Goal: Task Accomplishment & Management: Manage account settings

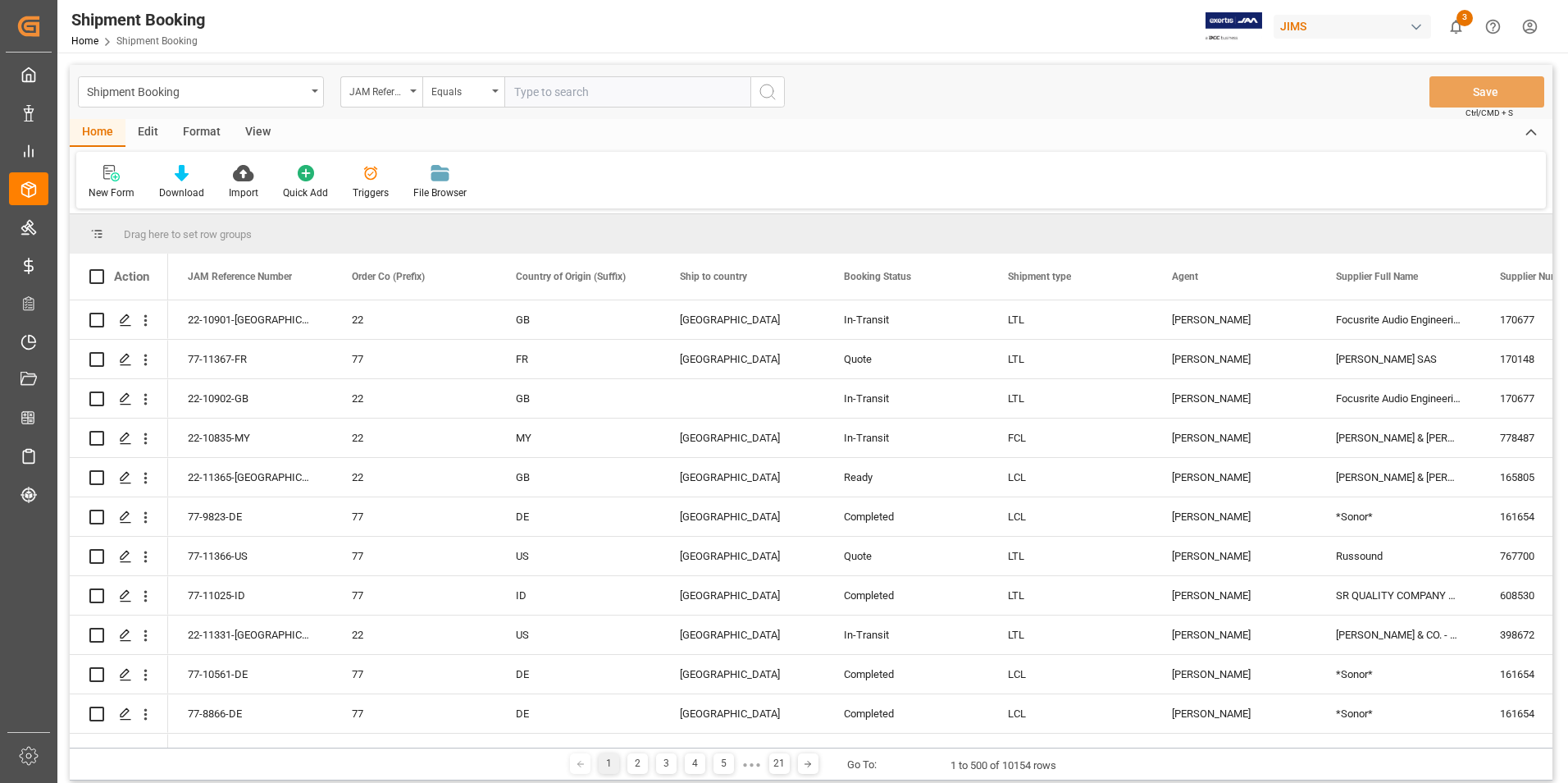
click at [567, 88] on input "text" at bounding box center [627, 91] width 246 height 31
paste input "22-10712-DE"
type input "22-10712-DE"
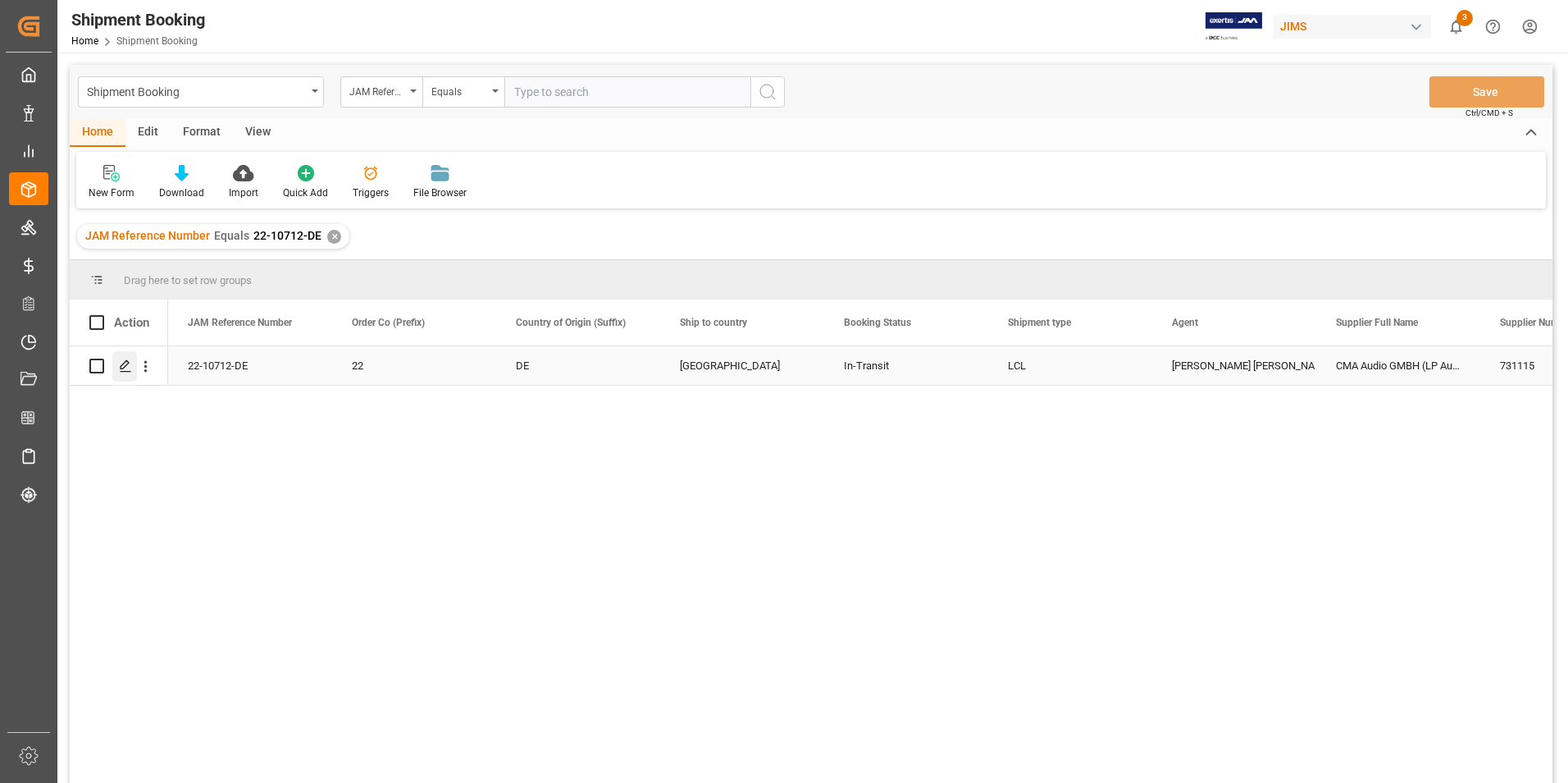
click at [124, 363] on polygon "Press SPACE to select this row." at bounding box center [124, 365] width 9 height 9
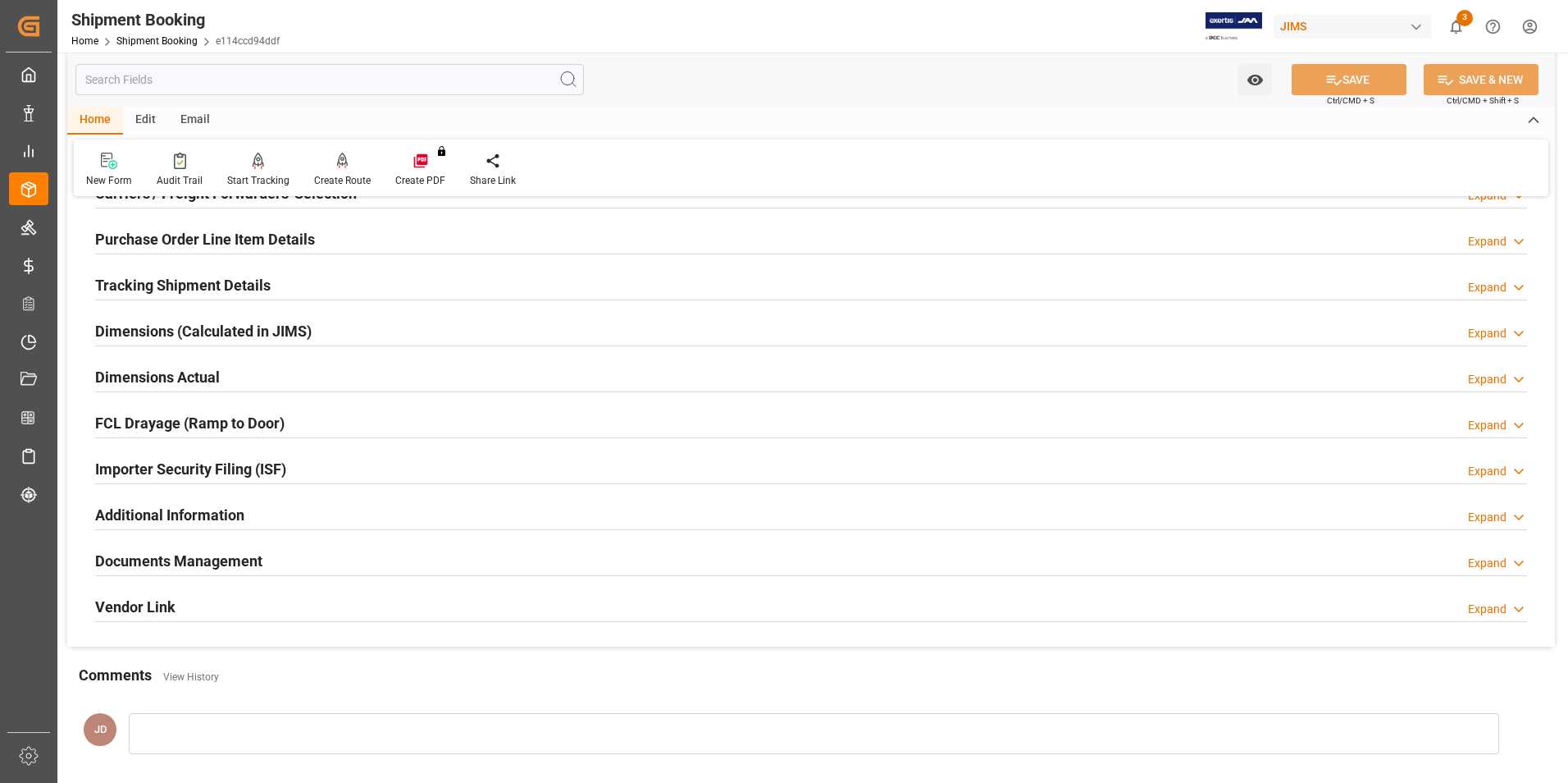
scroll to position [410, 0]
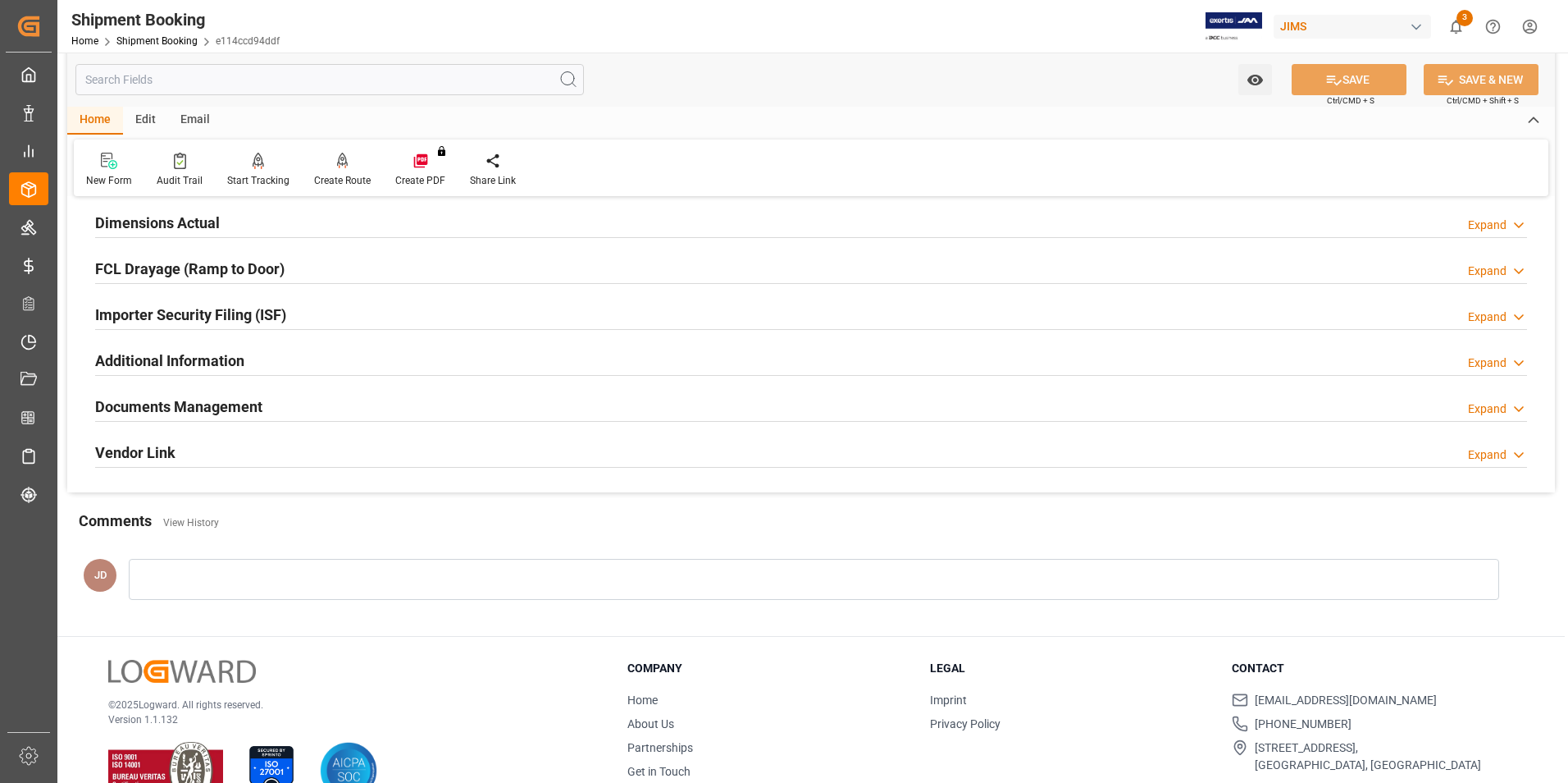
click at [204, 399] on h2 "Documents Management" at bounding box center [178, 406] width 167 height 22
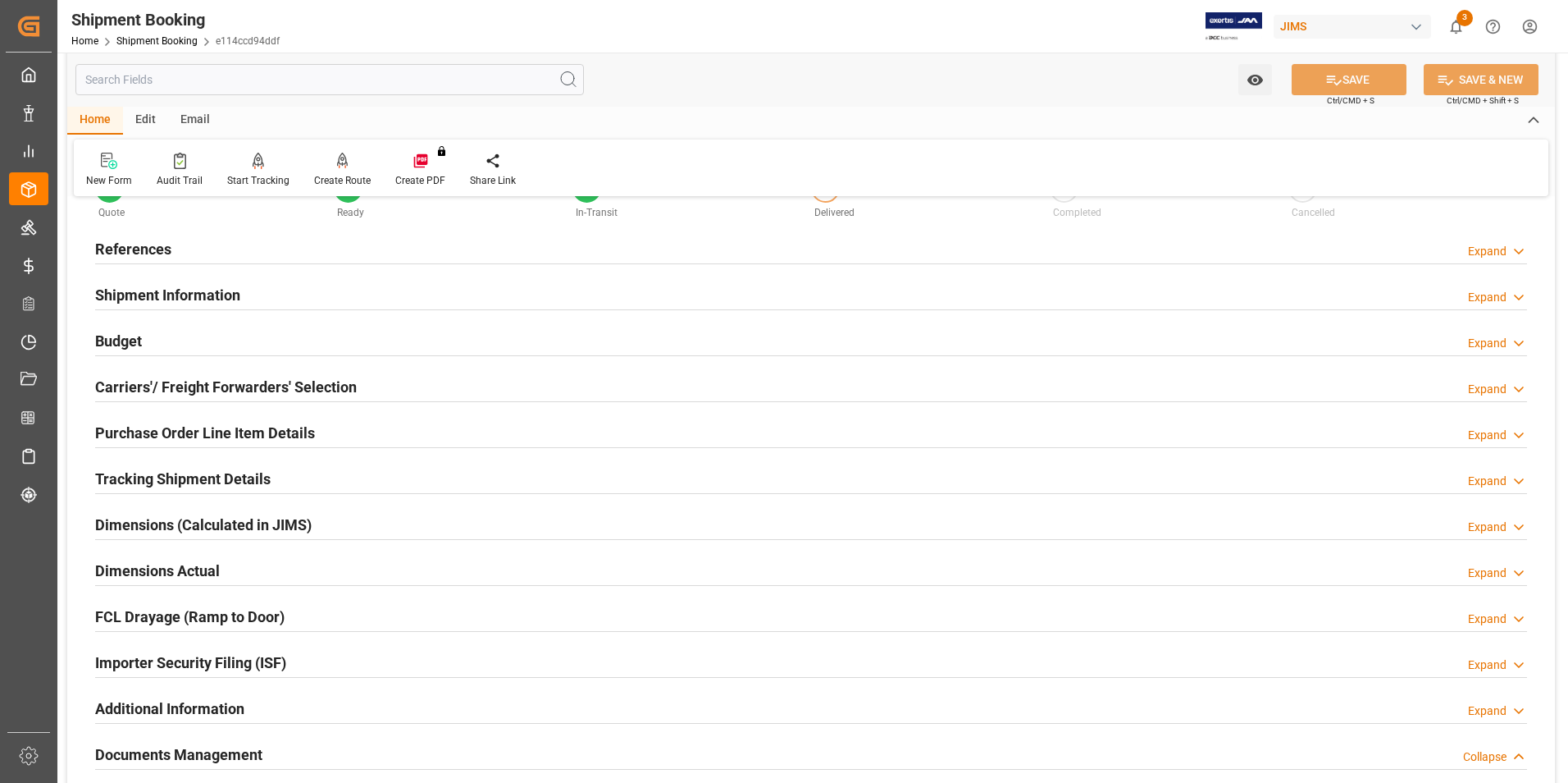
scroll to position [0, 0]
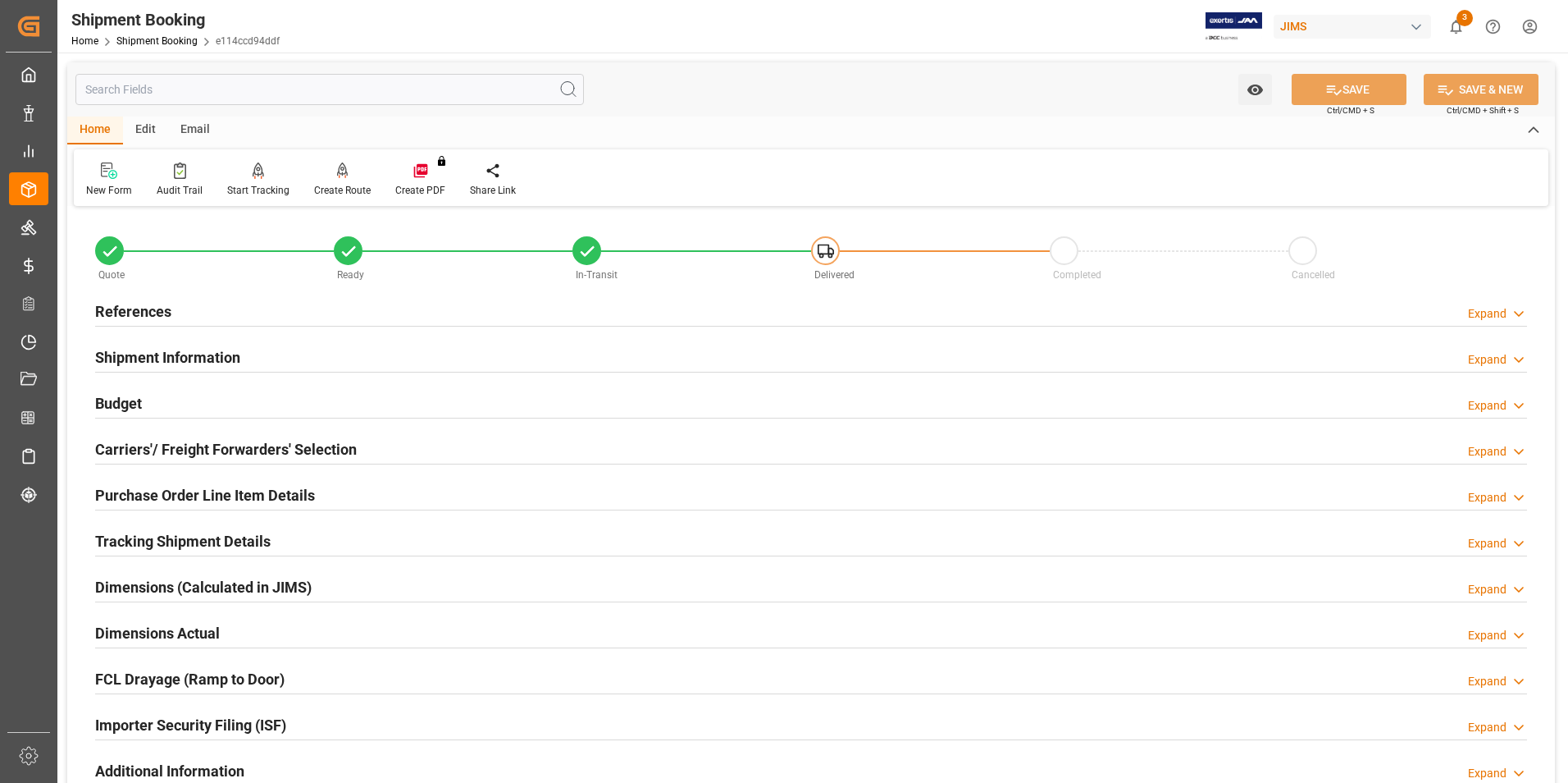
click at [203, 440] on h2 "Carriers'/ Freight Forwarders' Selection" at bounding box center [226, 449] width 262 height 22
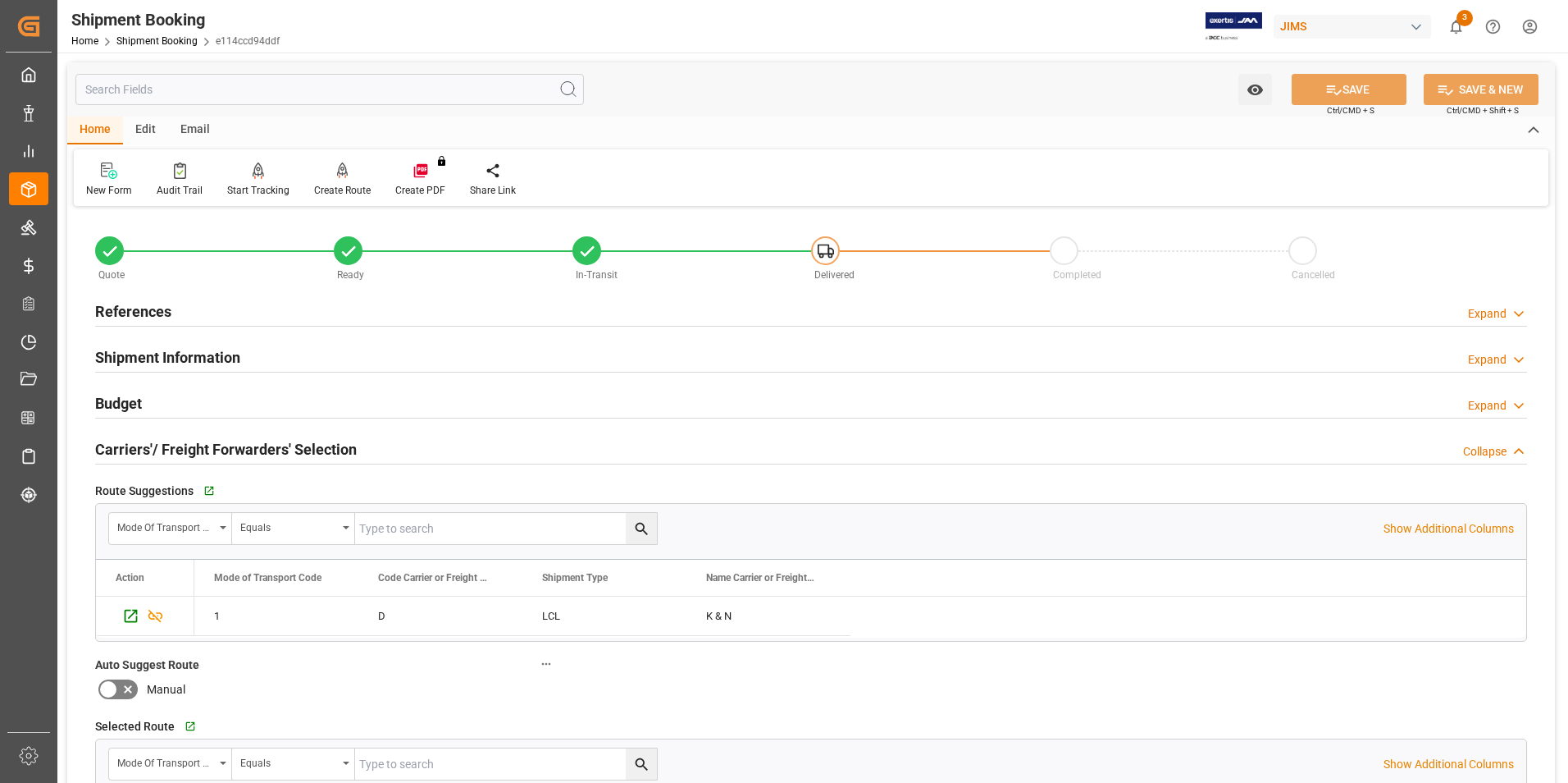
click at [135, 355] on h2 "Shipment Information" at bounding box center [167, 357] width 145 height 22
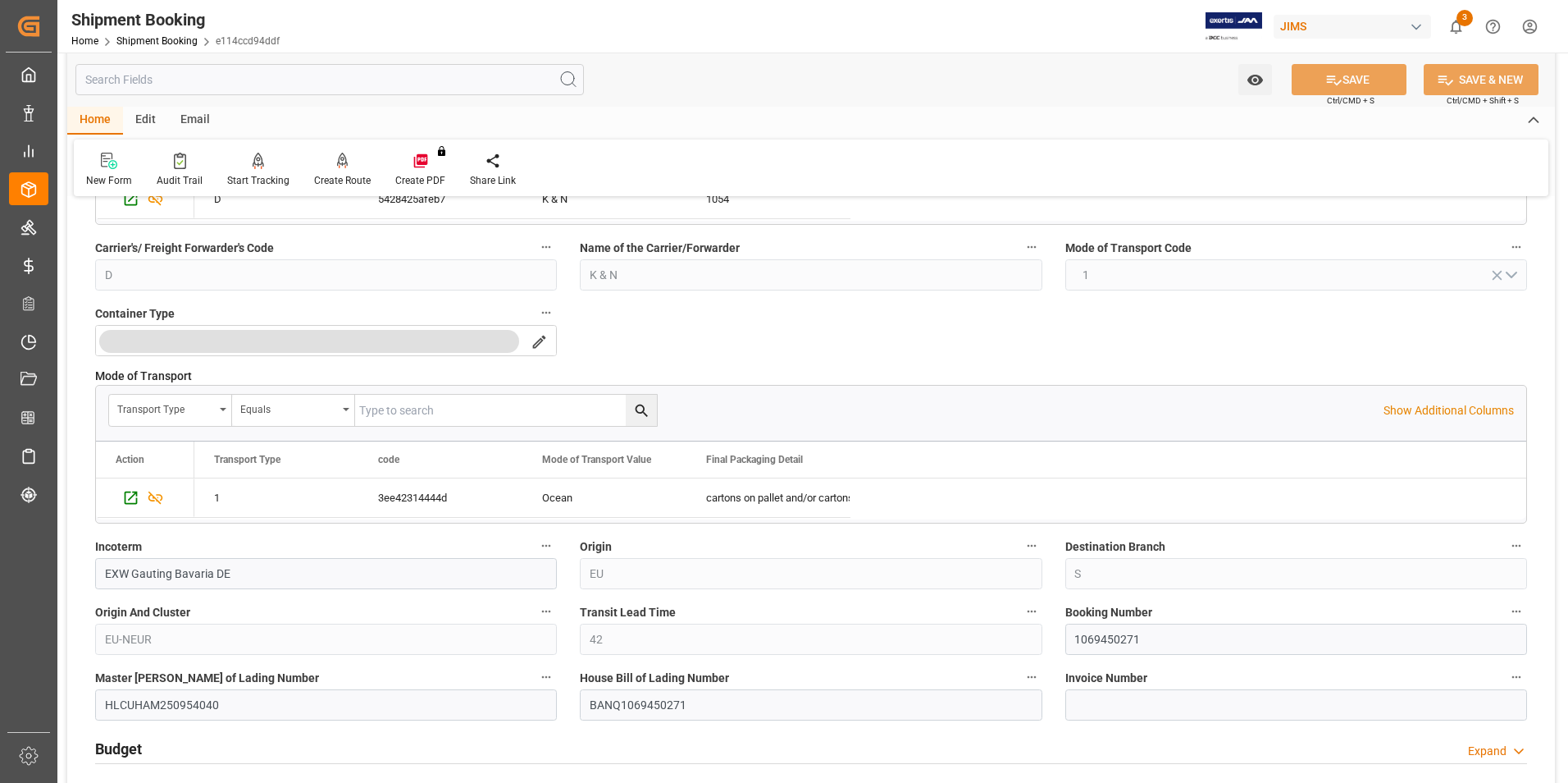
scroll to position [328, 0]
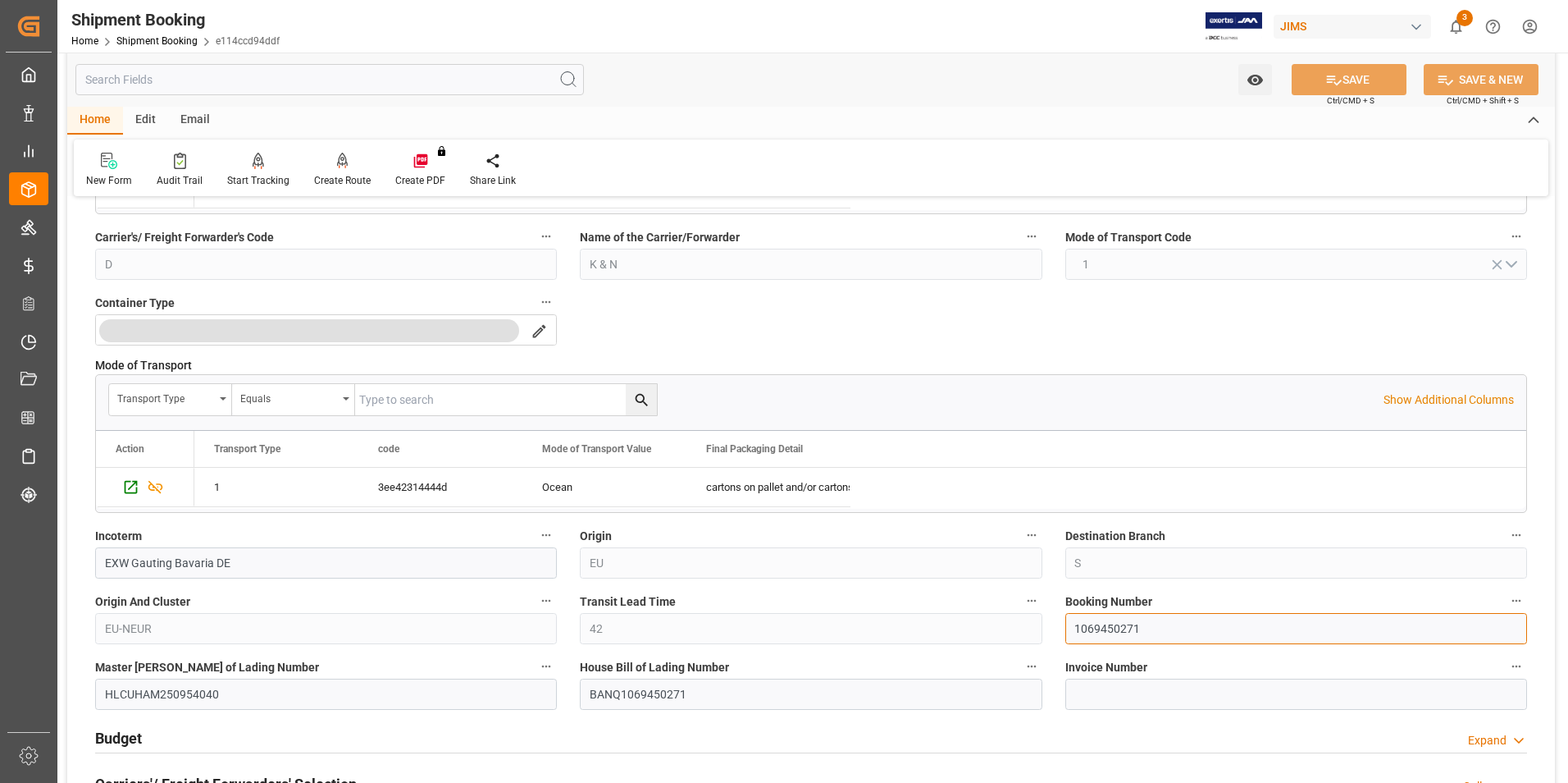
drag, startPoint x: 1150, startPoint y: 626, endPoint x: 1064, endPoint y: 628, distance: 86.0
click at [1064, 628] on div "Booking Number 1069450271" at bounding box center [1296, 617] width 485 height 65
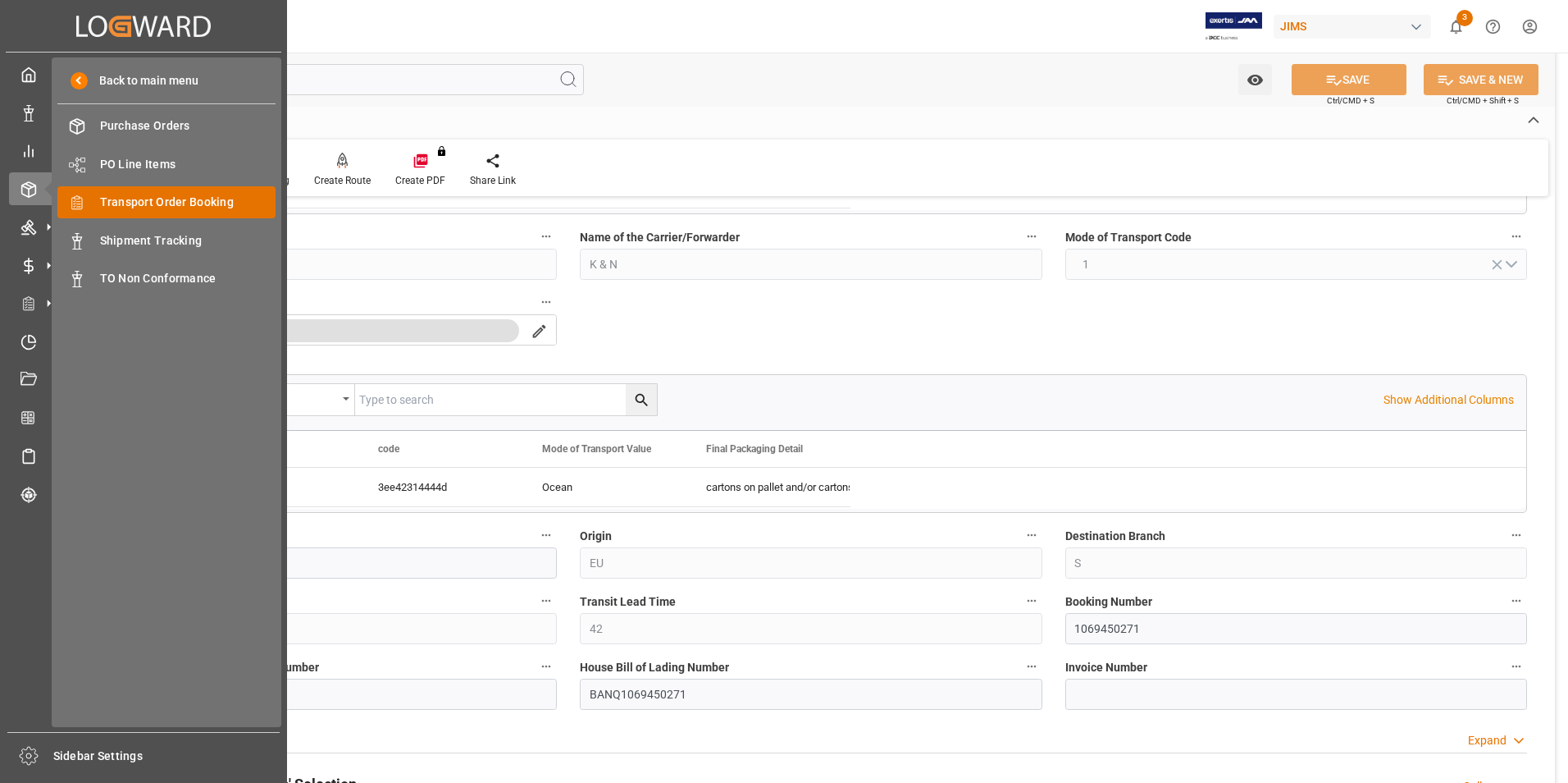
click at [193, 203] on span "Transport Order Booking" at bounding box center [189, 202] width 176 height 17
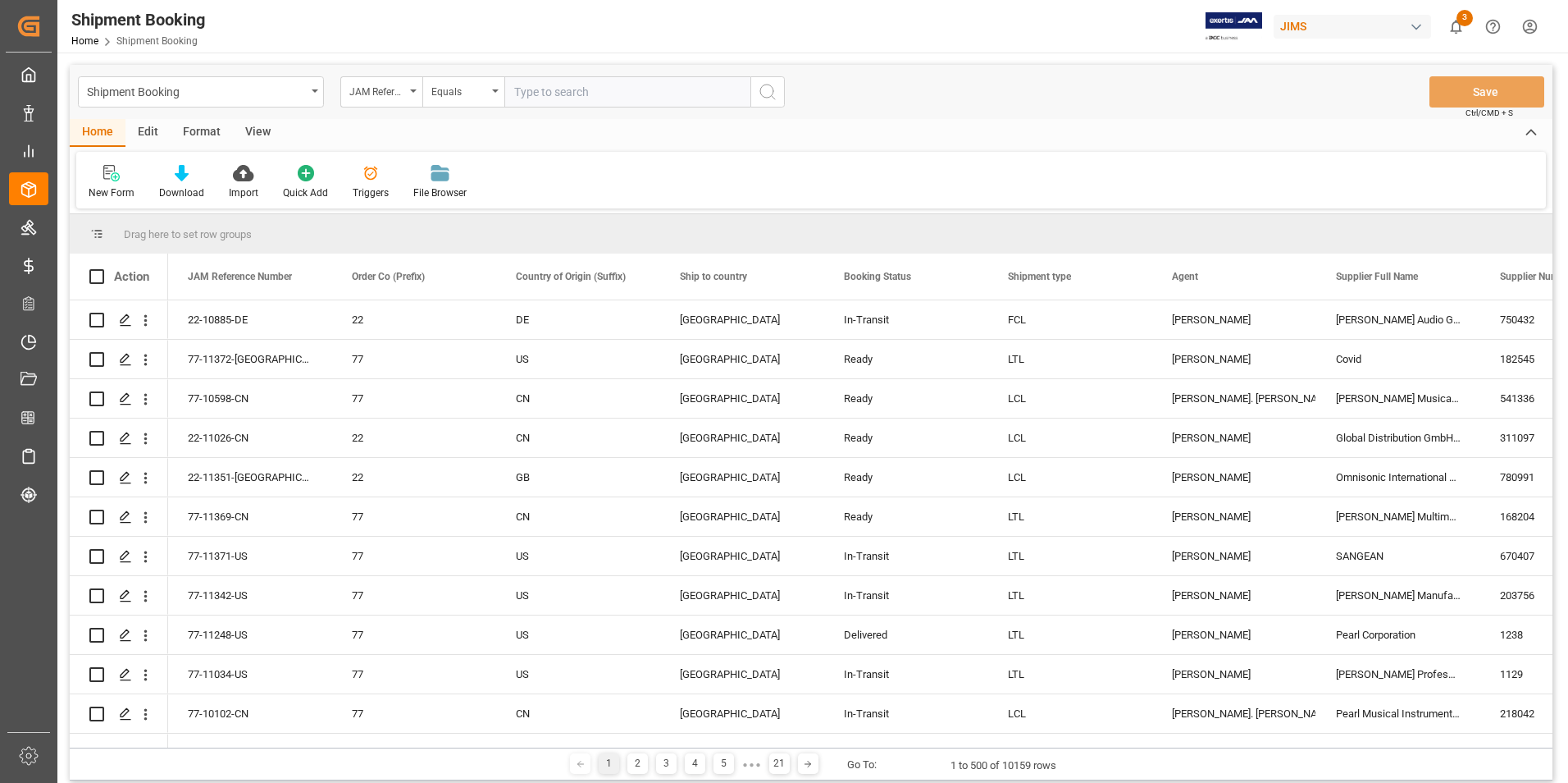
click at [574, 94] on input "text" at bounding box center [627, 91] width 246 height 31
paste input "22-10712-DE"
type input "22-10712-DE"
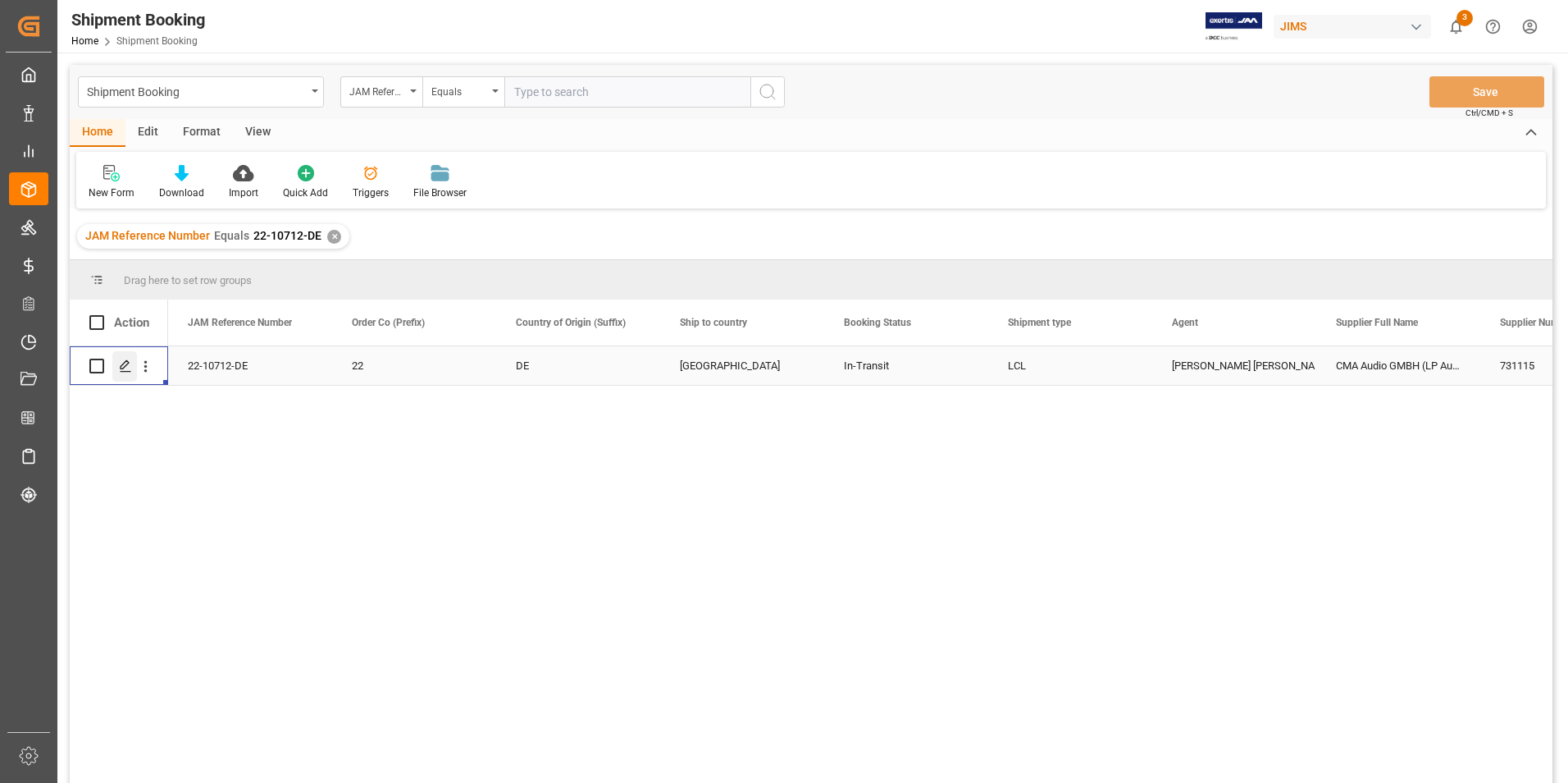
click at [124, 365] on icon "Press SPACE to select this row." at bounding box center [125, 366] width 13 height 13
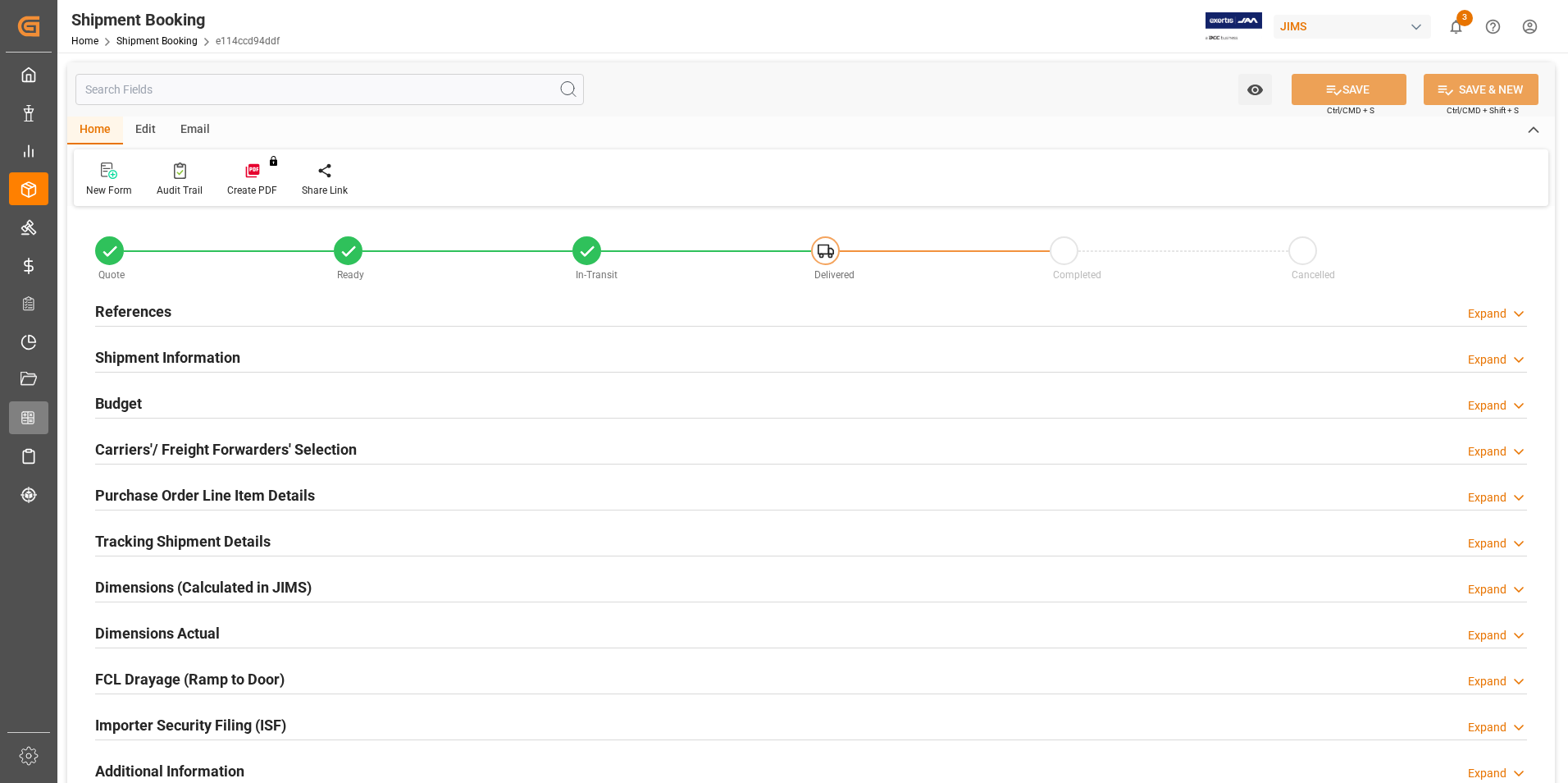
type input "0"
type input "[DATE]"
click at [137, 303] on h2 "References" at bounding box center [133, 311] width 76 height 22
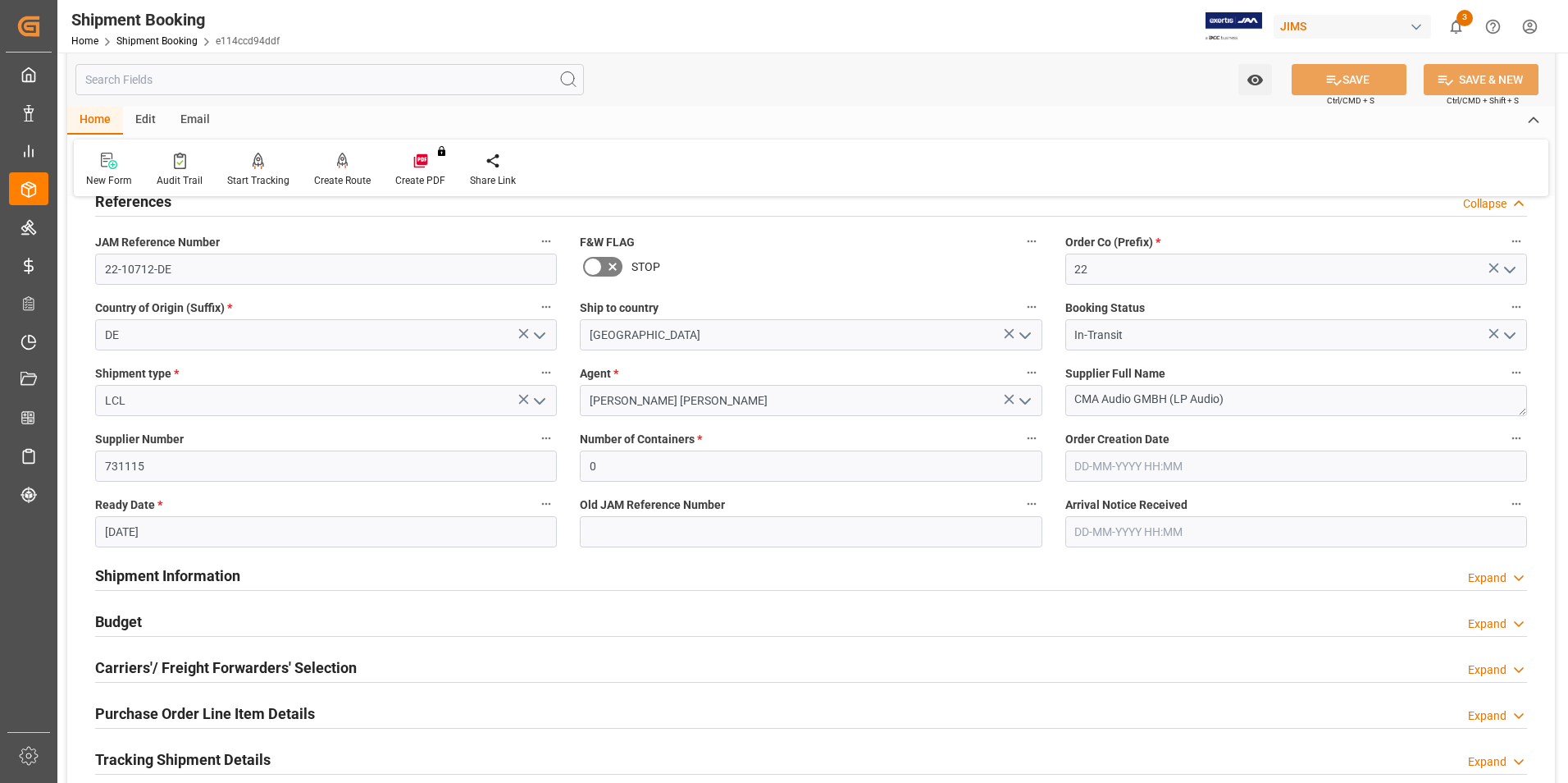
scroll to position [82, 0]
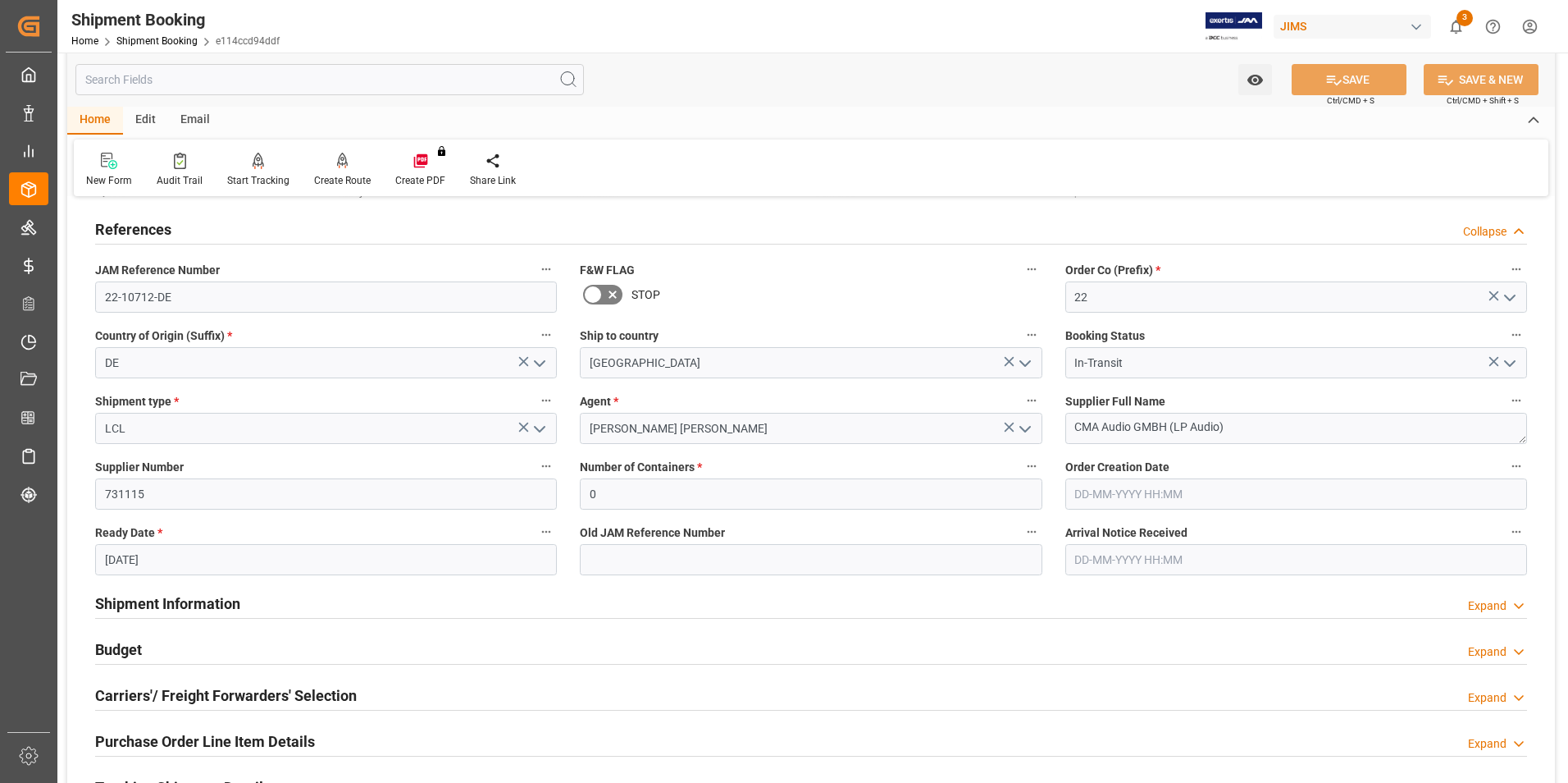
click at [1028, 428] on polyline "open menu" at bounding box center [1025, 429] width 9 height 5
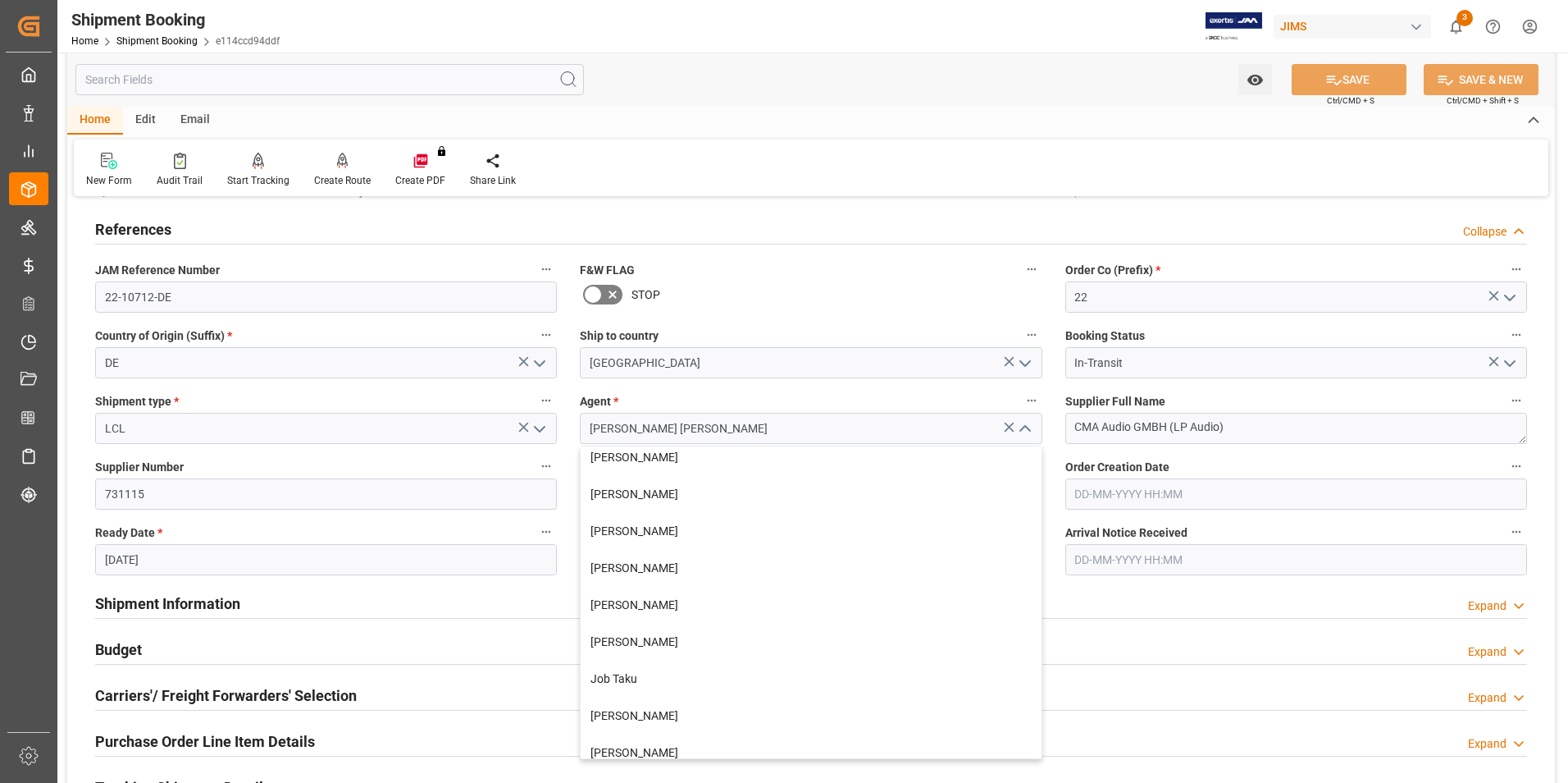
scroll to position [246, 0]
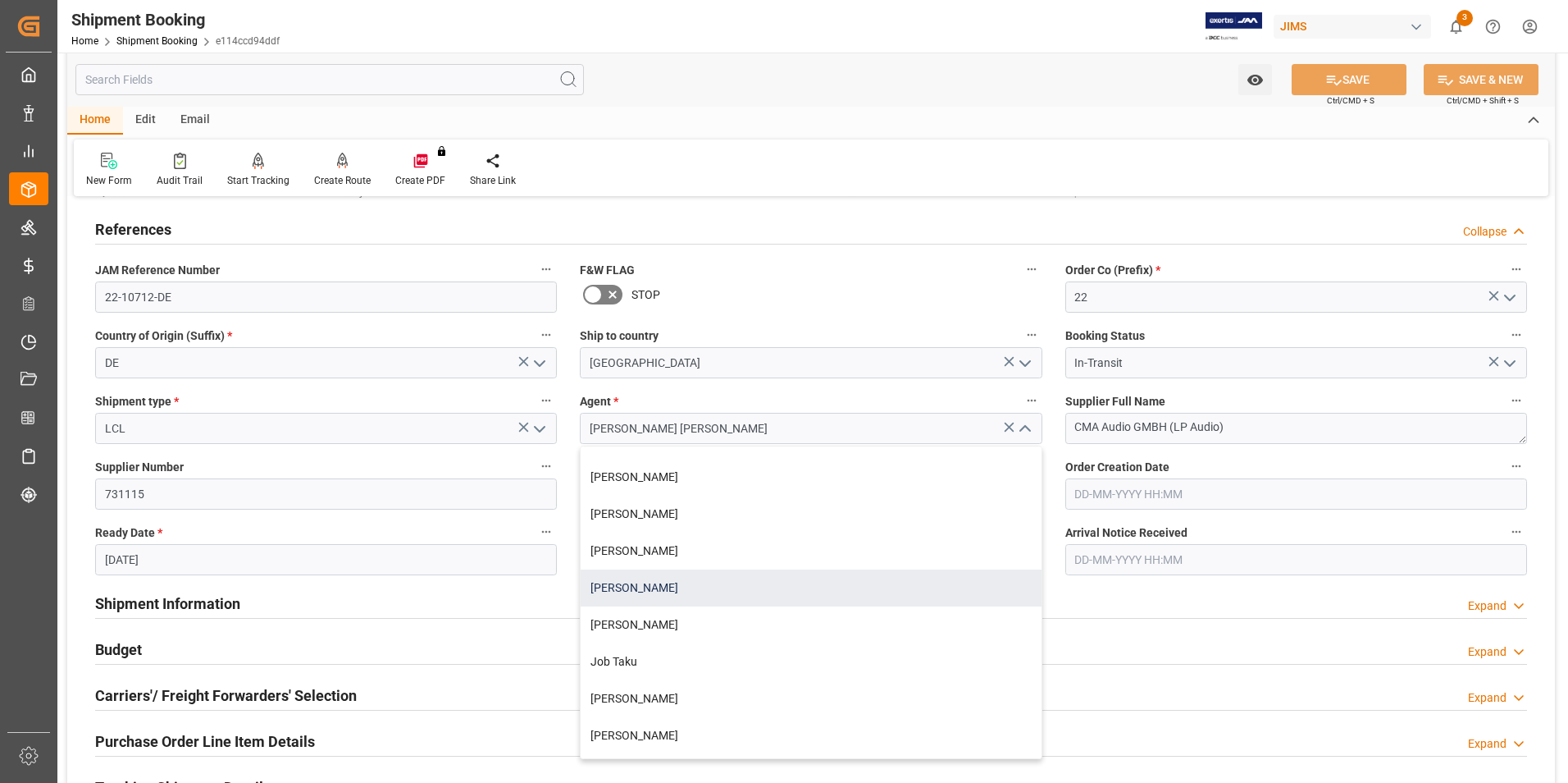
click at [820, 586] on div "[PERSON_NAME]" at bounding box center [810, 587] width 460 height 37
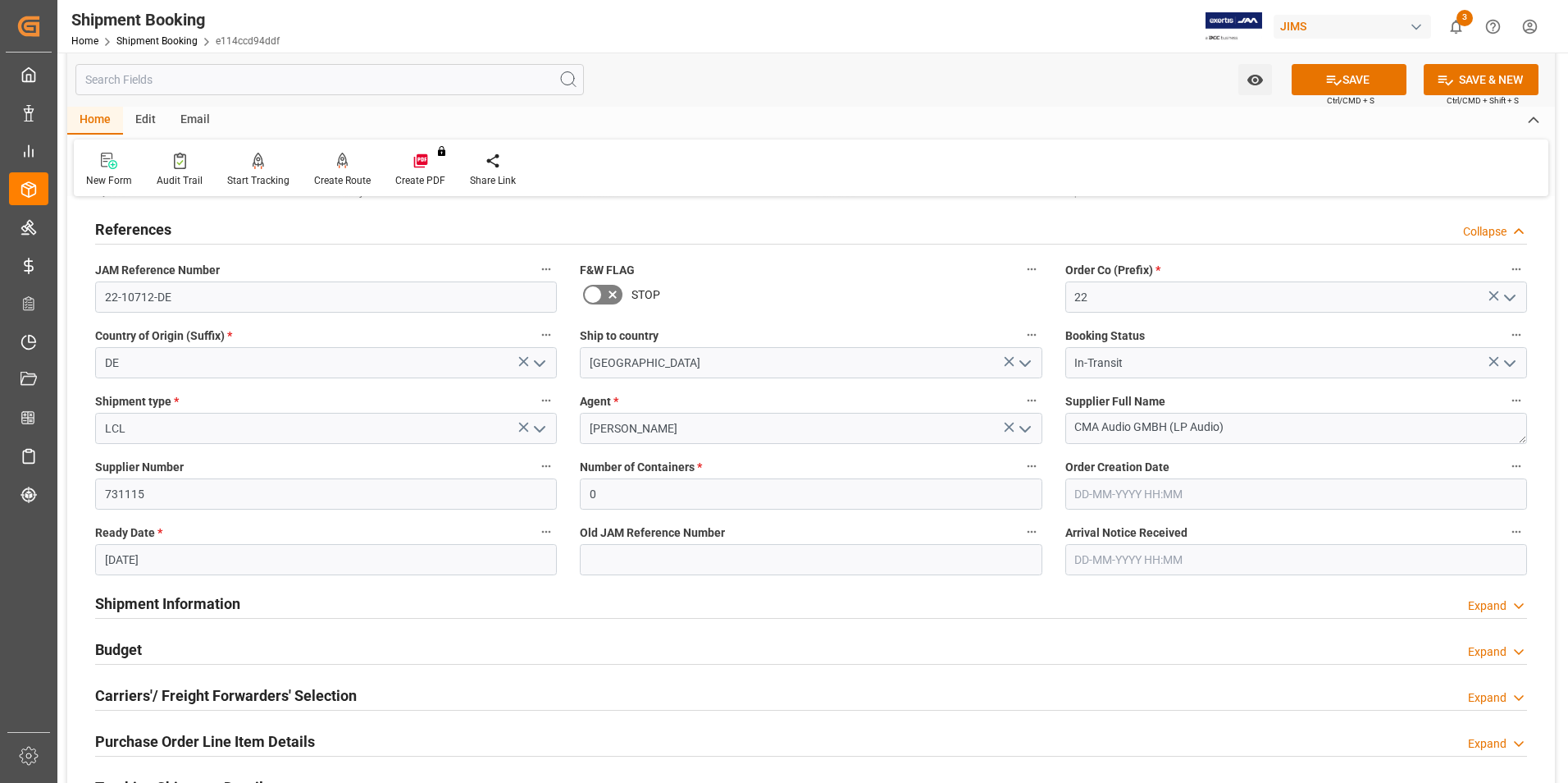
click at [212, 600] on h2 "Shipment Information" at bounding box center [167, 603] width 145 height 22
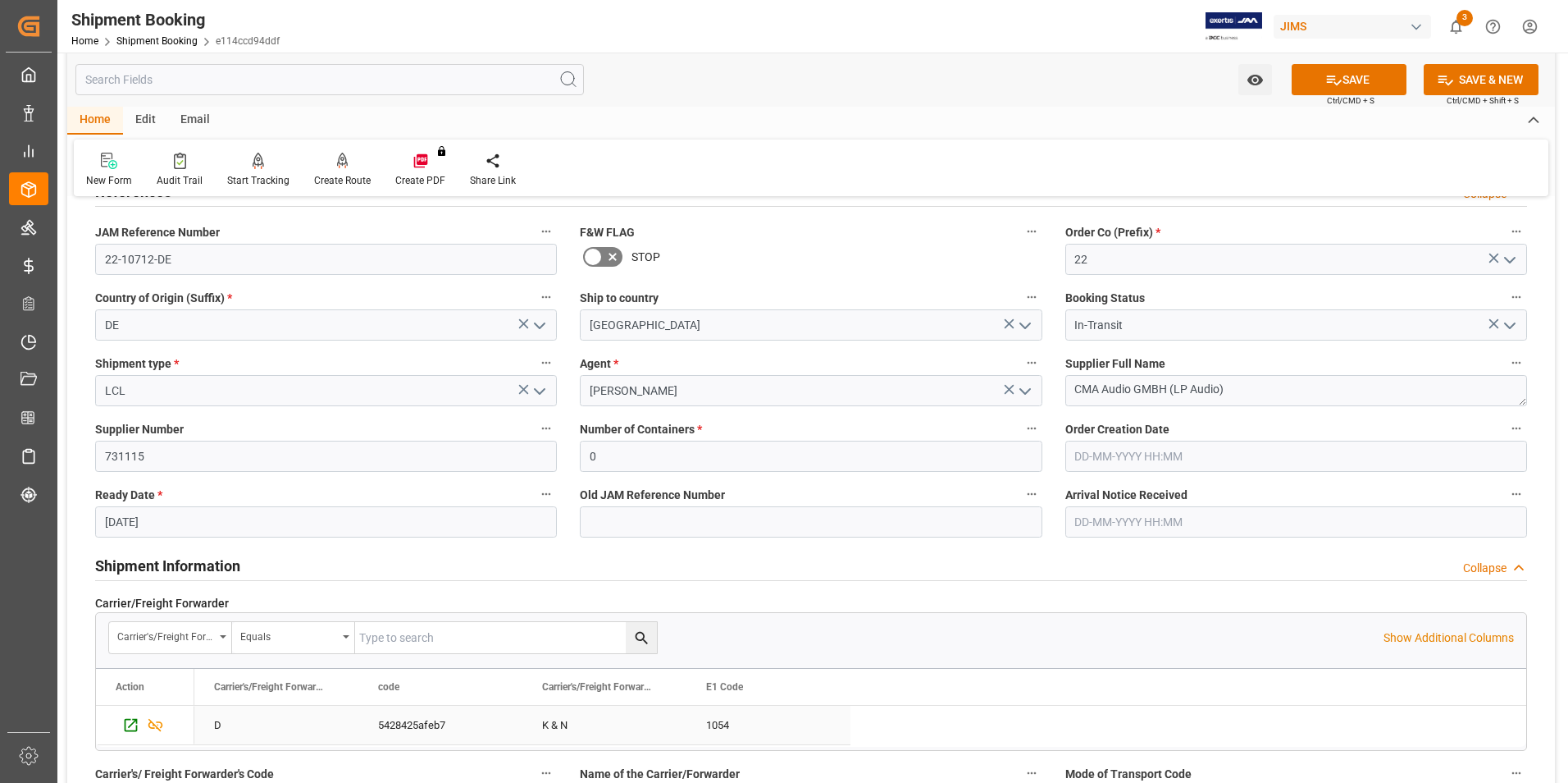
scroll to position [0, 0]
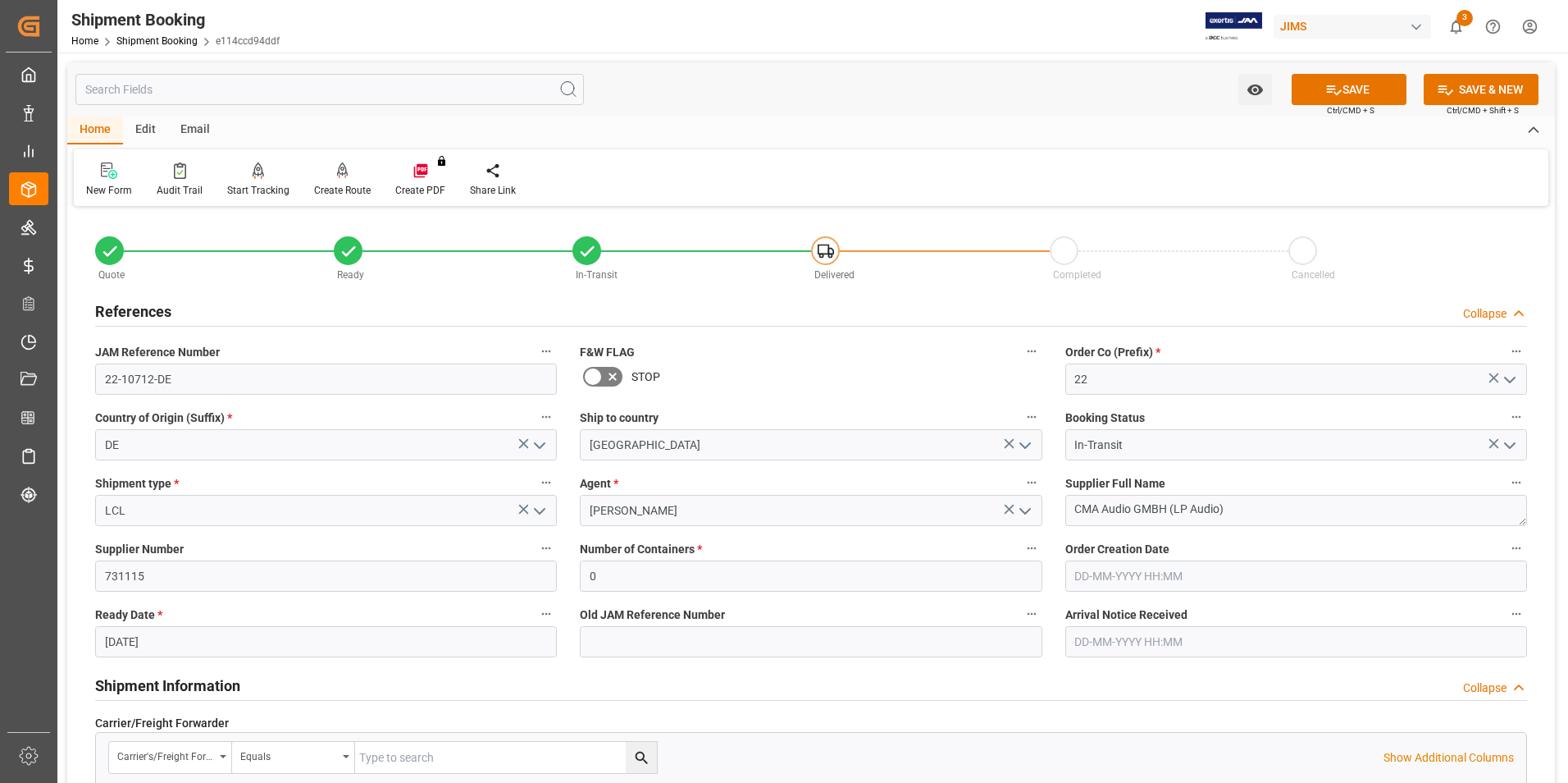
click at [1023, 511] on polyline "open menu" at bounding box center [1025, 511] width 9 height 5
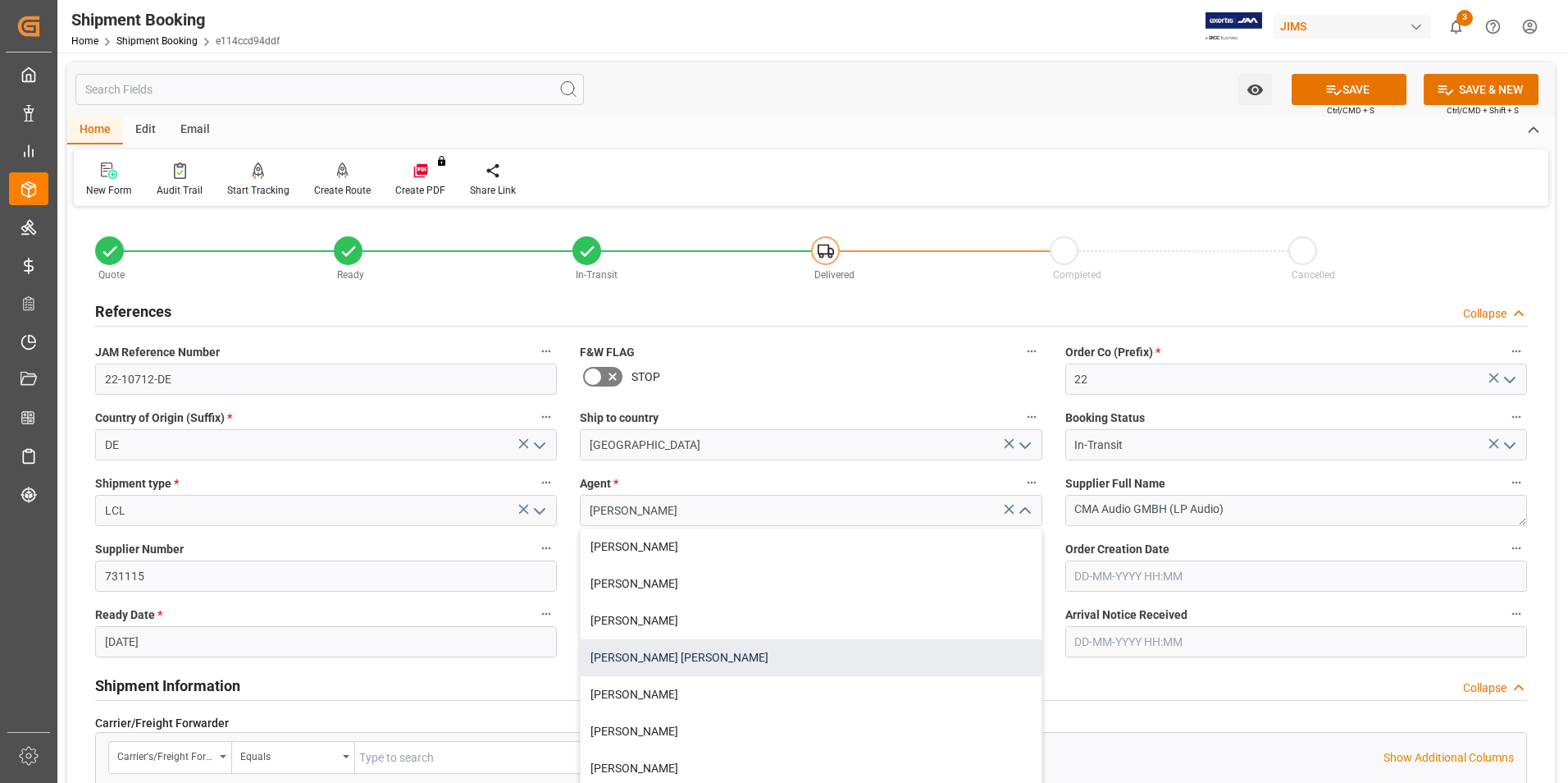
click at [763, 646] on div "[PERSON_NAME] [PERSON_NAME]" at bounding box center [810, 658] width 460 height 37
type input "[PERSON_NAME] [PERSON_NAME]"
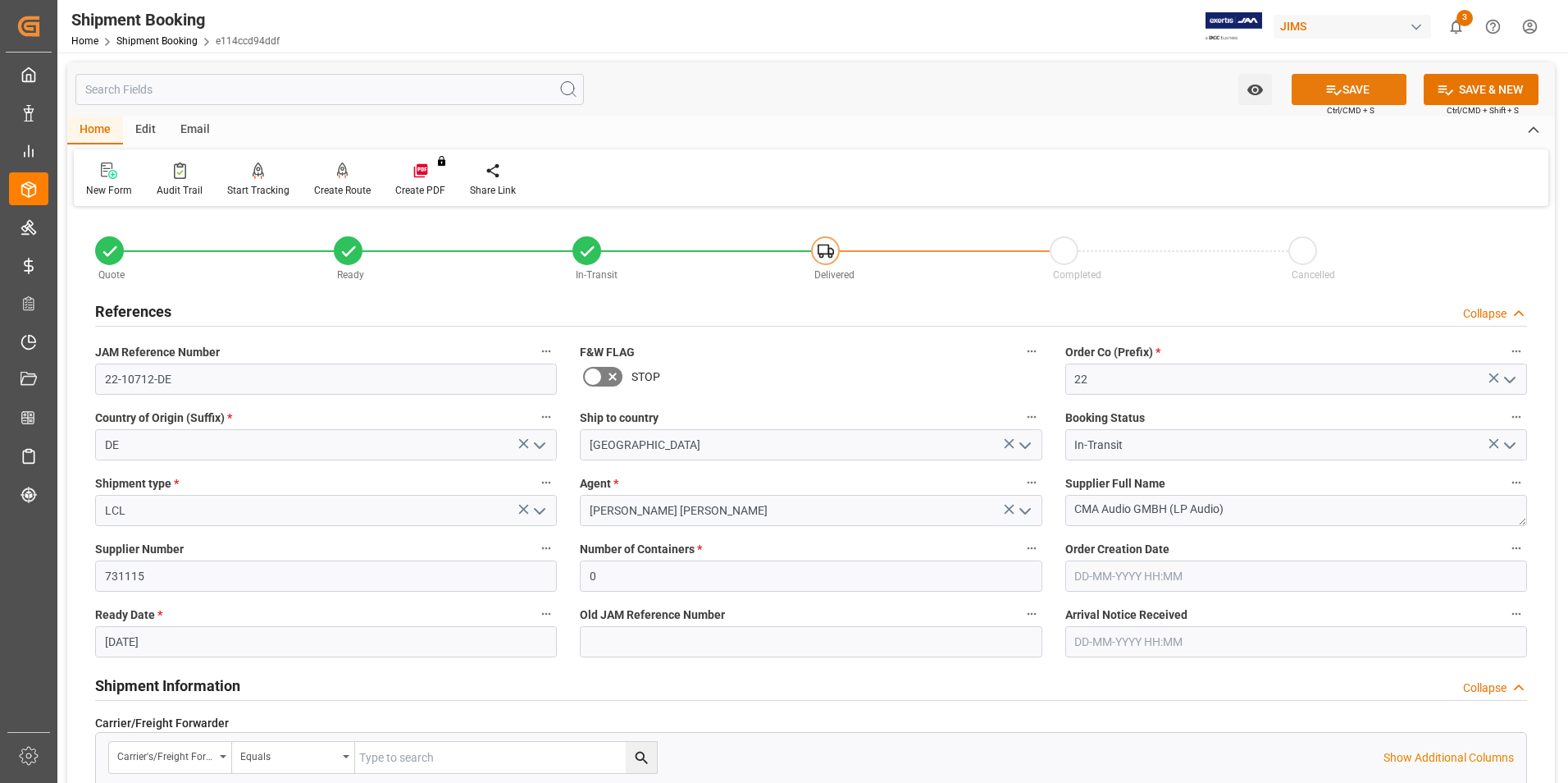
click at [1332, 84] on icon at bounding box center [1335, 90] width 17 height 17
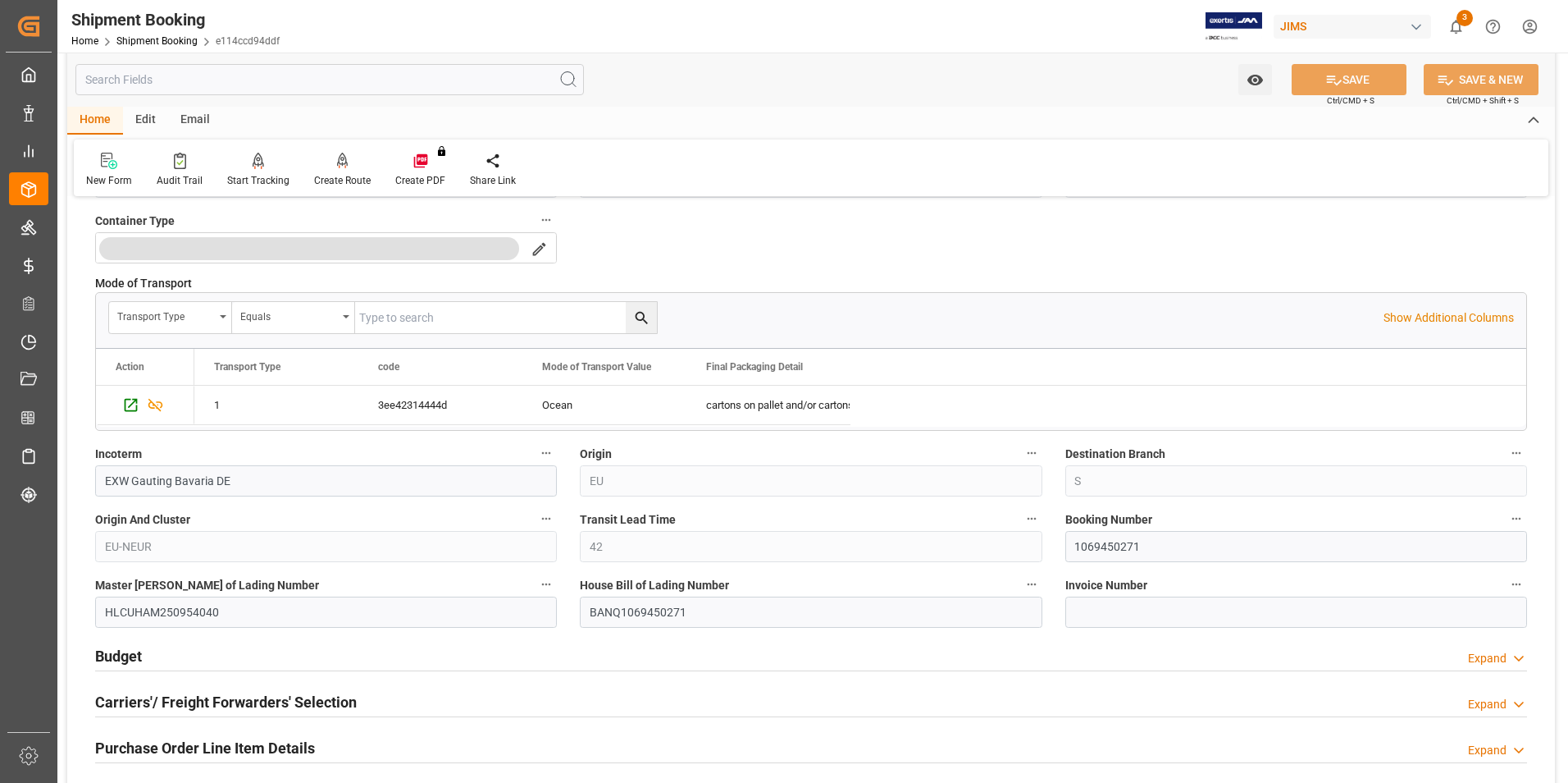
scroll to position [821, 0]
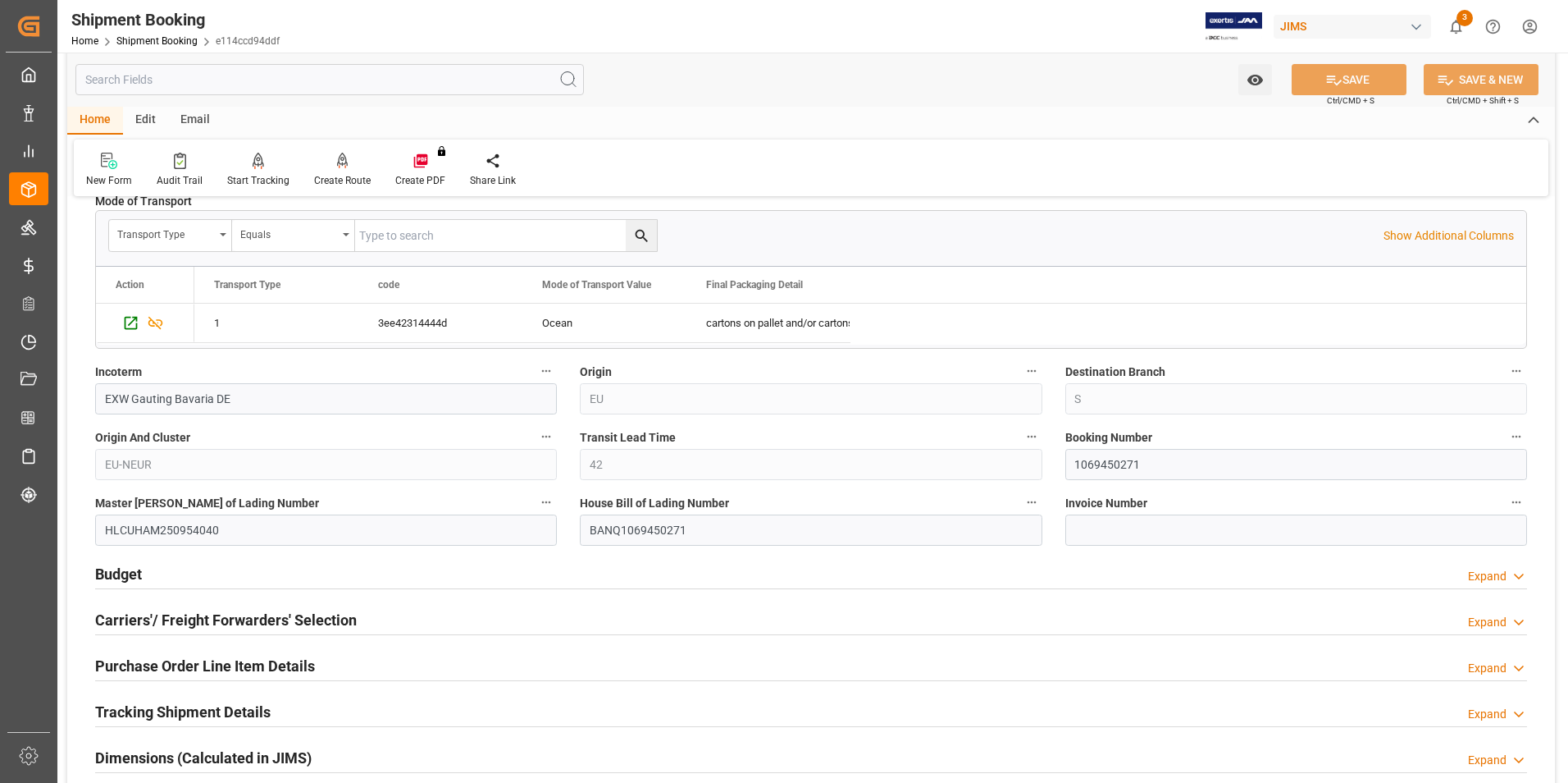
click at [110, 572] on h2 "Budget" at bounding box center [118, 573] width 46 height 22
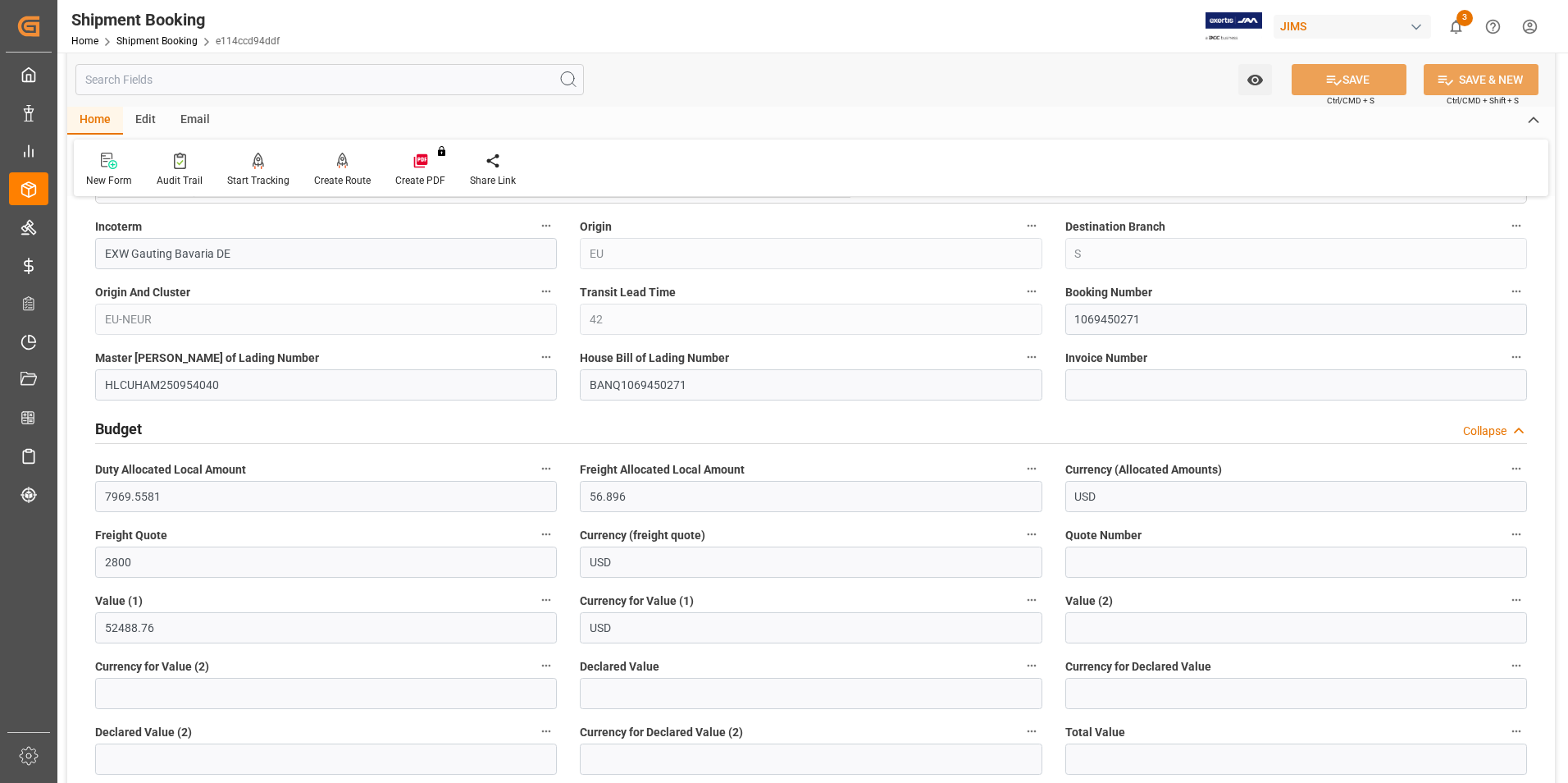
scroll to position [1149, 0]
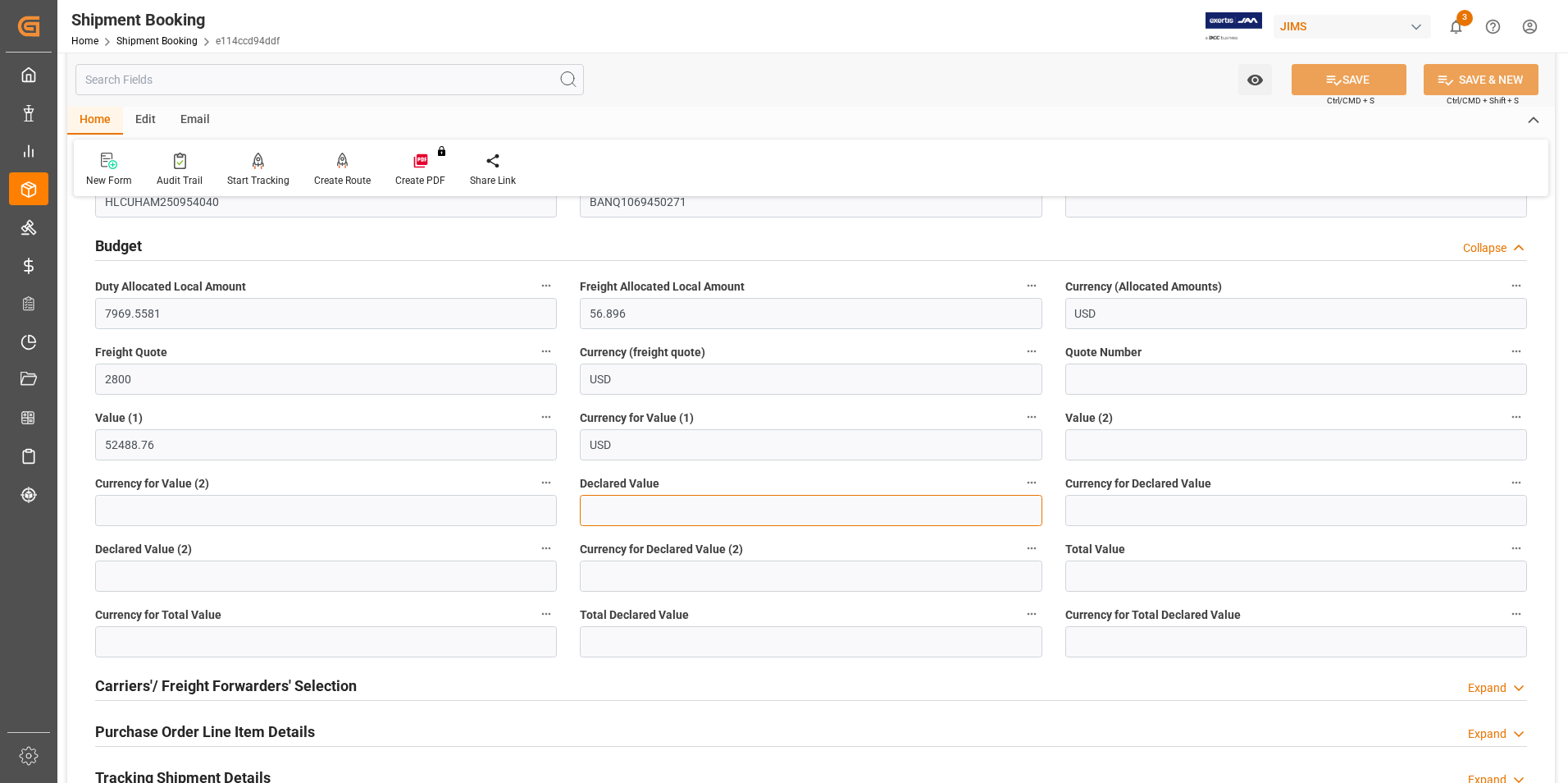
click at [634, 507] on input "text" at bounding box center [810, 510] width 462 height 31
type input "52488.75"
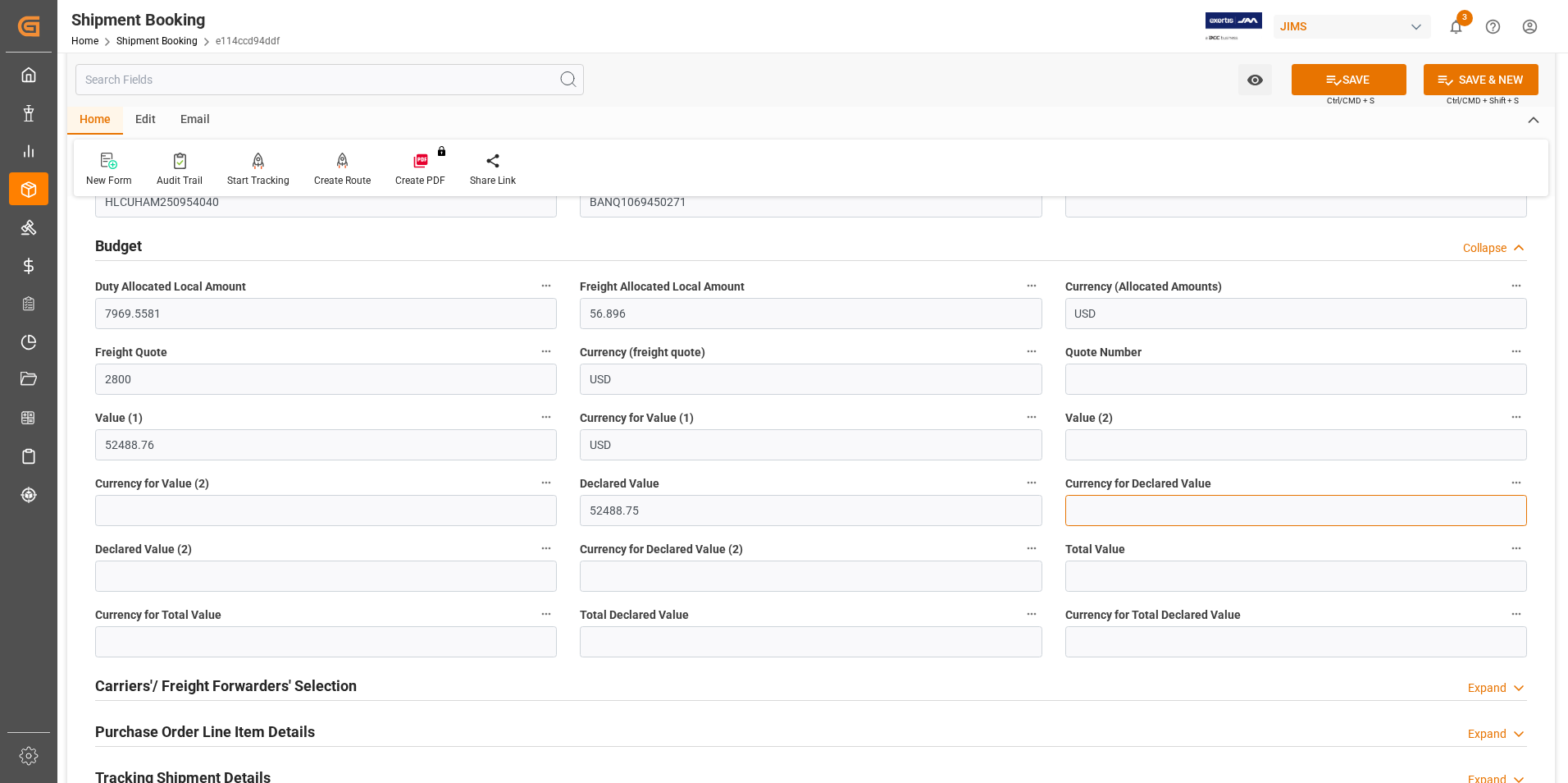
click at [1110, 514] on input at bounding box center [1296, 510] width 462 height 31
type input "y"
type input "USD"
click at [1359, 77] on button "SAVE" at bounding box center [1349, 79] width 115 height 31
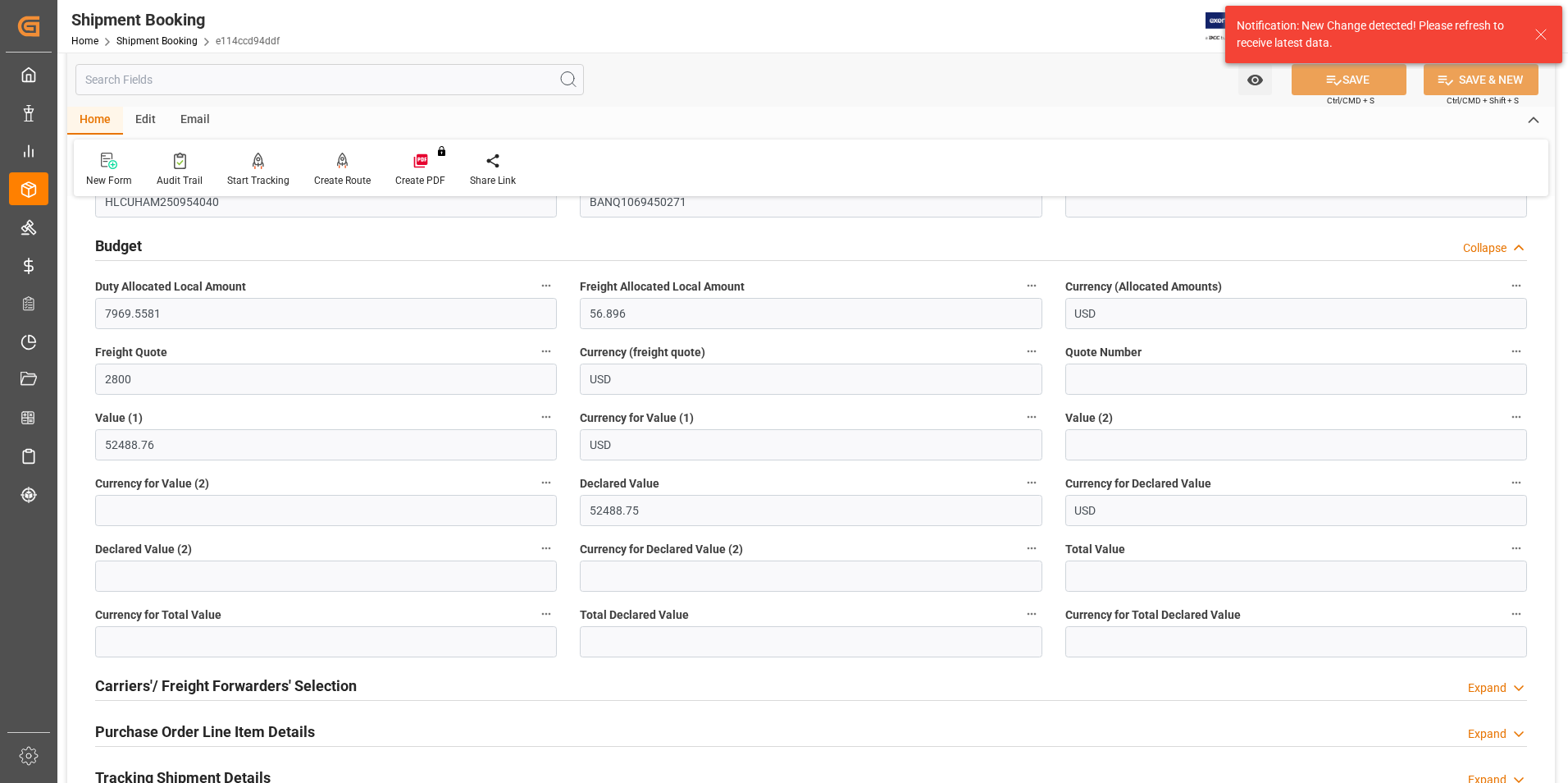
click at [197, 686] on h2 "Carriers'/ Freight Forwarders' Selection" at bounding box center [226, 685] width 262 height 22
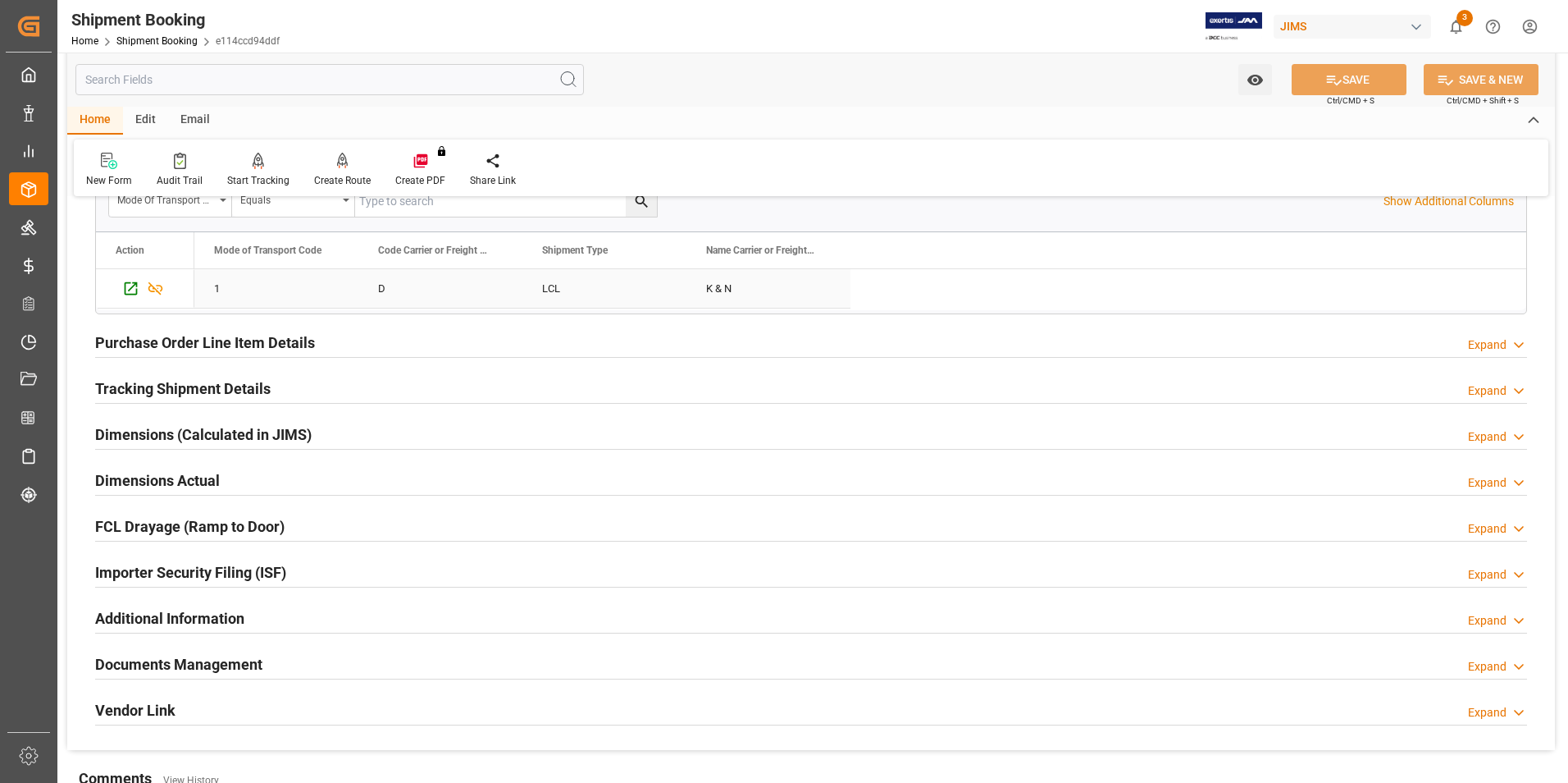
scroll to position [1970, 0]
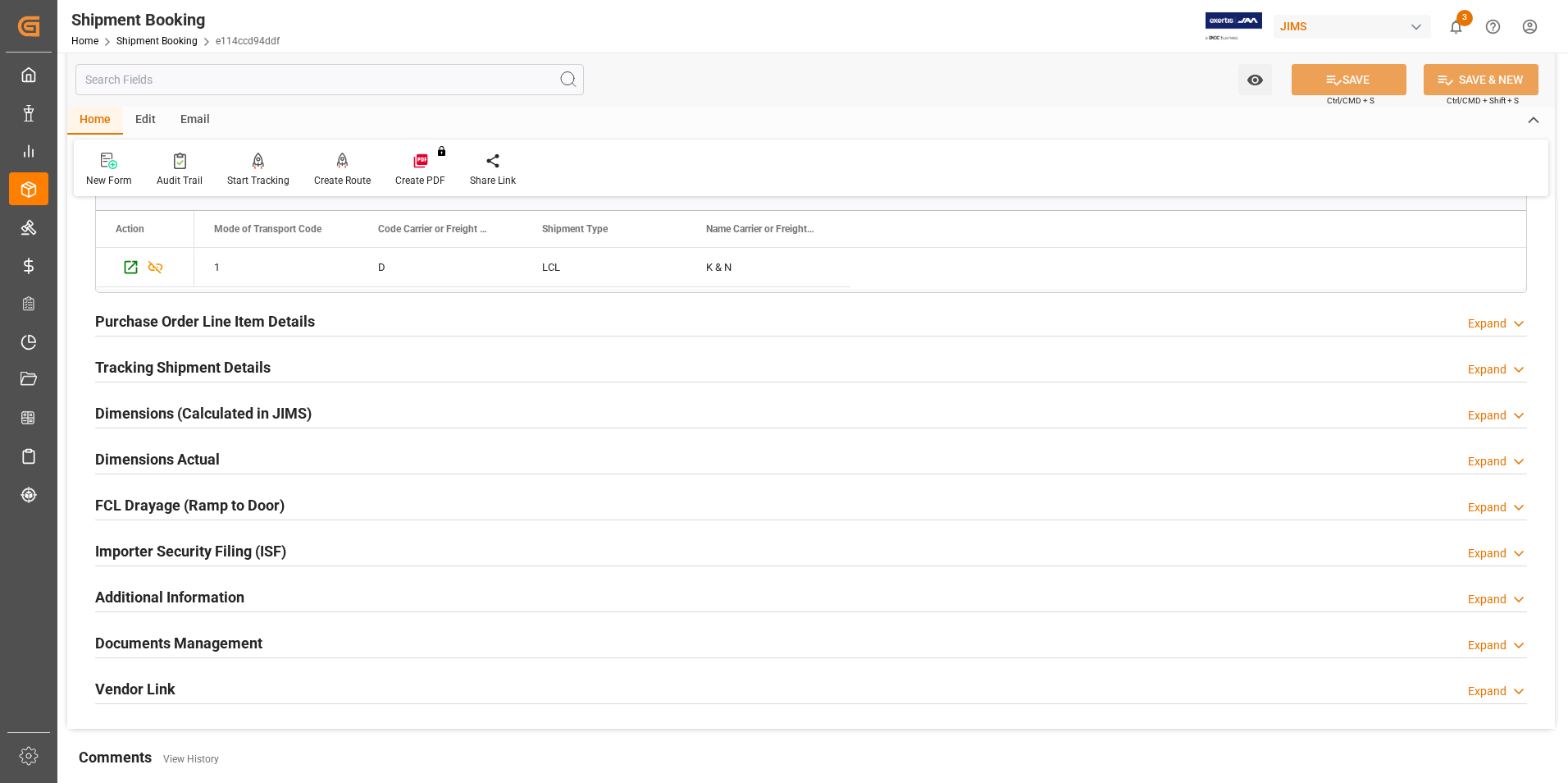
click at [157, 413] on h2 "Dimensions (Calculated in JIMS)" at bounding box center [203, 413] width 216 height 22
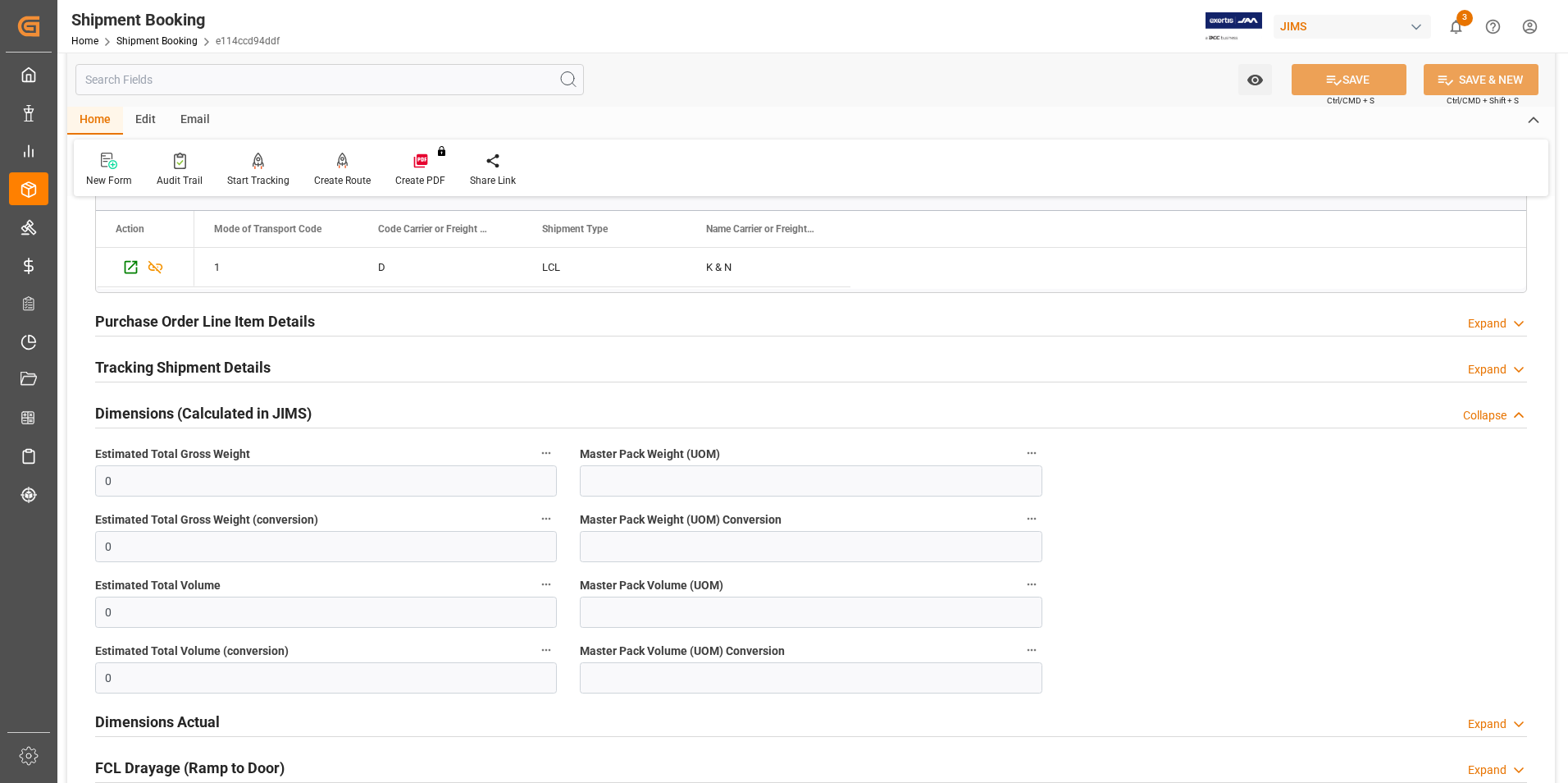
click at [157, 403] on h2 "Dimensions (Calculated in JIMS)" at bounding box center [203, 413] width 216 height 22
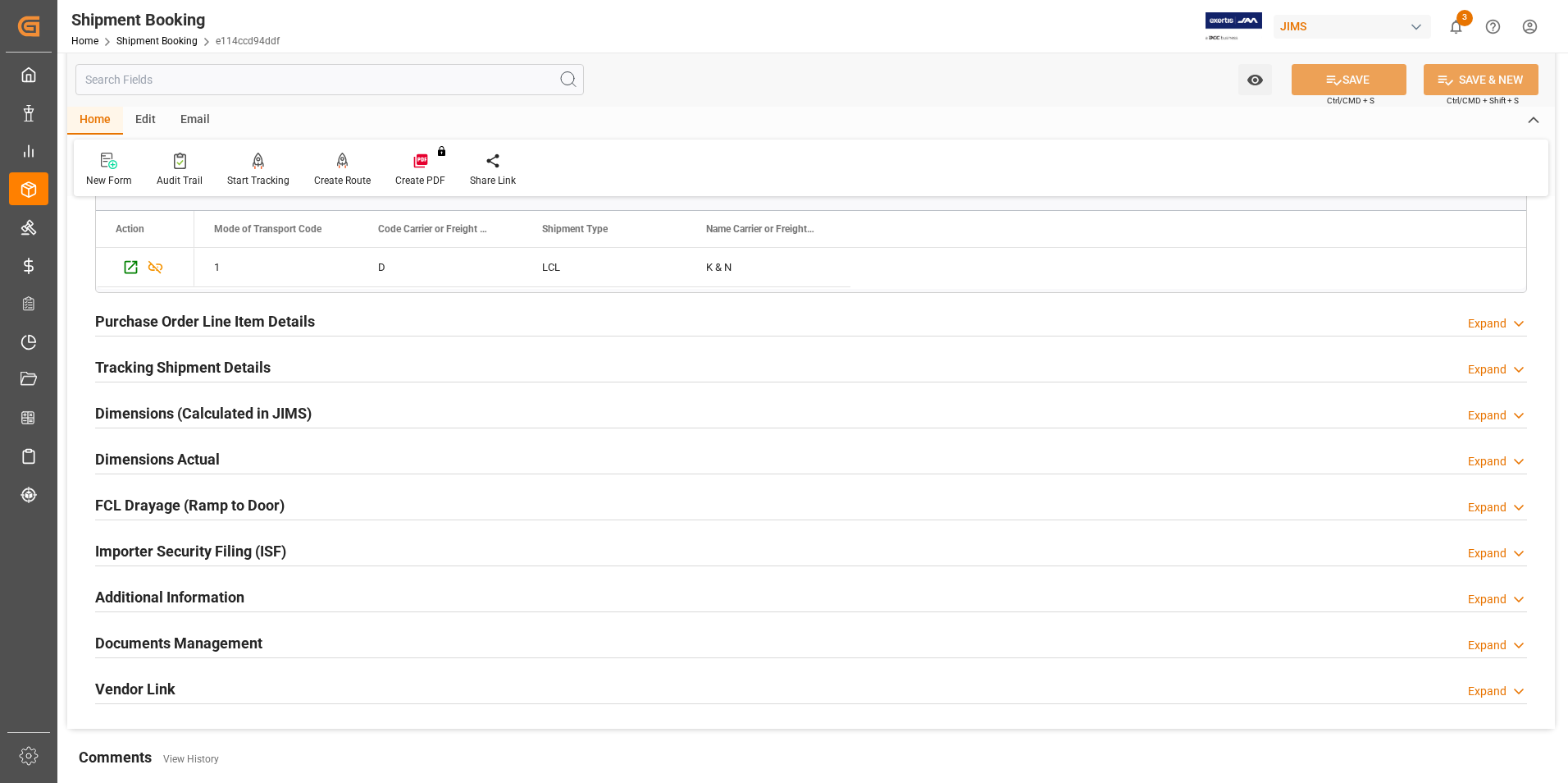
click at [172, 455] on h2 "Dimensions Actual" at bounding box center [157, 458] width 124 height 22
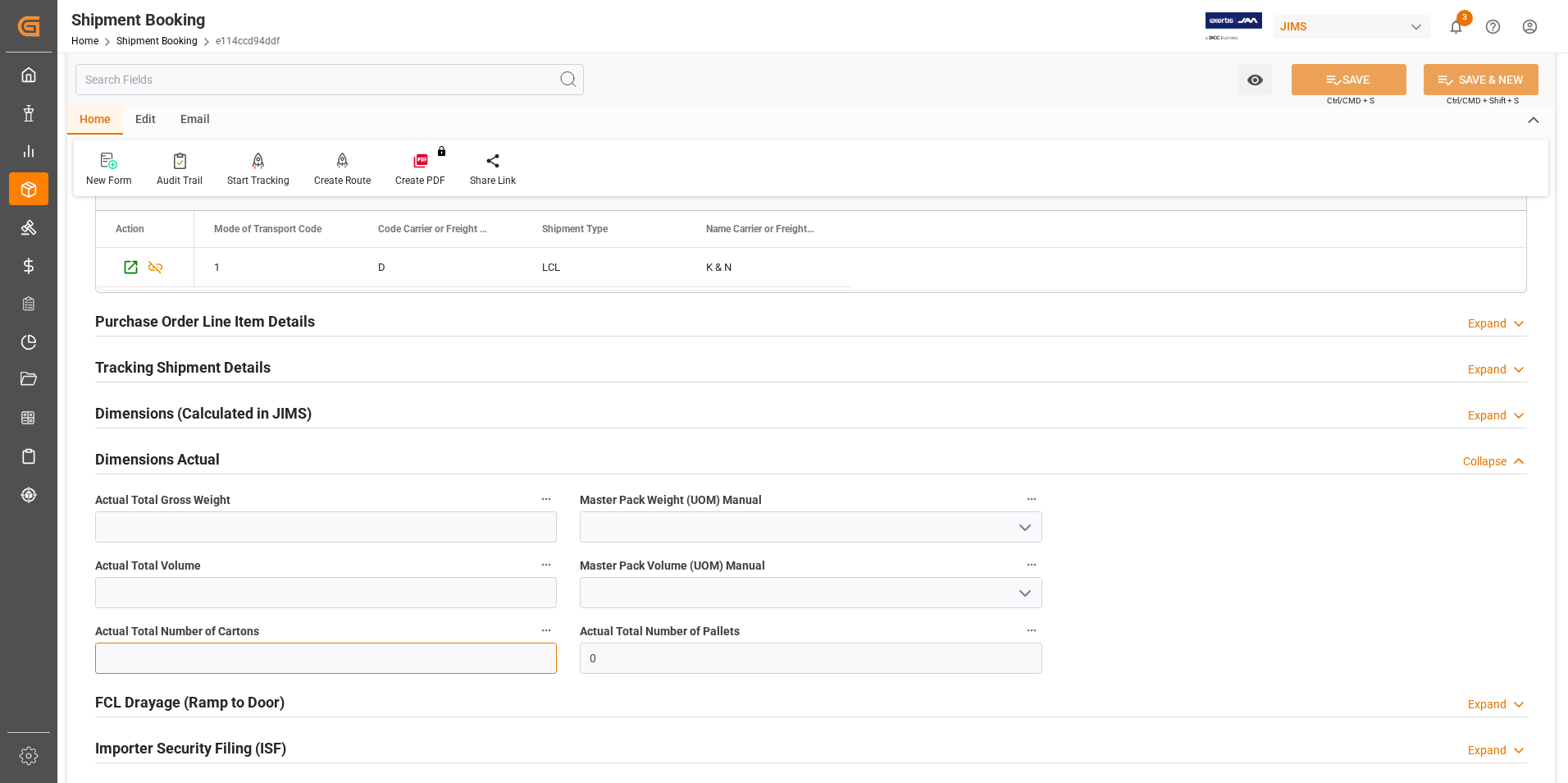
click at [173, 662] on input "text" at bounding box center [325, 658] width 462 height 31
type input "12"
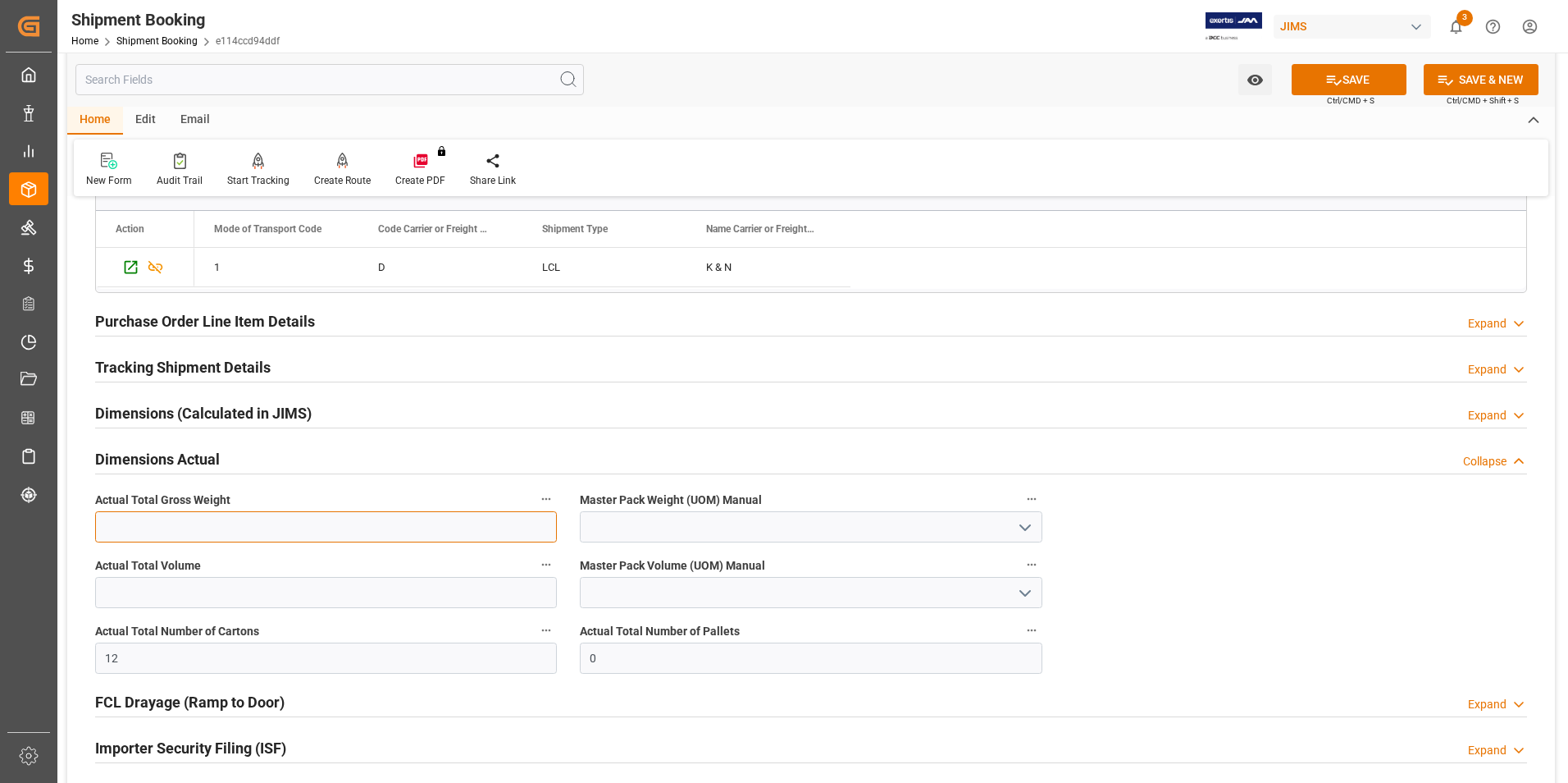
click at [137, 524] on input "text" at bounding box center [325, 527] width 462 height 31
type input "246.5"
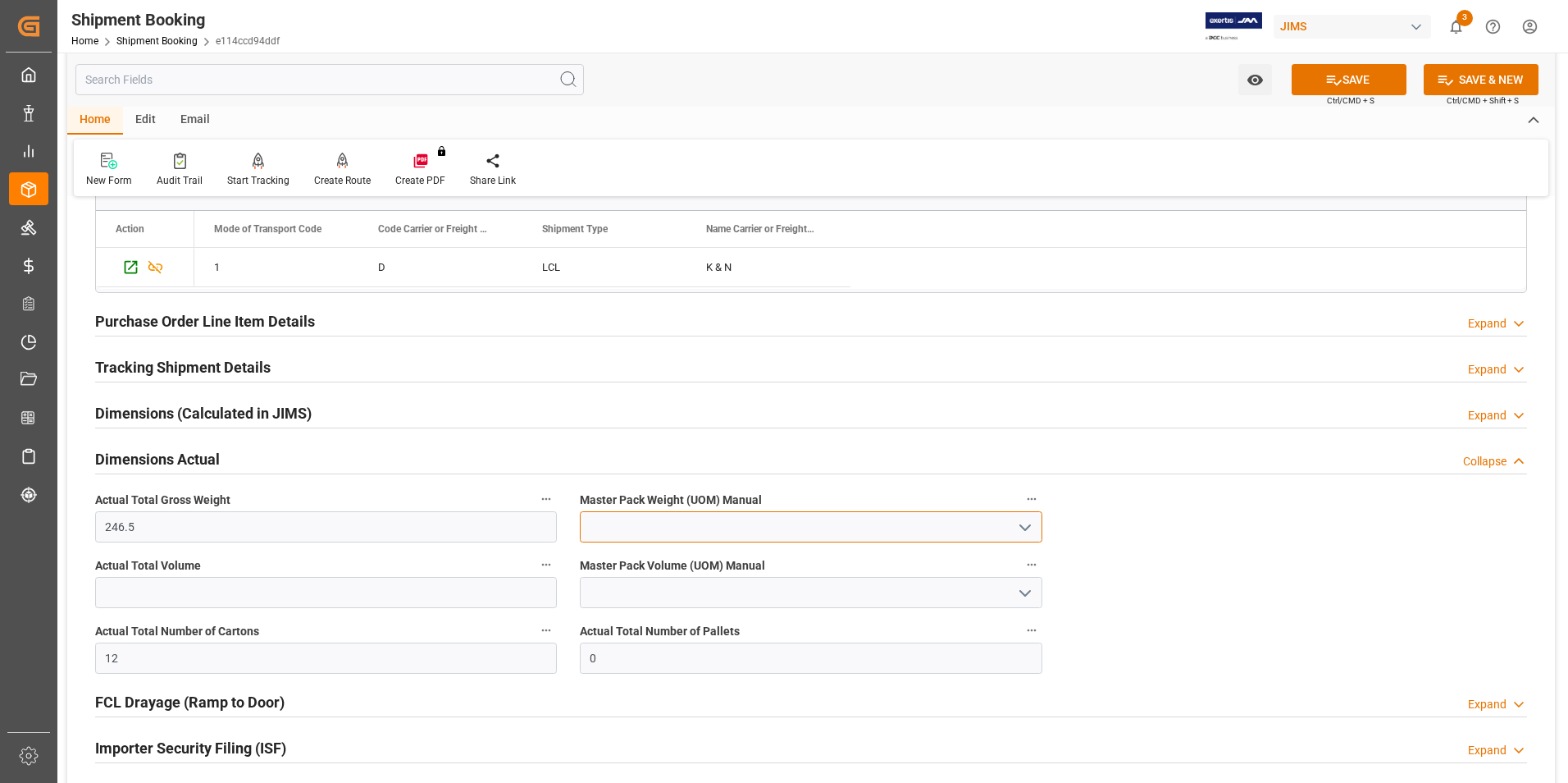
click at [635, 532] on input at bounding box center [810, 527] width 462 height 31
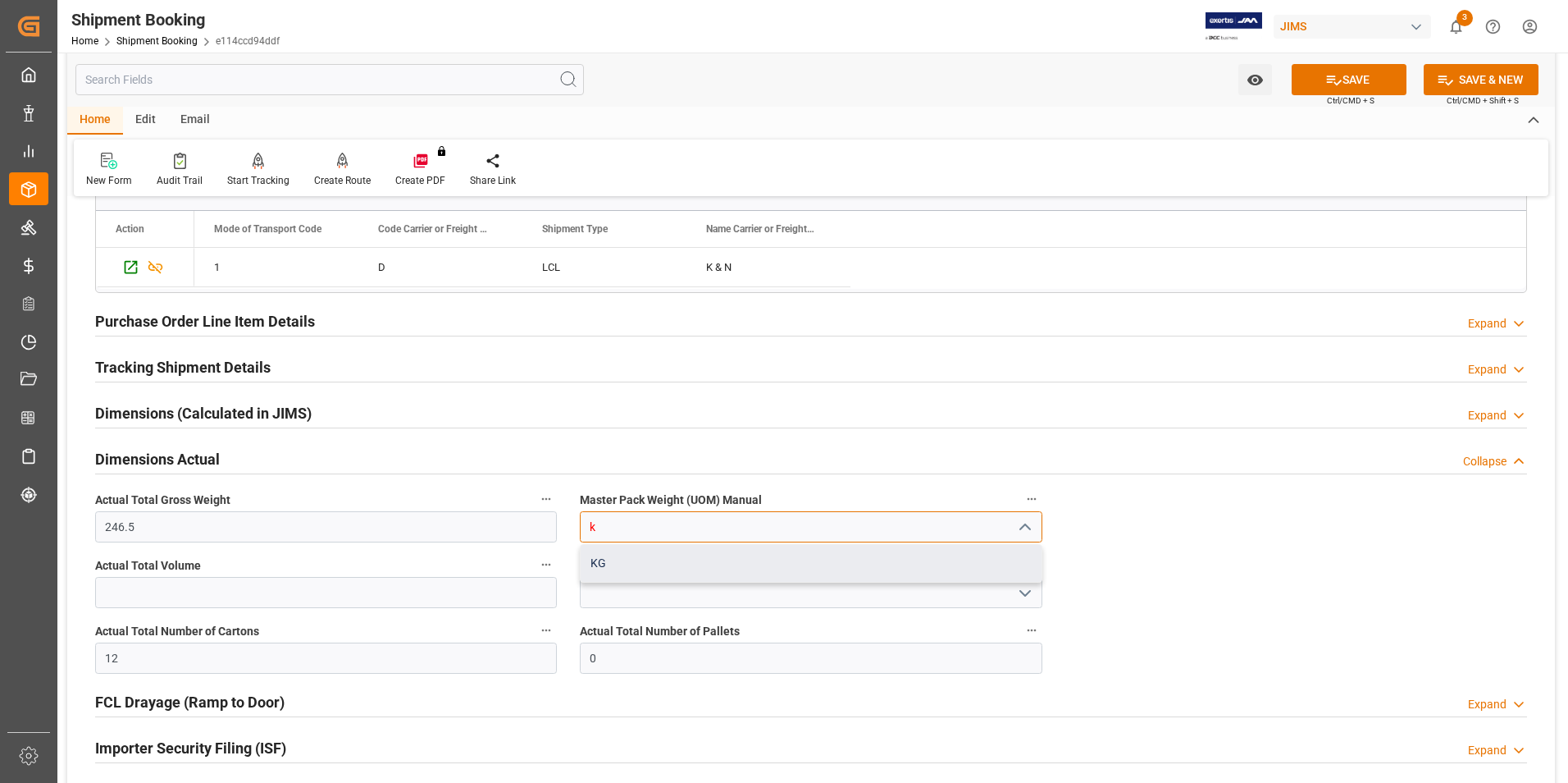
click at [649, 550] on div "KG" at bounding box center [810, 563] width 460 height 37
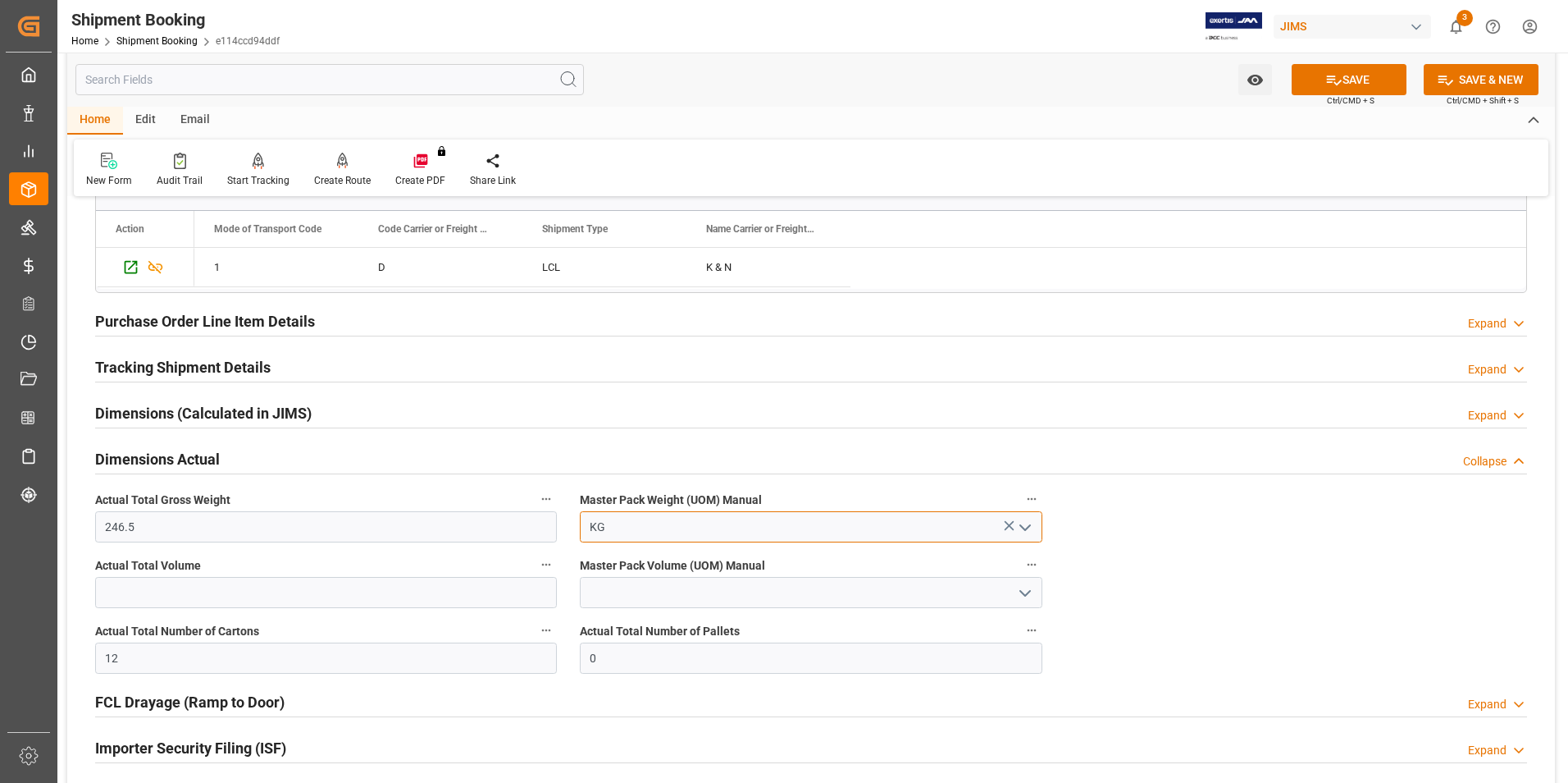
type input "KG"
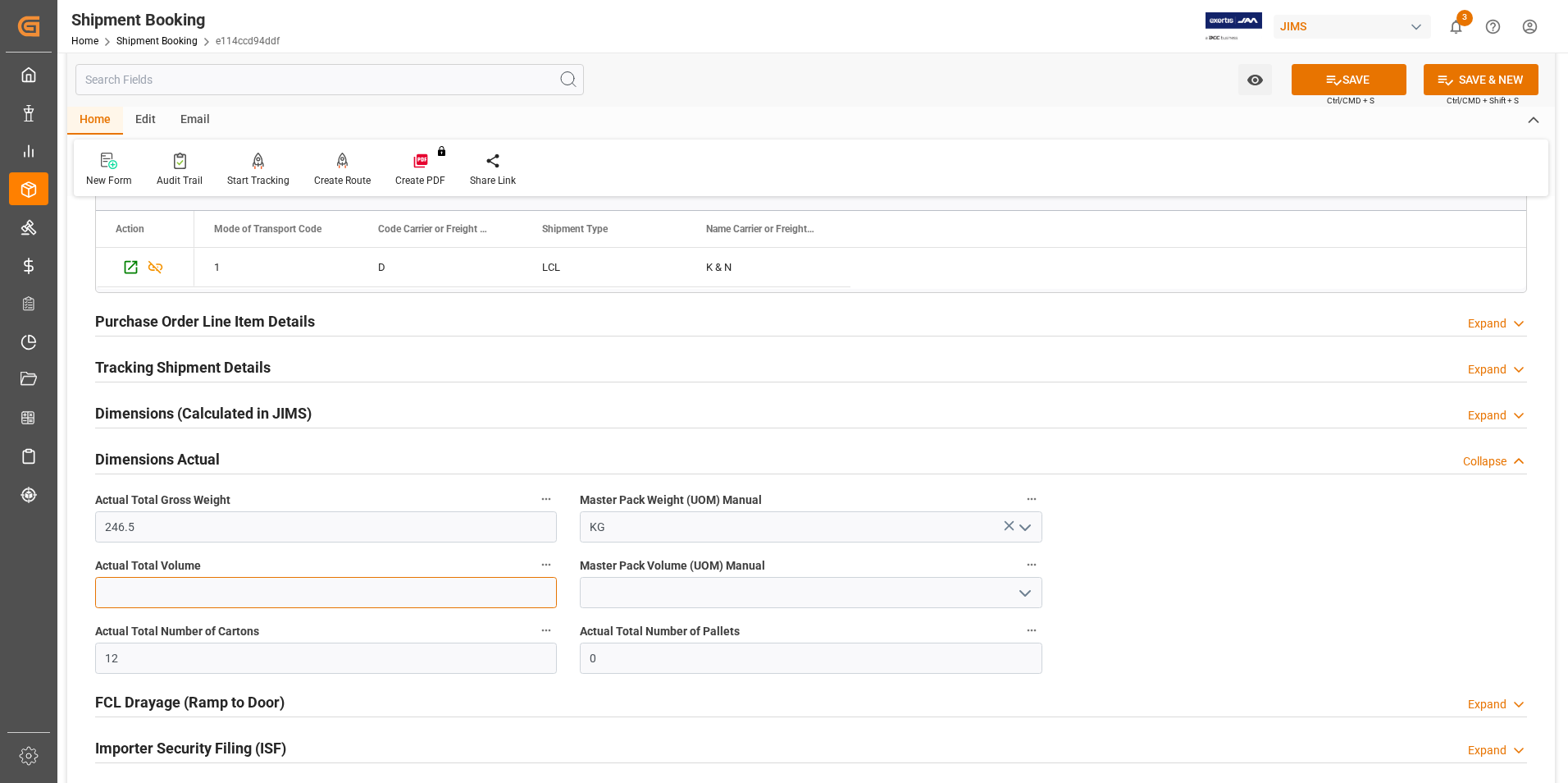
click at [154, 600] on input "text" at bounding box center [325, 592] width 462 height 31
type input "3.13"
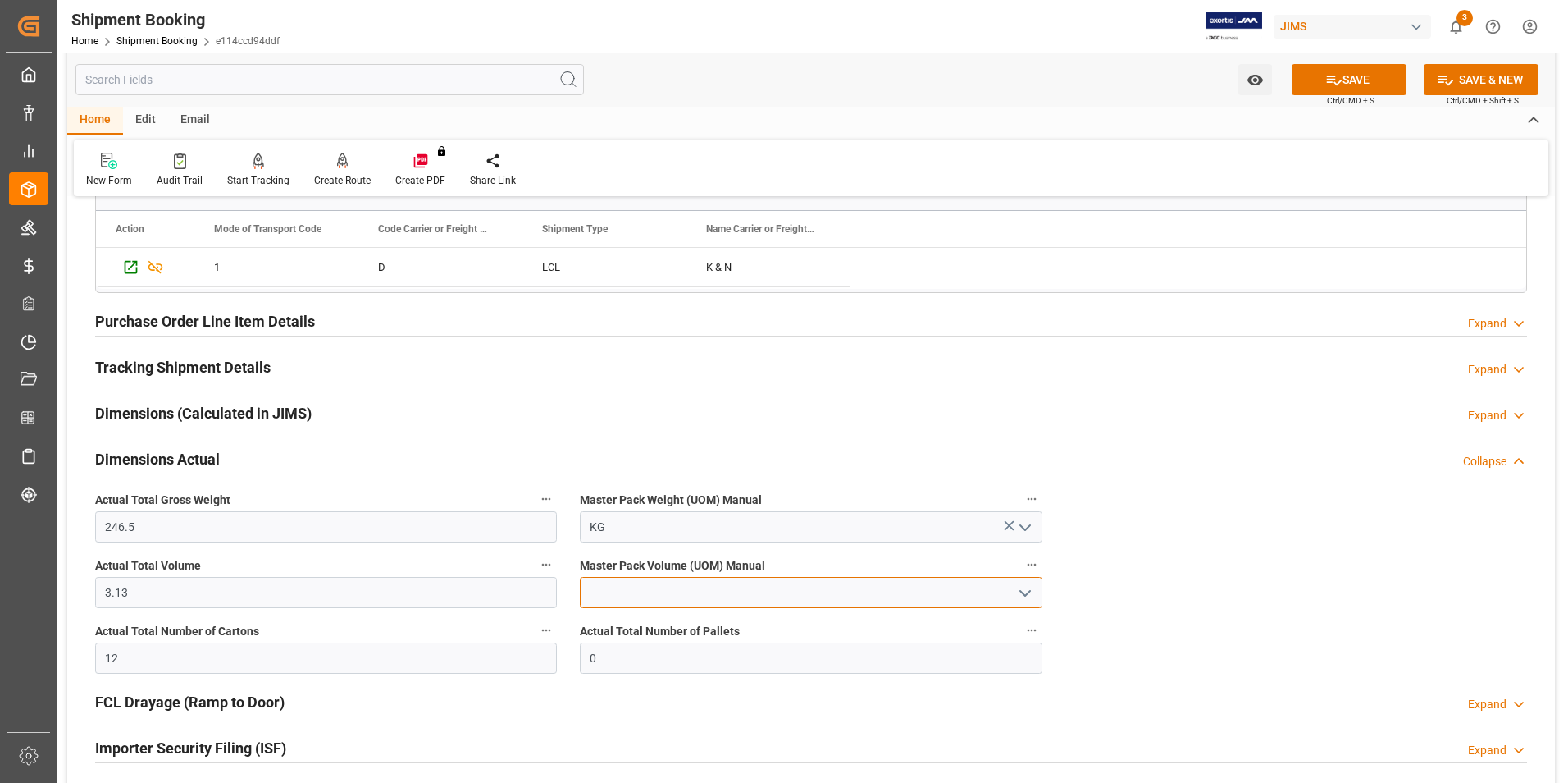
click at [620, 594] on input at bounding box center [810, 592] width 462 height 31
click at [624, 628] on div "CBM" at bounding box center [810, 628] width 460 height 37
type input "CBM"
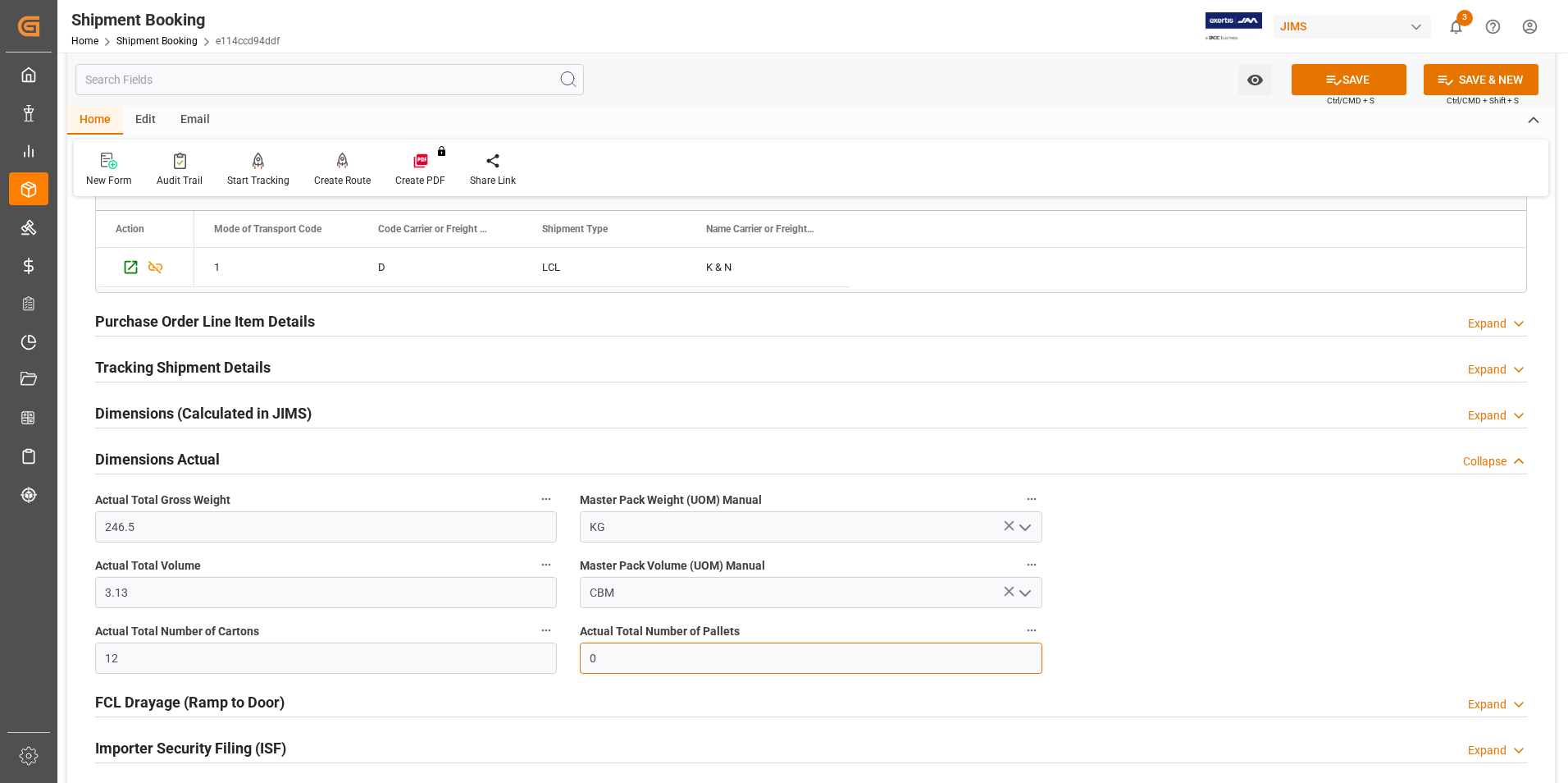
click at [634, 651] on input "0" at bounding box center [810, 658] width 462 height 31
type input "2"
click at [1369, 68] on button "SAVE" at bounding box center [1349, 79] width 115 height 31
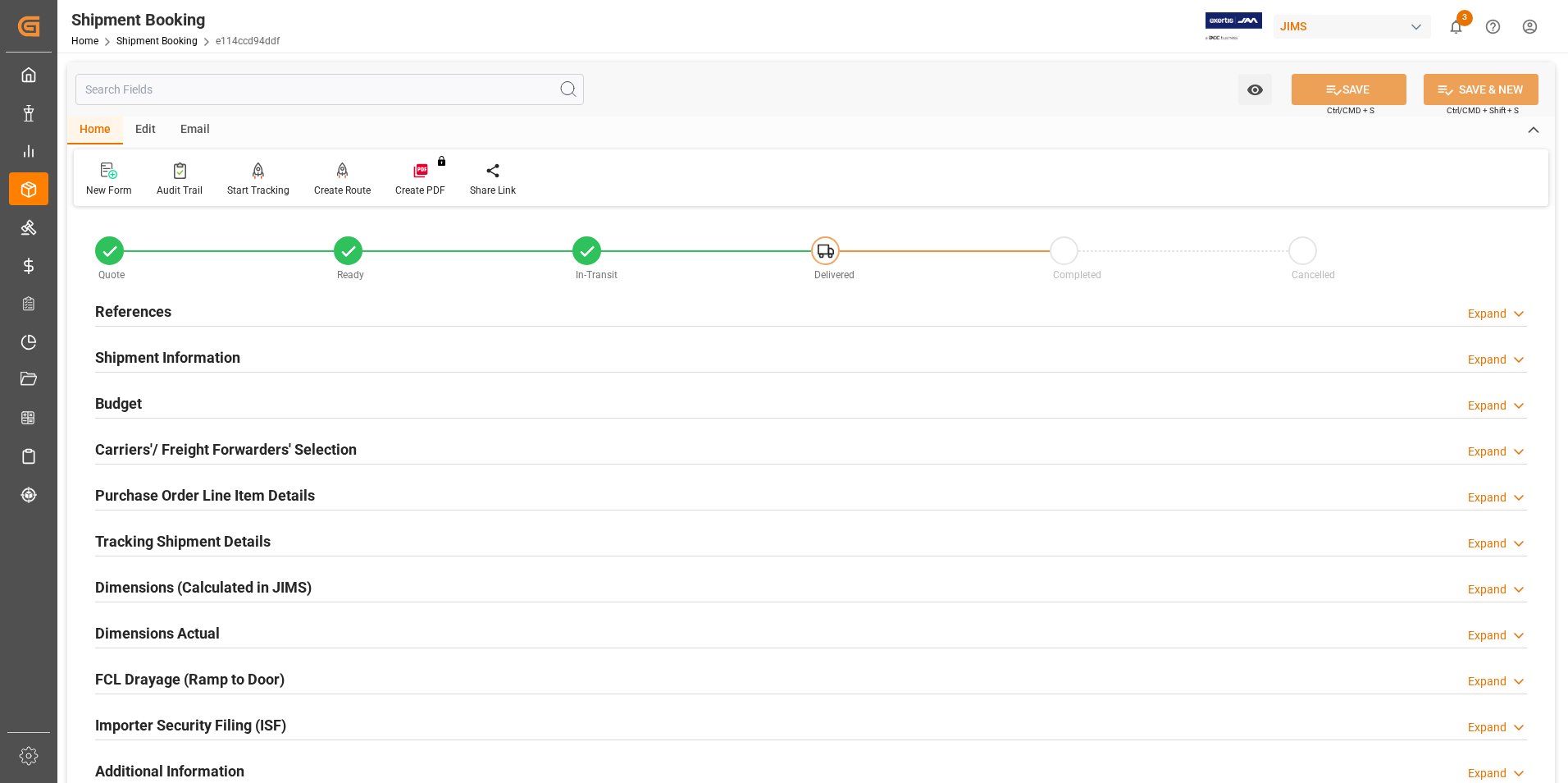
click at [150, 631] on h2 "Dimensions Actual" at bounding box center [157, 633] width 124 height 22
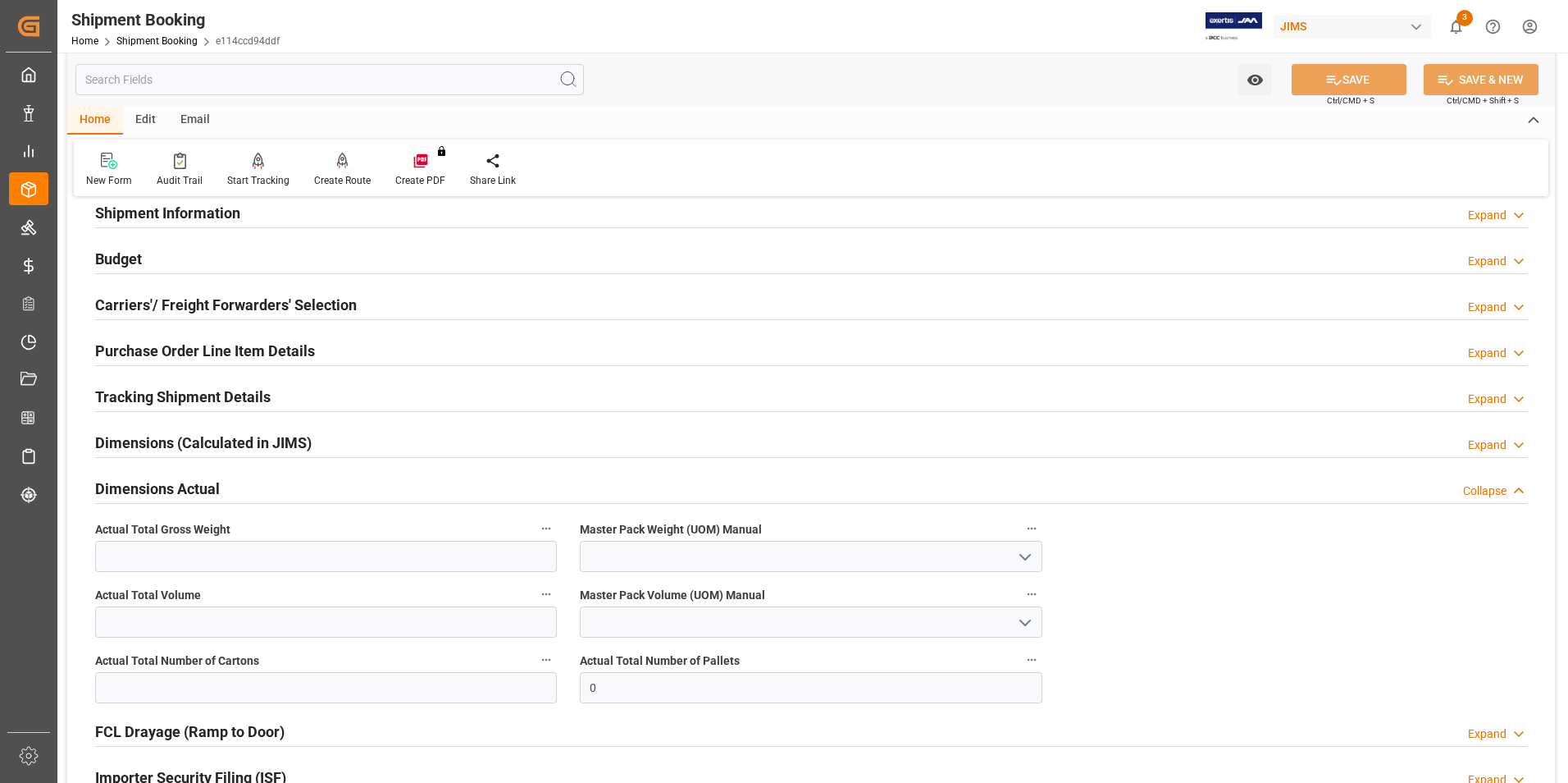
scroll to position [164, 0]
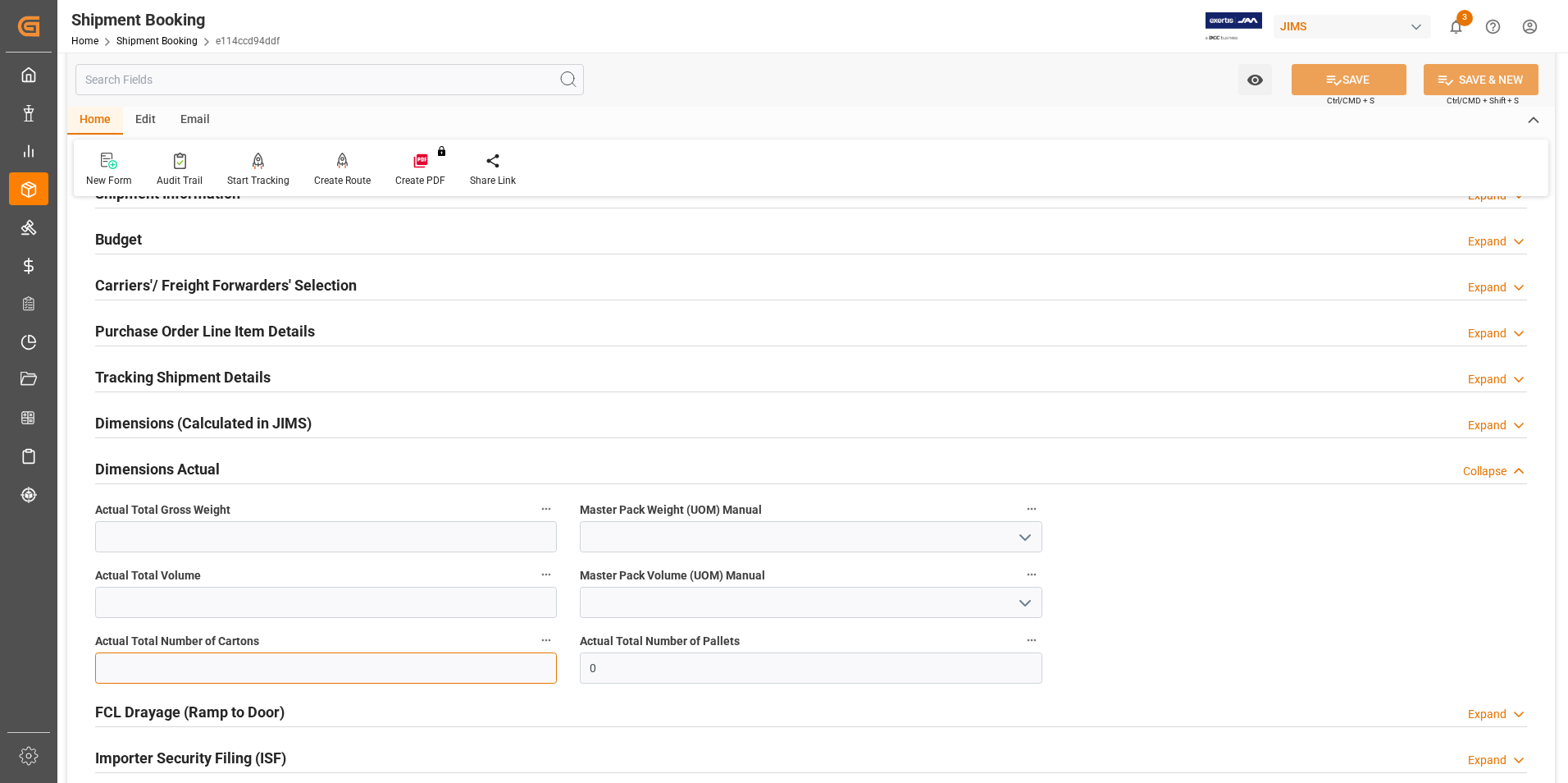
click at [160, 659] on input "text" at bounding box center [325, 668] width 462 height 31
type input "12"
click at [158, 595] on input "text" at bounding box center [325, 602] width 462 height 31
type input "3.13"
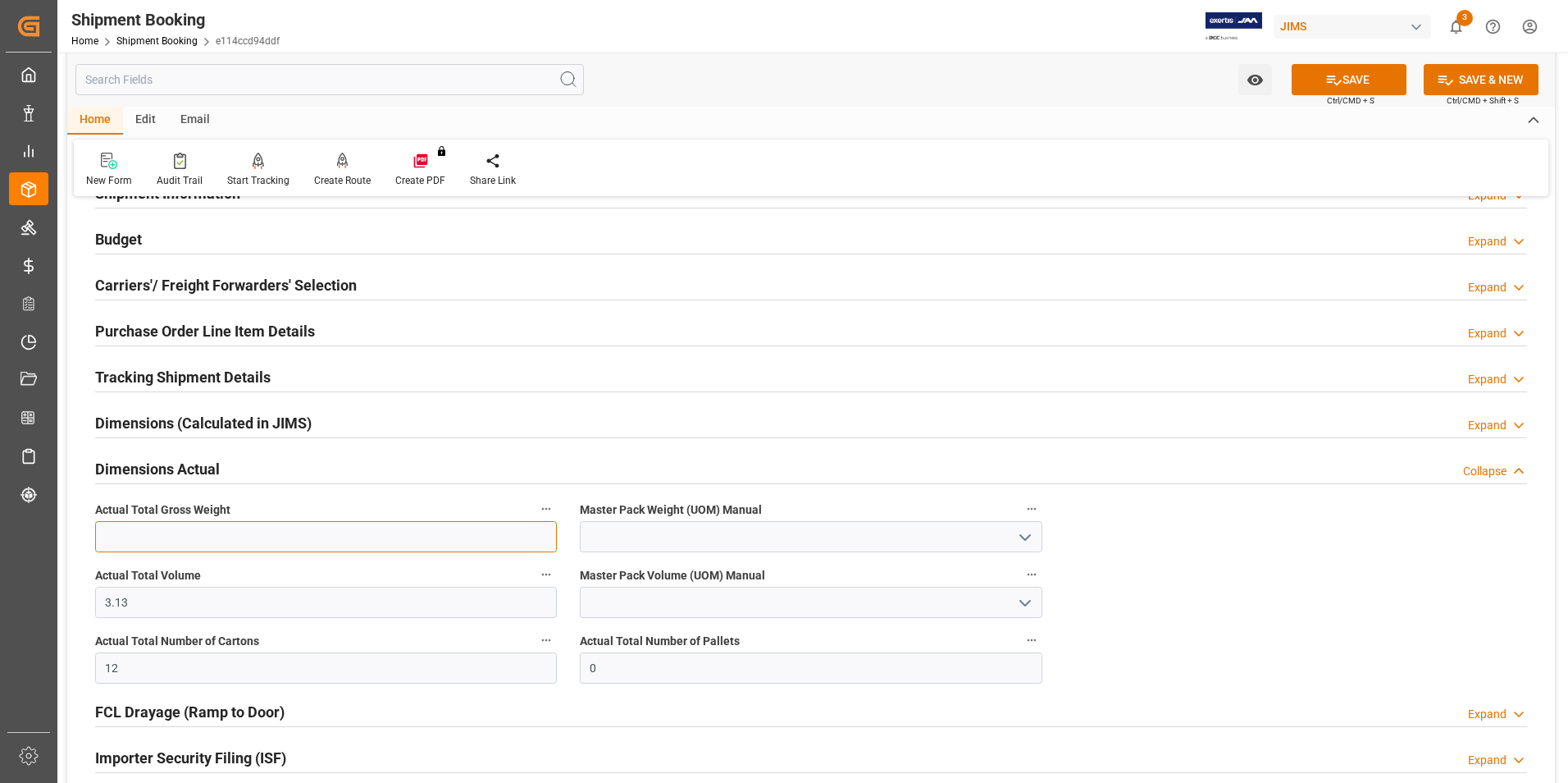
click at [274, 528] on input "text" at bounding box center [325, 536] width 462 height 31
type input "246.5"
click at [684, 531] on input at bounding box center [810, 536] width 462 height 31
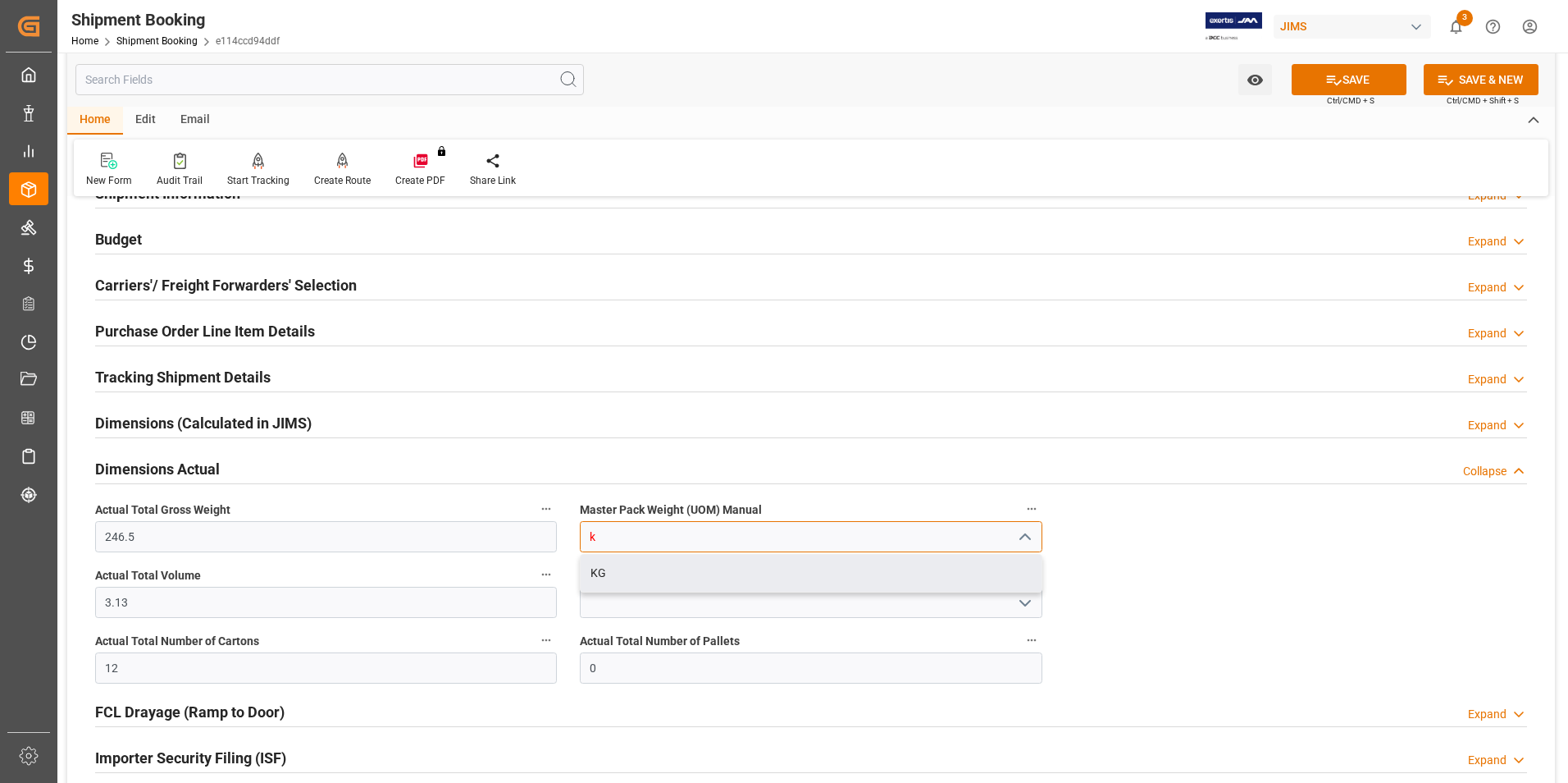
type input "k"
click at [695, 596] on div "Quote Ready In-Transit Delivered Completed Cancelled References Expand JAM Refe…" at bounding box center [811, 491] width 1488 height 889
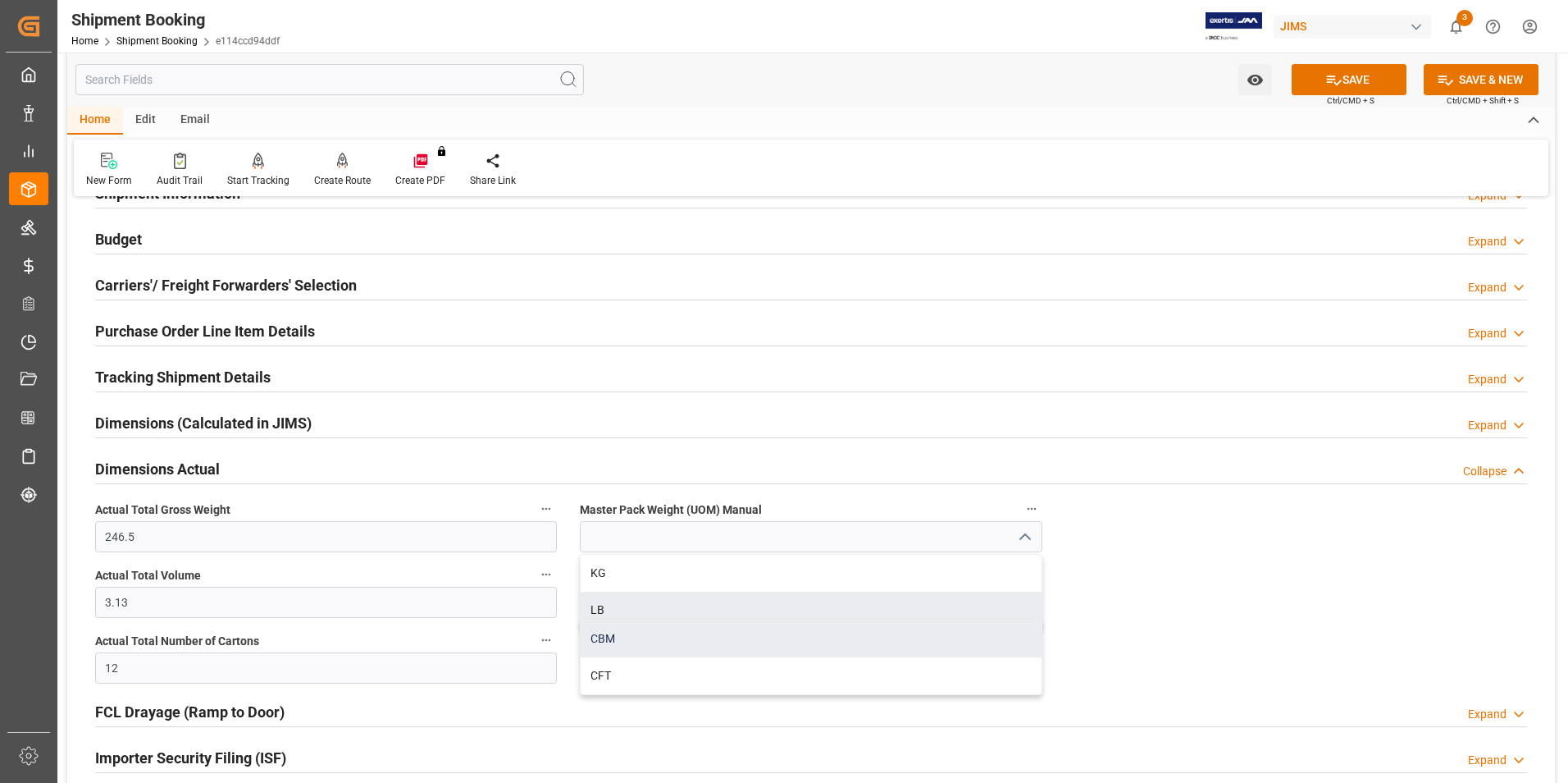
click at [673, 623] on div "CBM" at bounding box center [810, 639] width 460 height 37
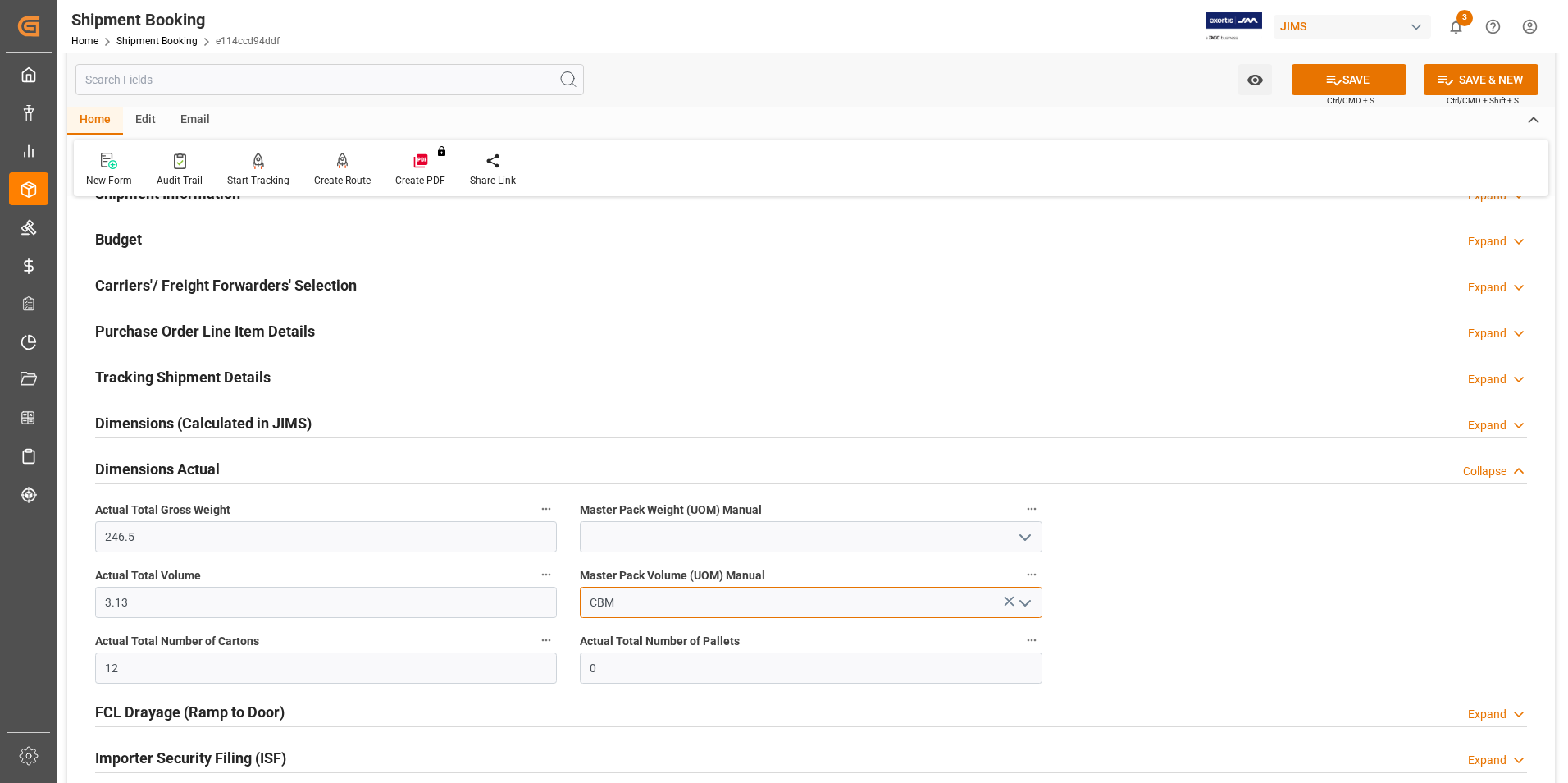
type input "CBM"
click at [655, 535] on input at bounding box center [810, 536] width 462 height 31
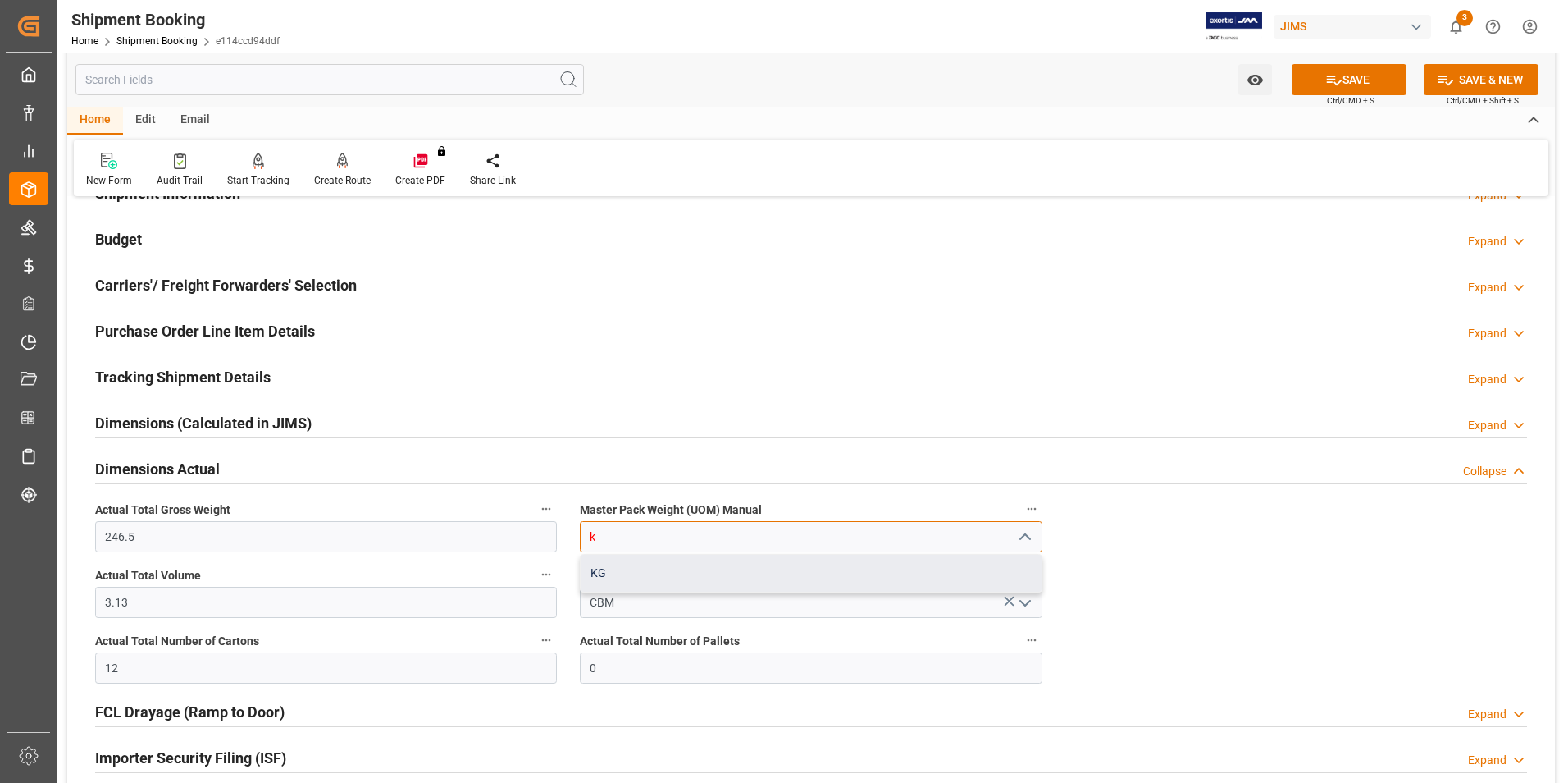
click at [670, 570] on div "KG" at bounding box center [810, 573] width 460 height 37
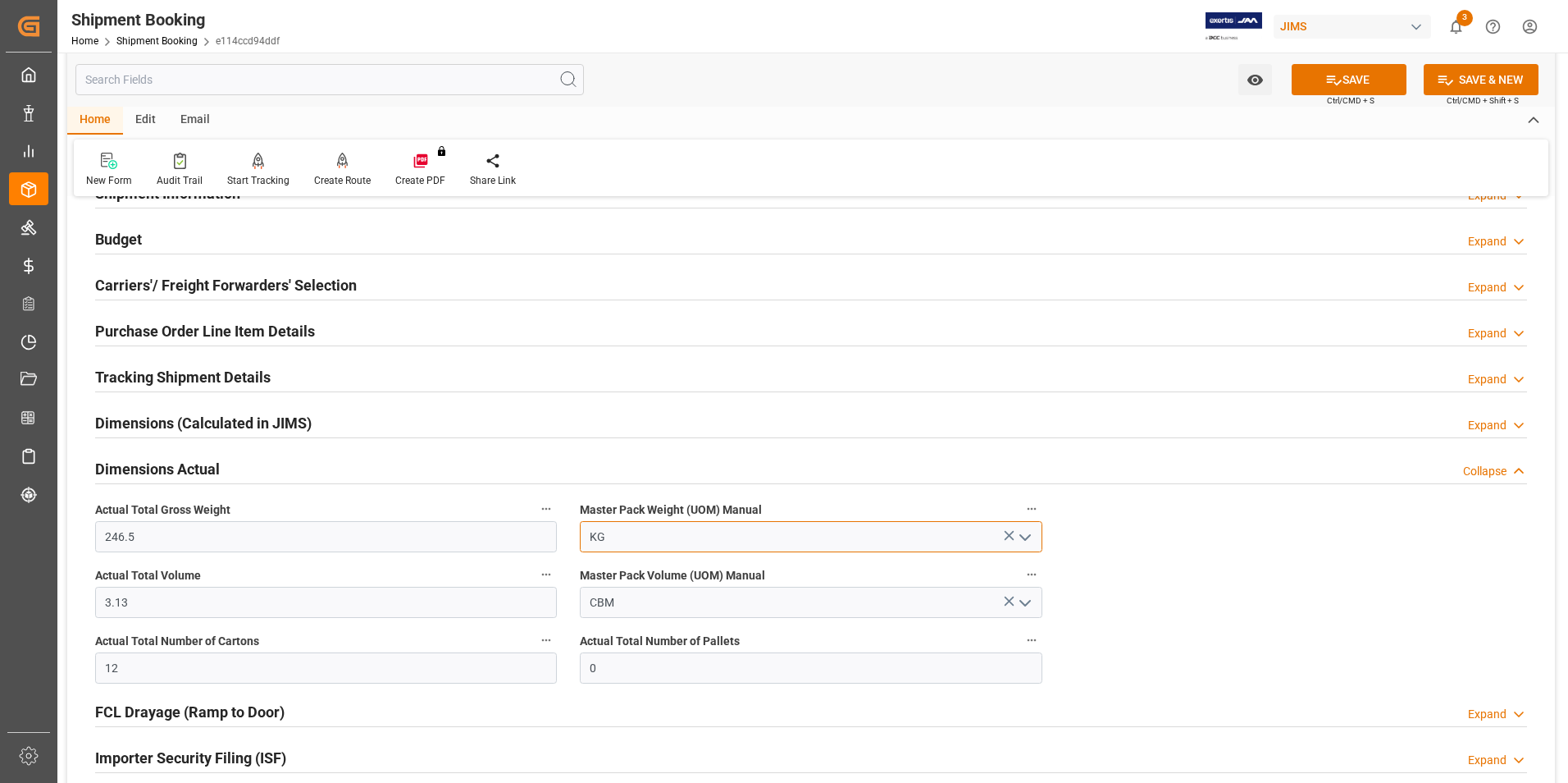
type input "KG"
click at [652, 664] on input "0" at bounding box center [810, 668] width 462 height 31
type input "2"
click at [1359, 85] on button "SAVE" at bounding box center [1349, 79] width 115 height 31
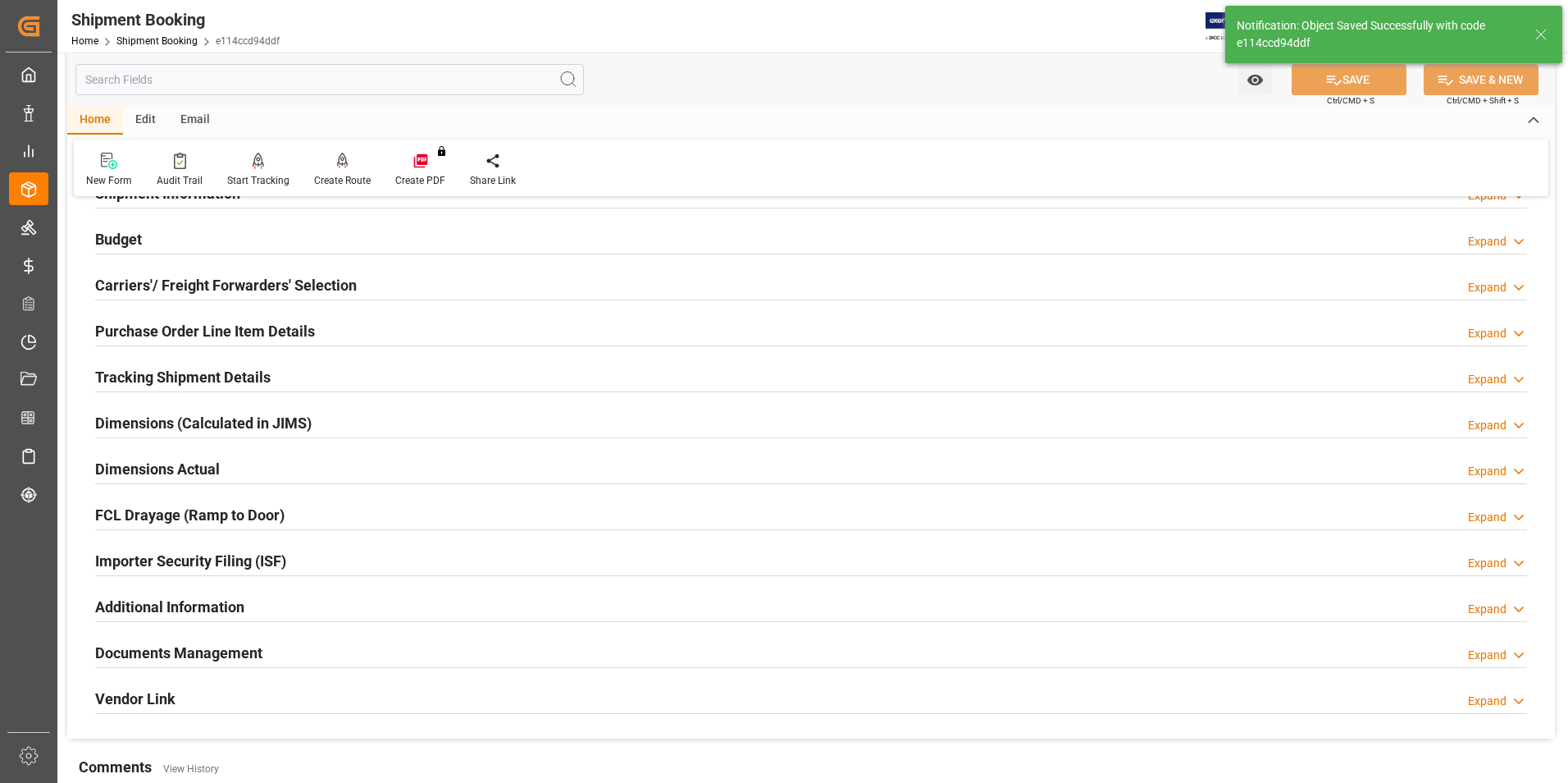
click at [172, 555] on h2 "Importer Security Filing (ISF)" at bounding box center [190, 560] width 191 height 22
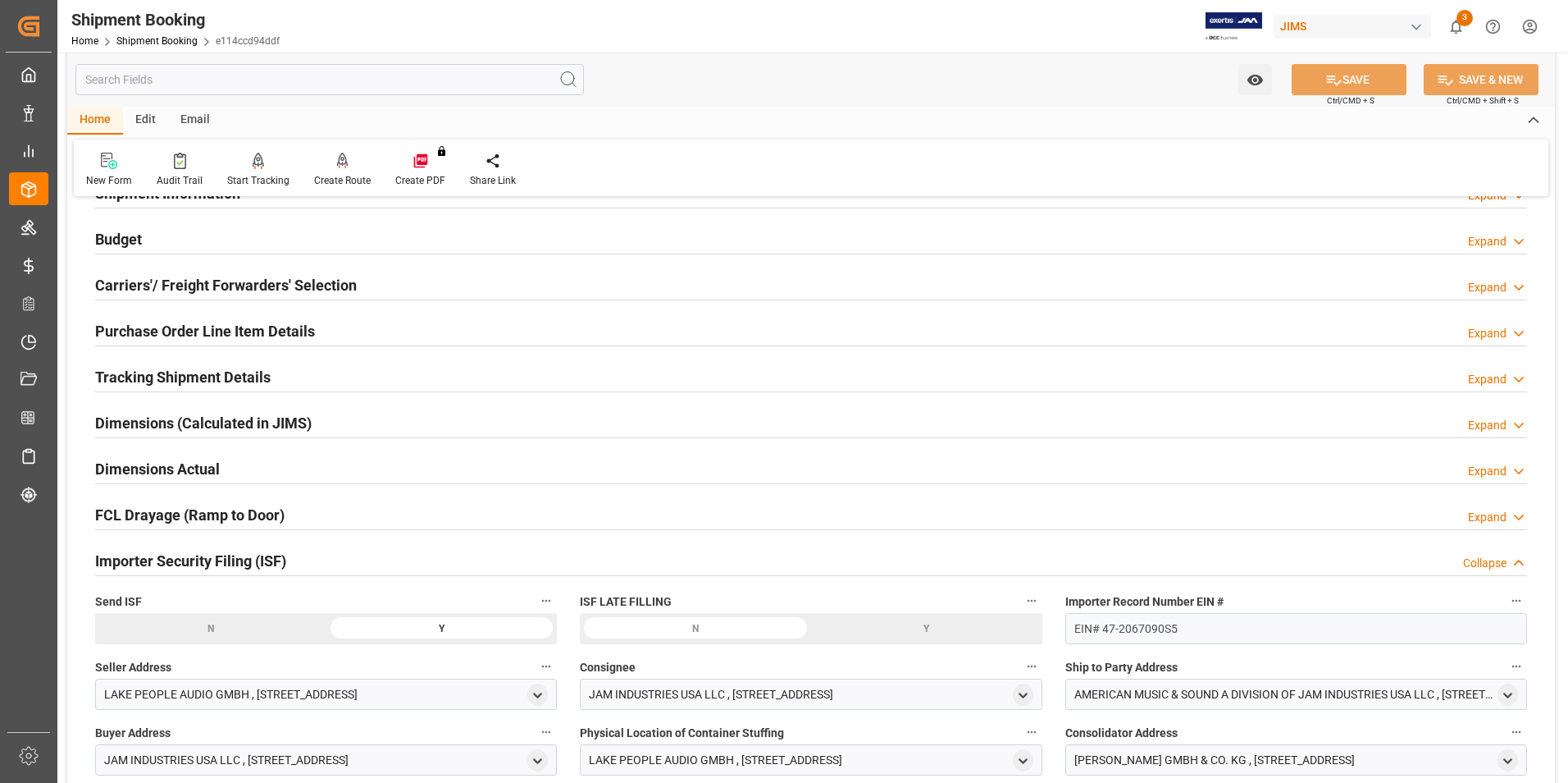
click at [160, 556] on h2 "Importer Security Filing (ISF)" at bounding box center [190, 560] width 191 height 22
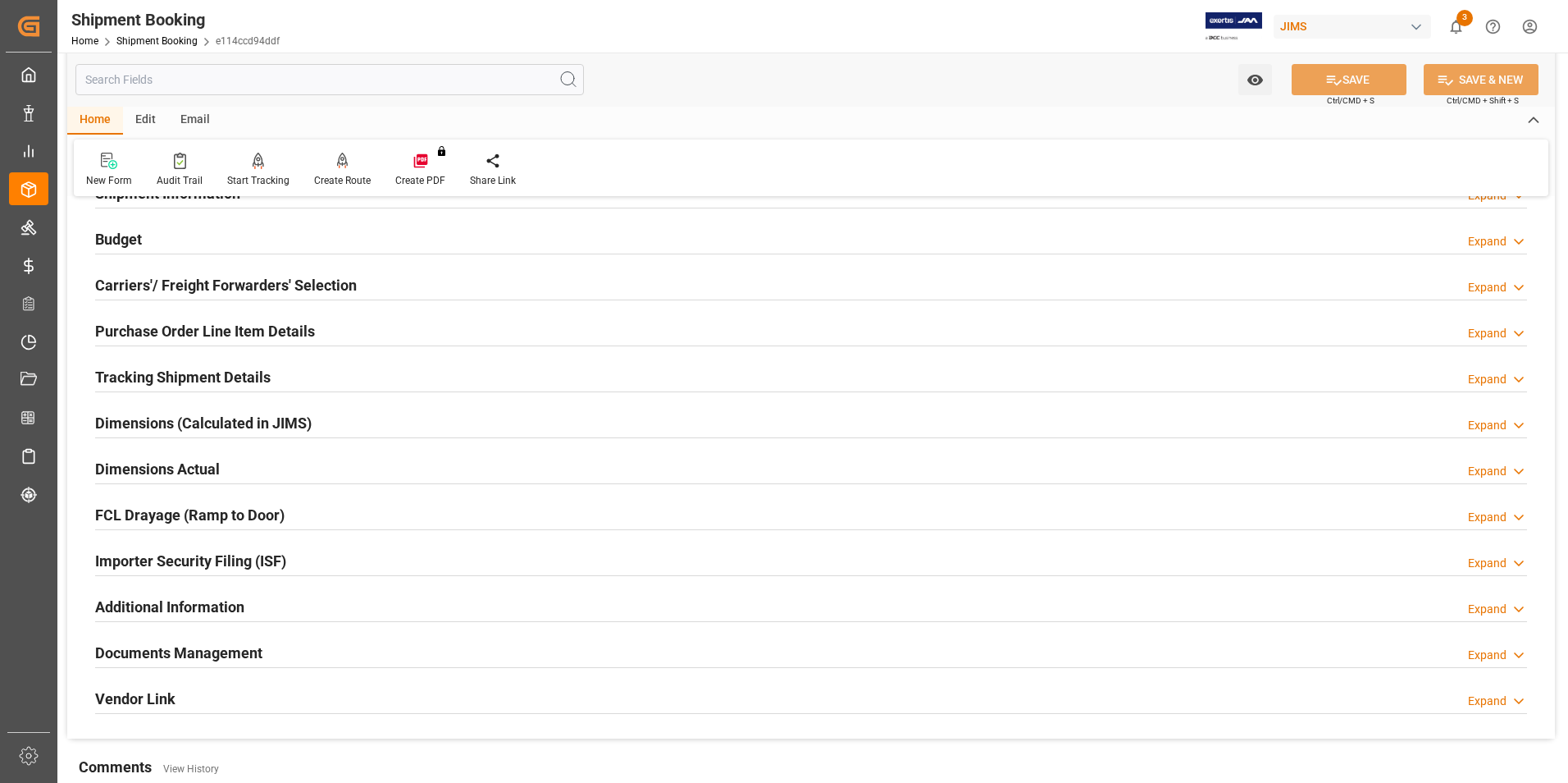
click at [147, 600] on h2 "Additional Information" at bounding box center [169, 606] width 149 height 22
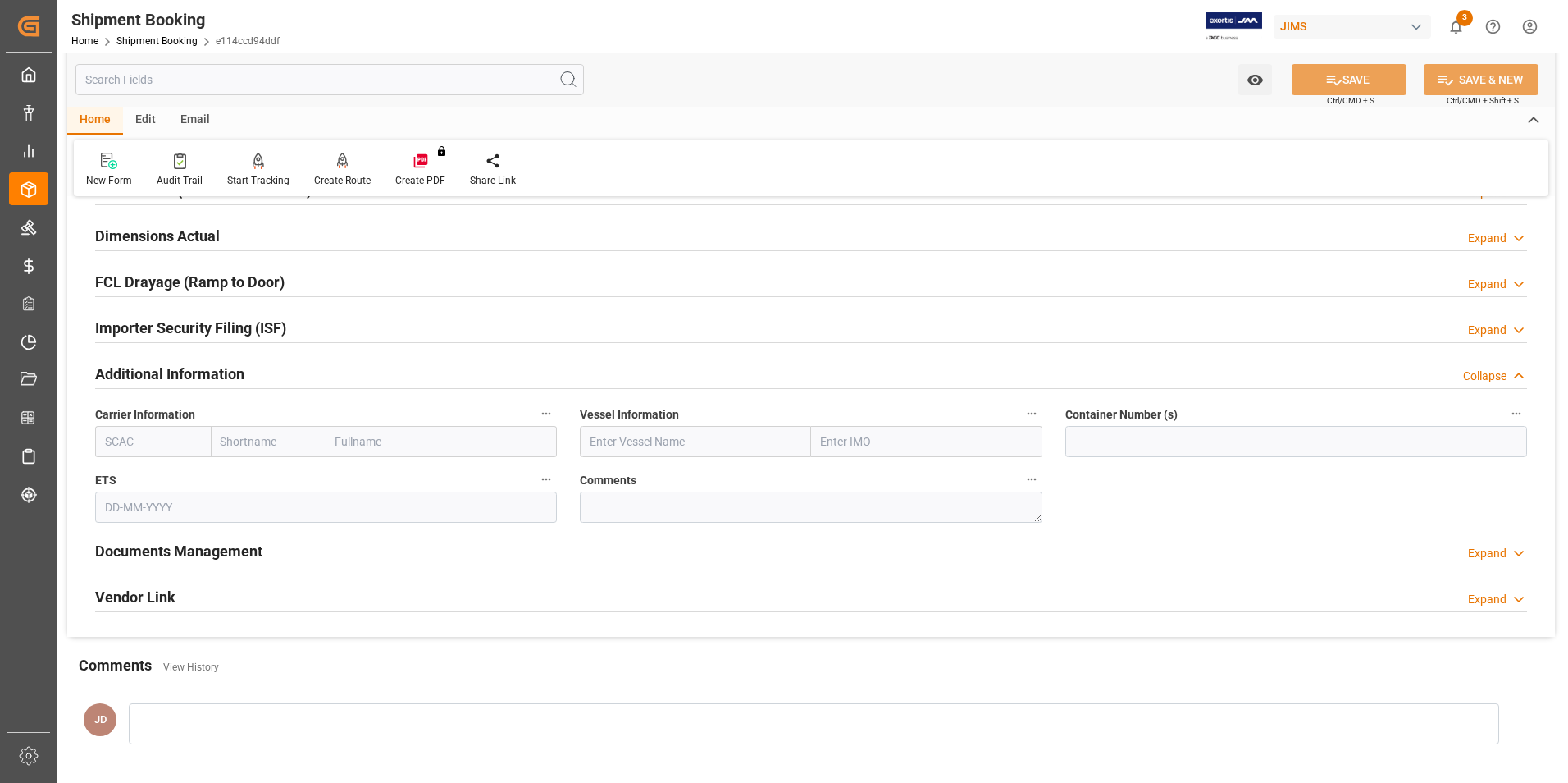
scroll to position [410, 0]
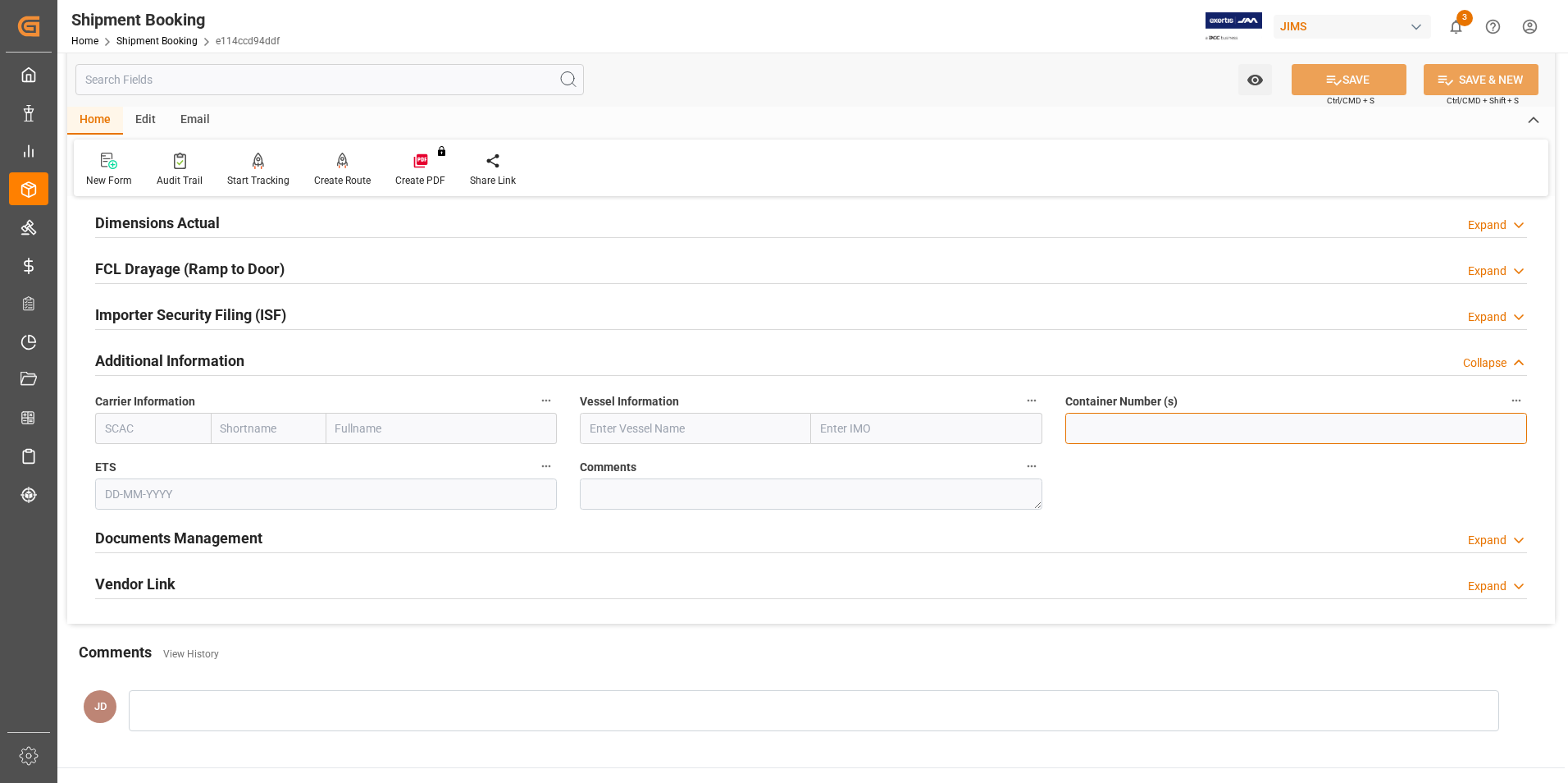
click at [1107, 422] on input at bounding box center [1296, 428] width 462 height 31
type input "FANU1116218"
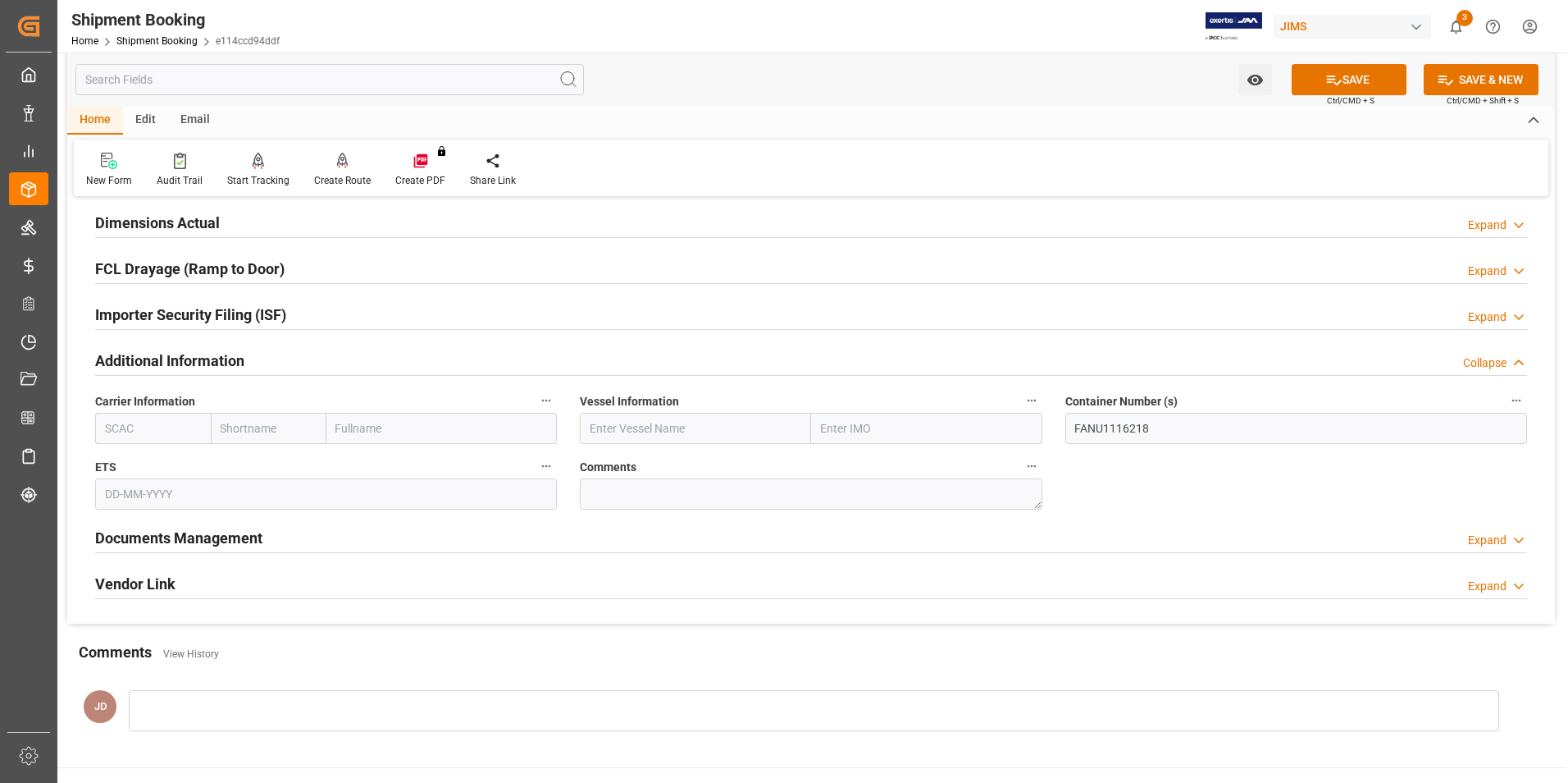
click at [198, 494] on input "text" at bounding box center [325, 494] width 462 height 31
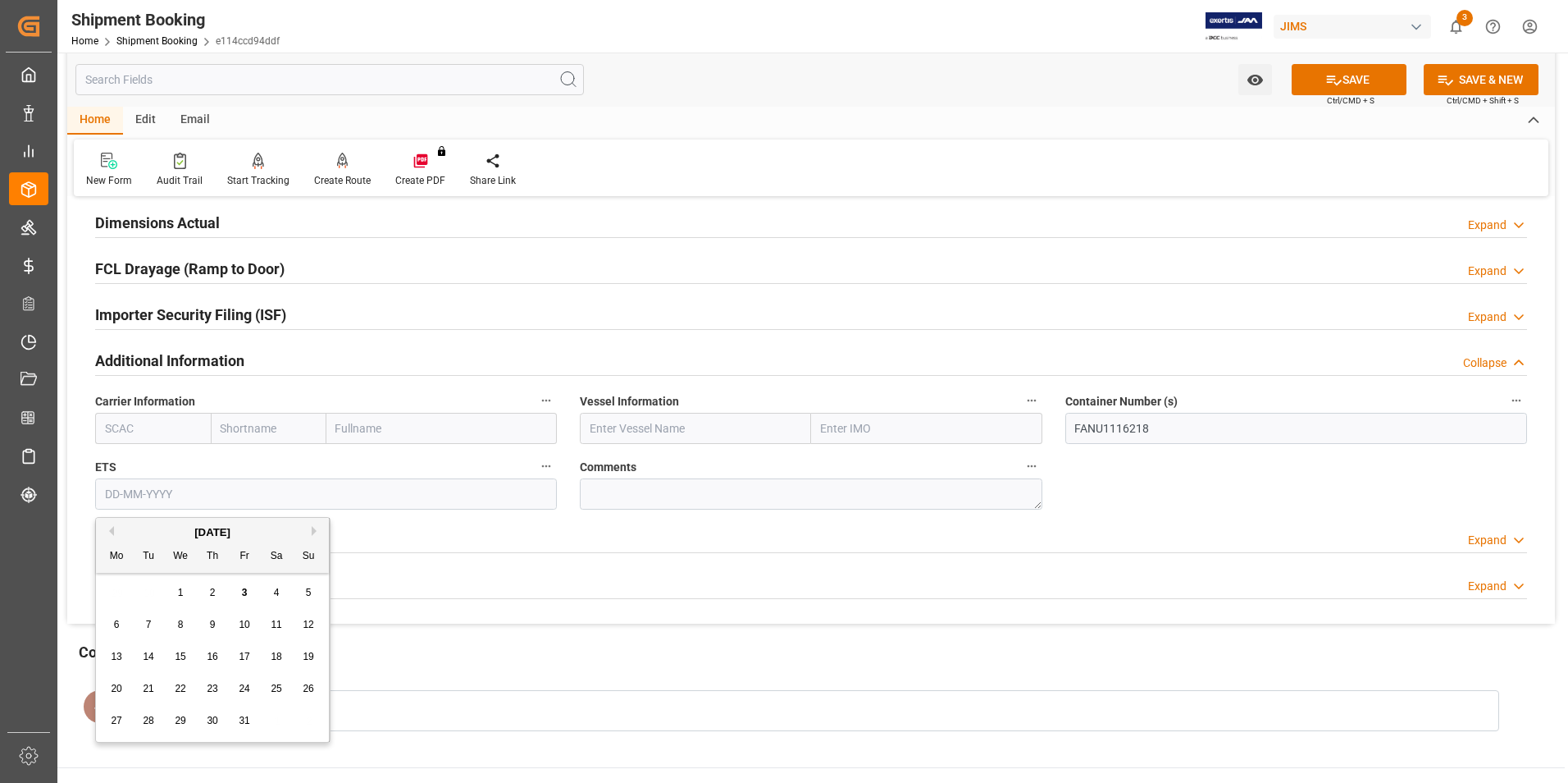
click at [210, 586] on div "2" at bounding box center [213, 593] width 21 height 20
type input "[DATE]"
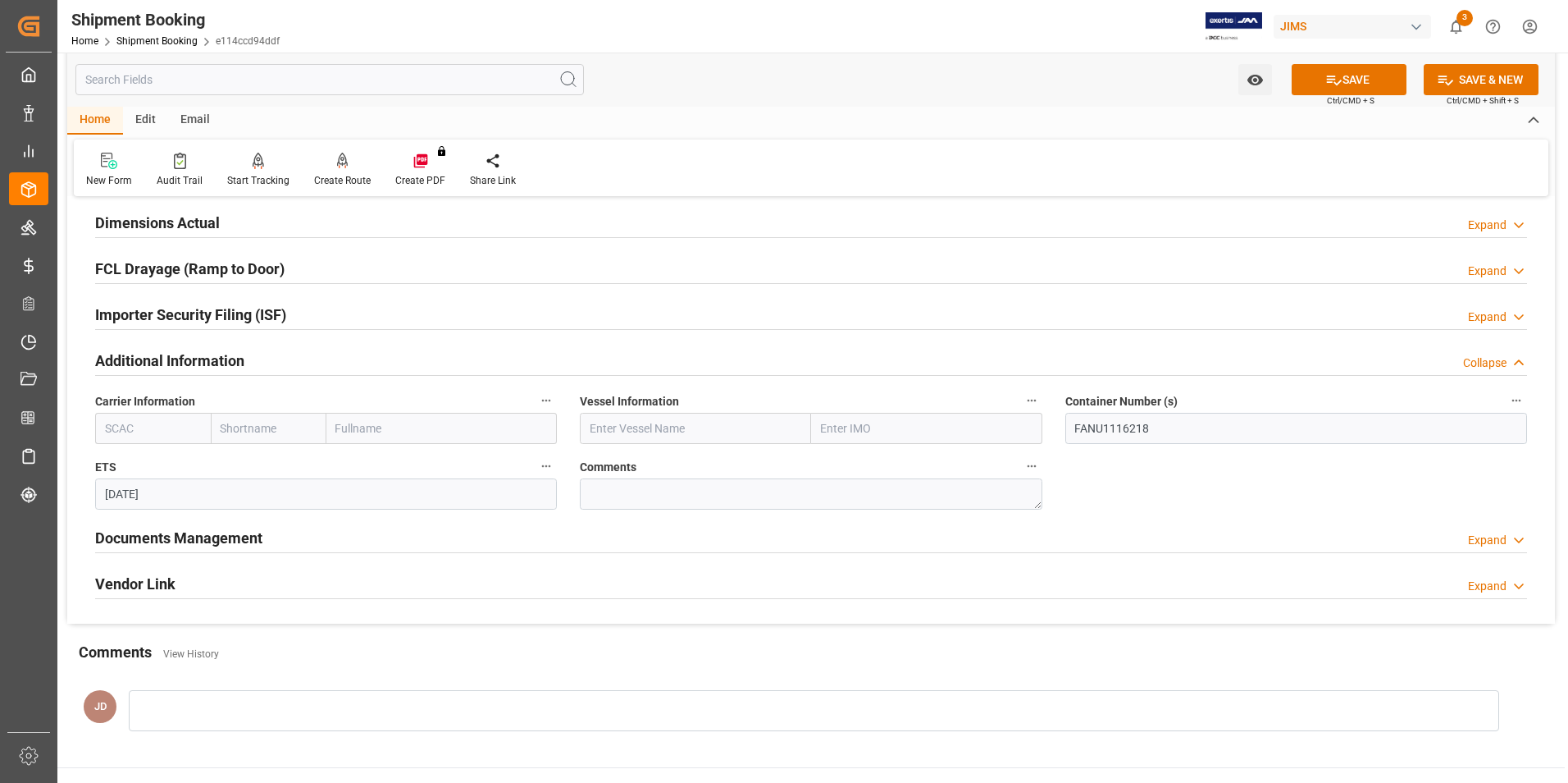
click at [716, 432] on input "text" at bounding box center [695, 428] width 231 height 31
paste input "SUAPE EXPRESS"
type input "SUAPE EXPRESS"
click at [620, 462] on b "SUAPE EXPRESS" at bounding box center [635, 465] width 88 height 13
type input "9332858"
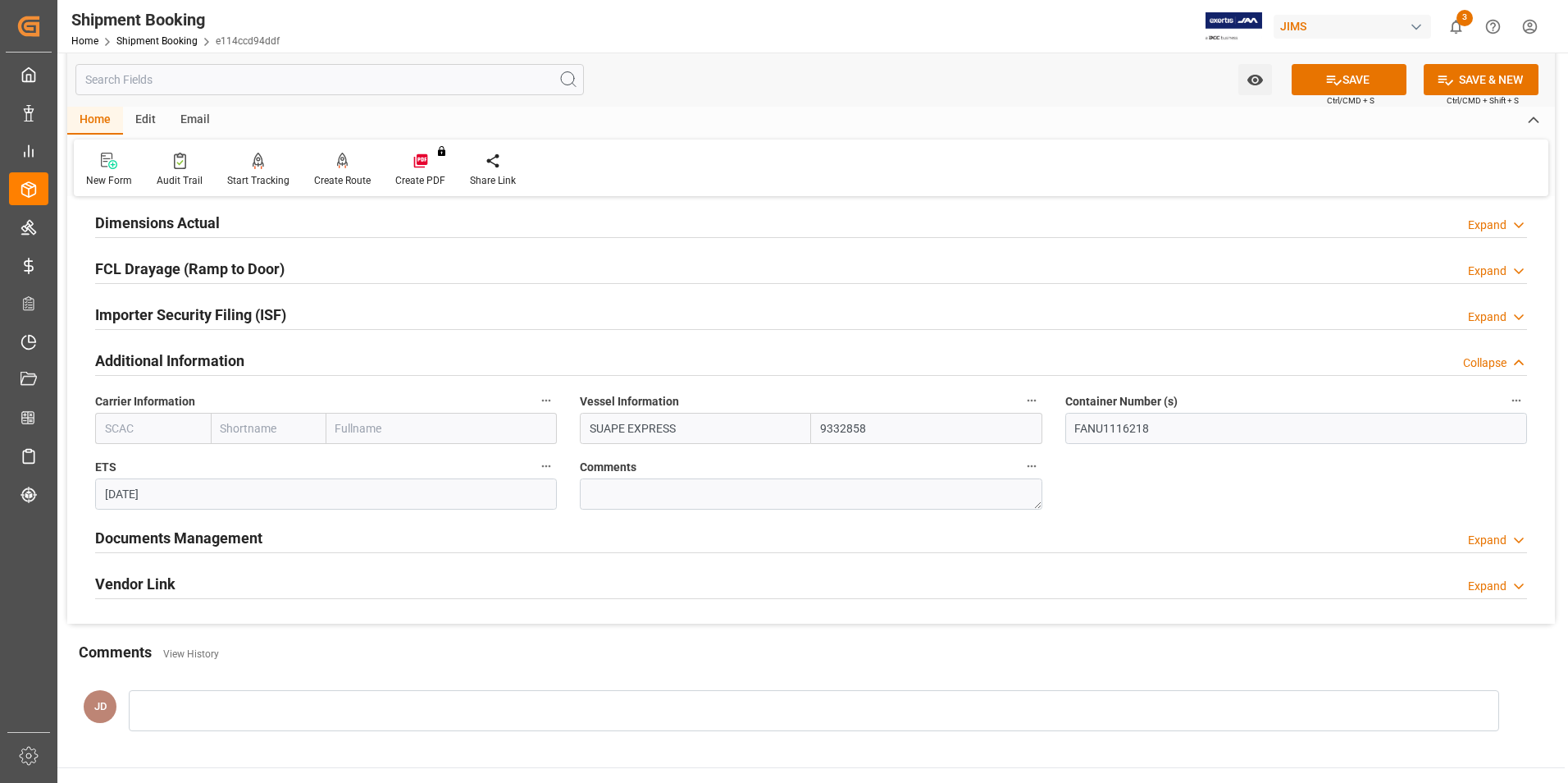
type input "SUAPE EXPRESS"
drag, startPoint x: 893, startPoint y: 433, endPoint x: 810, endPoint y: 428, distance: 83.2
click at [810, 428] on div "SUAPE EXPRESS 9332858" at bounding box center [810, 428] width 462 height 31
type input "539w"
click at [617, 498] on textarea at bounding box center [810, 494] width 462 height 31
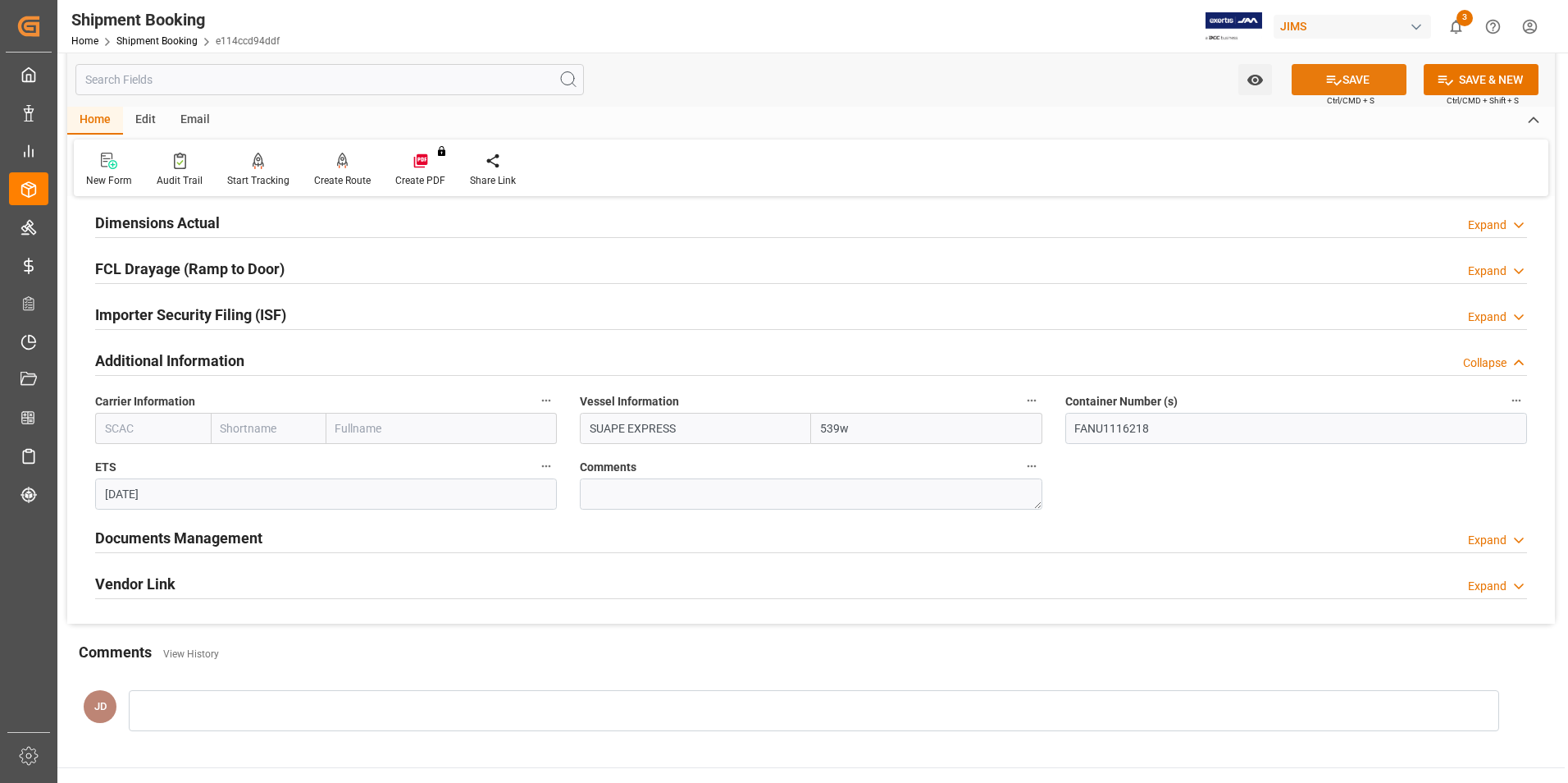
click at [1348, 71] on button "SAVE" at bounding box center [1349, 79] width 115 height 31
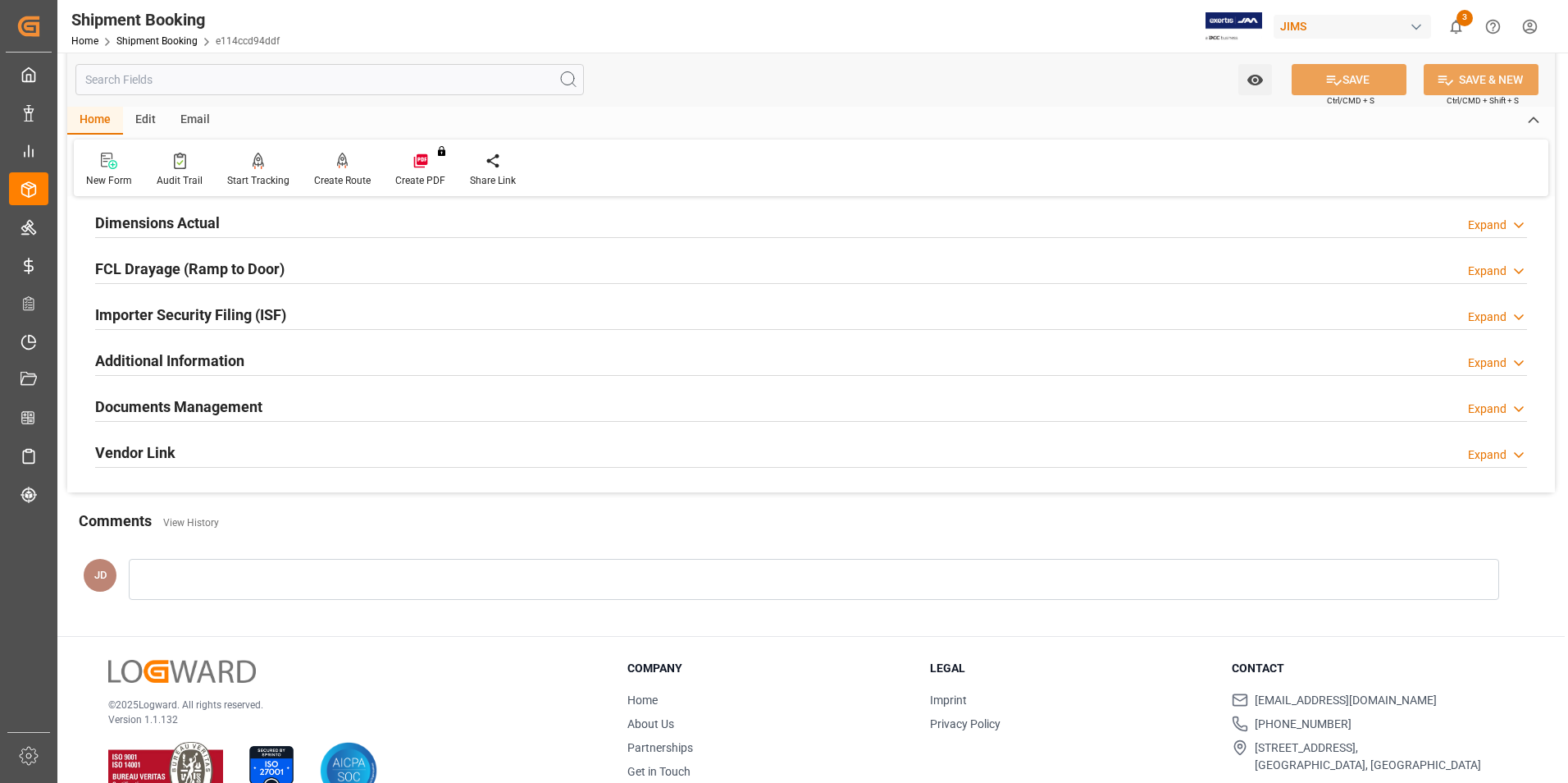
click at [177, 359] on h2 "Additional Information" at bounding box center [169, 360] width 149 height 22
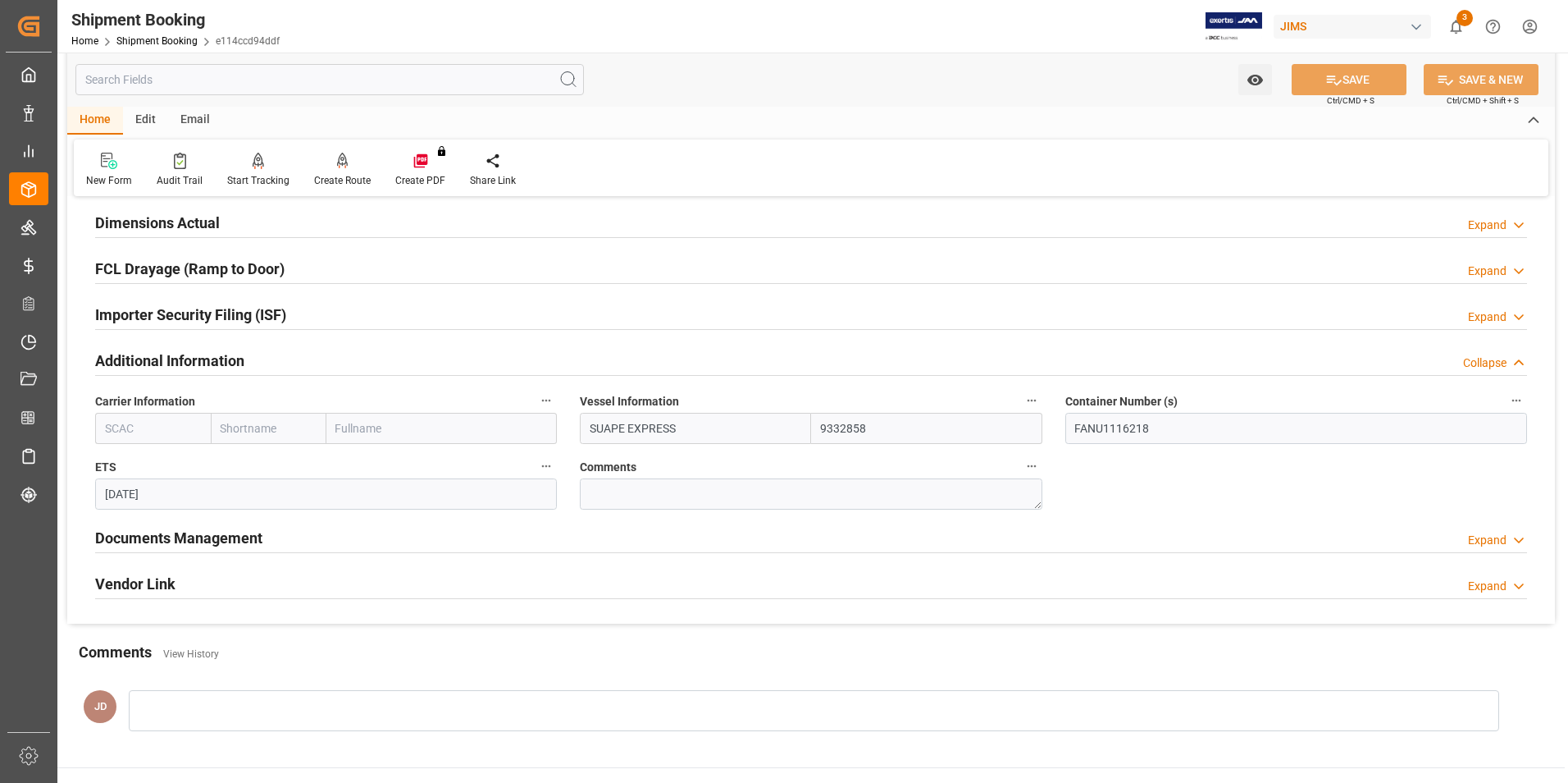
click at [177, 359] on h2 "Additional Information" at bounding box center [169, 360] width 149 height 22
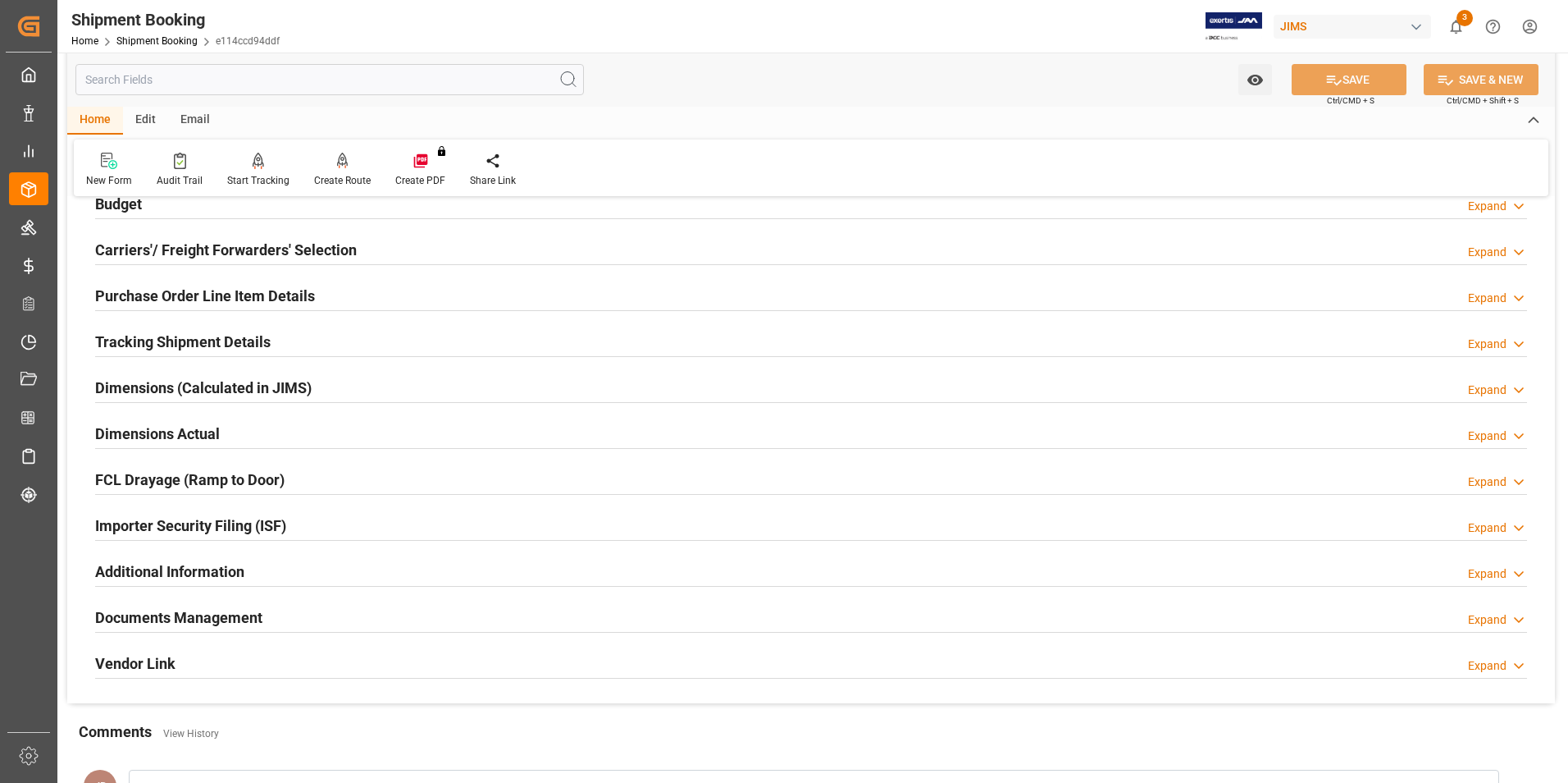
scroll to position [0, 0]
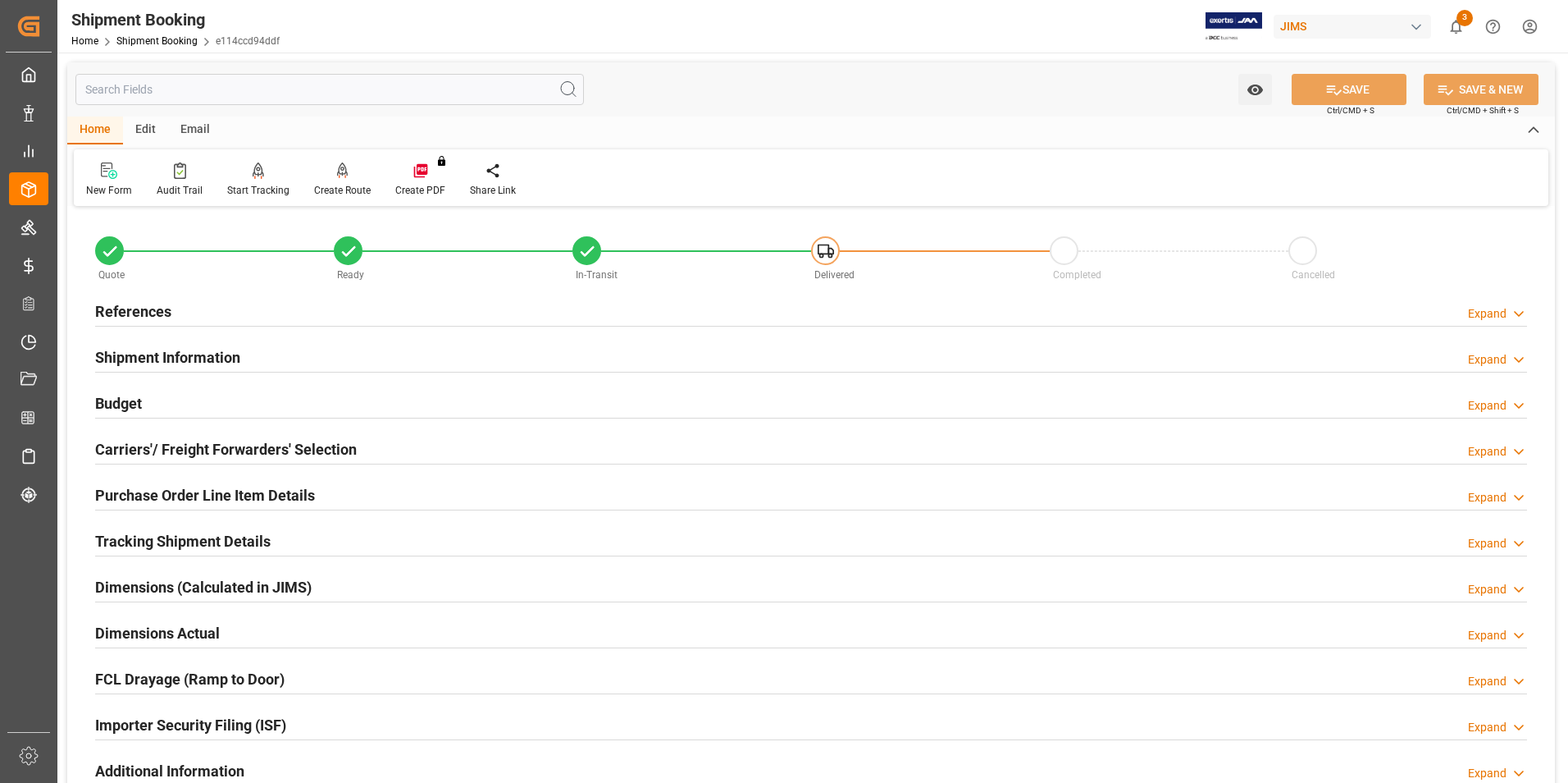
click at [148, 543] on h2 "Tracking Shipment Details" at bounding box center [182, 541] width 175 height 22
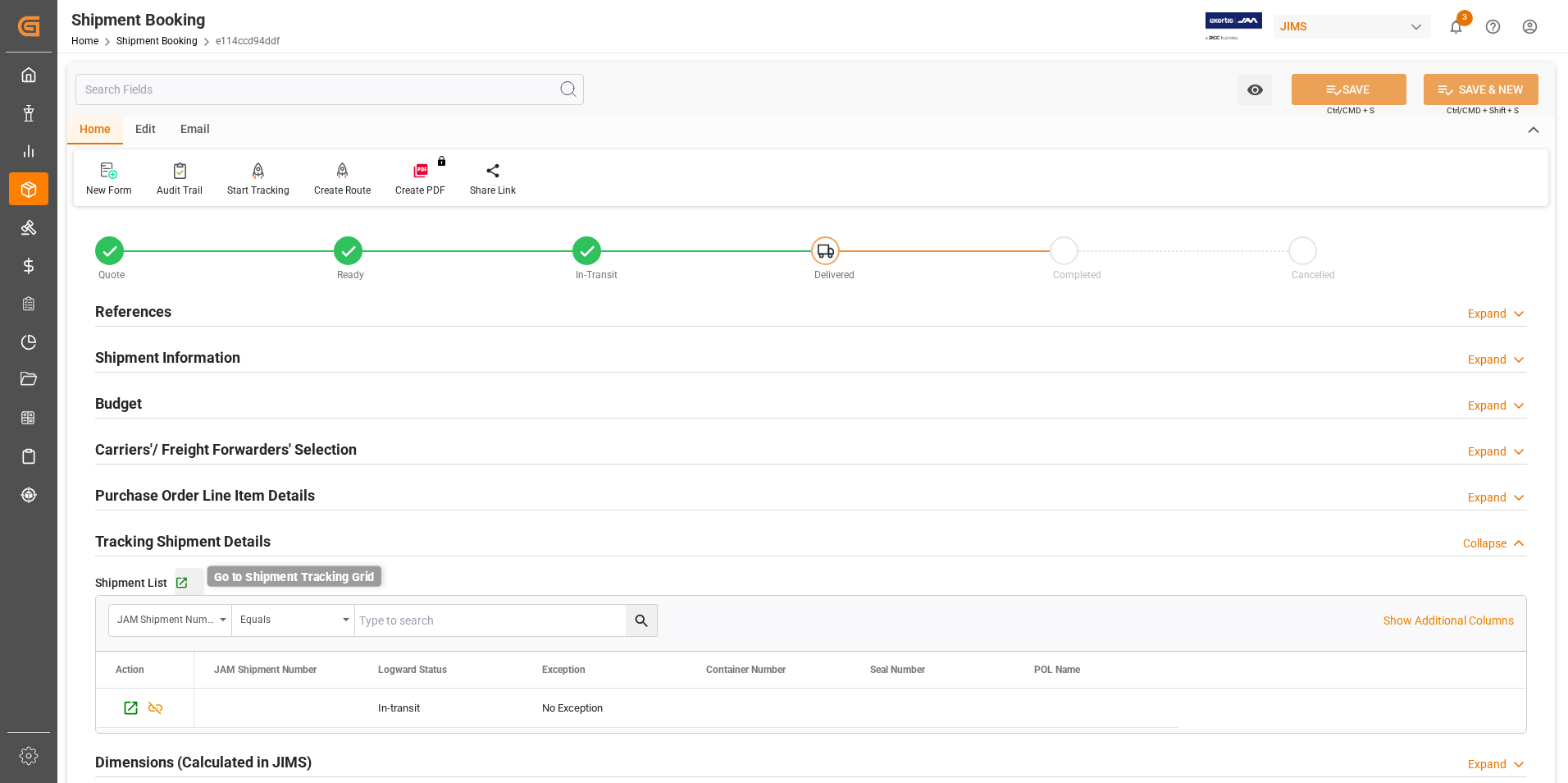
click at [183, 578] on icon "button" at bounding box center [181, 583] width 10 height 10
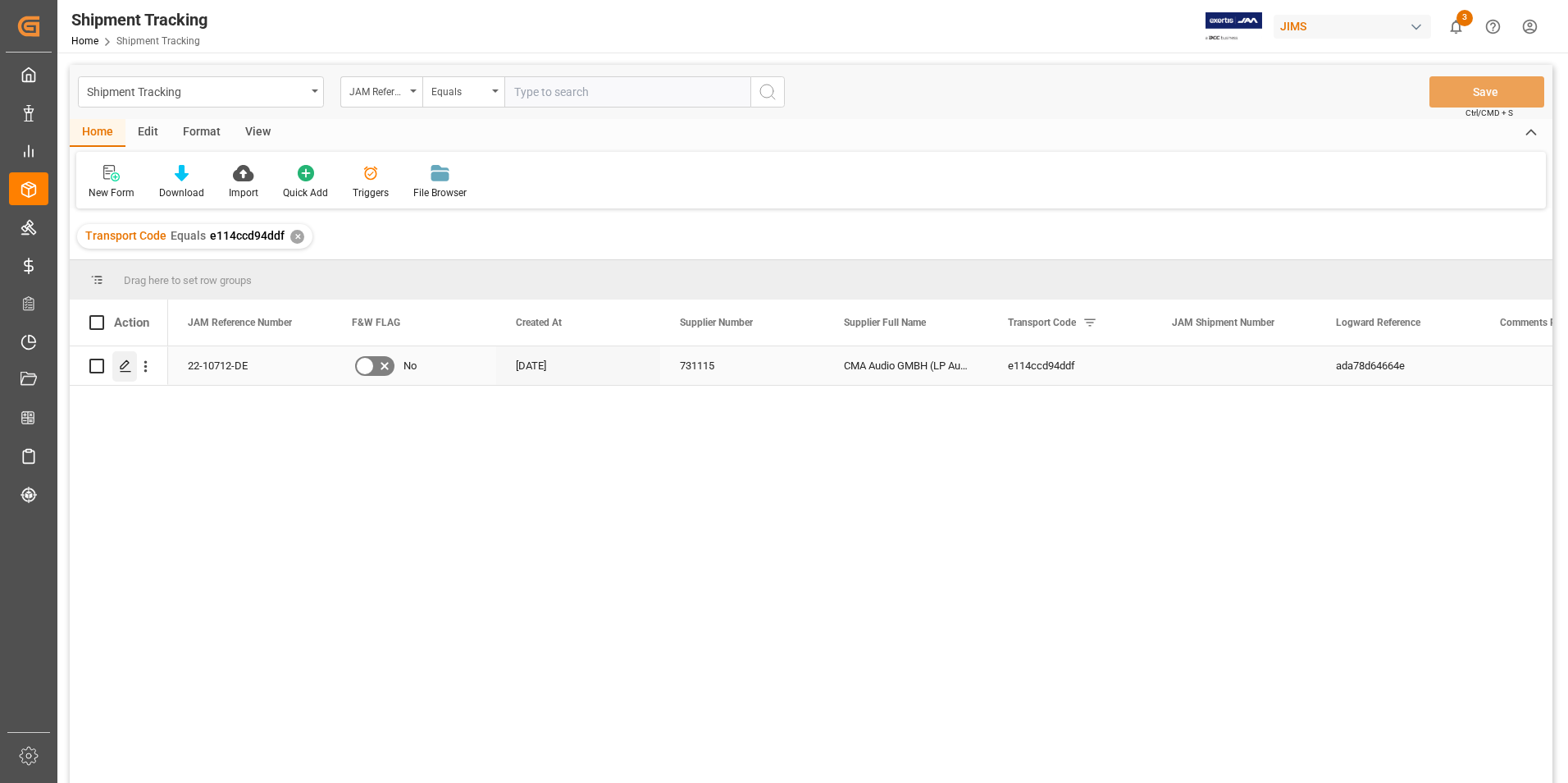
click at [124, 362] on icon "Press SPACE to select this row." at bounding box center [125, 366] width 13 height 13
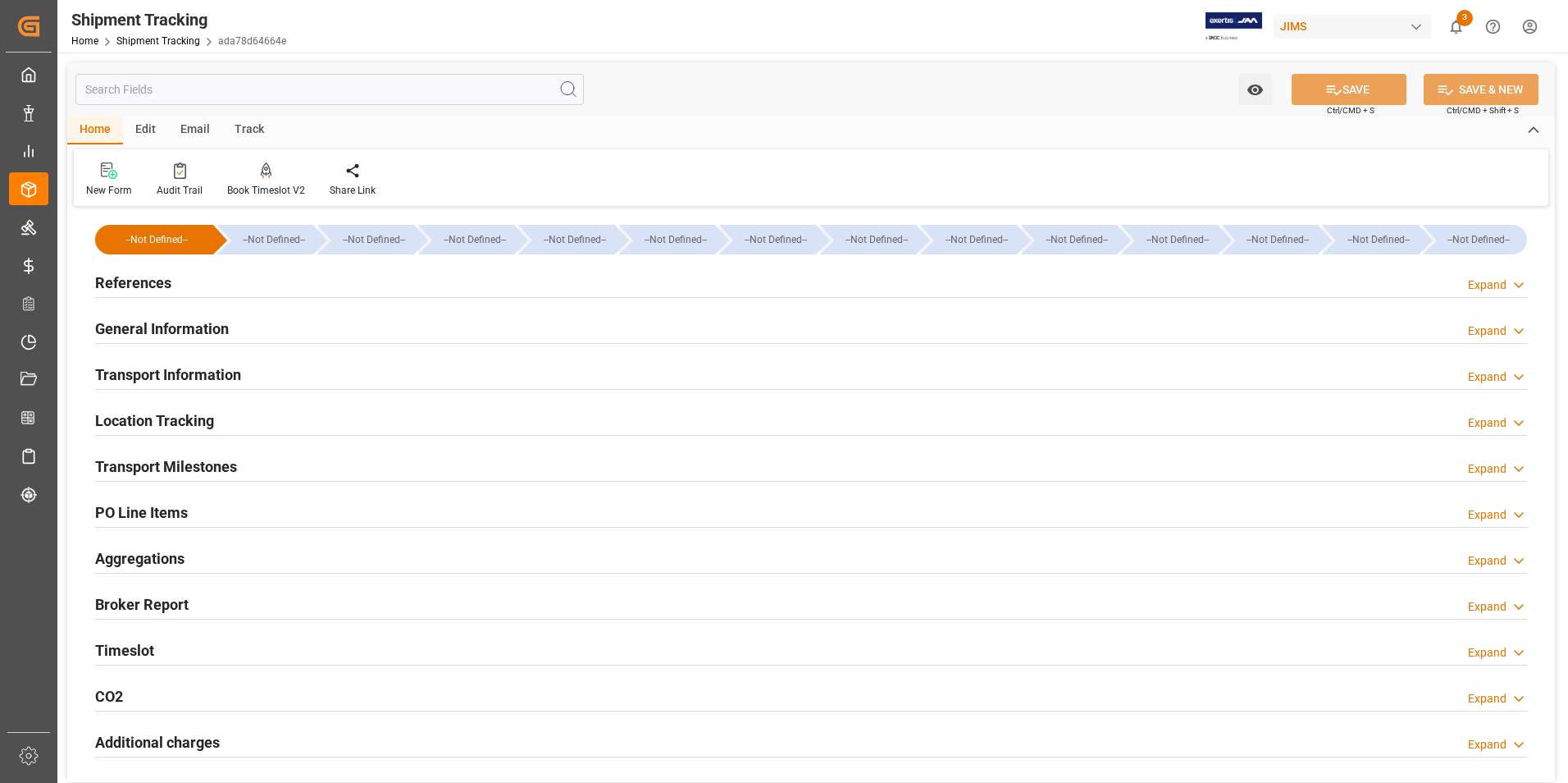
click at [148, 282] on h2 "References" at bounding box center [133, 282] width 76 height 22
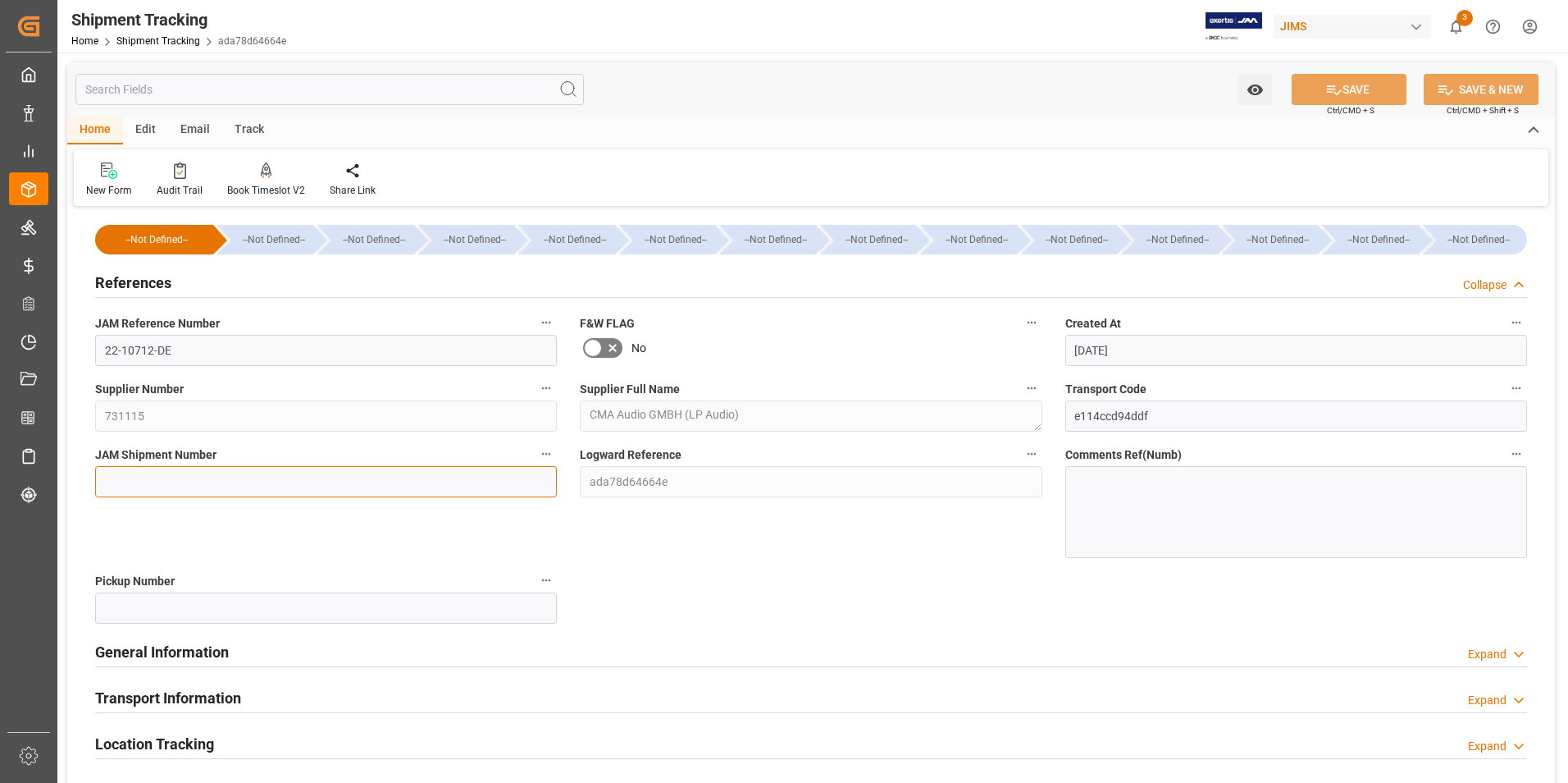
click at [204, 483] on input at bounding box center [325, 481] width 462 height 31
type input "73312"
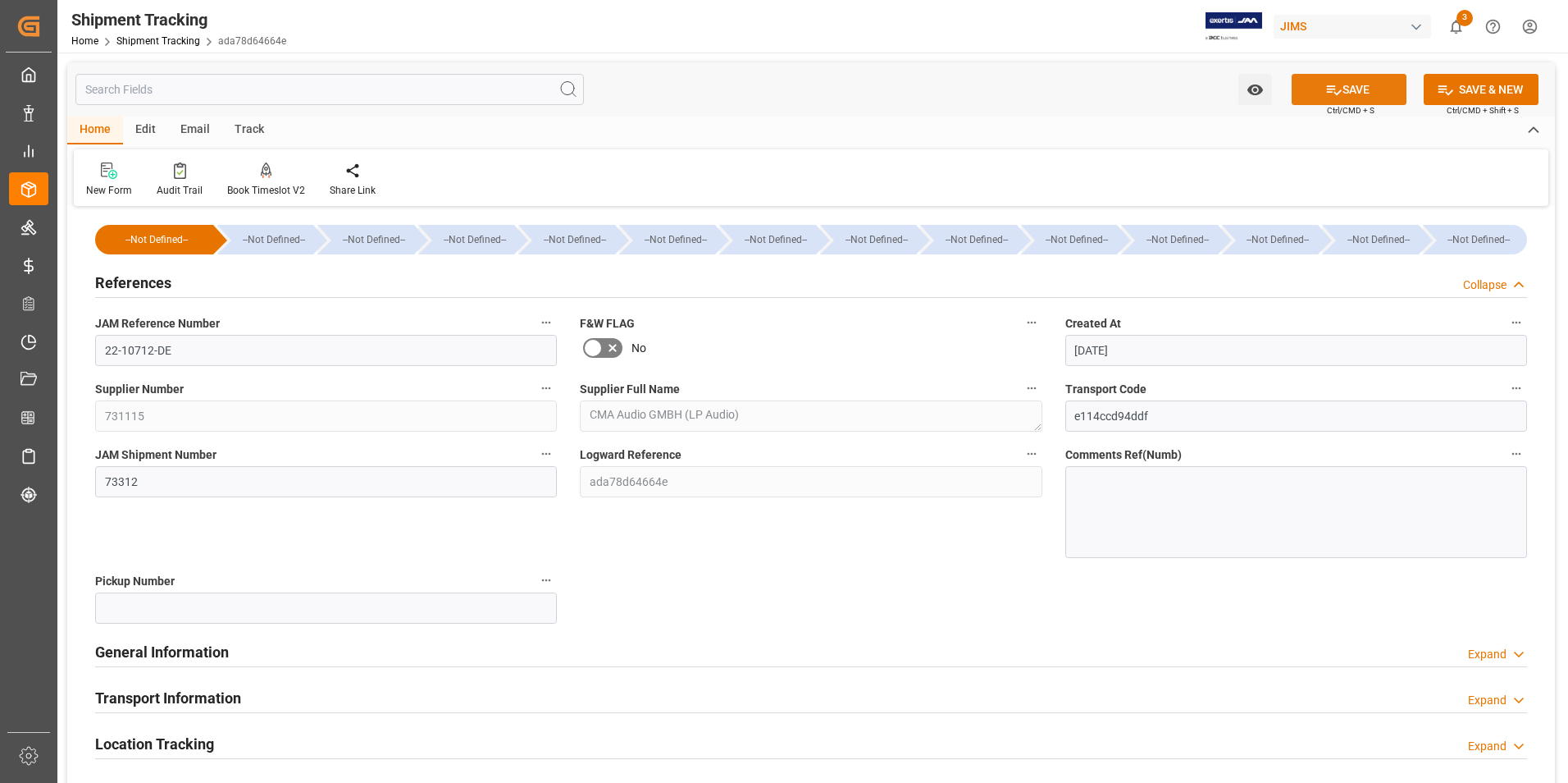
click at [1355, 78] on button "SAVE" at bounding box center [1349, 89] width 115 height 31
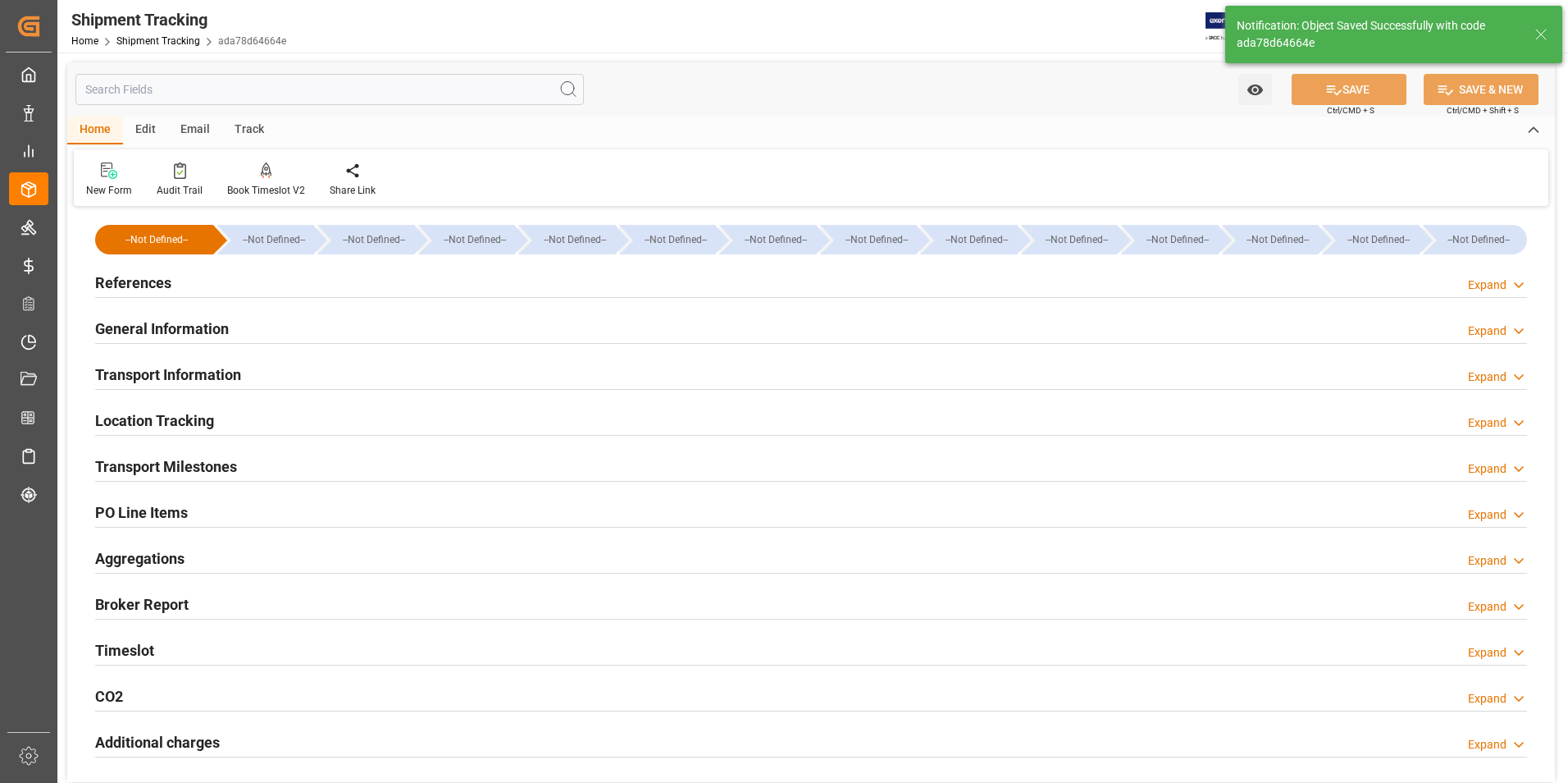
click at [161, 326] on h2 "General Information" at bounding box center [161, 328] width 134 height 22
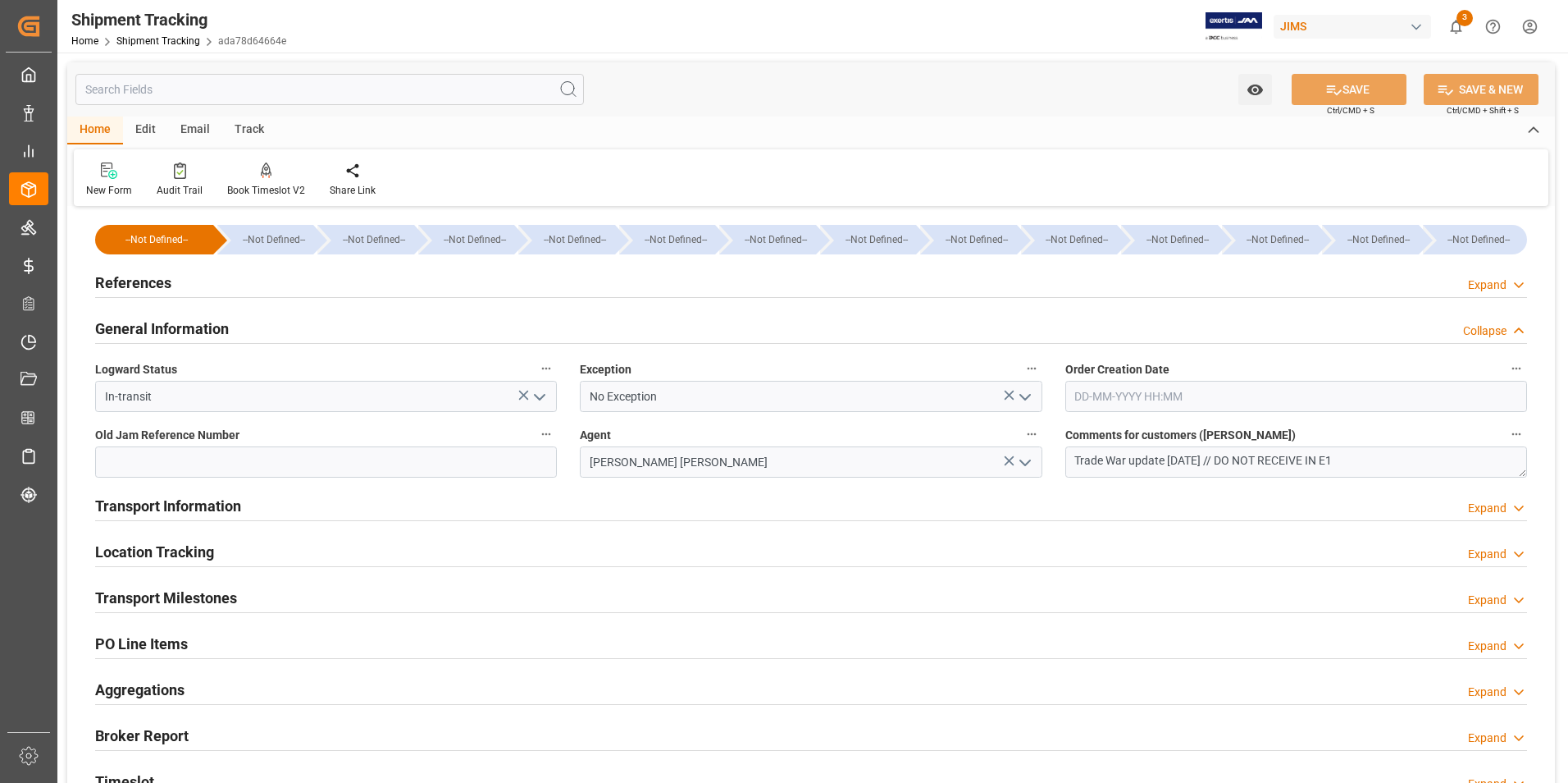
click at [231, 503] on h2 "Transport Information" at bounding box center [168, 505] width 146 height 22
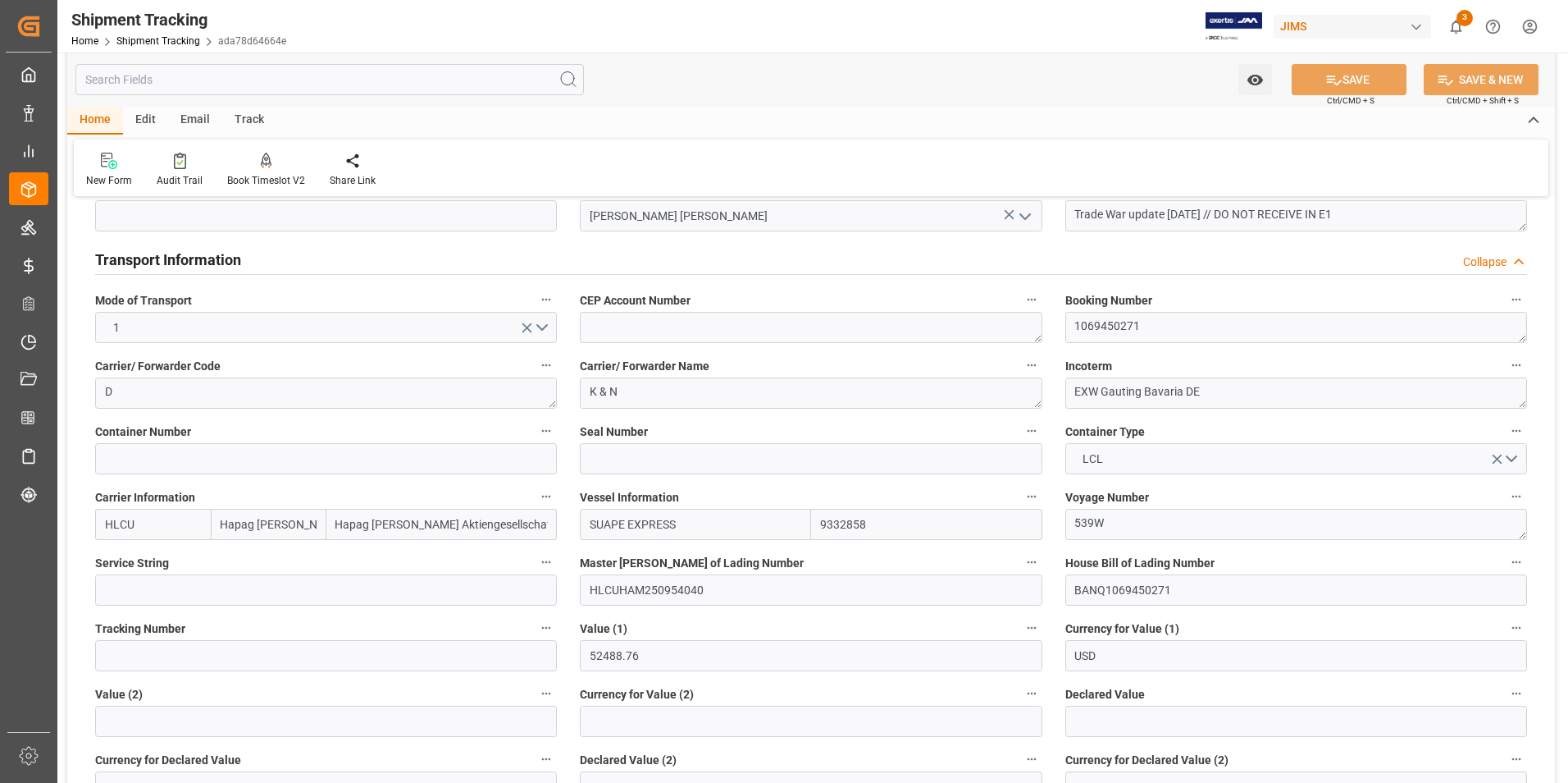
scroll to position [328, 0]
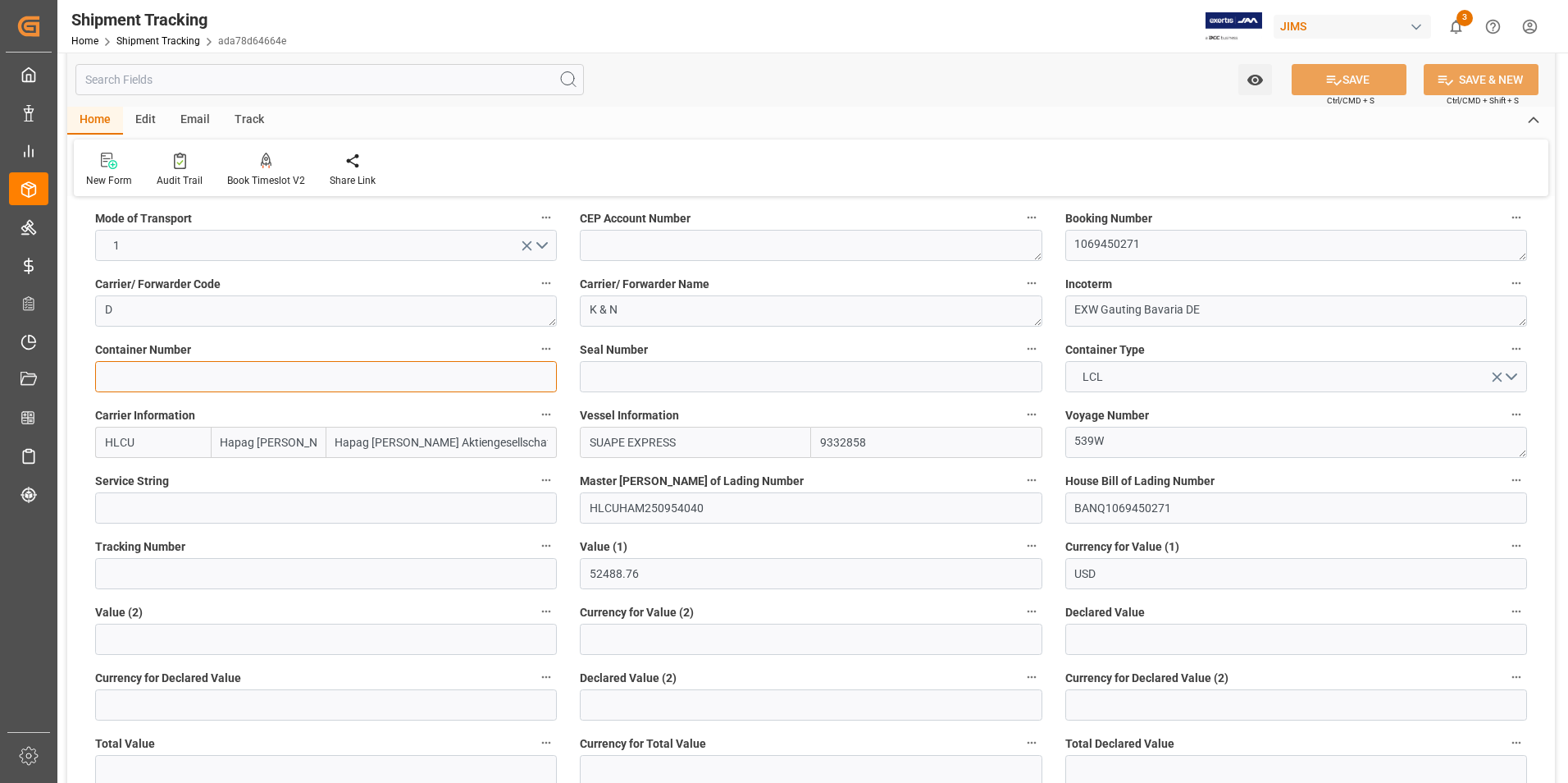
click at [257, 373] on input at bounding box center [325, 377] width 462 height 31
type input "FANU1116218"
click at [600, 369] on input at bounding box center [810, 377] width 462 height 31
type input "KN354037"
click at [654, 573] on input "52488.76" at bounding box center [810, 573] width 462 height 31
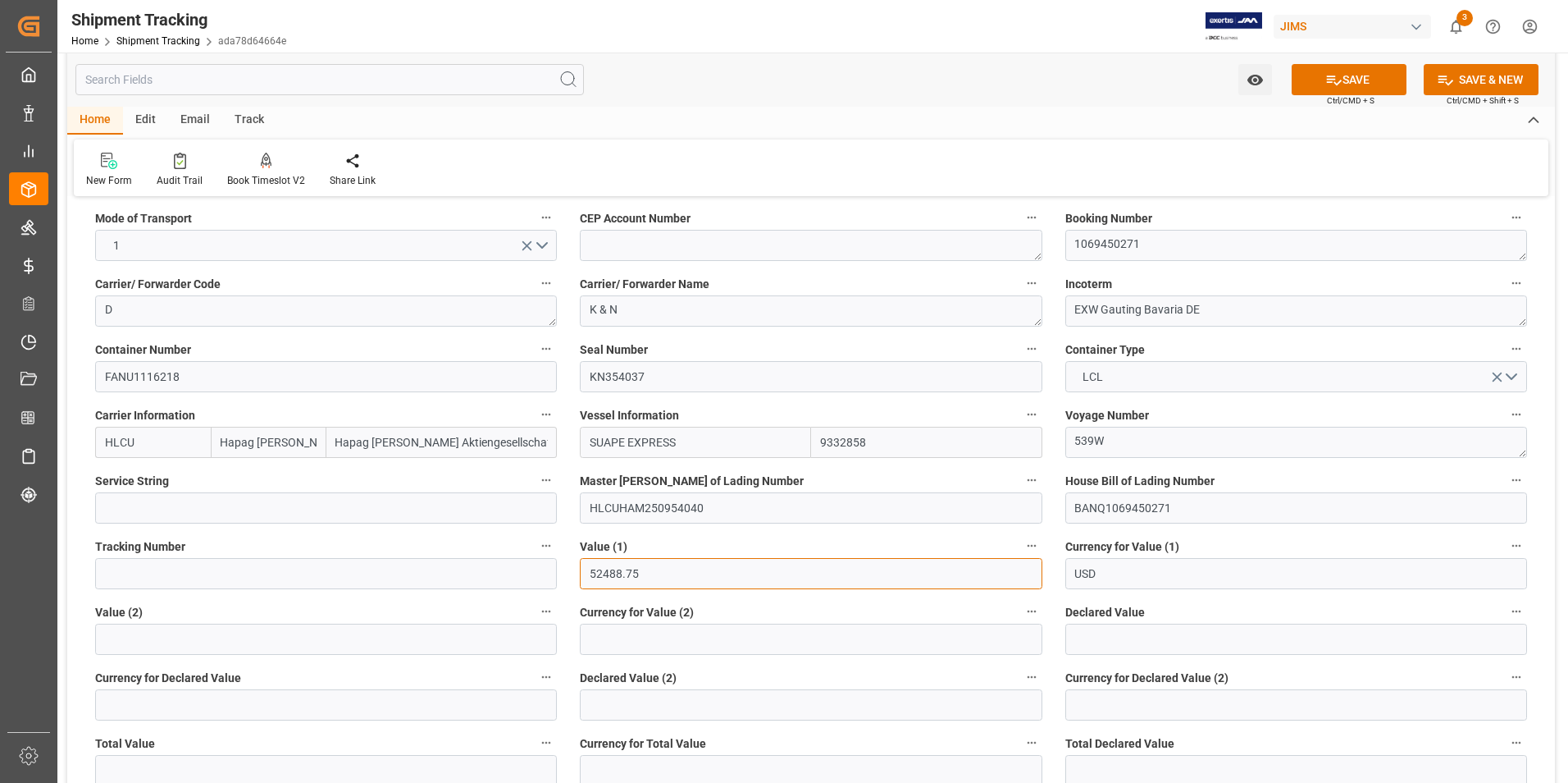
type input "52488.75"
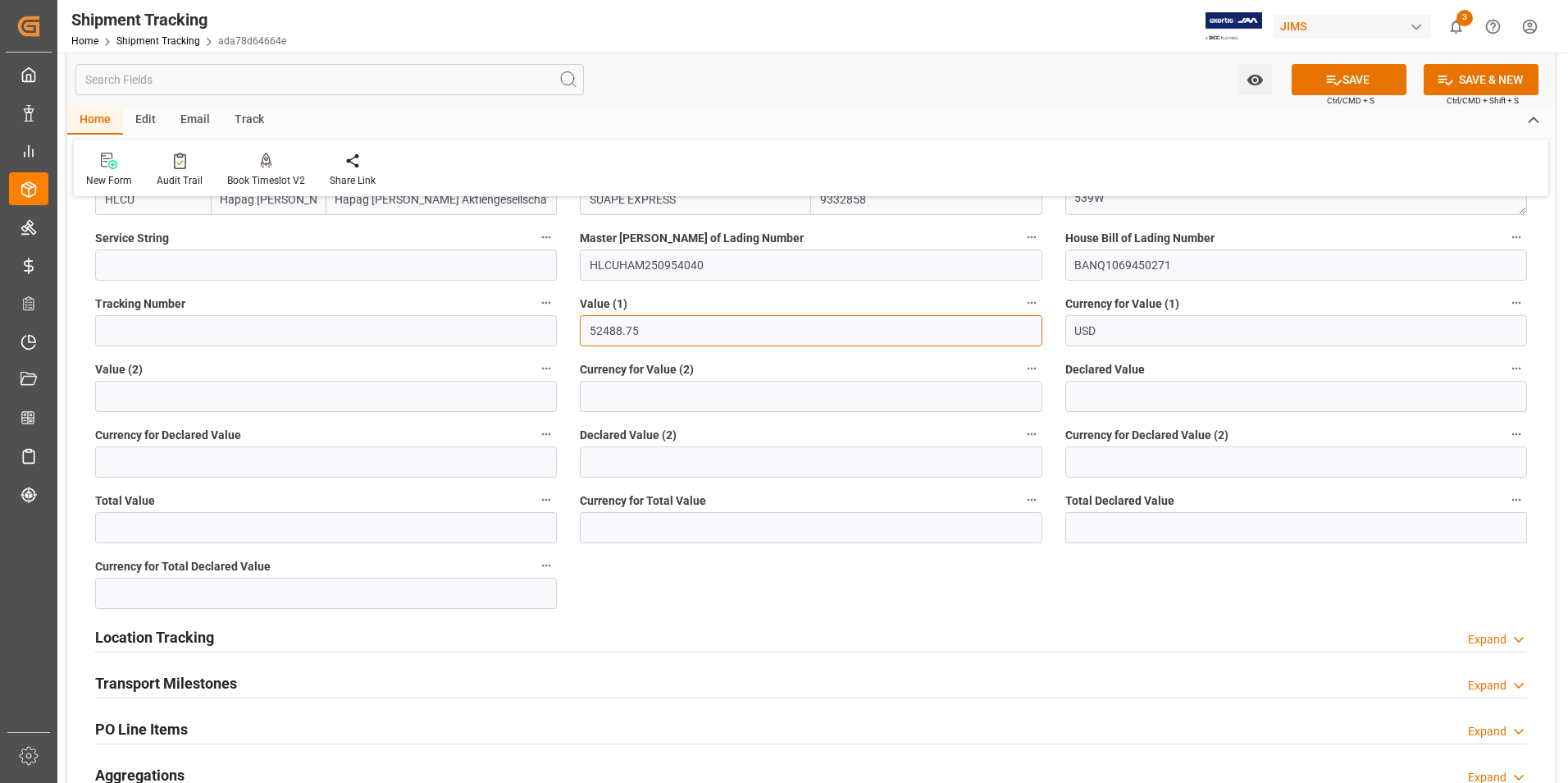
scroll to position [574, 0]
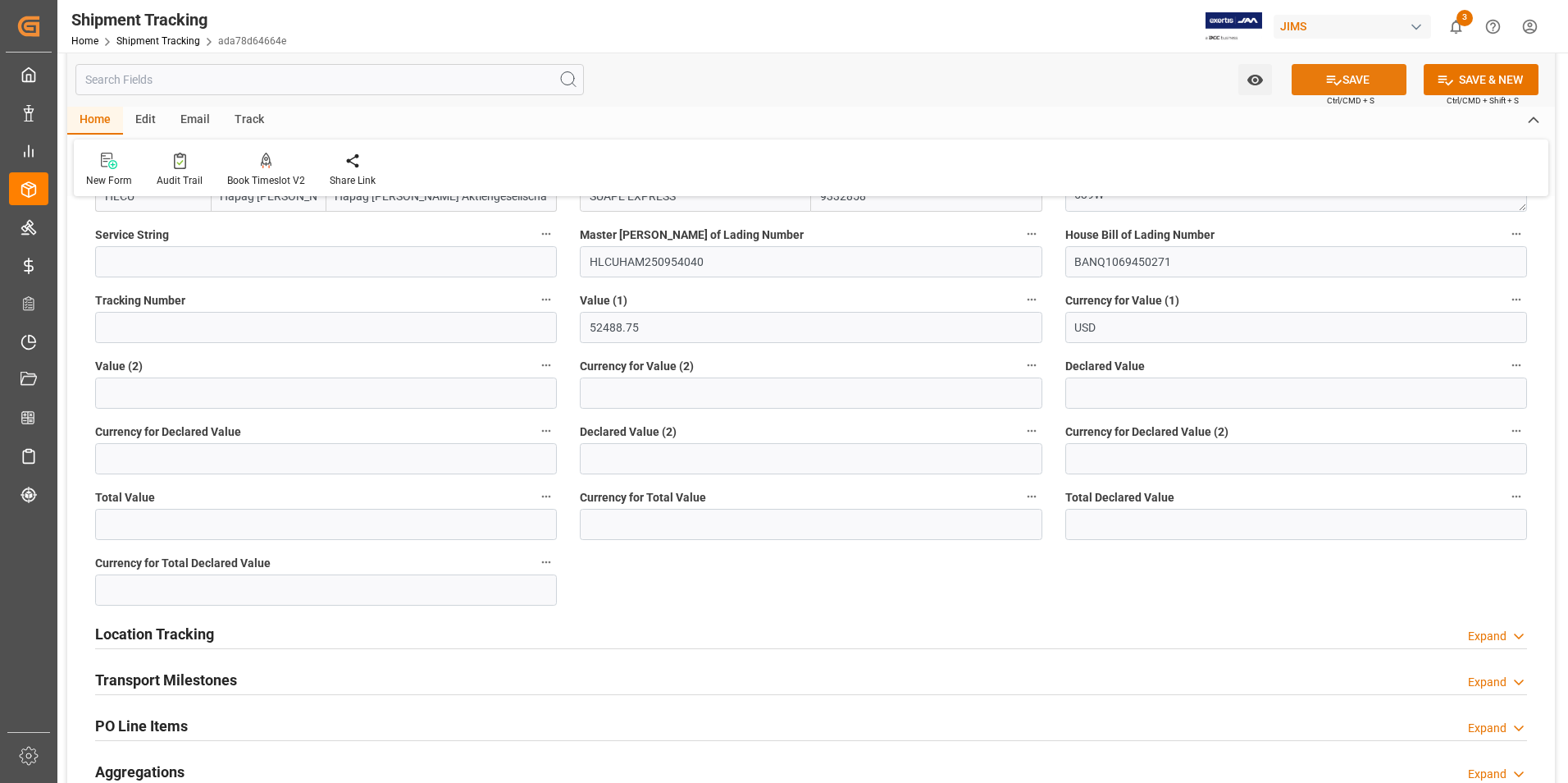
click at [1356, 70] on button "SAVE" at bounding box center [1349, 79] width 115 height 31
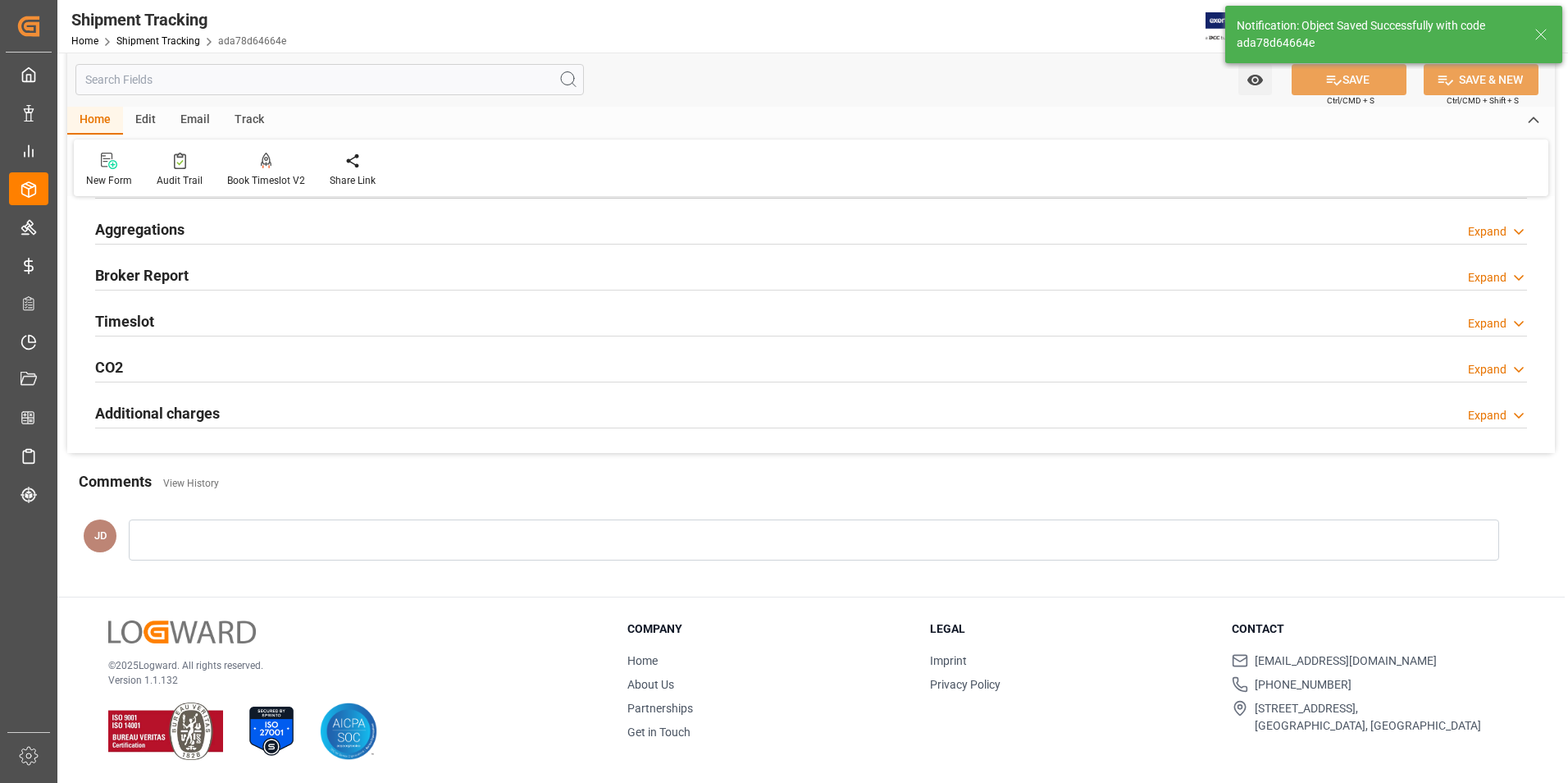
scroll to position [0, 0]
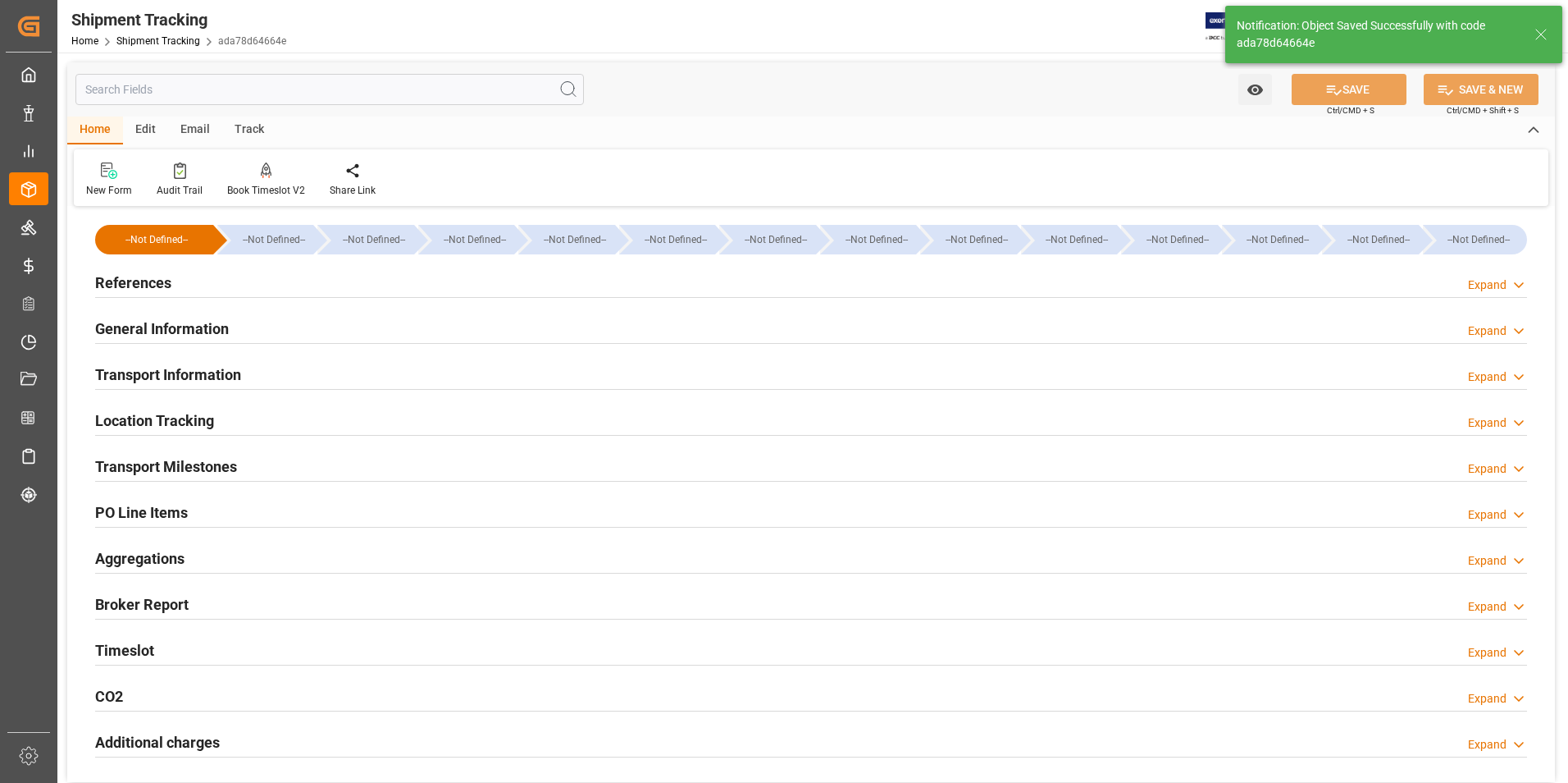
click at [166, 370] on h2 "Transport Information" at bounding box center [168, 374] width 146 height 22
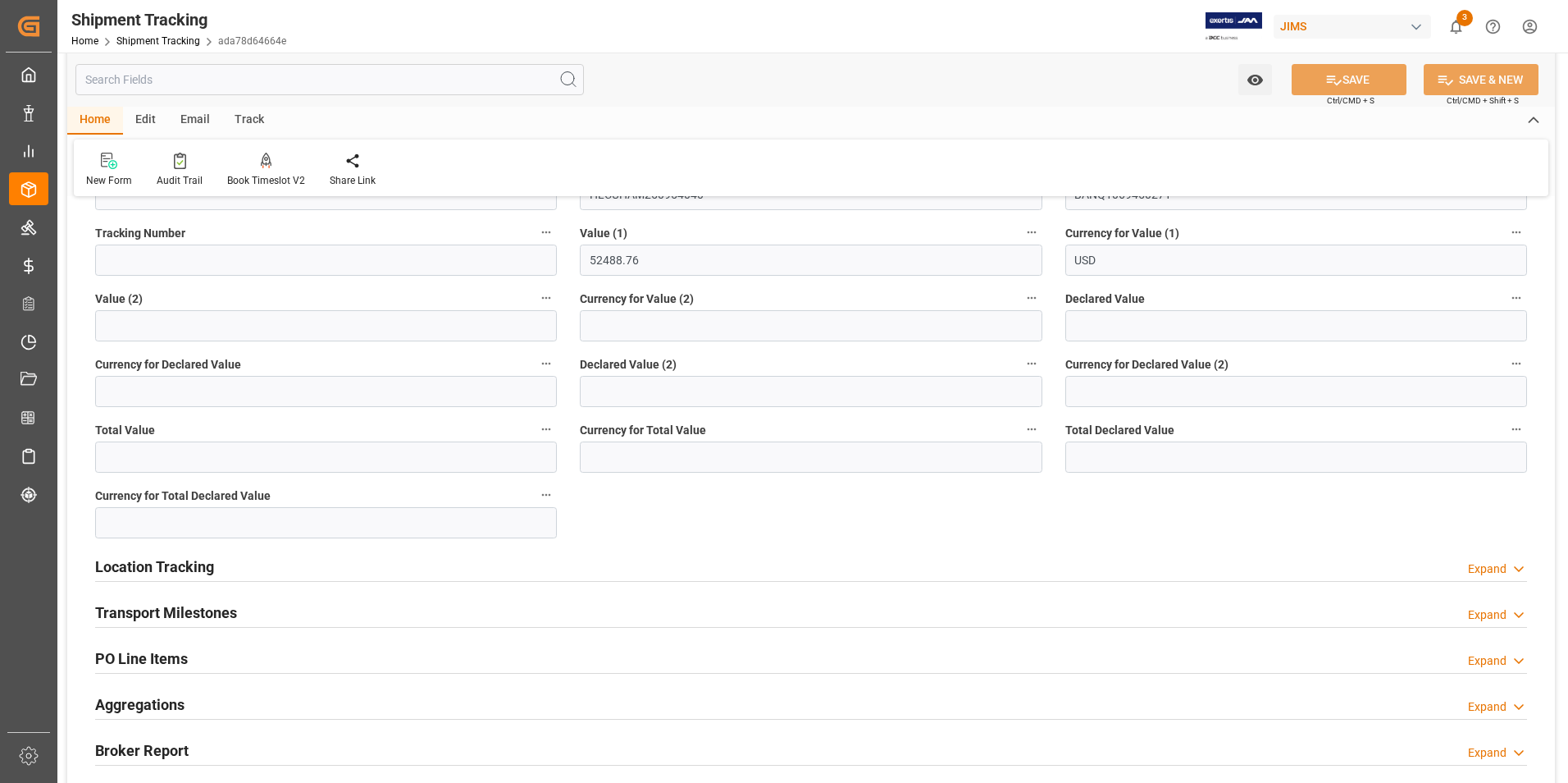
scroll to position [574, 0]
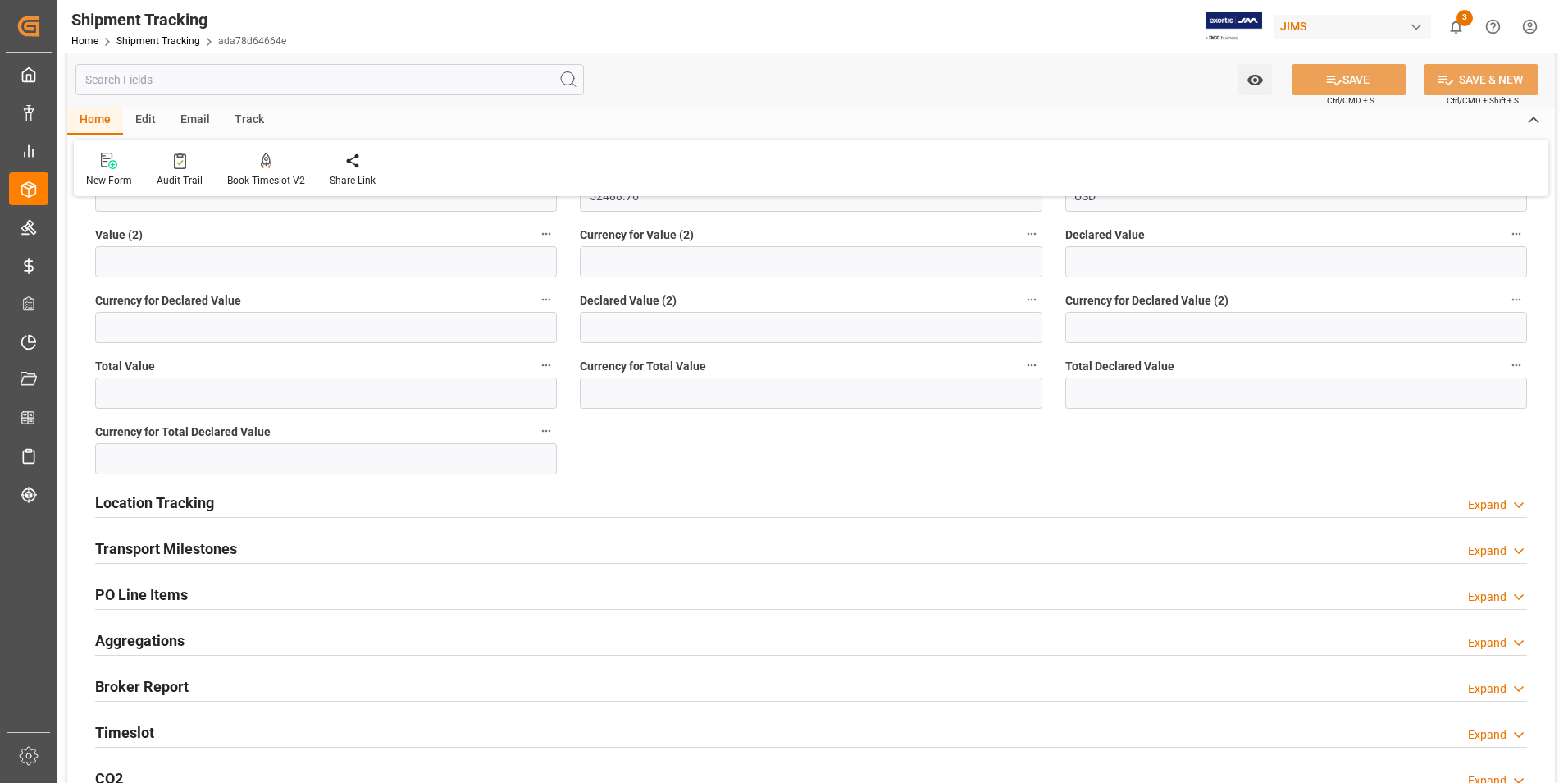
click at [159, 501] on h2 "Location Tracking" at bounding box center [154, 502] width 119 height 22
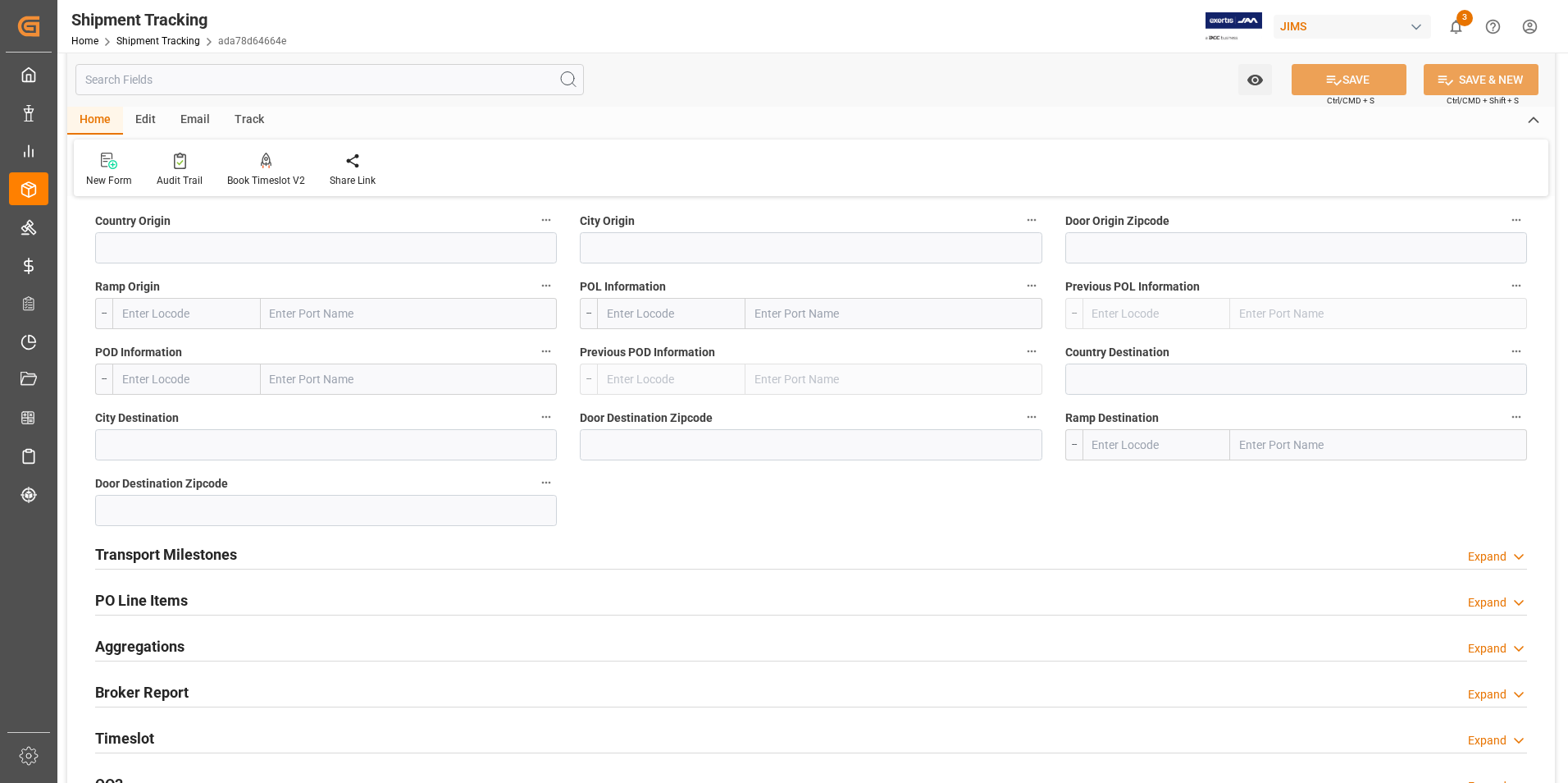
scroll to position [903, 0]
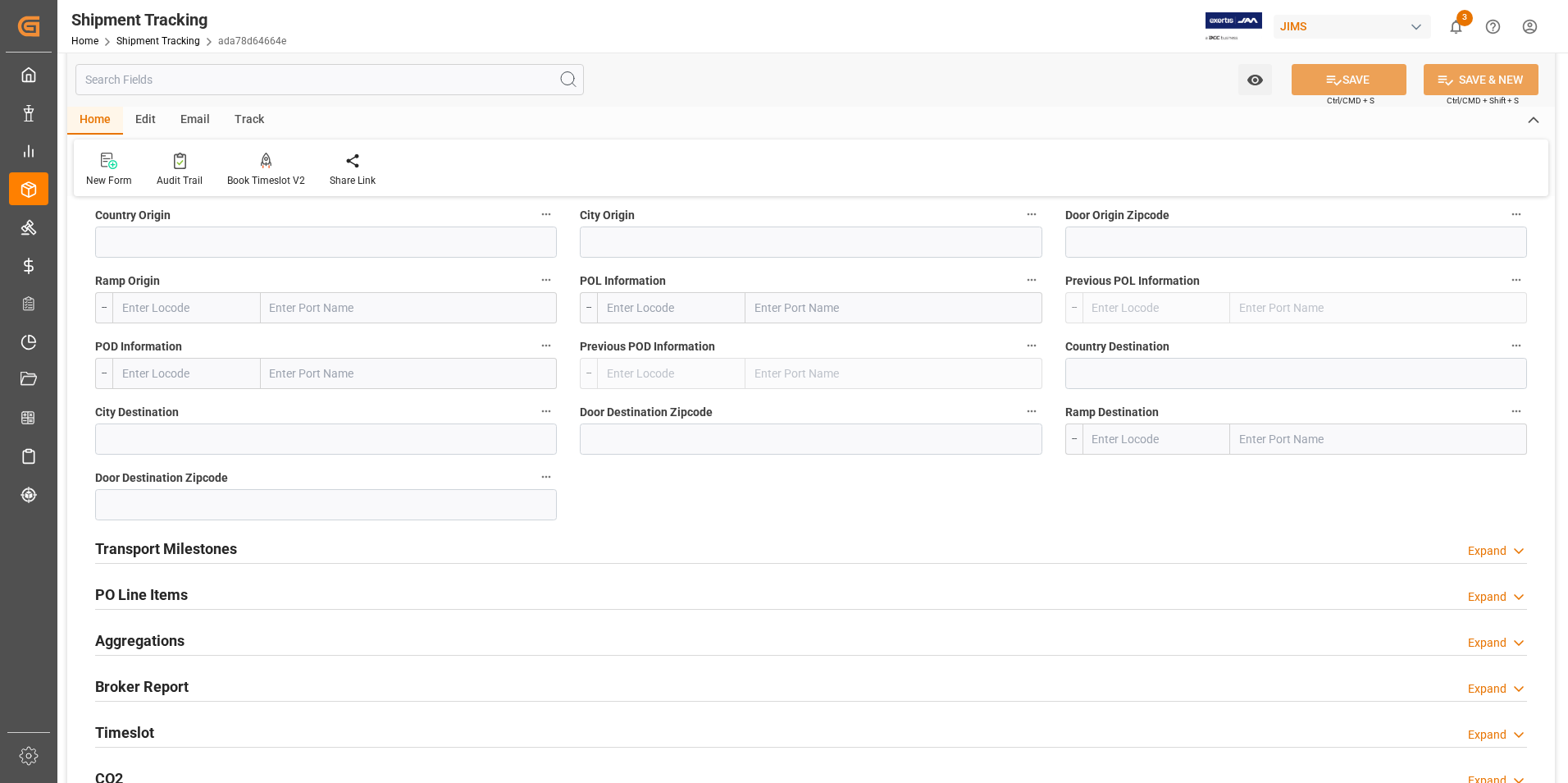
click at [157, 543] on h2 "Transport Milestones" at bounding box center [166, 548] width 142 height 22
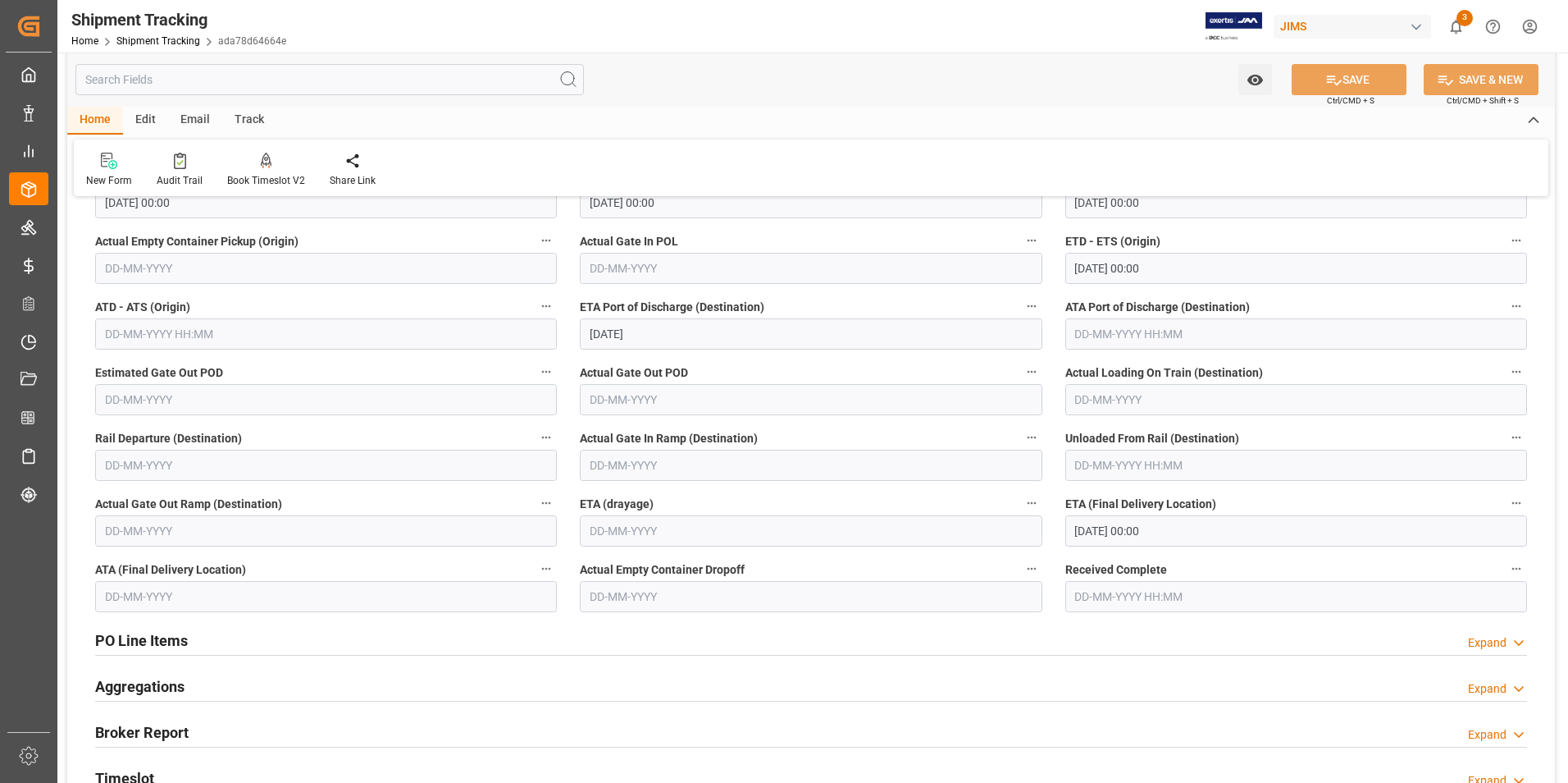
scroll to position [1395, 0]
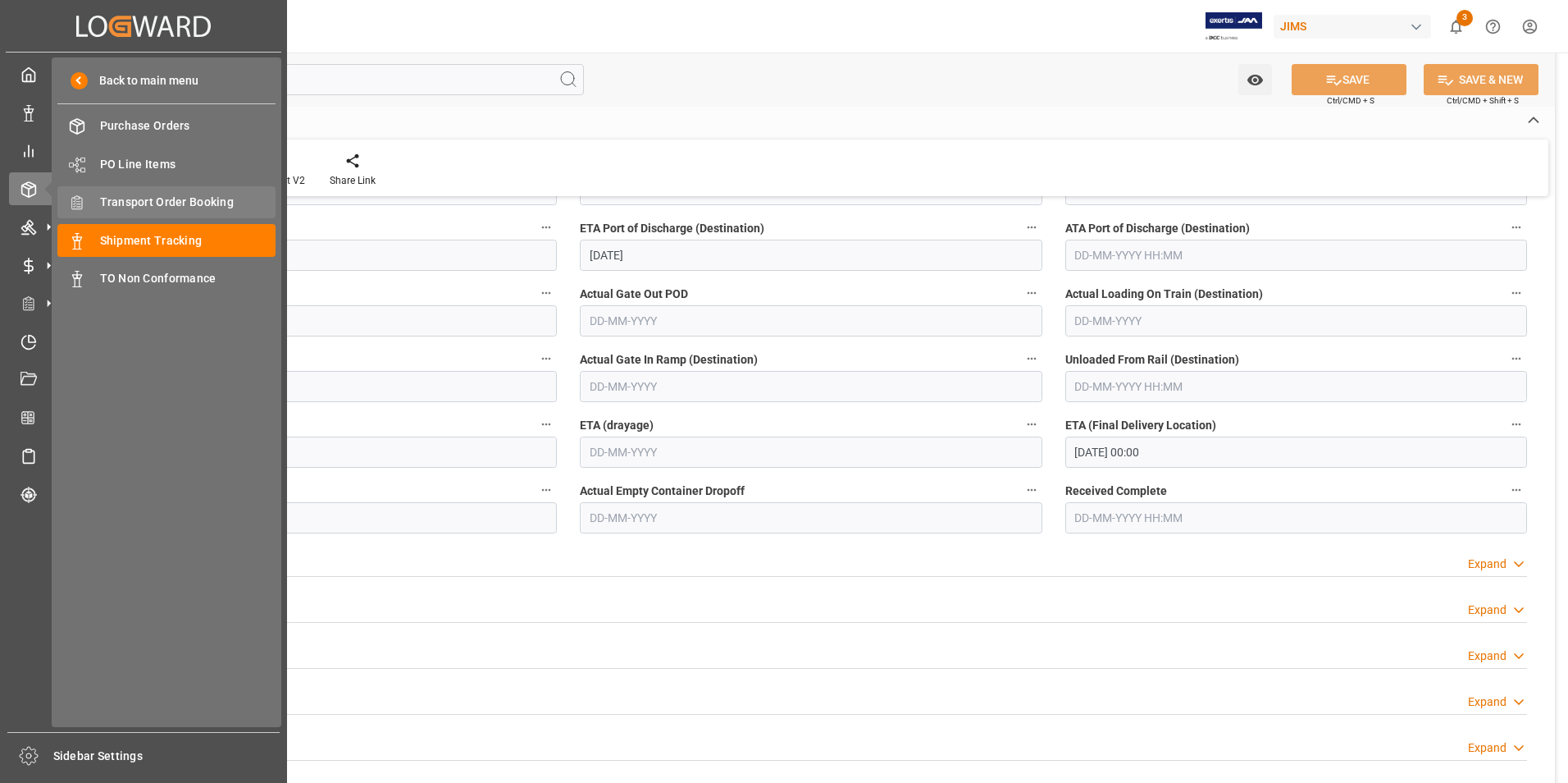
click at [210, 197] on span "Transport Order Booking" at bounding box center [189, 202] width 176 height 17
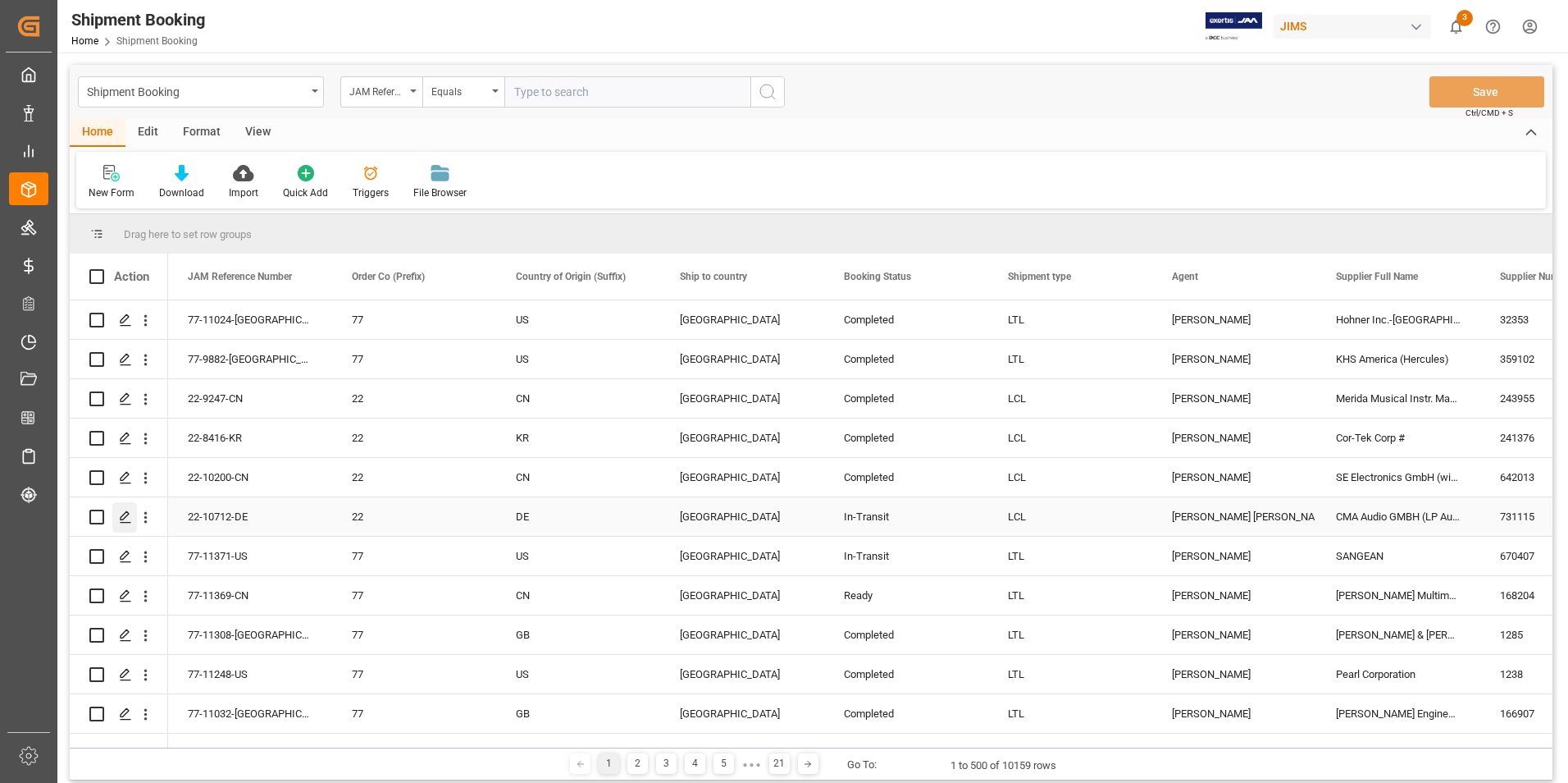
click at [125, 513] on polygon "Press SPACE to select this row." at bounding box center [124, 516] width 9 height 9
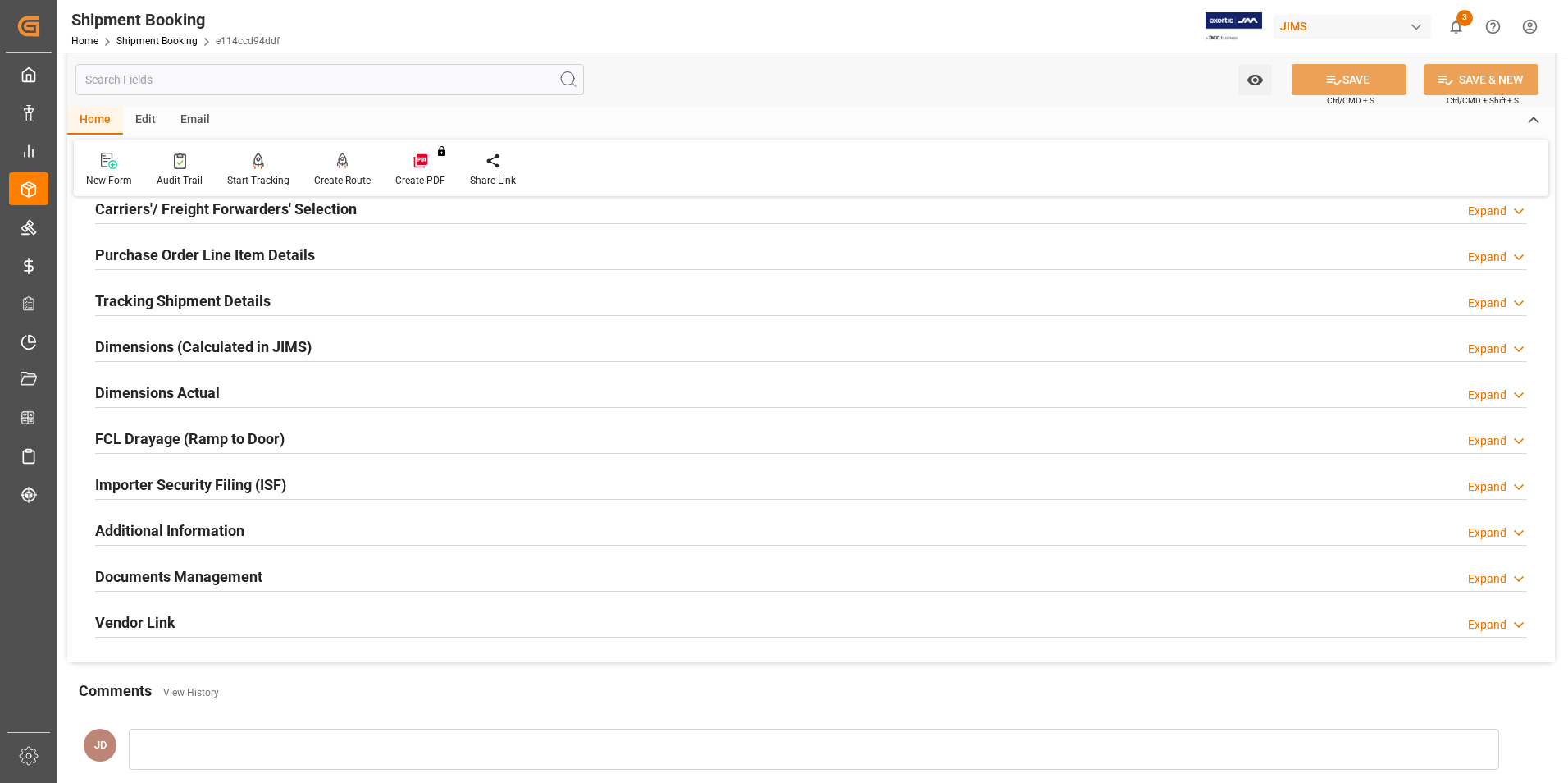
scroll to position [246, 0]
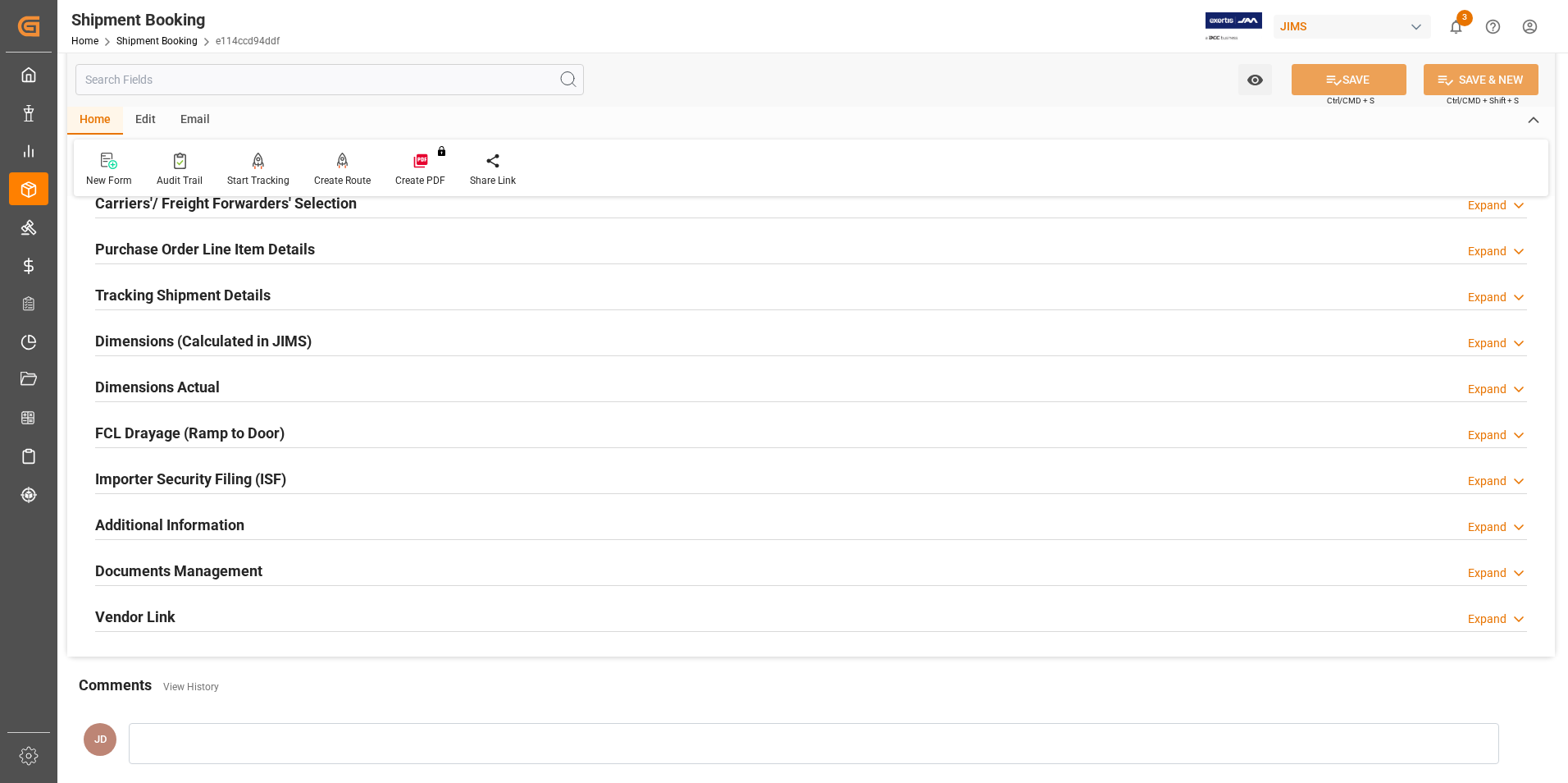
click at [167, 242] on h2 "Purchase Order Line Item Details" at bounding box center [205, 249] width 220 height 22
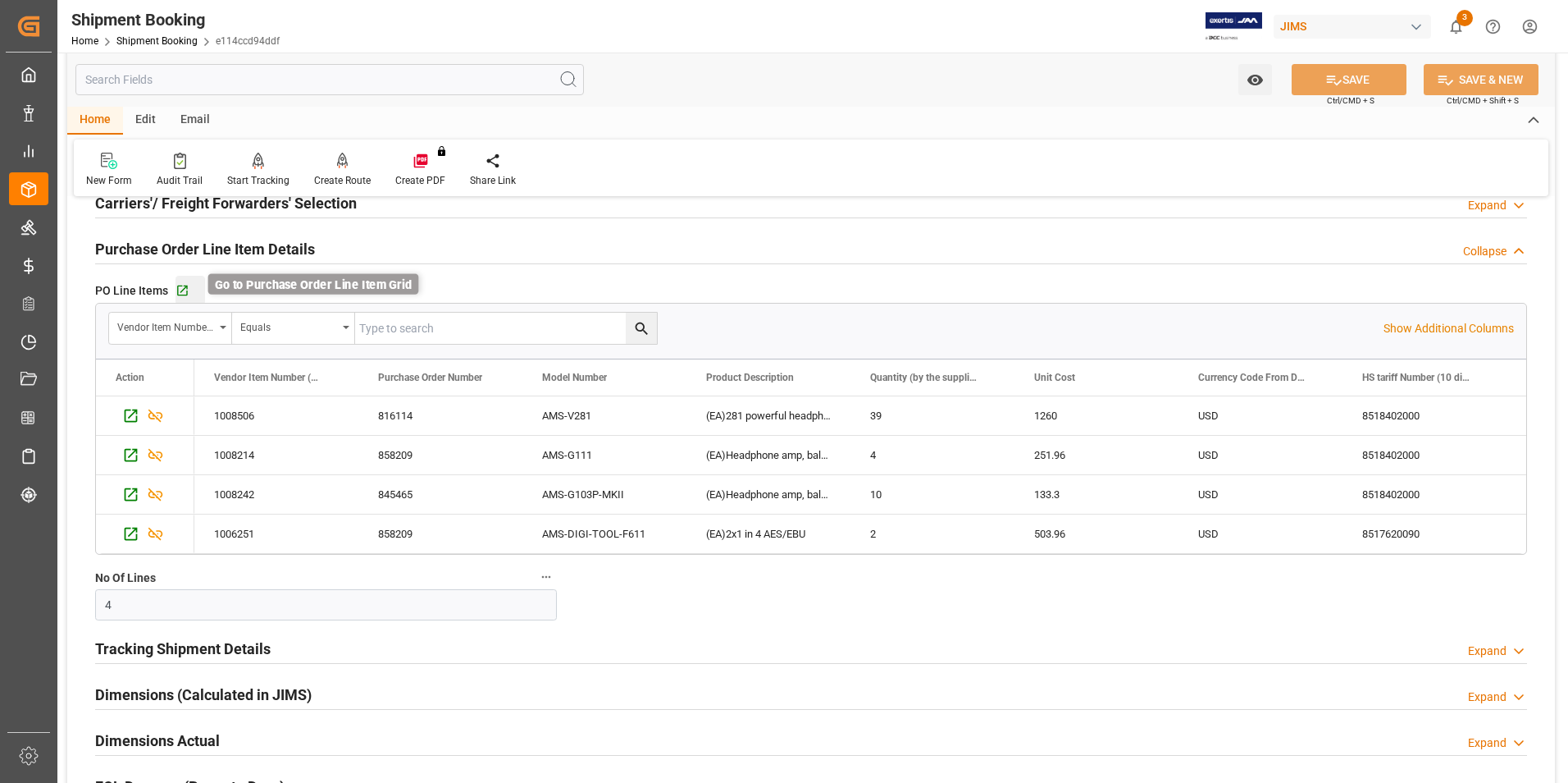
click at [179, 284] on icon "button" at bounding box center [182, 290] width 14 height 14
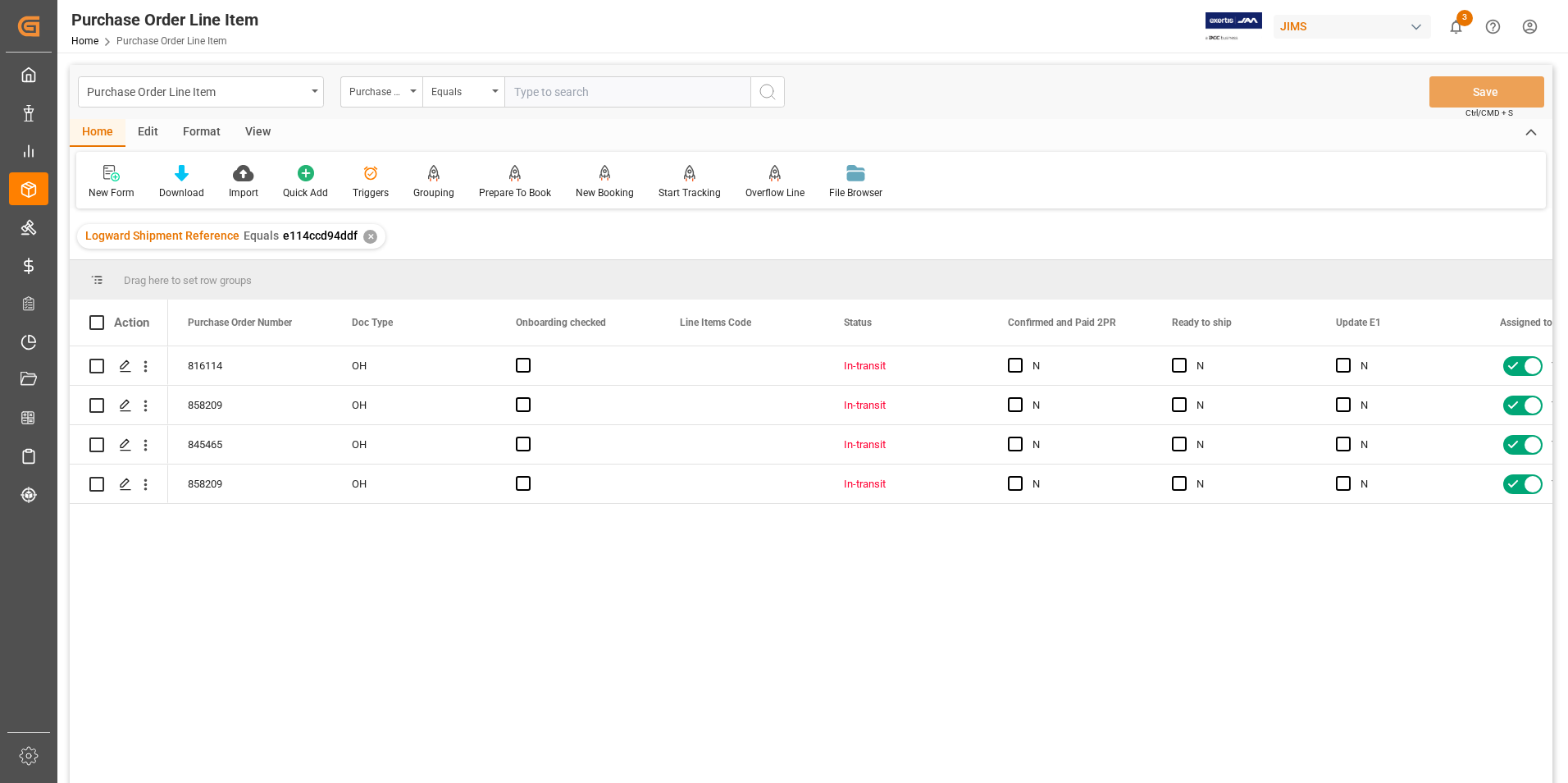
click at [251, 131] on div "View" at bounding box center [258, 132] width 50 height 28
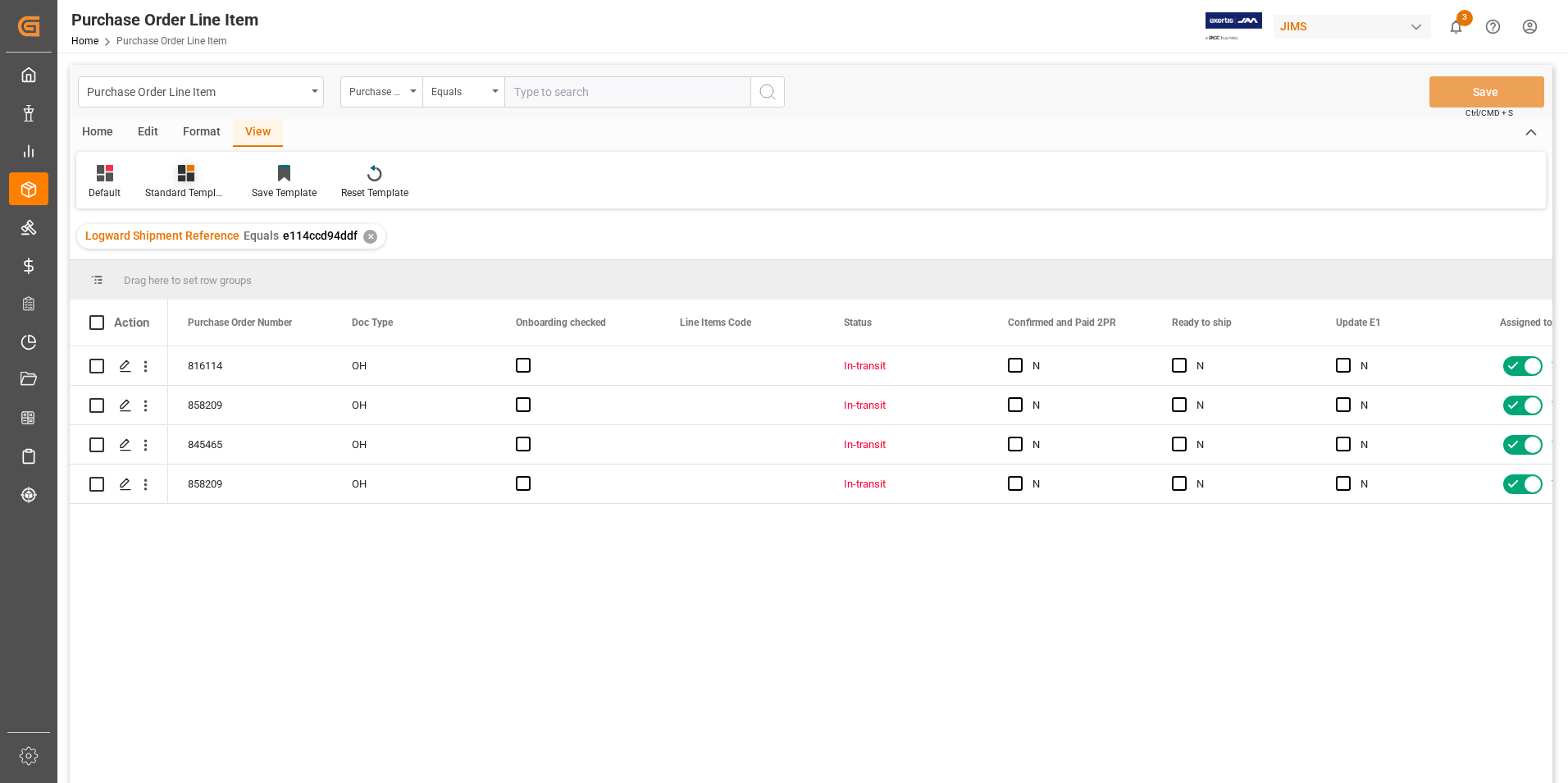
click at [167, 191] on div "Standard Templates" at bounding box center [186, 193] width 82 height 15
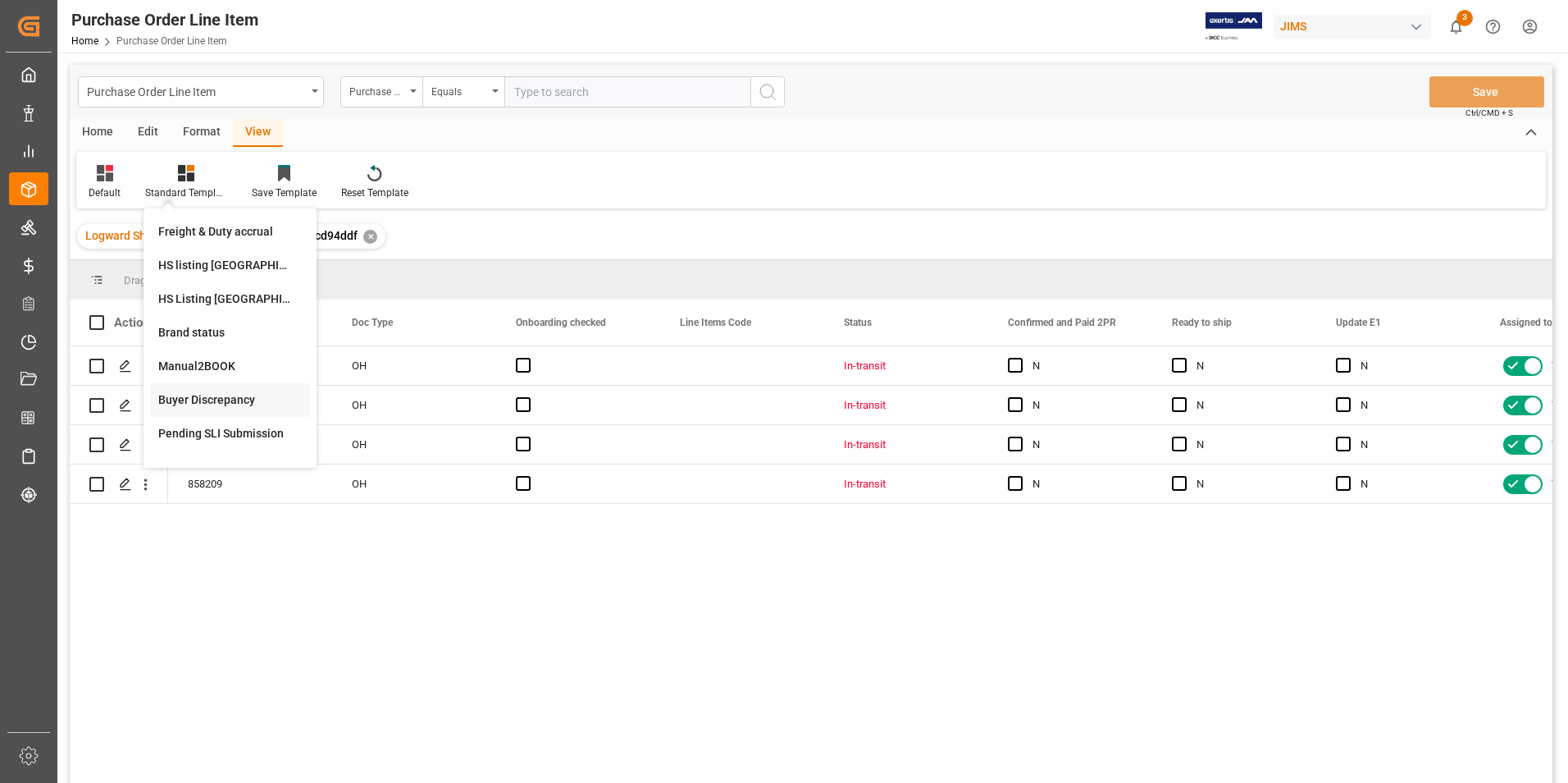
click at [211, 400] on div "Buyer Discrepancy" at bounding box center [230, 401] width 143 height 17
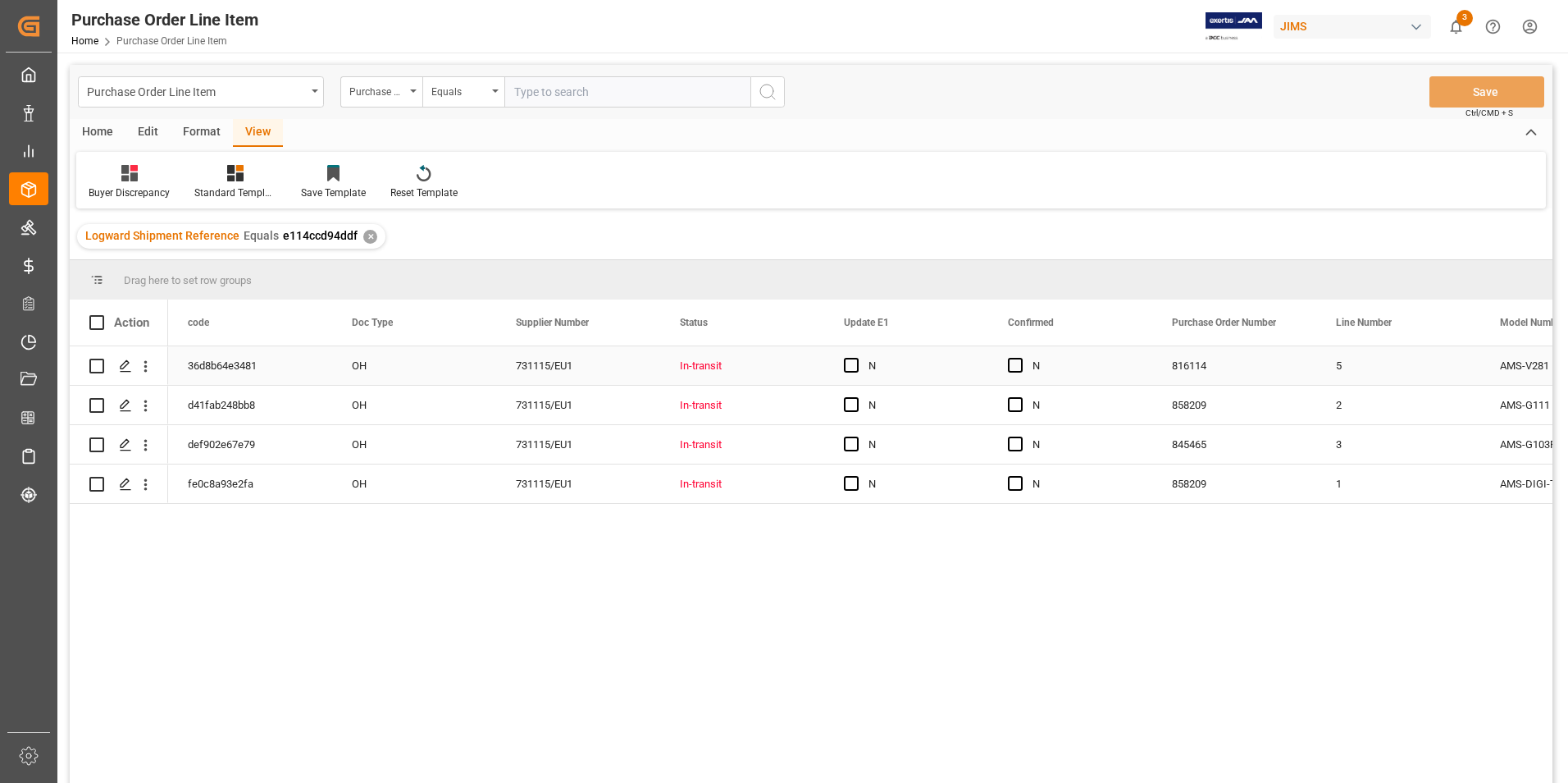
click at [440, 367] on div "OH" at bounding box center [414, 365] width 164 height 39
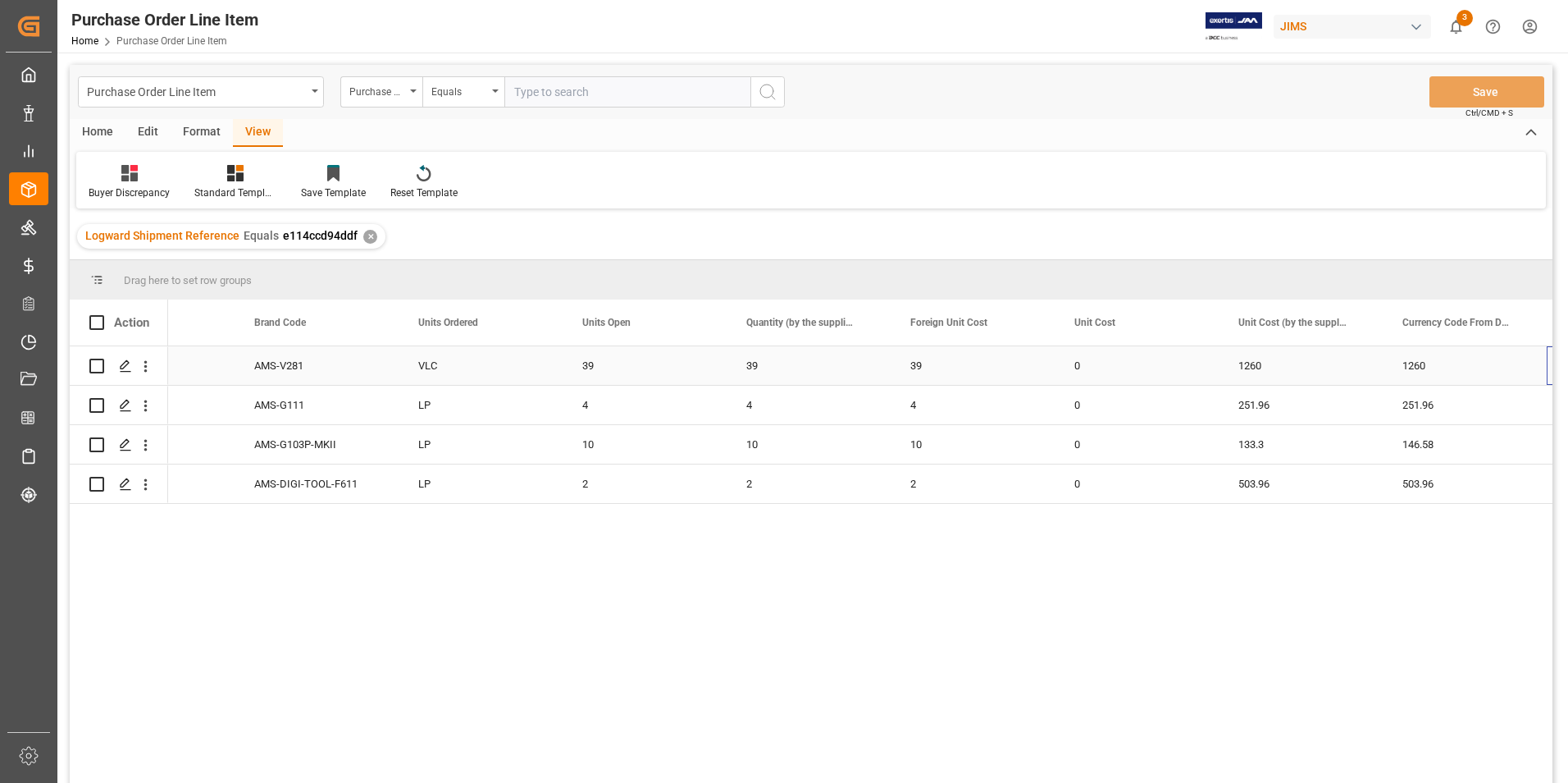
scroll to position [0, 1411]
click at [1139, 443] on div "133.3" at bounding box center [1136, 444] width 164 height 39
click at [1139, 443] on input "133.3" at bounding box center [1136, 454] width 138 height 31
click at [1289, 446] on div "146.58" at bounding box center [1301, 444] width 164 height 39
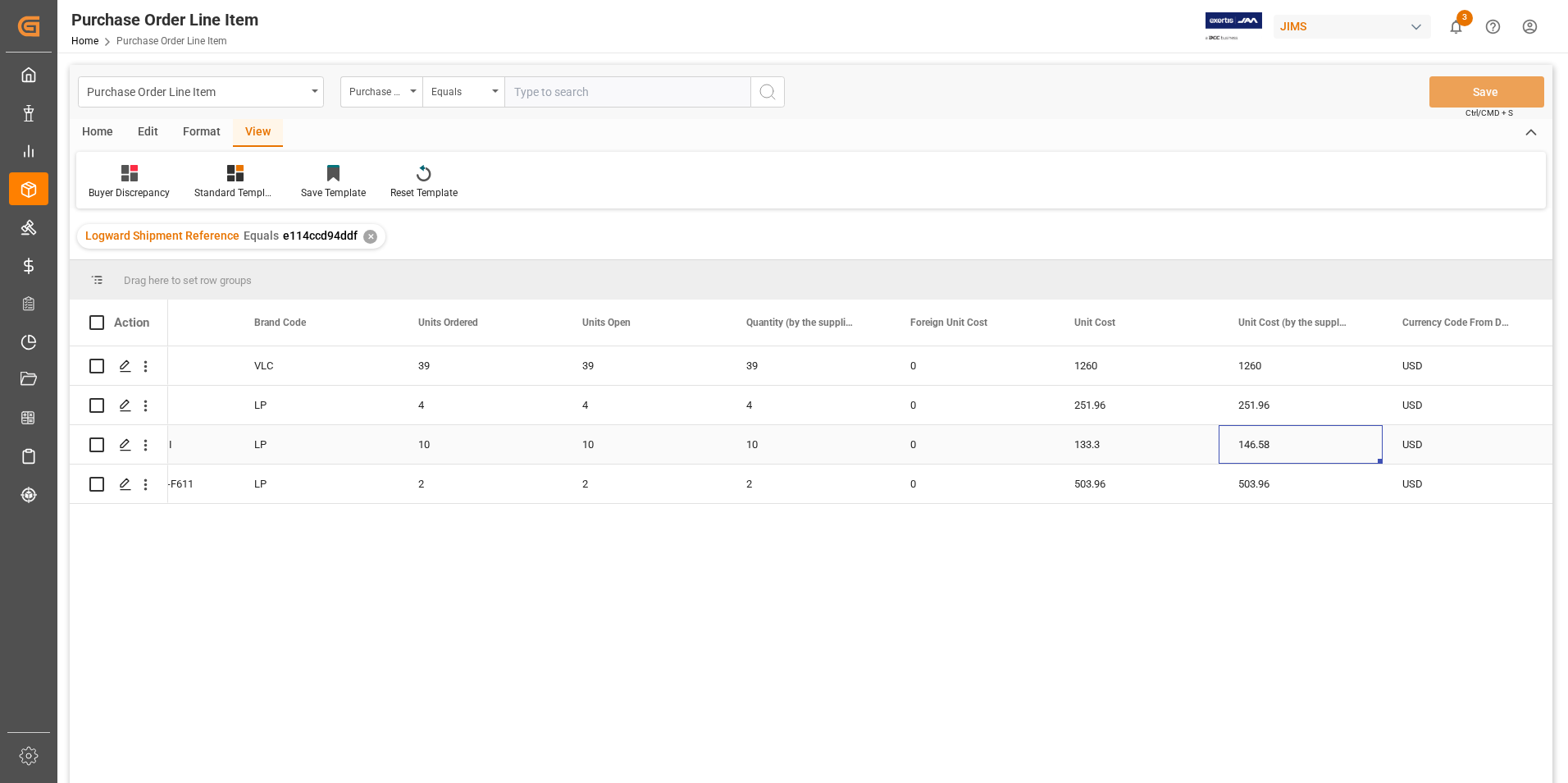
click at [1289, 446] on div "146.58" at bounding box center [1301, 444] width 164 height 39
click at [1289, 446] on input "146.58" at bounding box center [1301, 454] width 138 height 31
type input "133.3"
click at [1472, 89] on button "Save" at bounding box center [1486, 91] width 115 height 31
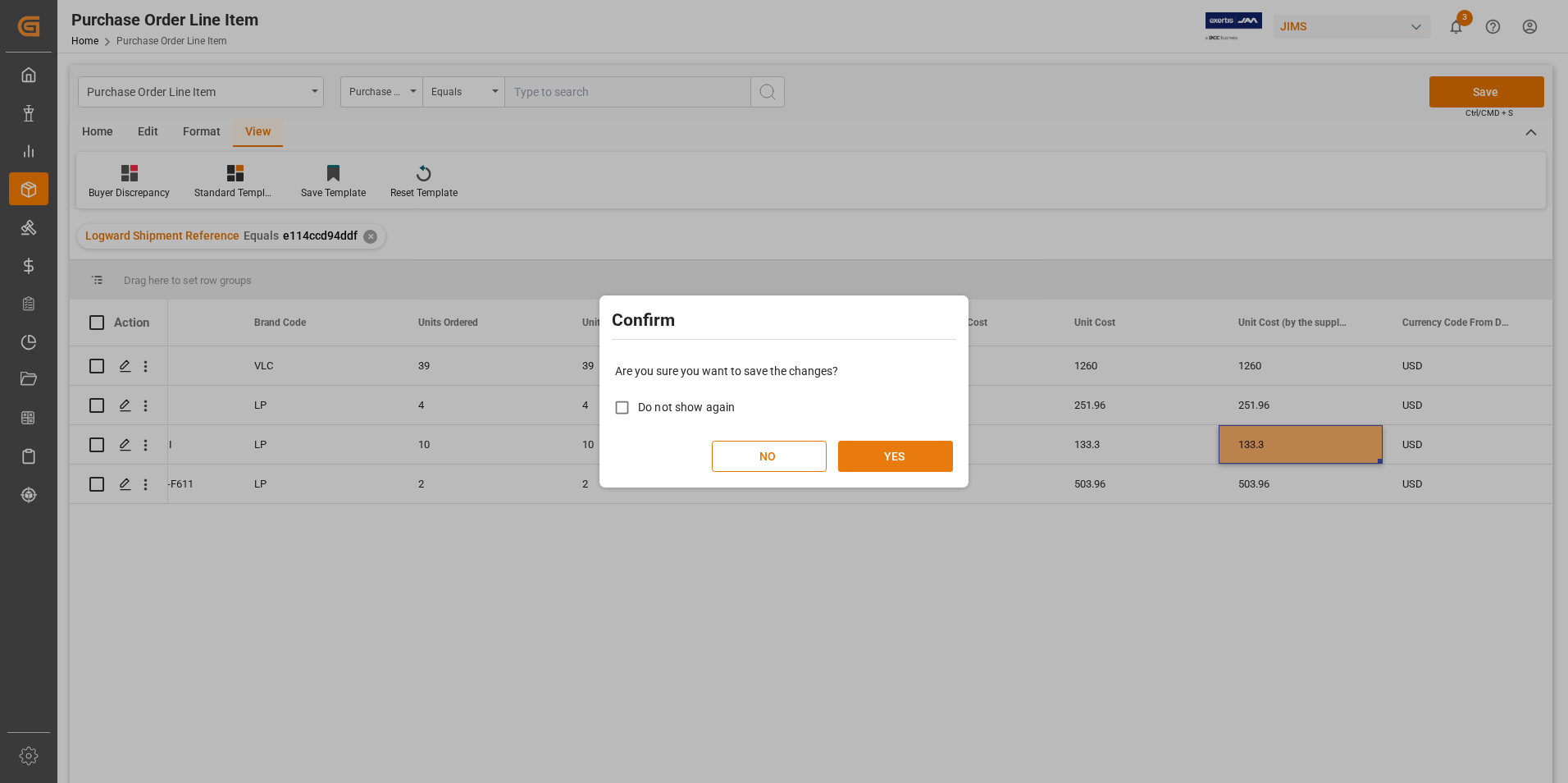
click at [876, 461] on button "YES" at bounding box center [895, 456] width 115 height 31
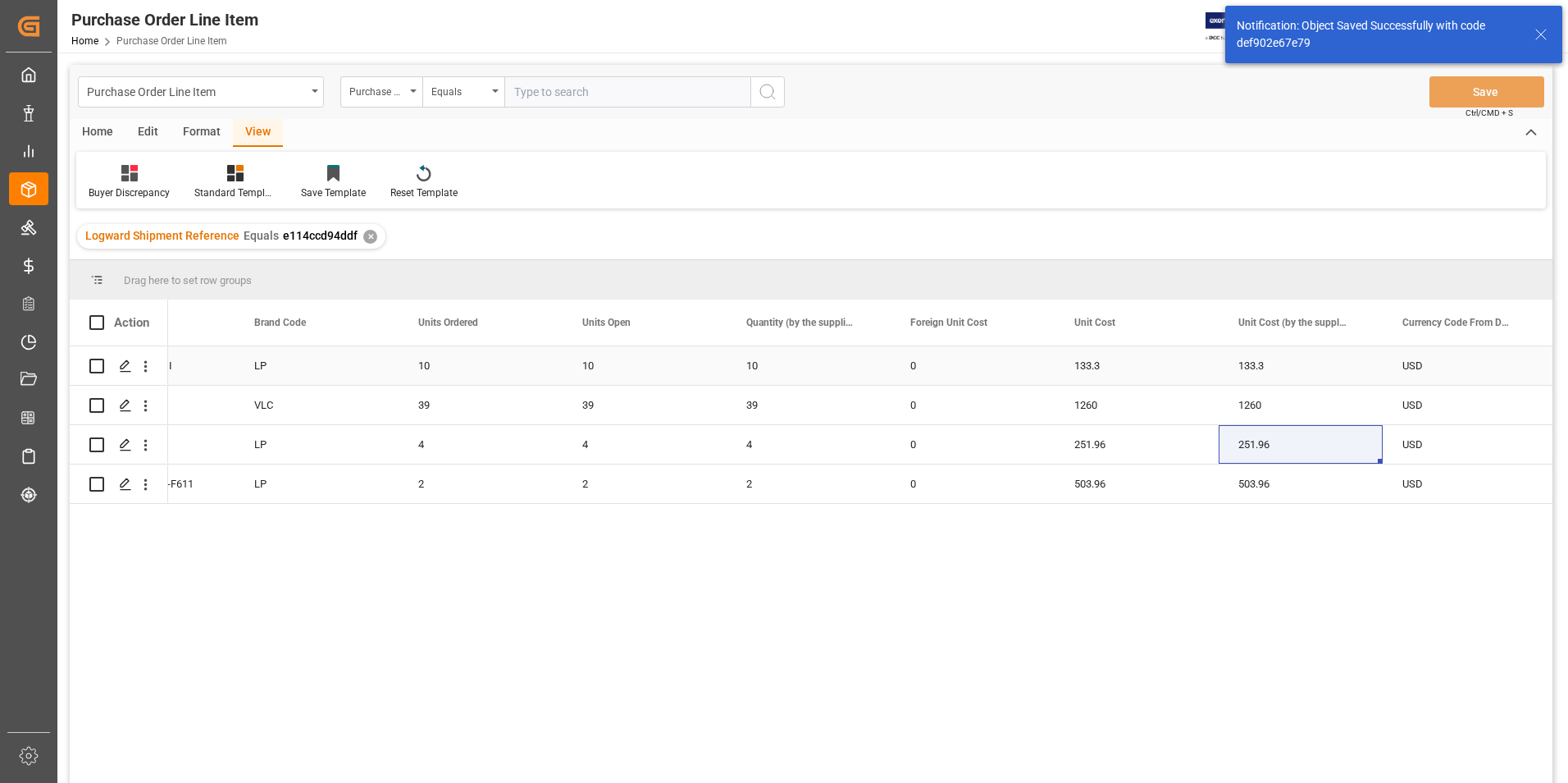
click at [974, 368] on div "0" at bounding box center [972, 365] width 164 height 39
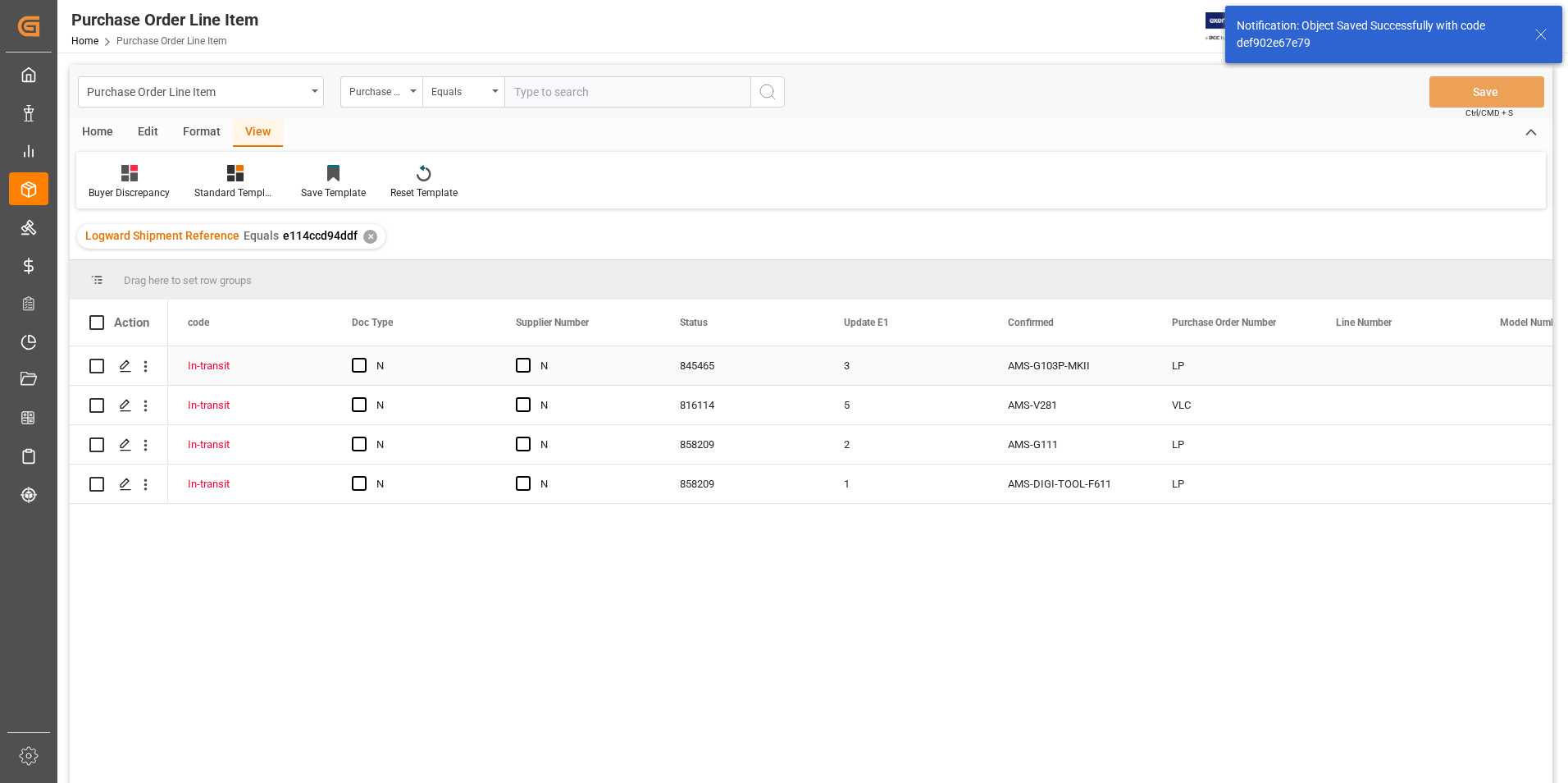
scroll to position [0, 0]
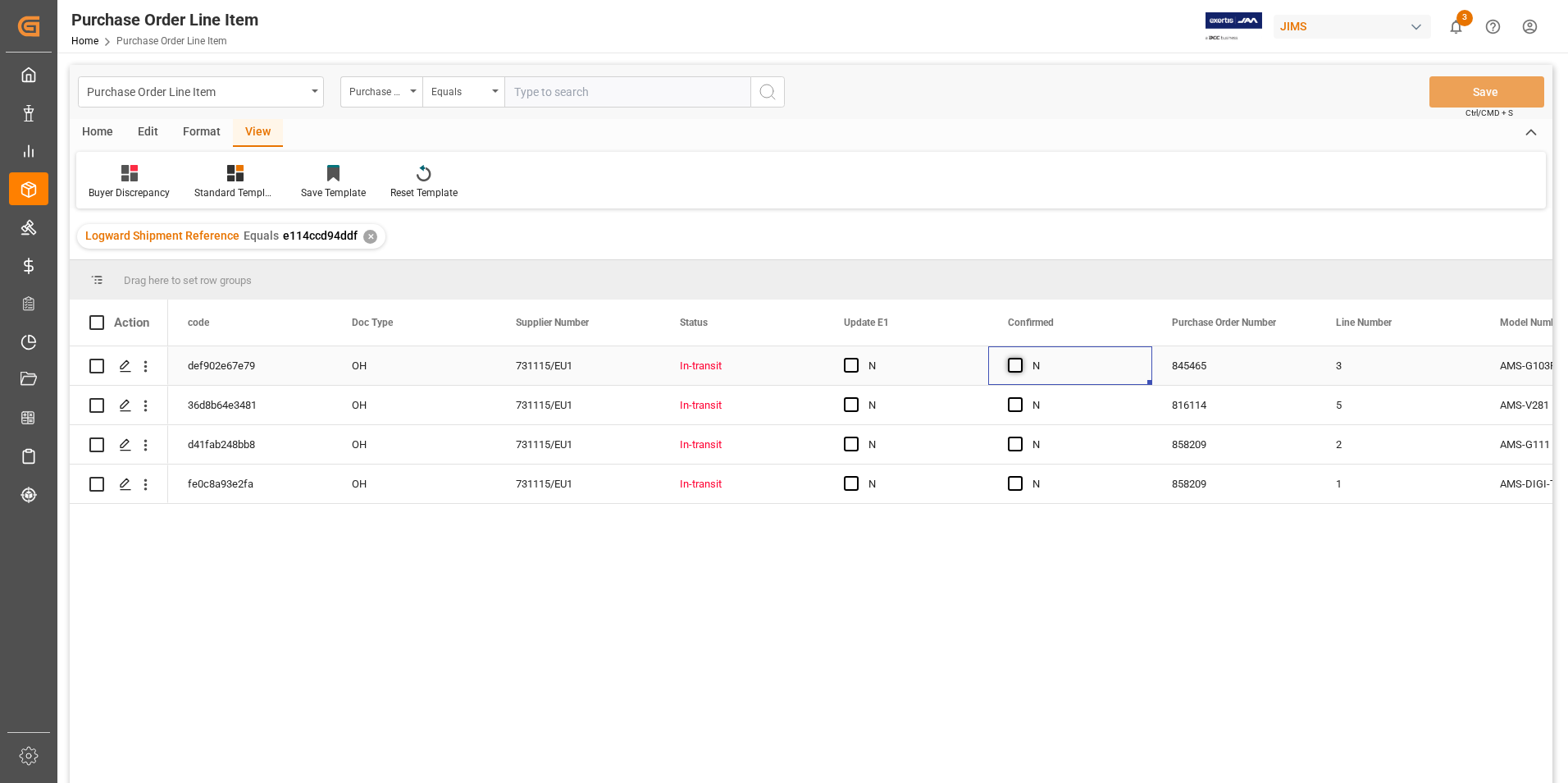
click at [1020, 364] on span "Press SPACE to select this row." at bounding box center [1016, 365] width 15 height 15
click at [1021, 358] on input "Press SPACE to select this row." at bounding box center [1021, 358] width 0 height 0
drag, startPoint x: 1150, startPoint y: 382, endPoint x: 1150, endPoint y: 493, distance: 111.0
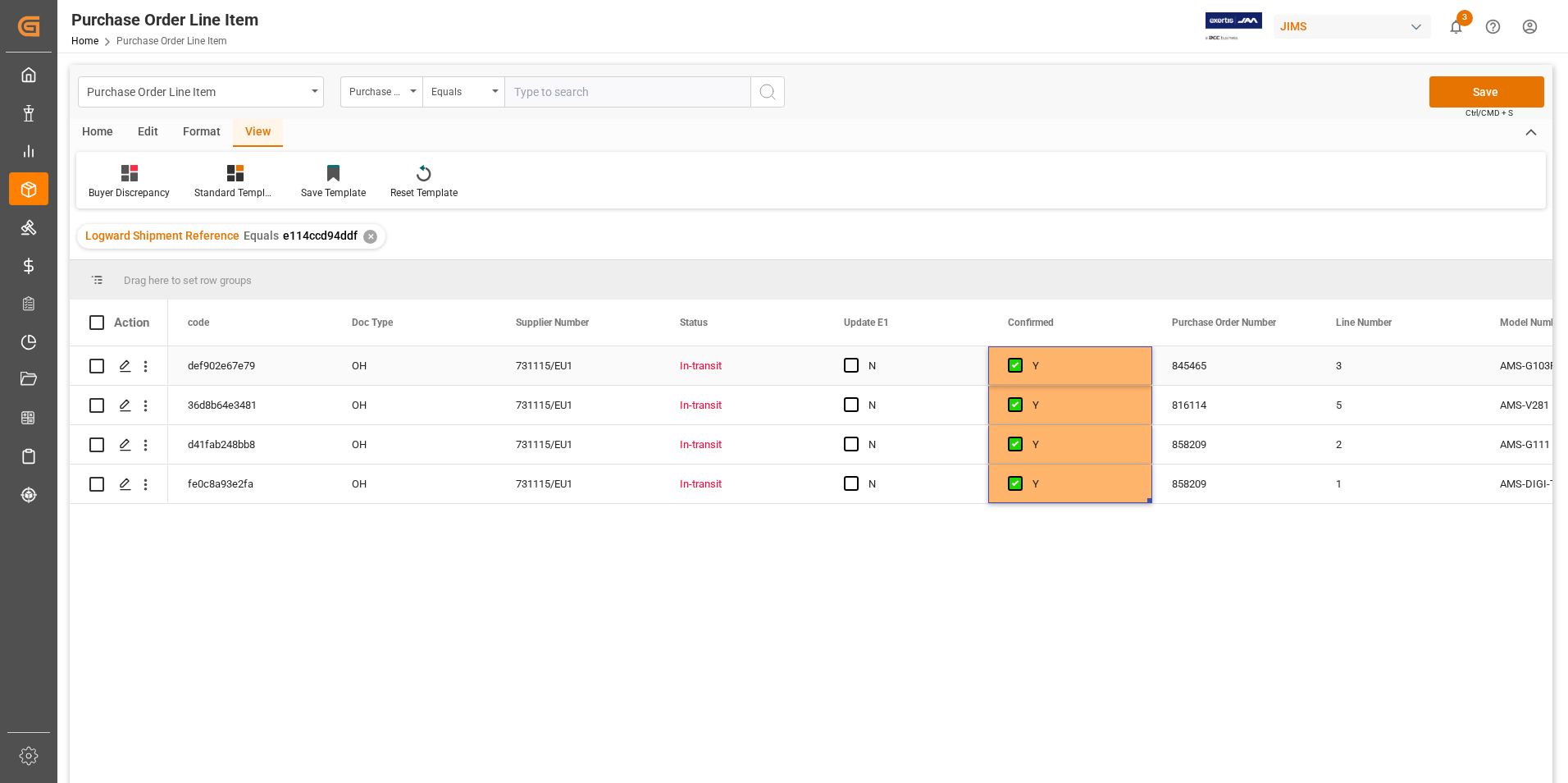
click at [853, 367] on span "Press SPACE to select this row." at bounding box center [852, 365] width 15 height 15
click at [857, 358] on input "Press SPACE to select this row." at bounding box center [857, 358] width 0 height 0
drag, startPoint x: 986, startPoint y: 383, endPoint x: 986, endPoint y: 483, distance: 100.0
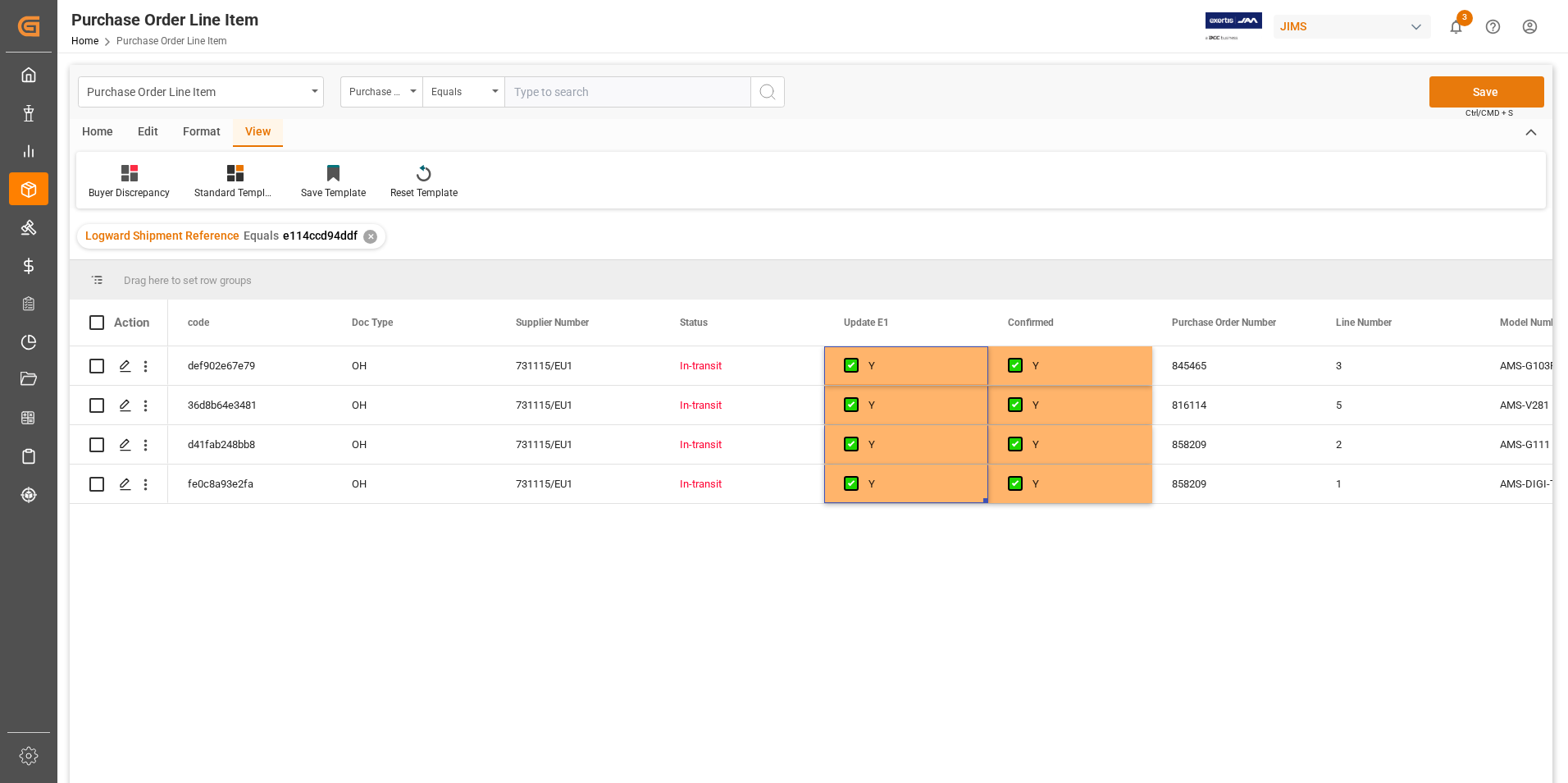
click at [1477, 99] on button "Save" at bounding box center [1486, 91] width 115 height 31
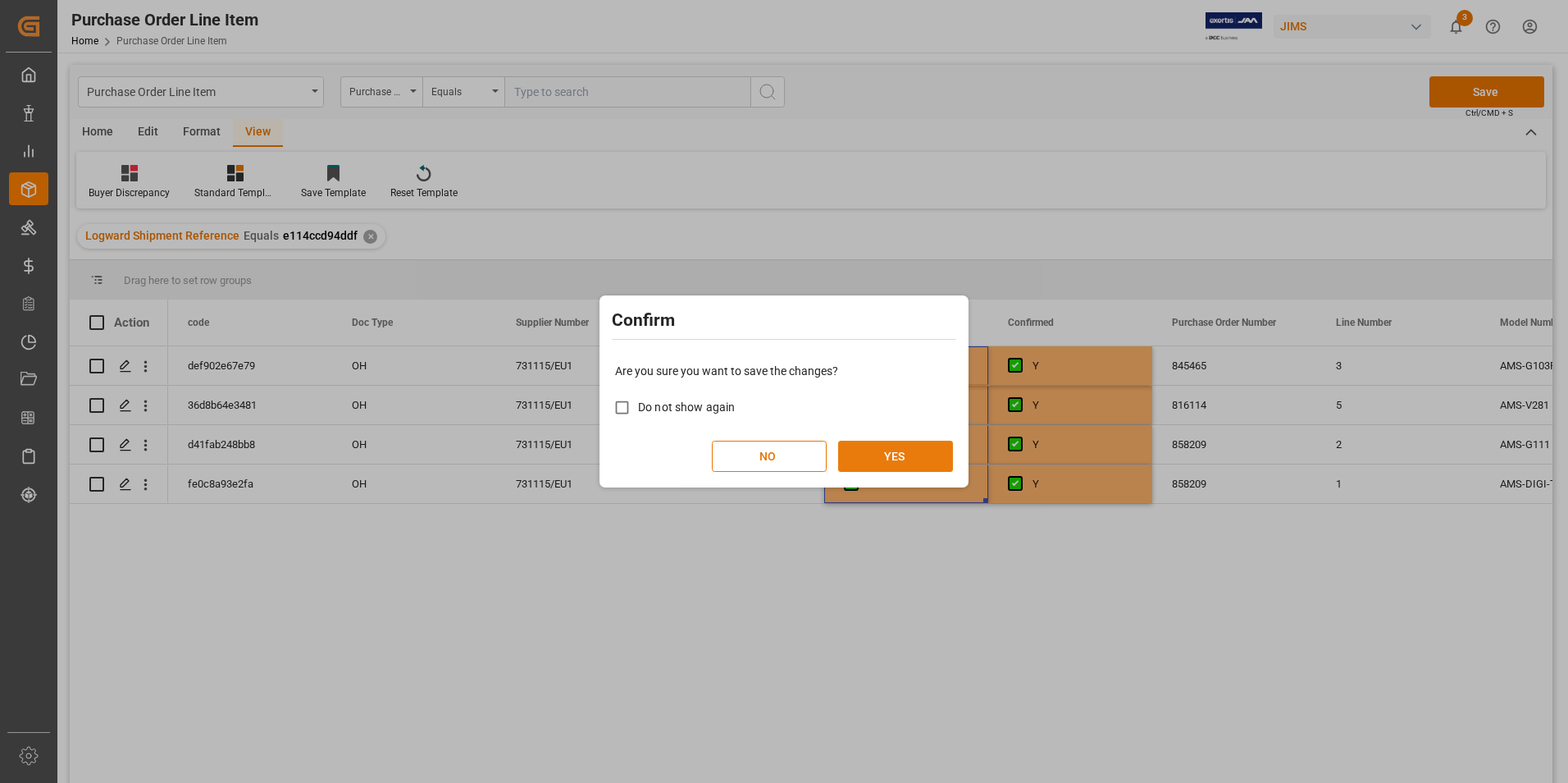
click at [868, 452] on button "YES" at bounding box center [895, 456] width 115 height 31
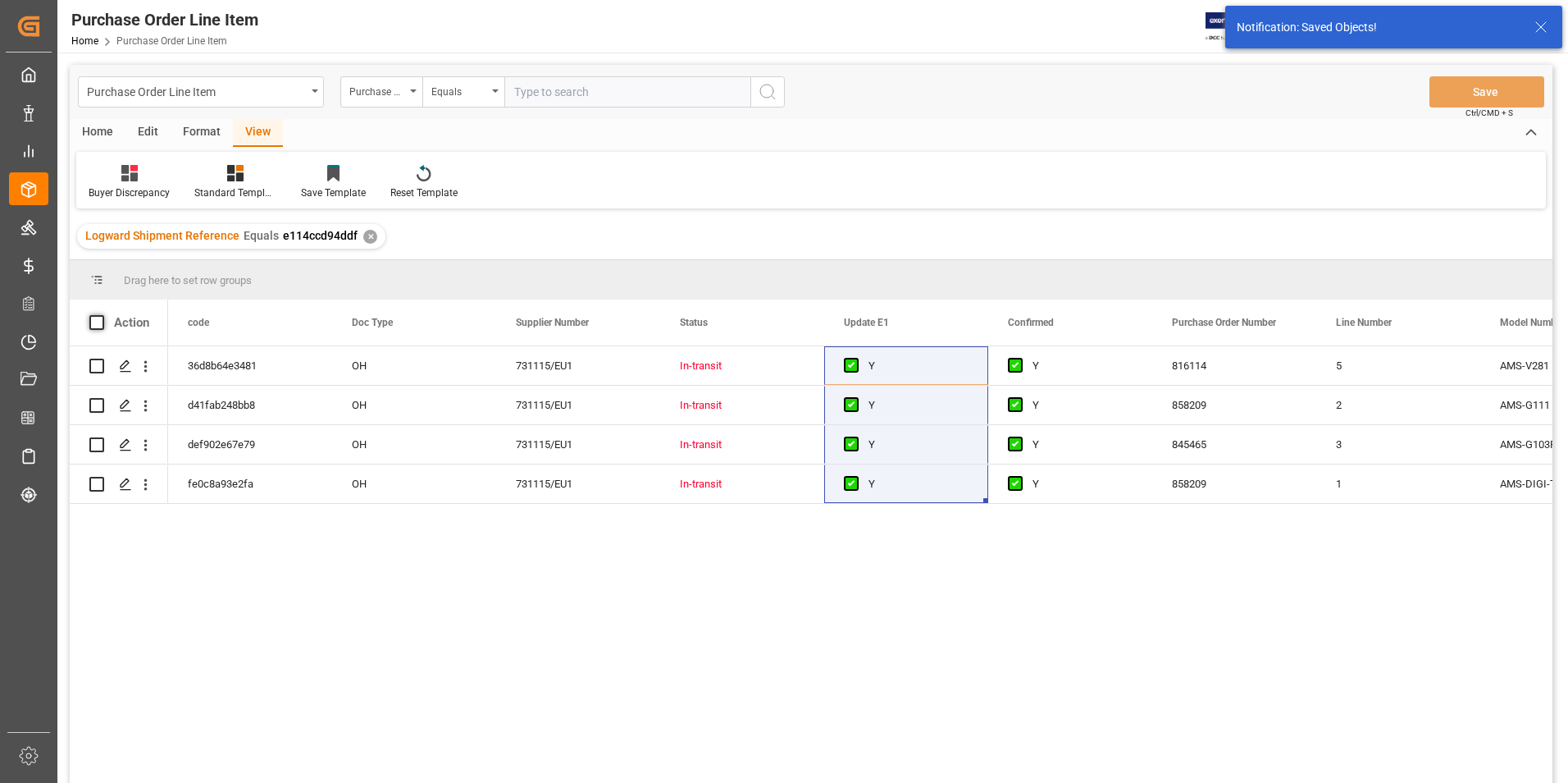
click at [102, 319] on span at bounding box center [97, 323] width 15 height 15
click at [101, 315] on input "checkbox" at bounding box center [101, 315] width 0 height 0
checkbox input "true"
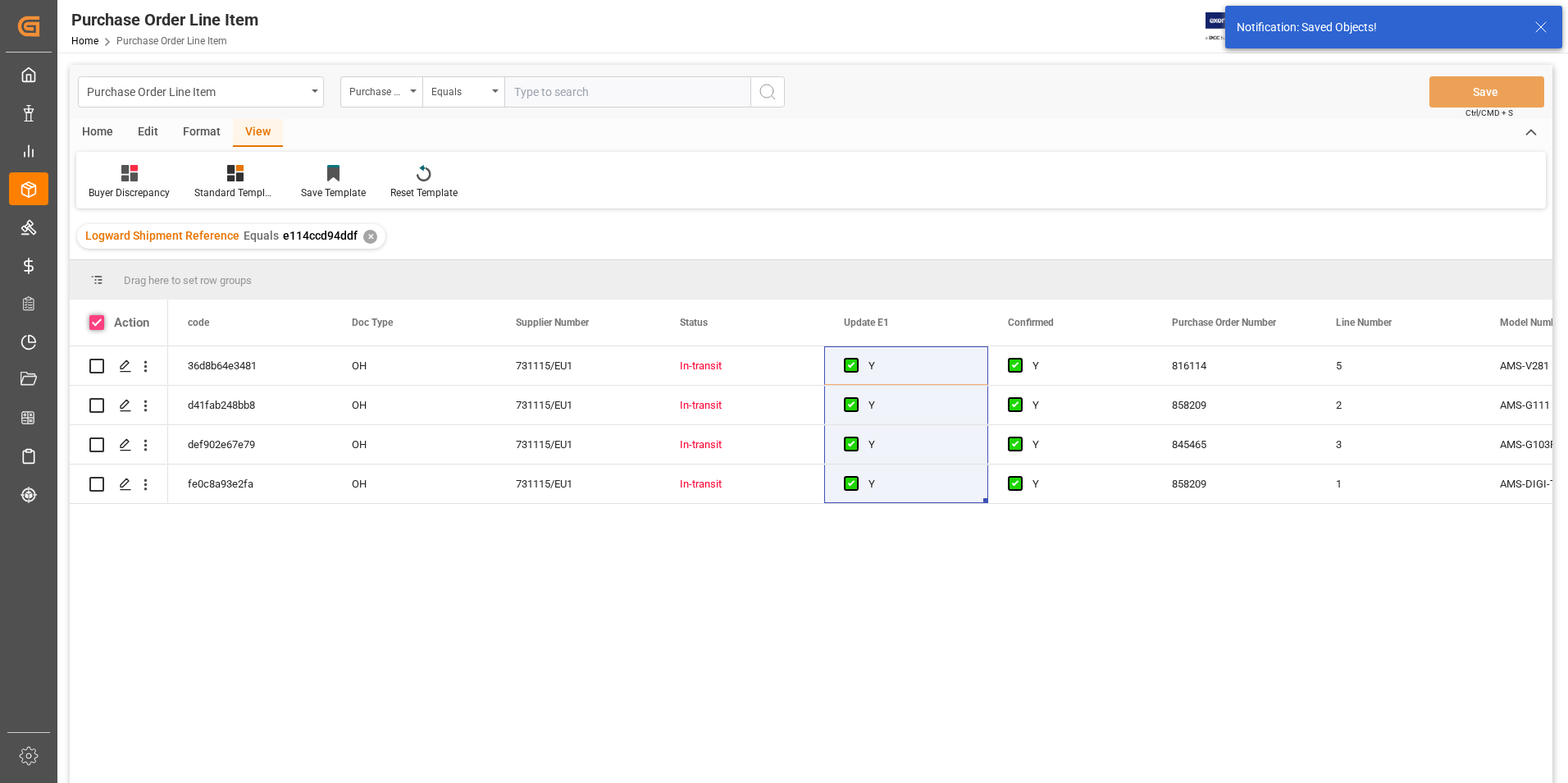
checkbox input "true"
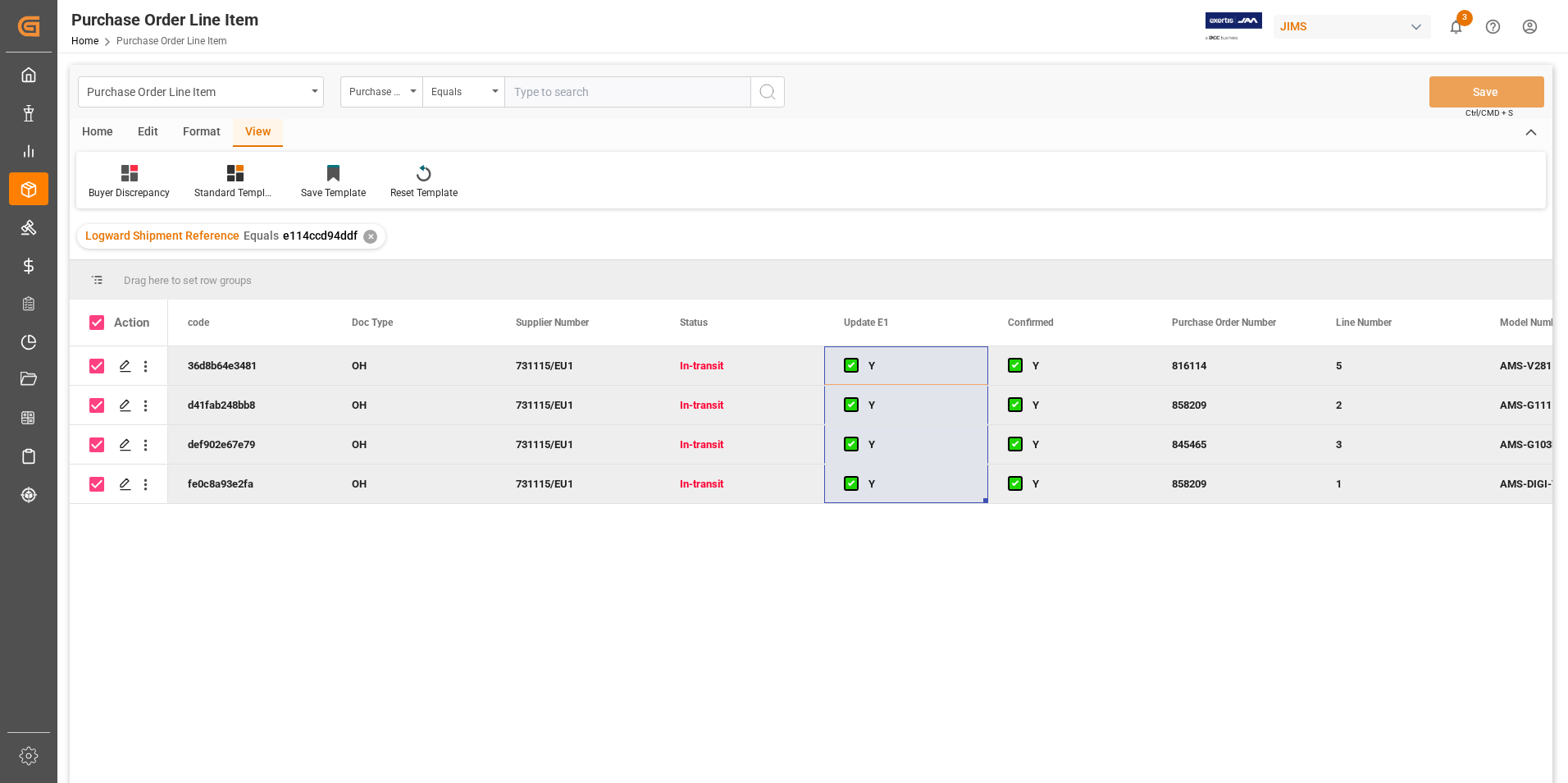
click at [92, 119] on div "Home" at bounding box center [98, 132] width 56 height 28
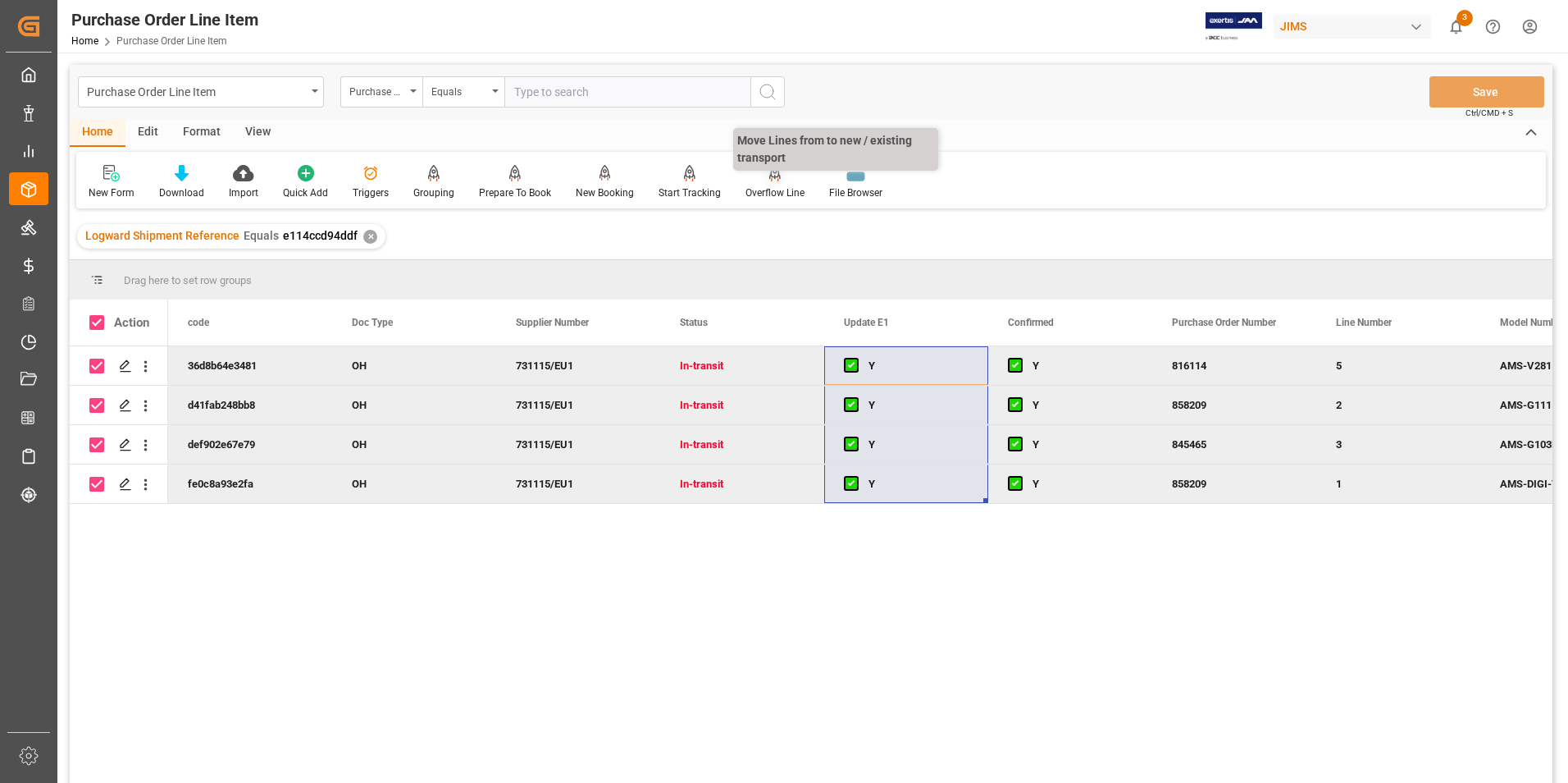
click at [753, 191] on div "Overflow Line" at bounding box center [775, 193] width 59 height 15
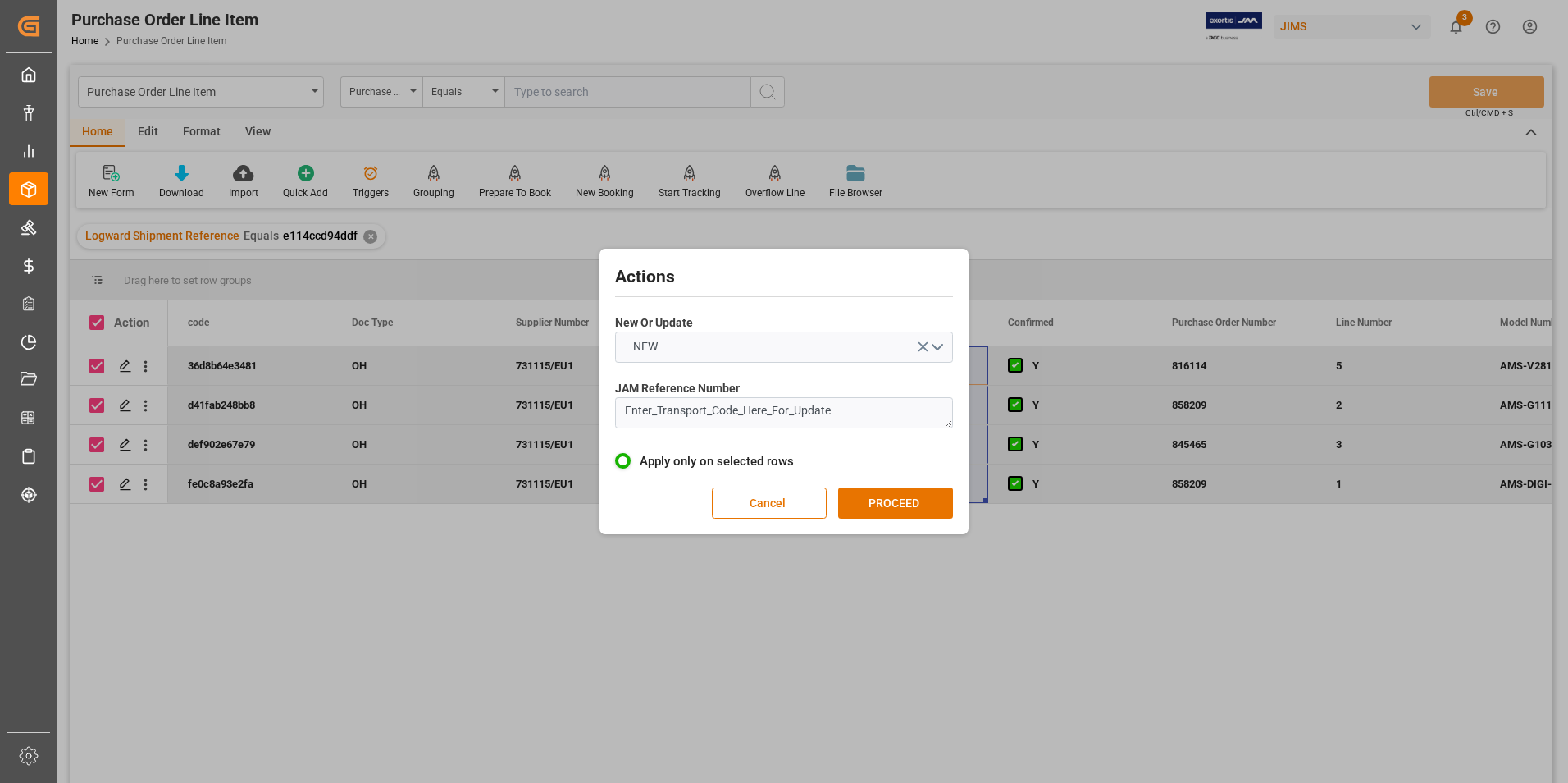
click at [726, 328] on label "New Or Update" at bounding box center [784, 323] width 338 height 17
click at [716, 350] on button "NEW" at bounding box center [784, 346] width 338 height 31
click at [710, 382] on div "UPDATE" at bounding box center [784, 385] width 337 height 34
drag, startPoint x: 841, startPoint y: 414, endPoint x: 611, endPoint y: 425, distance: 230.3
click at [611, 425] on div "Actions New Or Update UPDATE JAM Reference Number Enter_Transport_Code_Here_For…" at bounding box center [784, 391] width 361 height 277
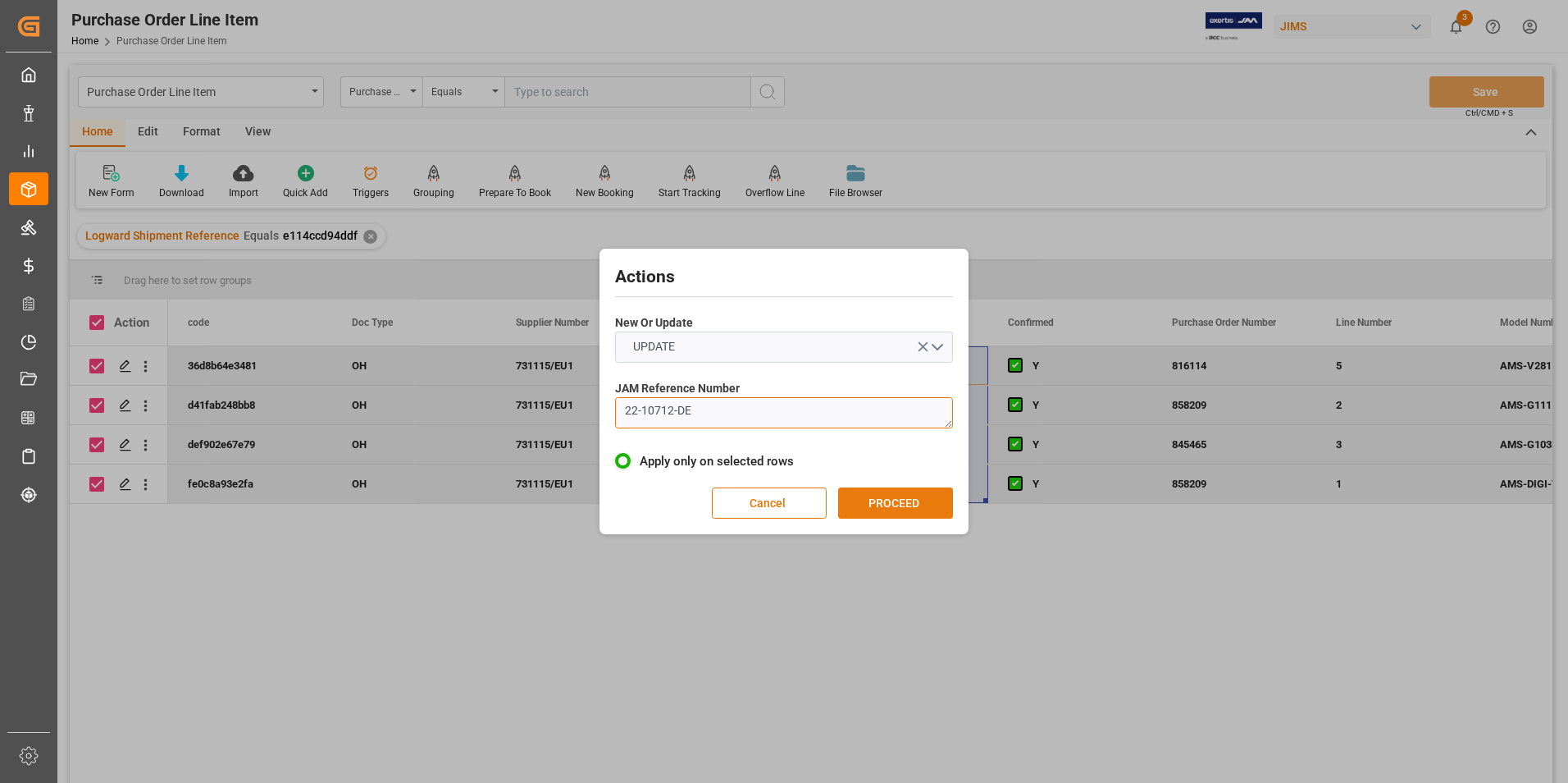
type textarea "22-10712-DE"
click at [882, 490] on button "PROCEED" at bounding box center [895, 503] width 115 height 31
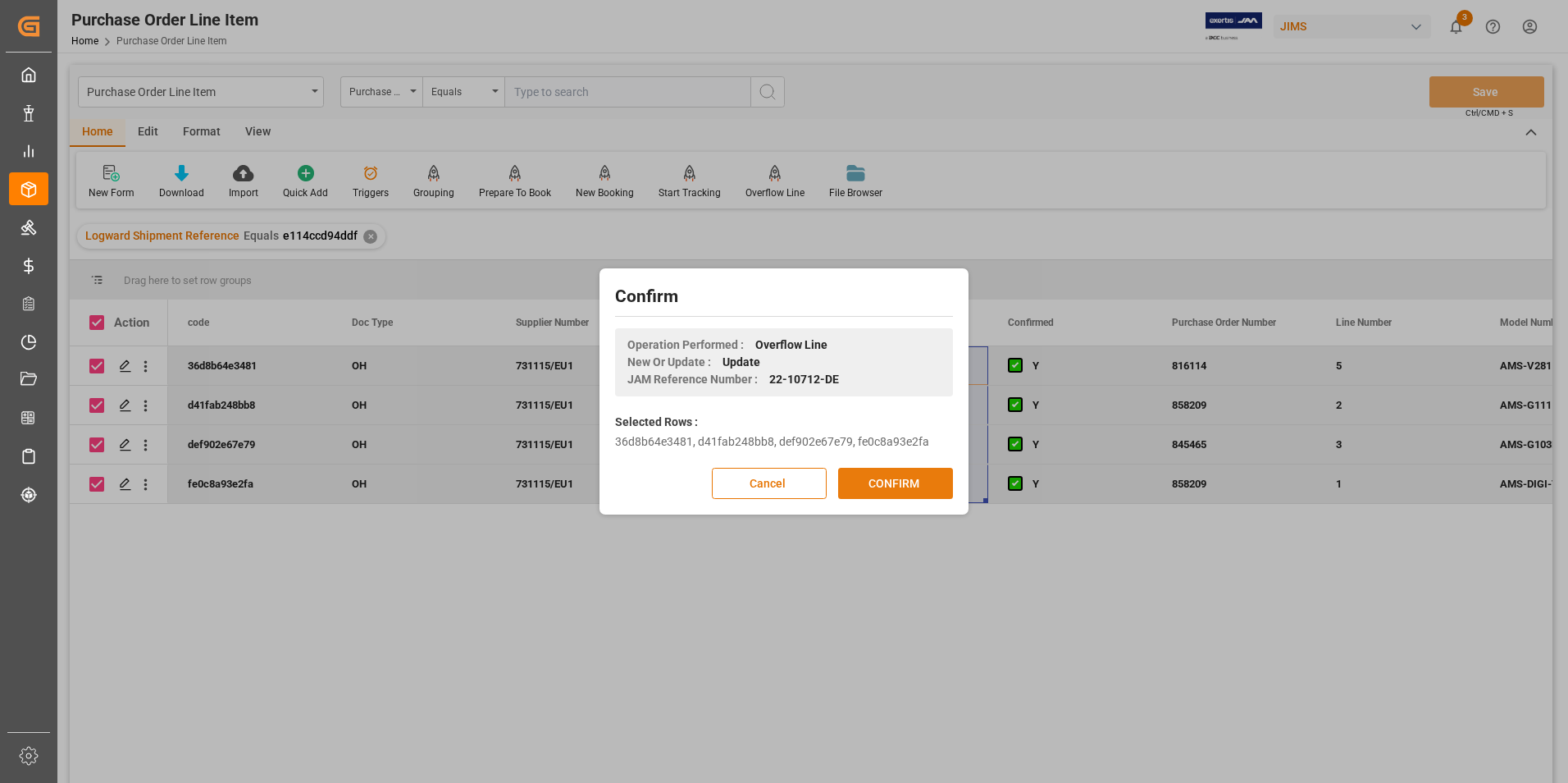
click at [887, 484] on button "CONFIRM" at bounding box center [895, 483] width 115 height 31
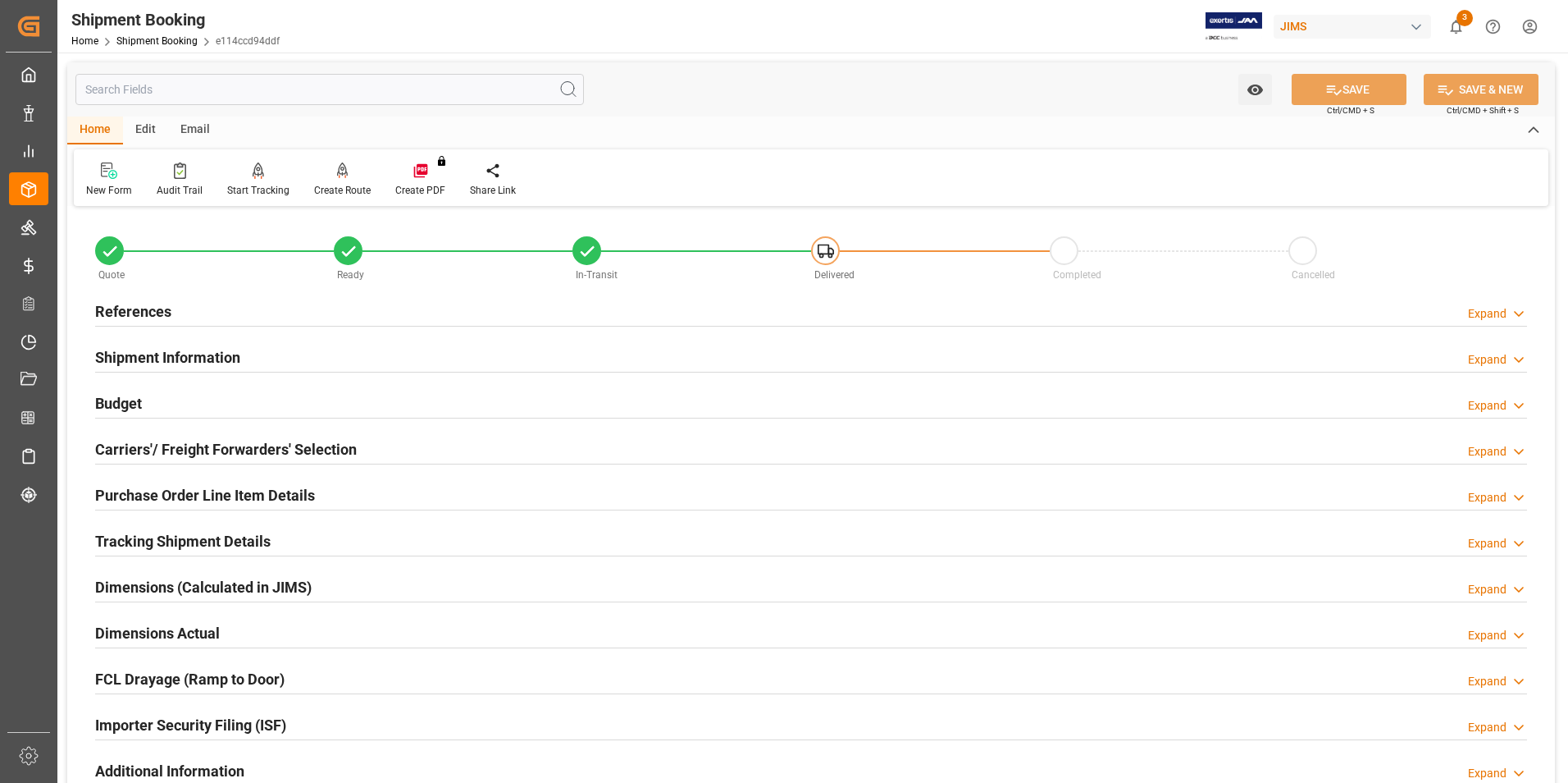
click at [171, 489] on h2 "Purchase Order Line Item Details" at bounding box center [205, 494] width 220 height 22
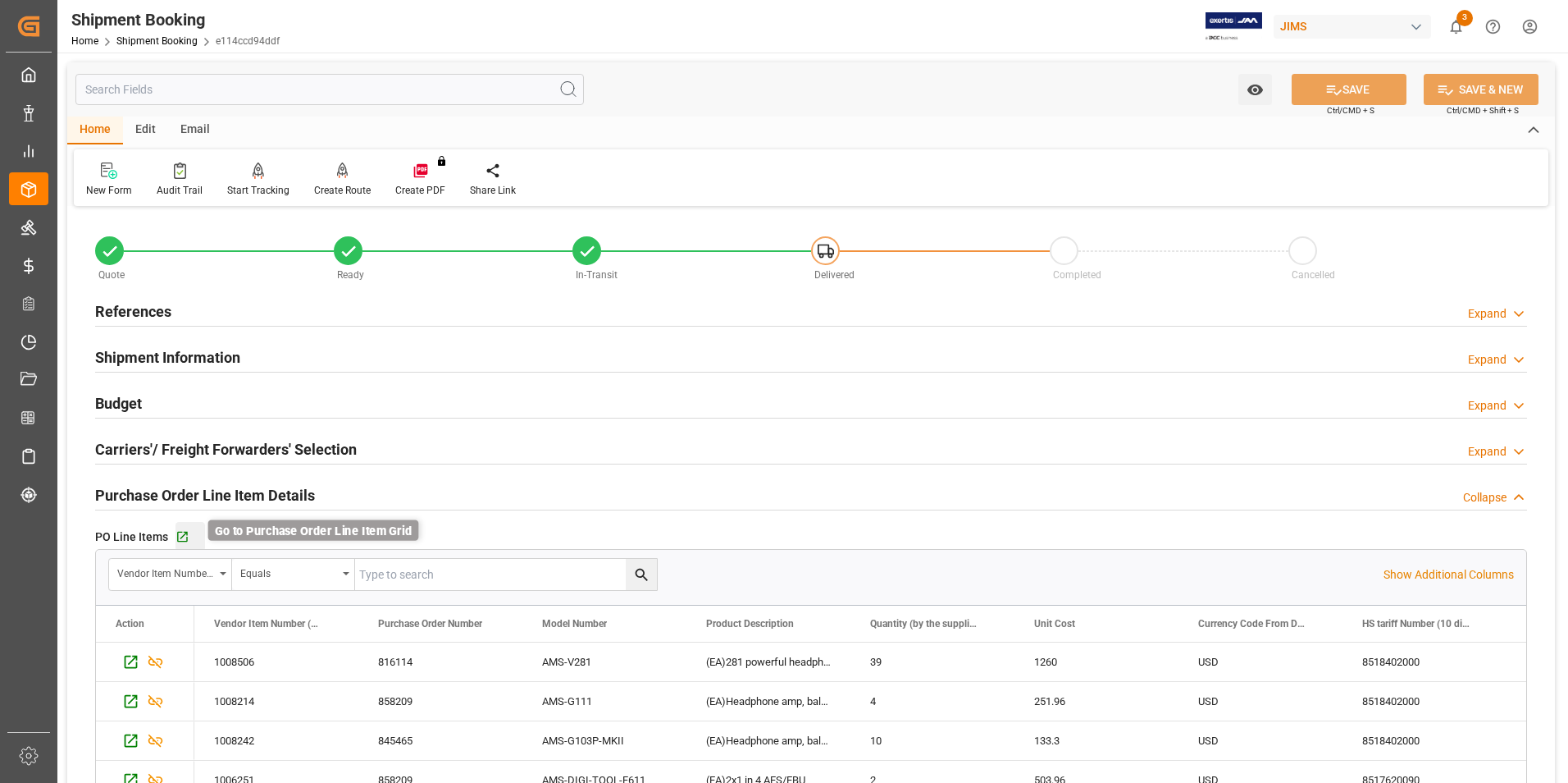
click at [185, 537] on icon "button" at bounding box center [182, 537] width 14 height 14
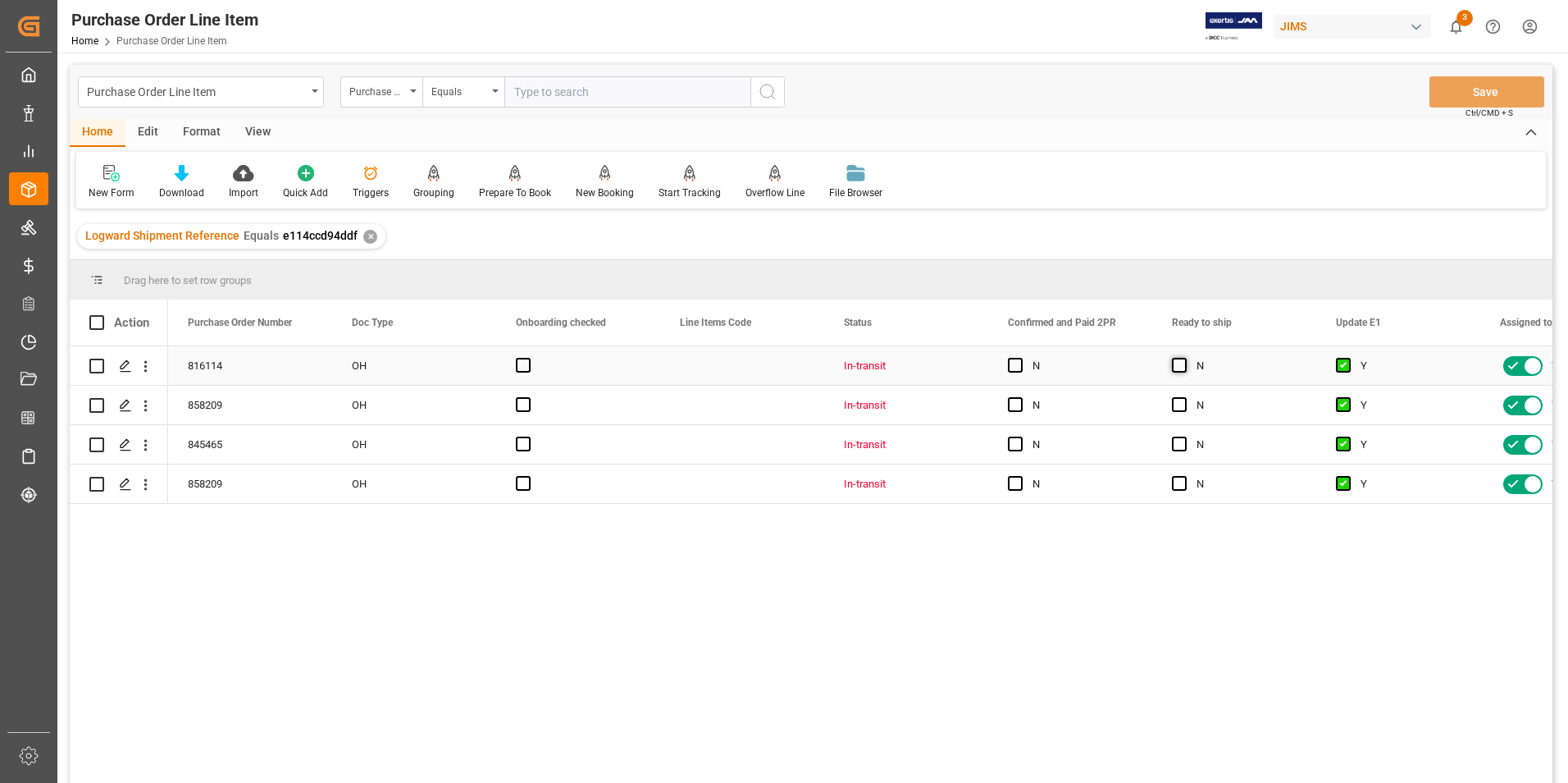
click at [1180, 363] on span "Press SPACE to select this row." at bounding box center [1180, 365] width 15 height 15
click at [1185, 358] on input "Press SPACE to select this row." at bounding box center [1185, 358] width 0 height 0
drag, startPoint x: 1313, startPoint y: 382, endPoint x: 1319, endPoint y: 487, distance: 105.2
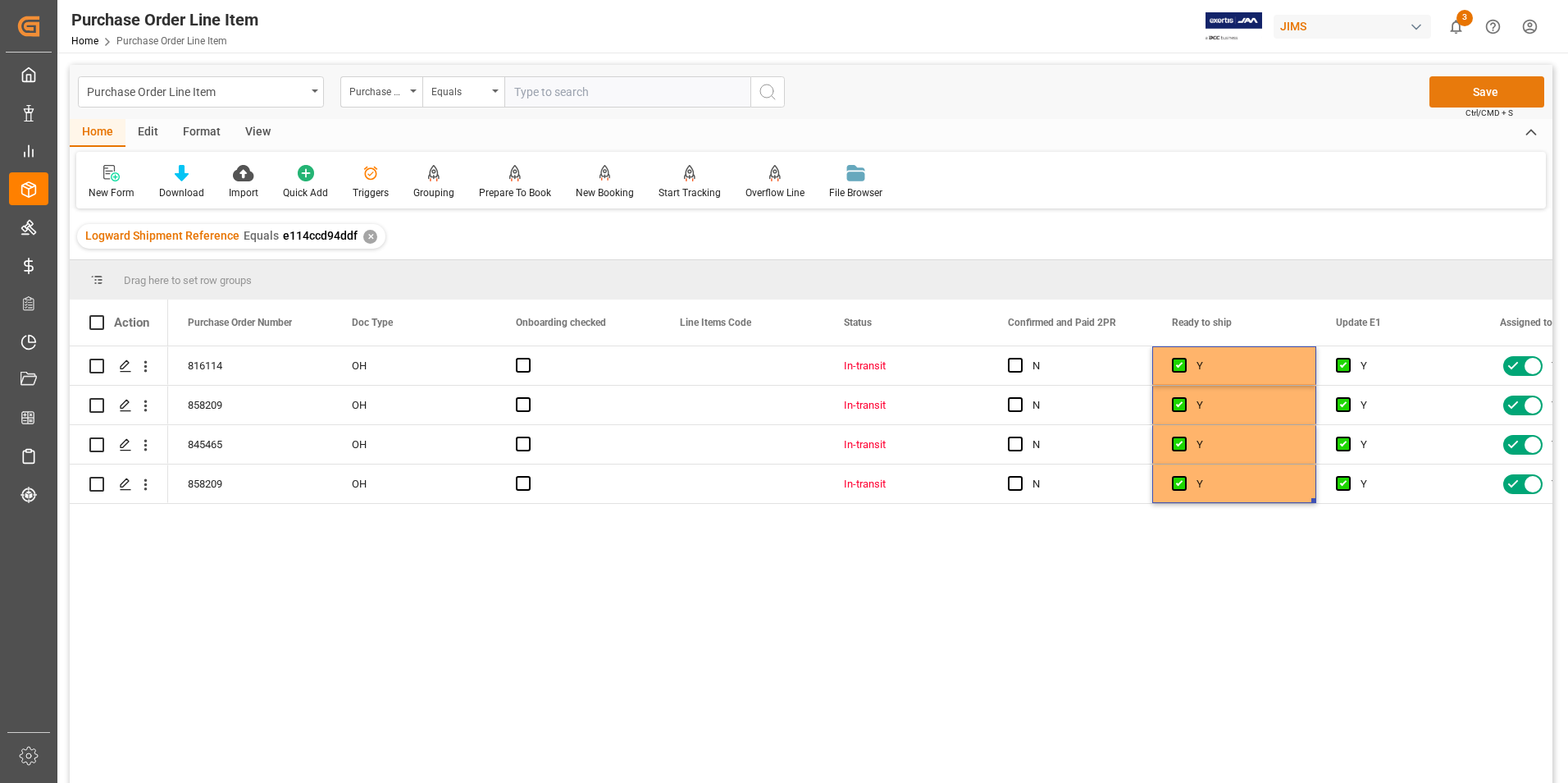
click at [1465, 97] on button "Save" at bounding box center [1486, 91] width 115 height 31
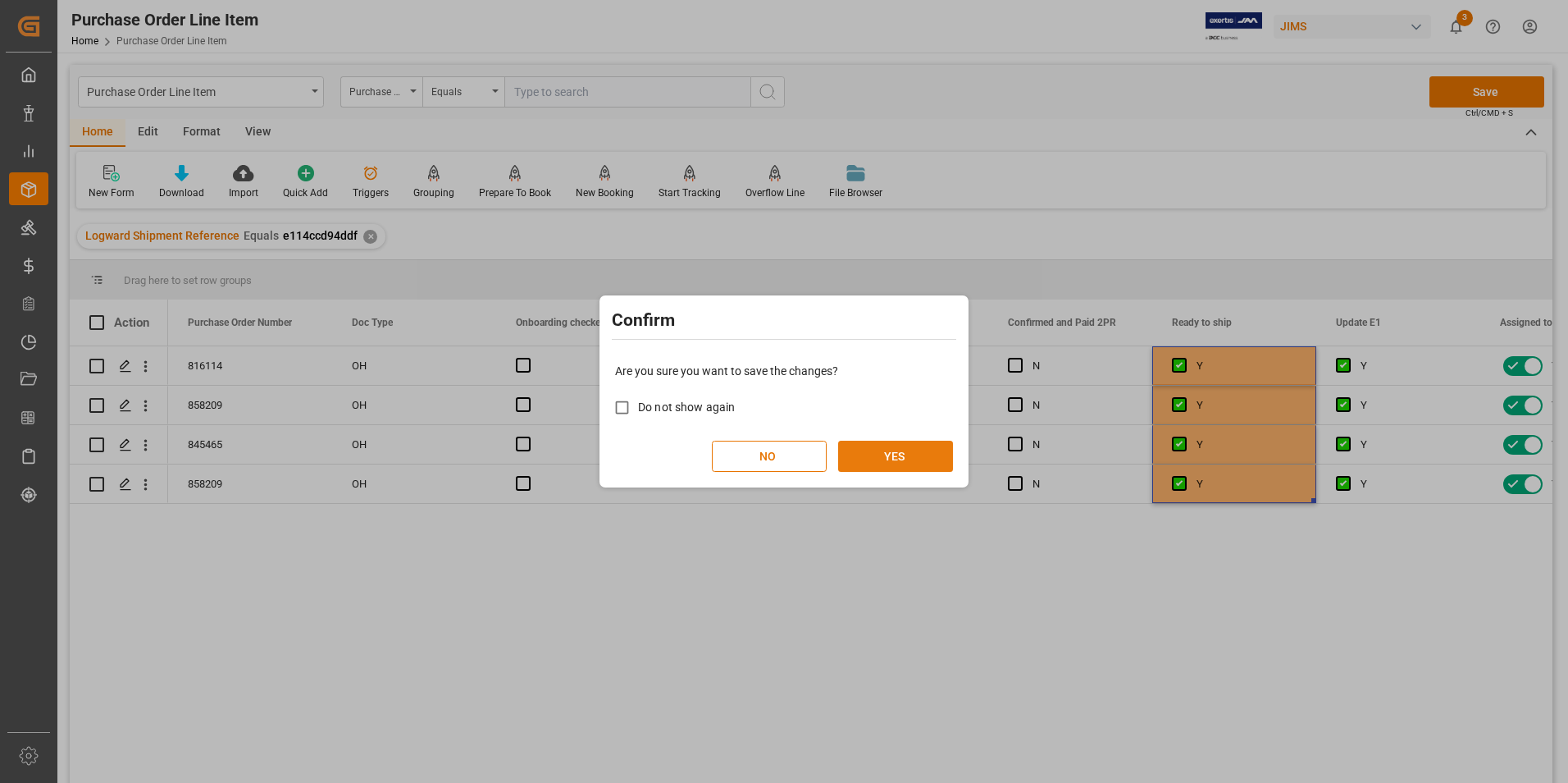
click at [925, 457] on button "YES" at bounding box center [895, 456] width 115 height 31
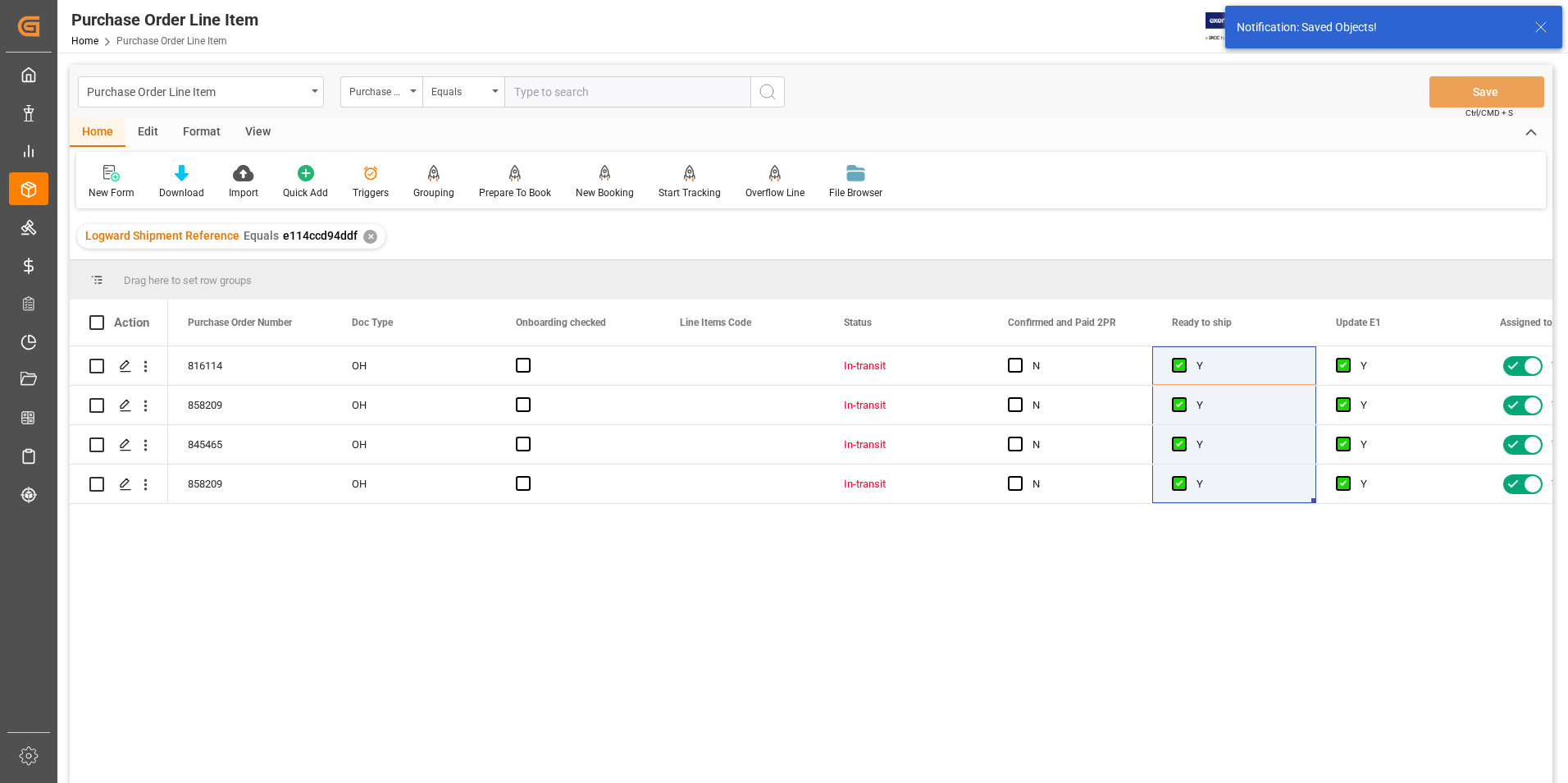
click at [258, 129] on div "View" at bounding box center [258, 132] width 50 height 28
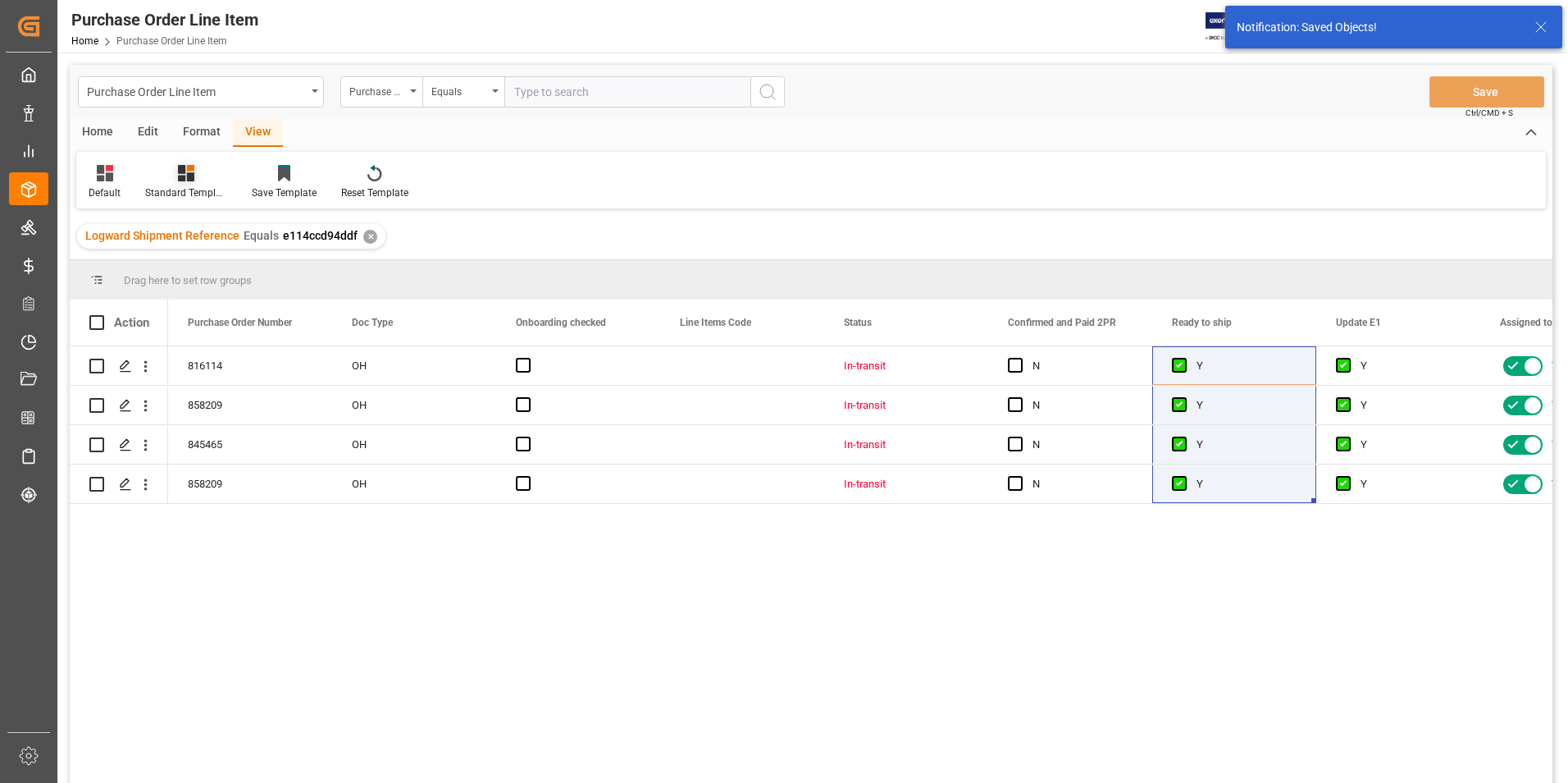
click at [173, 191] on div "Standard Templates" at bounding box center [186, 193] width 82 height 15
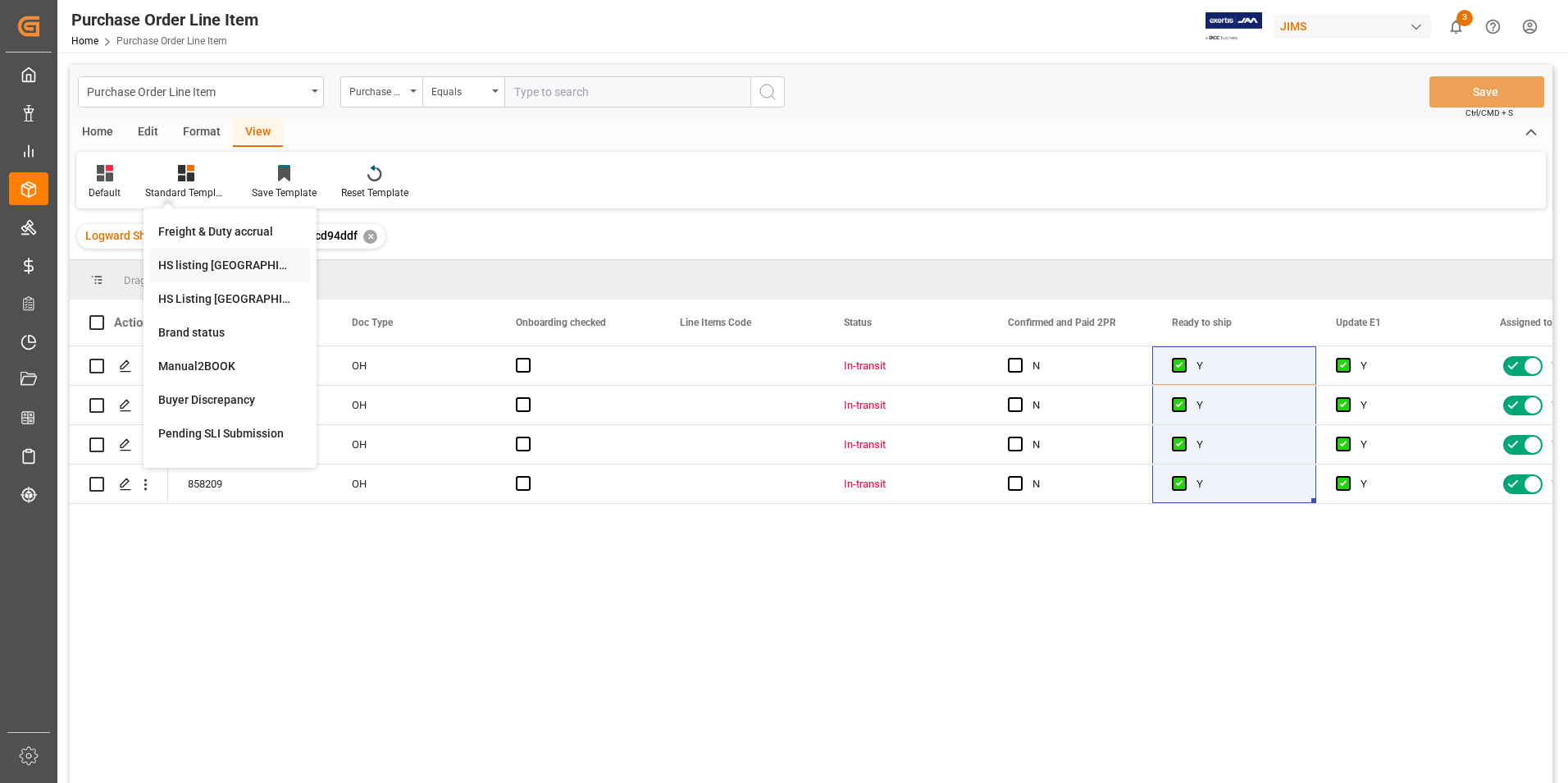
click at [198, 267] on div "HS listing [GEOGRAPHIC_DATA]" at bounding box center [230, 266] width 143 height 17
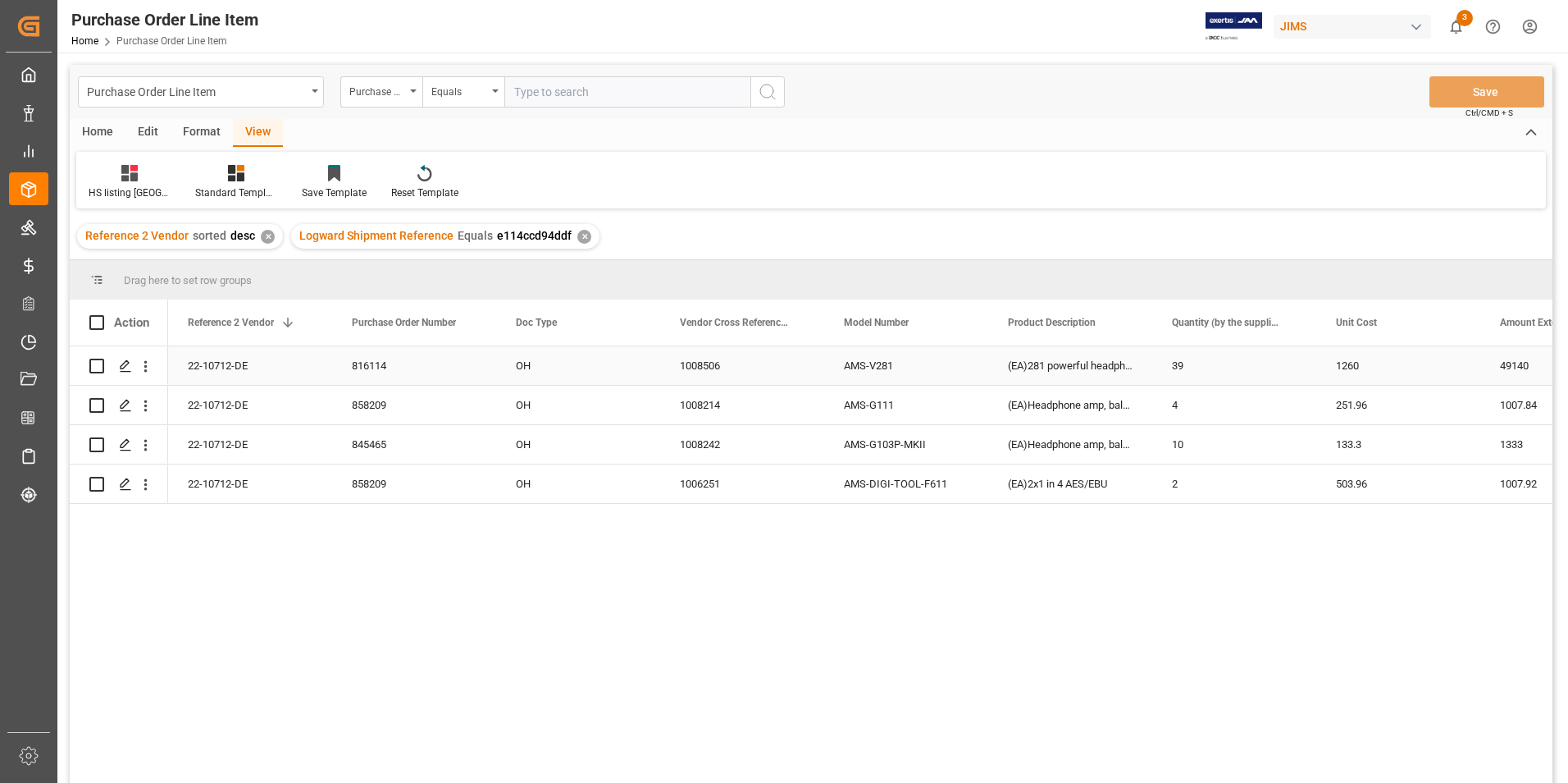
click at [225, 367] on div "22-10712-DE" at bounding box center [249, 365] width 164 height 39
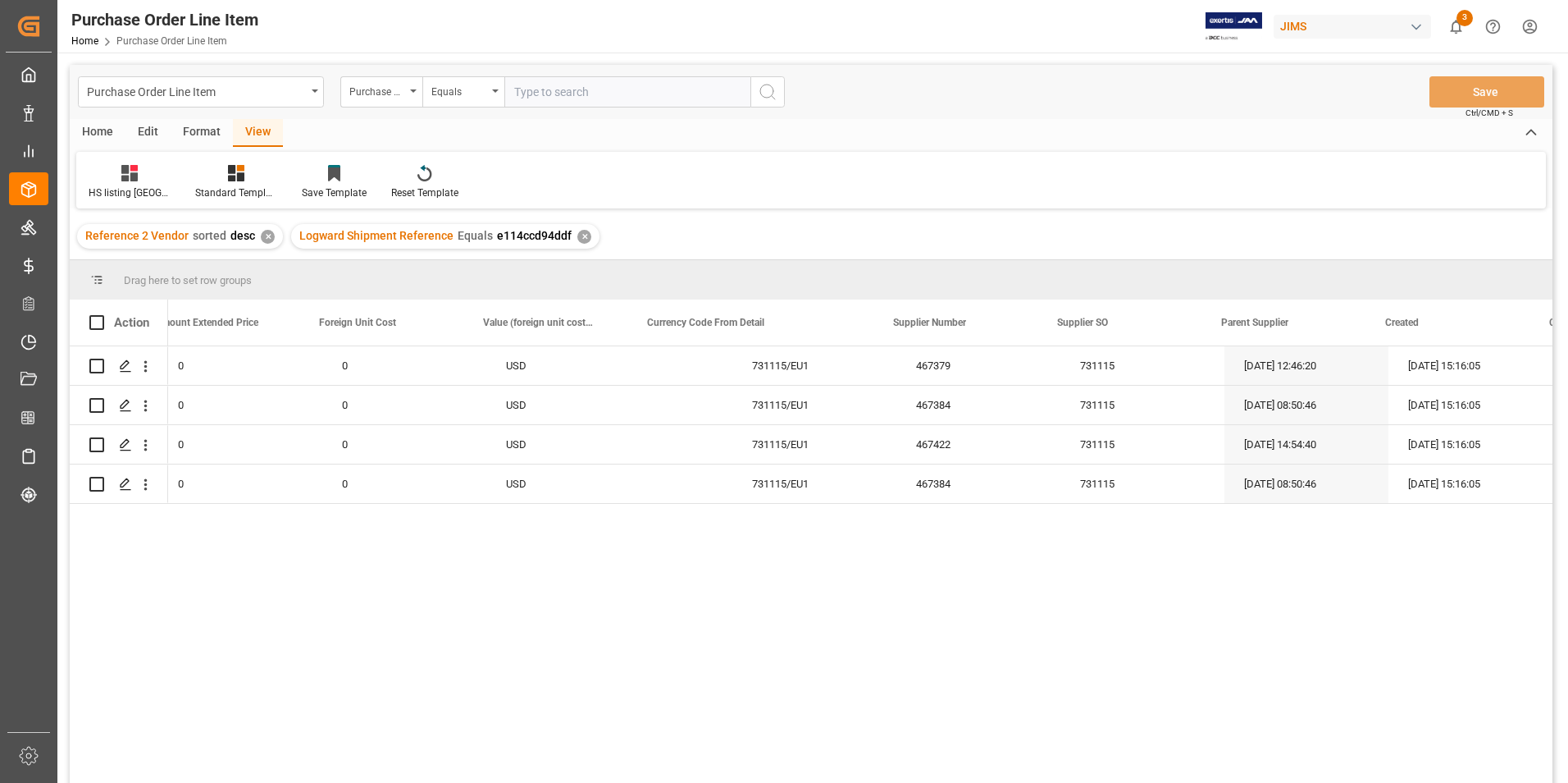
scroll to position [0, 1486]
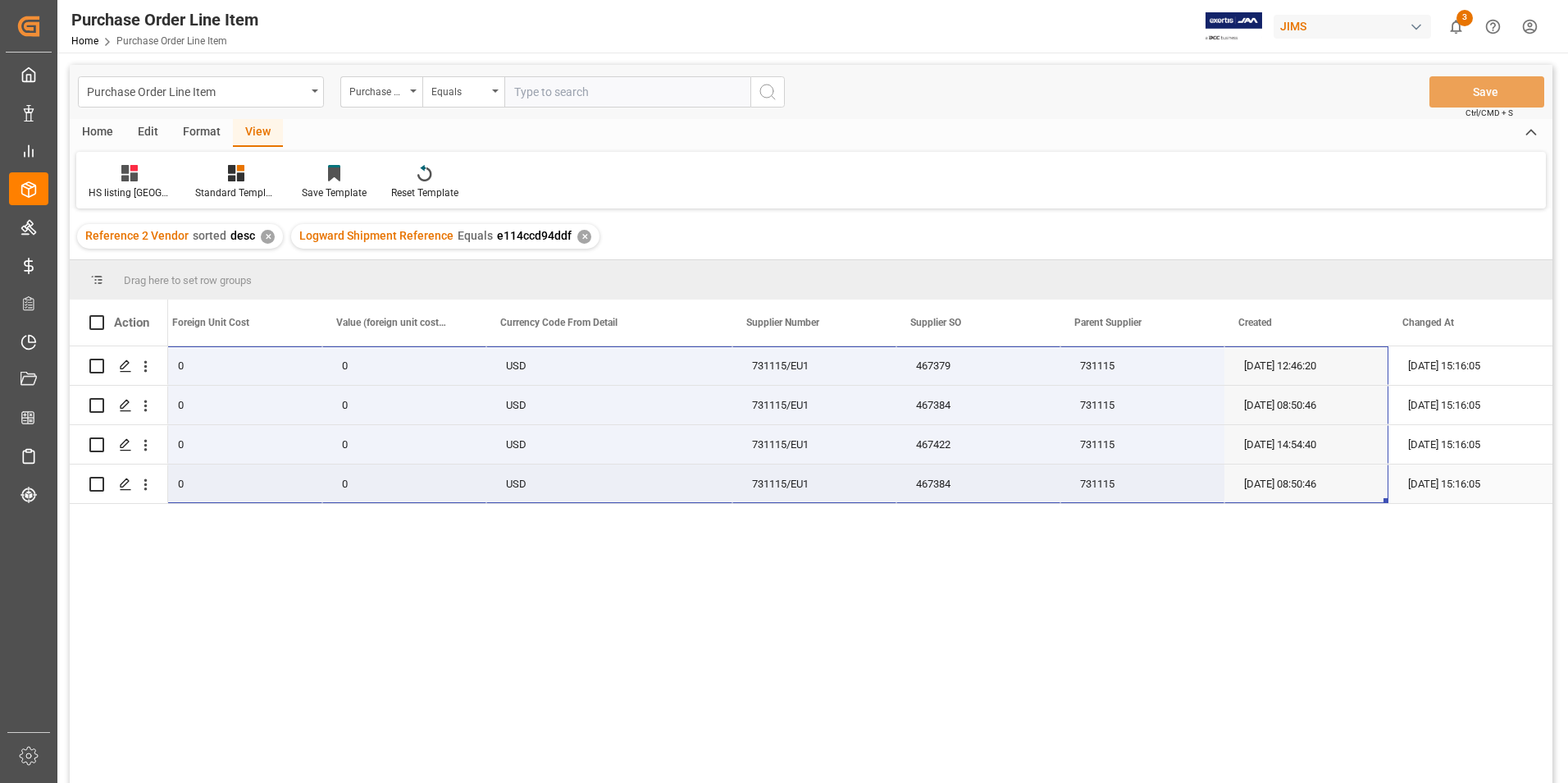
drag, startPoint x: 225, startPoint y: 364, endPoint x: 1350, endPoint y: 476, distance: 1130.6
click at [1350, 476] on div "22-10712-DE 49140 0 0 USD 731115/EU1 467379 731115 [DATE] 12:46:20 [DATE] 15:16…" at bounding box center [117, 425] width 2871 height 158
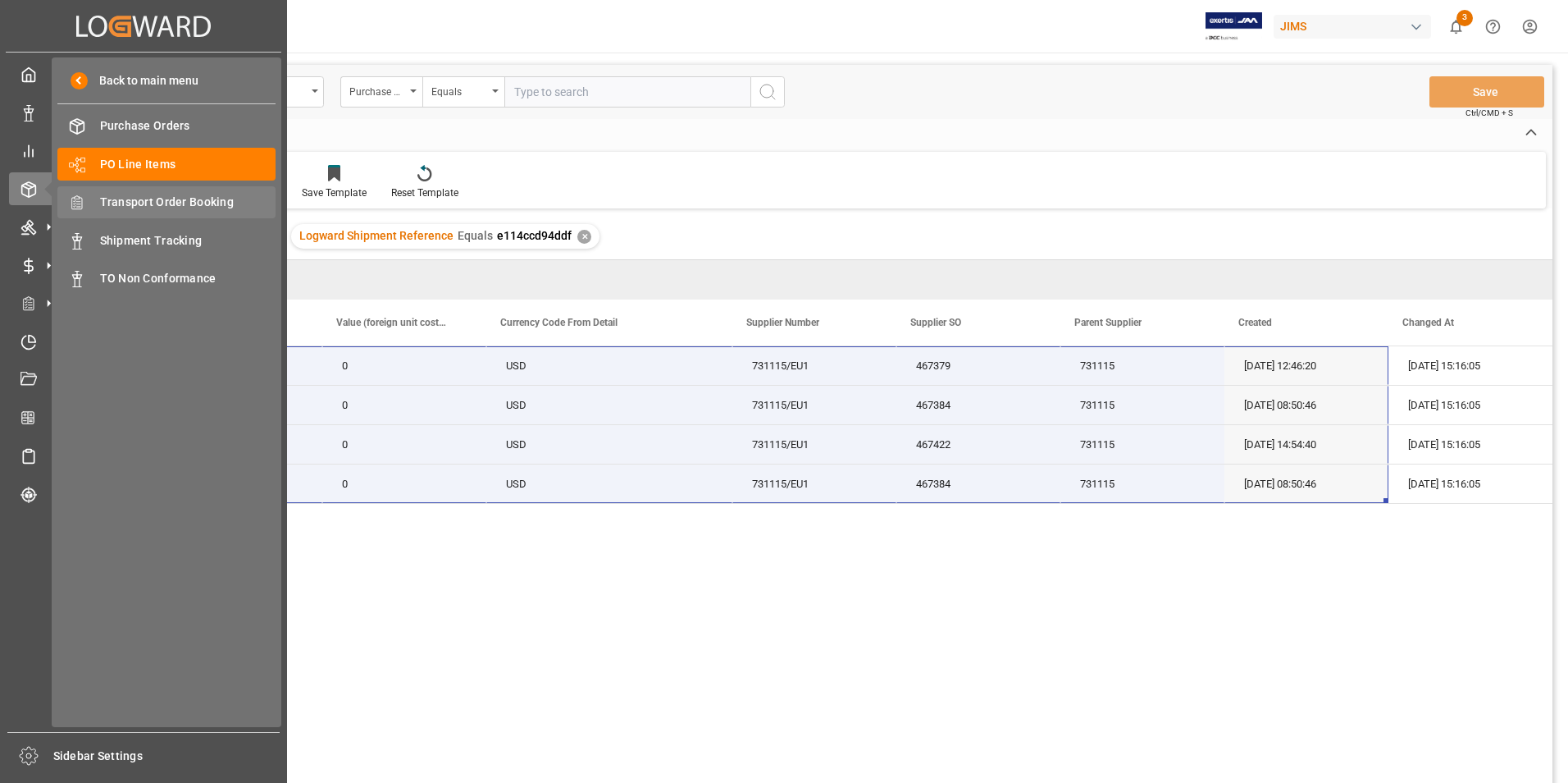
click at [185, 202] on span "Transport Order Booking" at bounding box center [189, 202] width 176 height 17
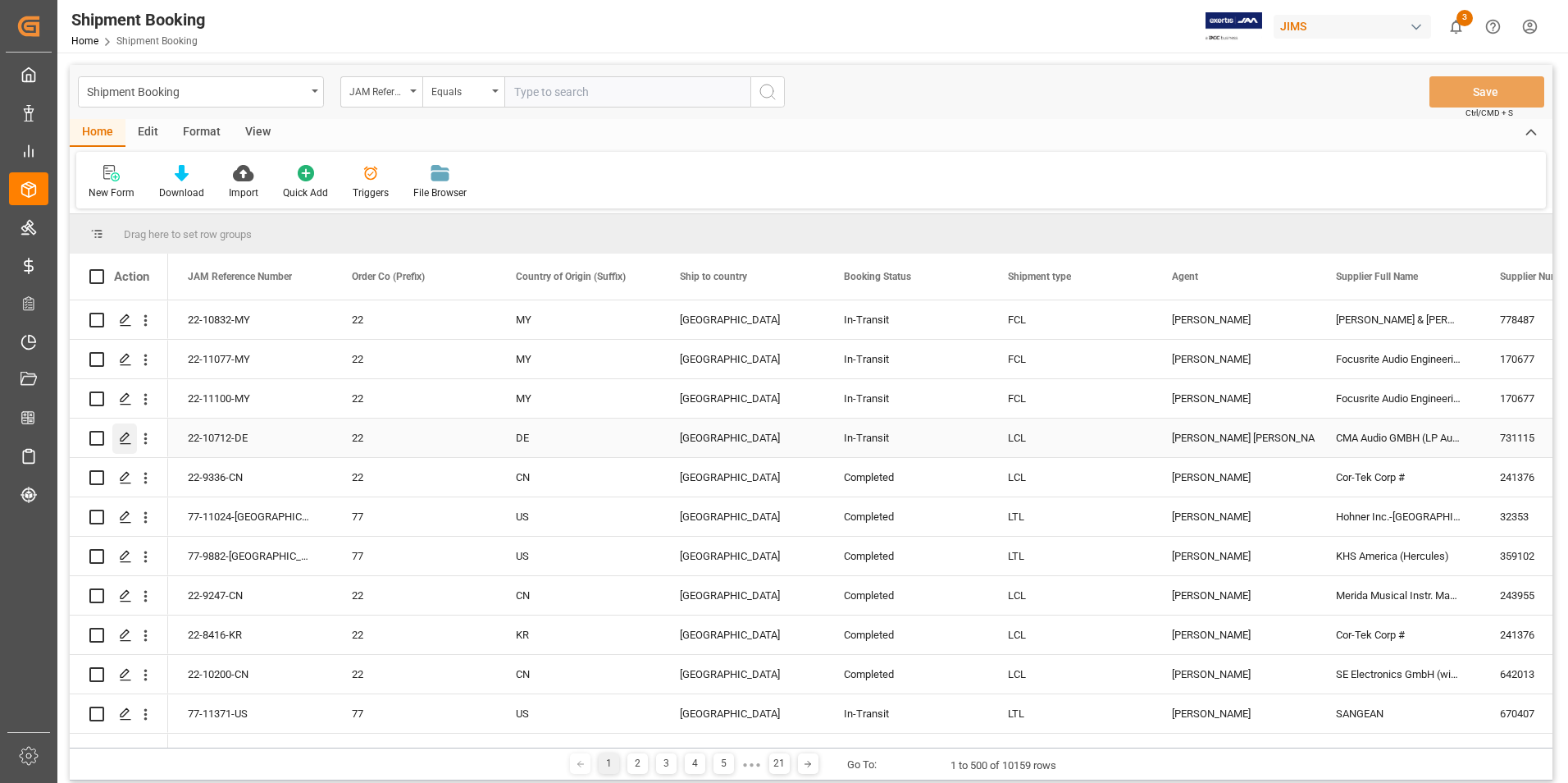
click at [124, 440] on polygon "Press SPACE to select this row." at bounding box center [124, 438] width 9 height 9
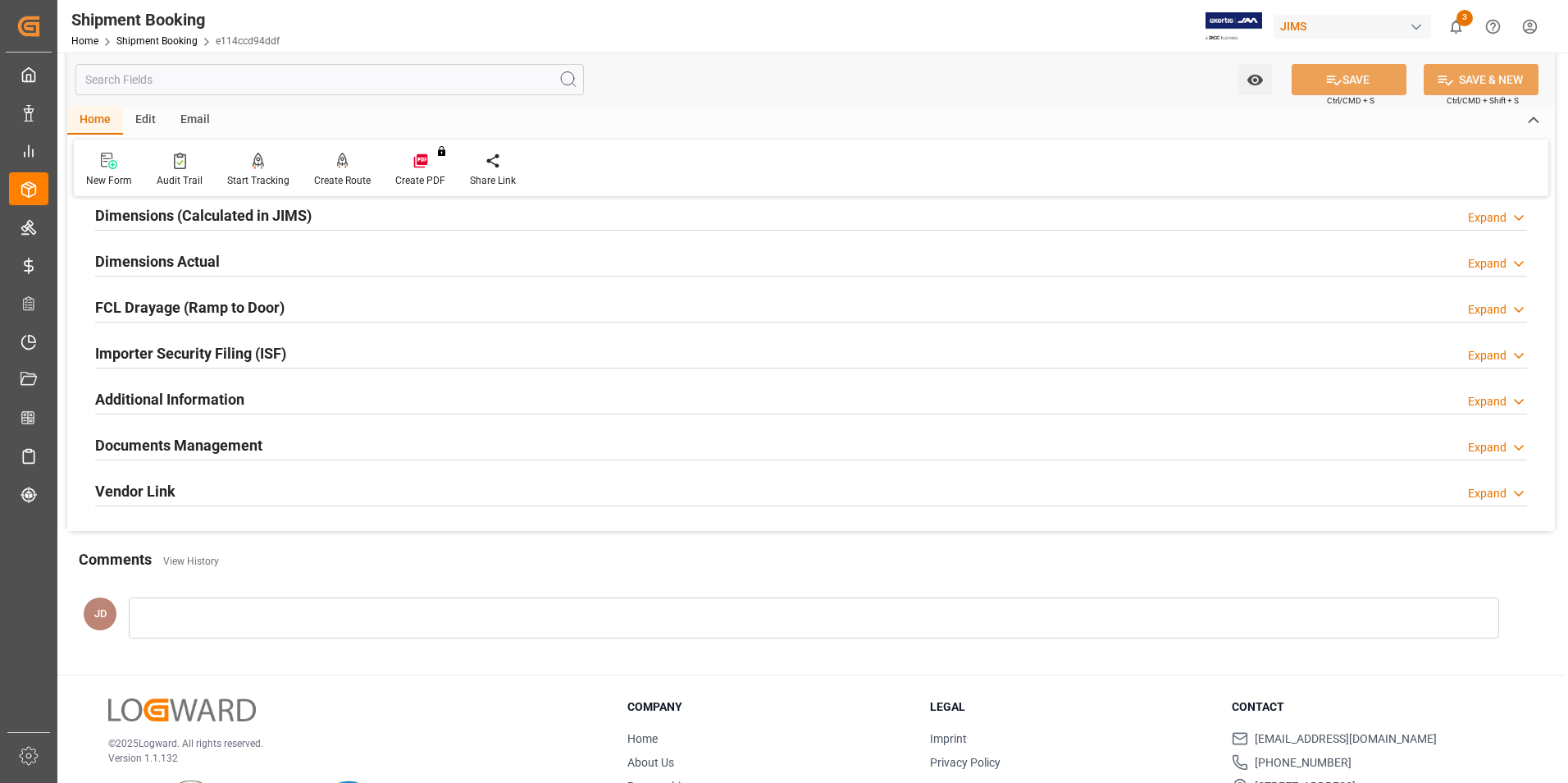
scroll to position [410, 0]
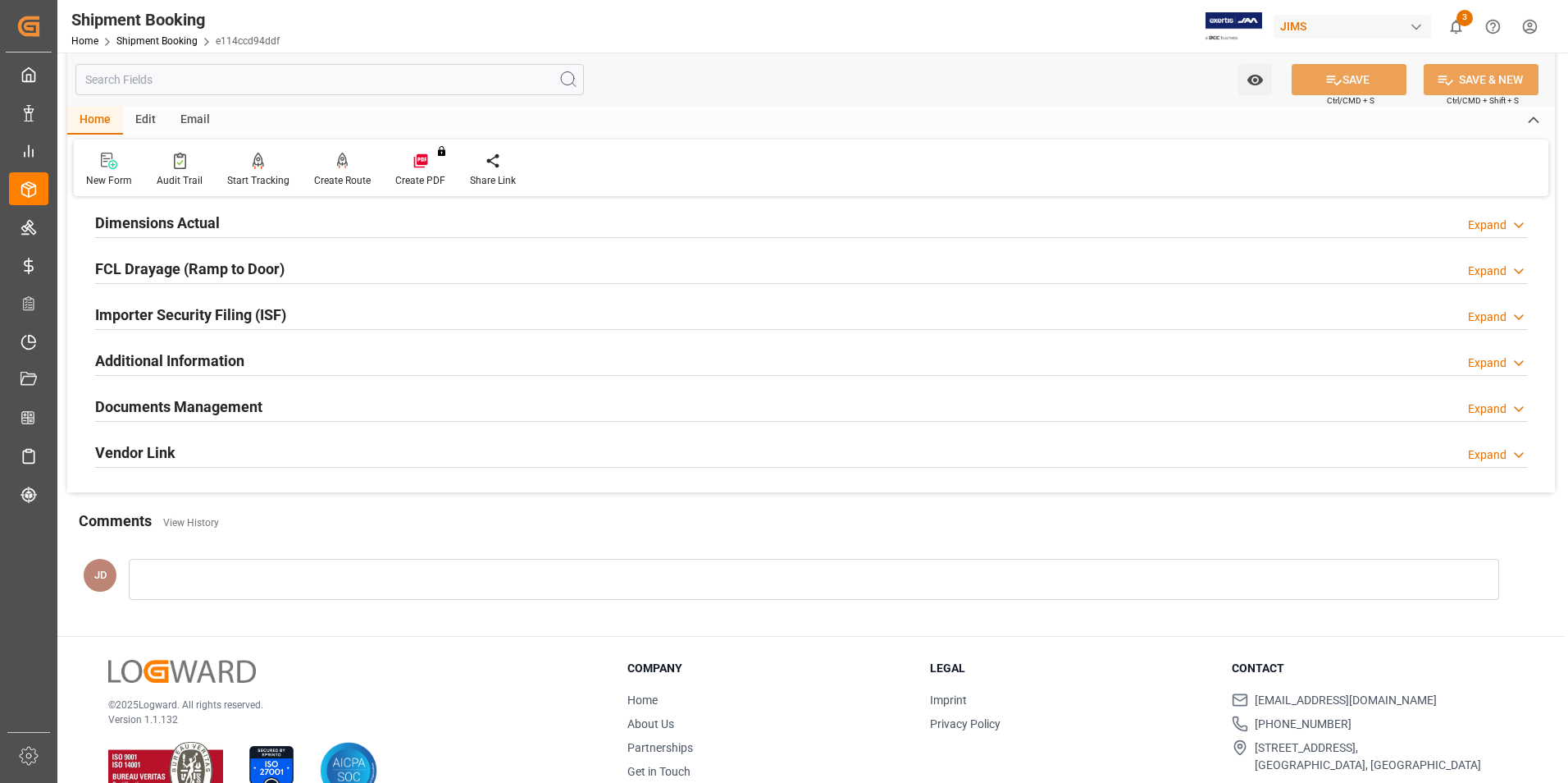
click at [229, 406] on h2 "Documents Management" at bounding box center [178, 406] width 167 height 22
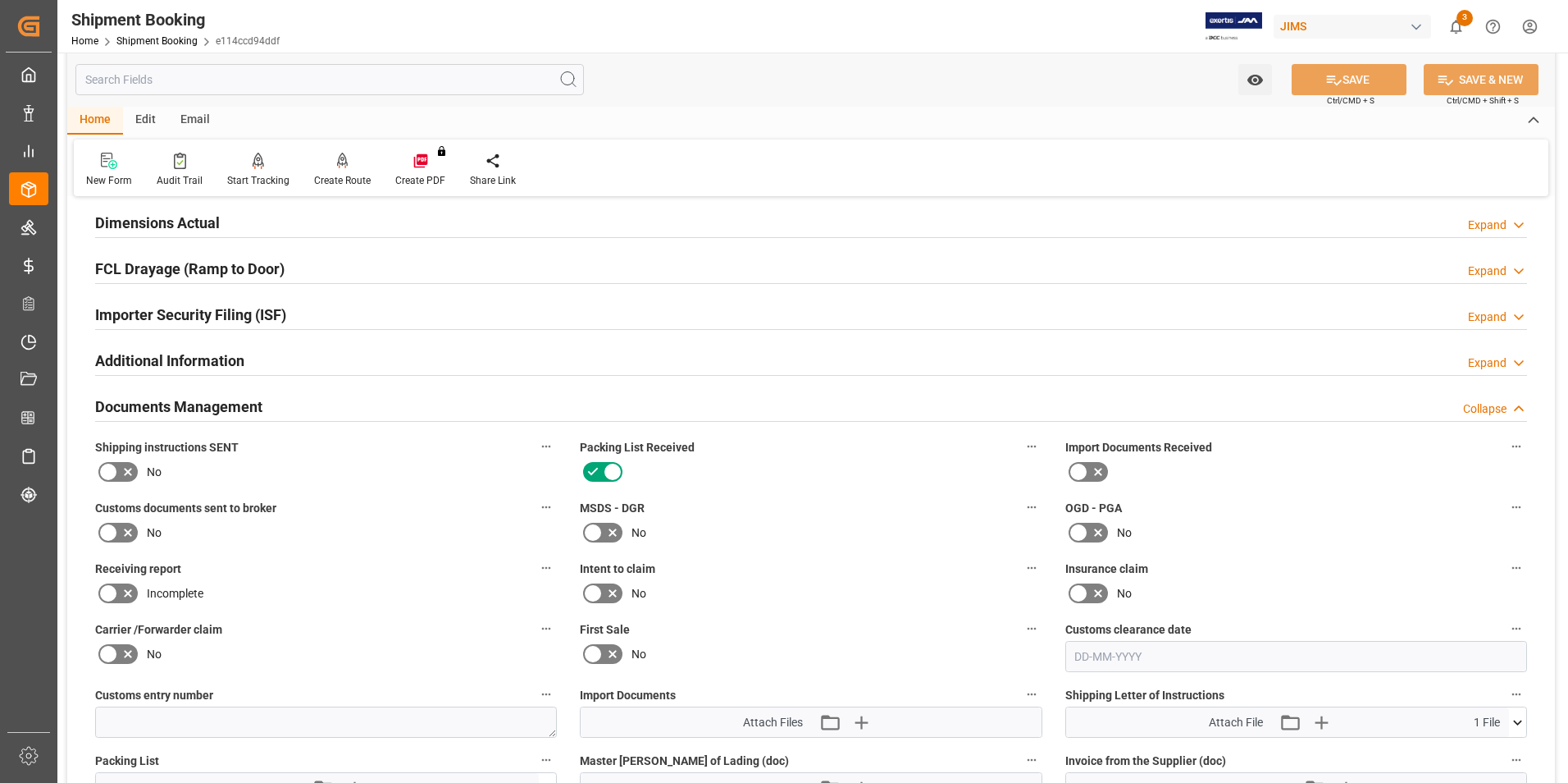
click at [1084, 471] on icon at bounding box center [1079, 472] width 20 height 20
click at [0, 0] on input "checkbox" at bounding box center [0, 0] width 0 height 0
click at [118, 531] on icon at bounding box center [108, 532] width 20 height 20
click at [0, 0] on input "checkbox" at bounding box center [0, 0] width 0 height 0
click at [119, 468] on icon at bounding box center [128, 472] width 20 height 20
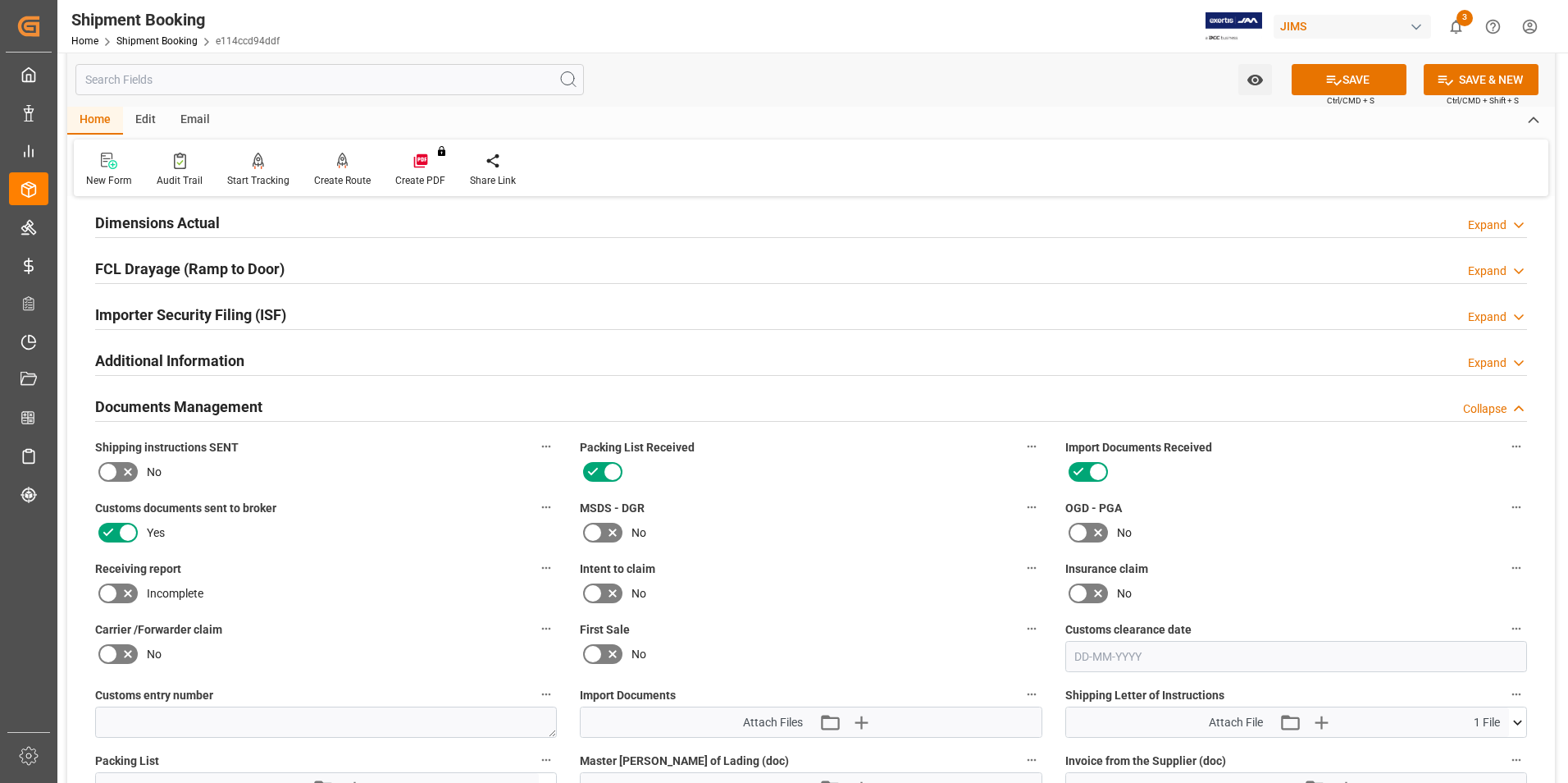
click at [0, 0] on input "checkbox" at bounding box center [0, 0] width 0 height 0
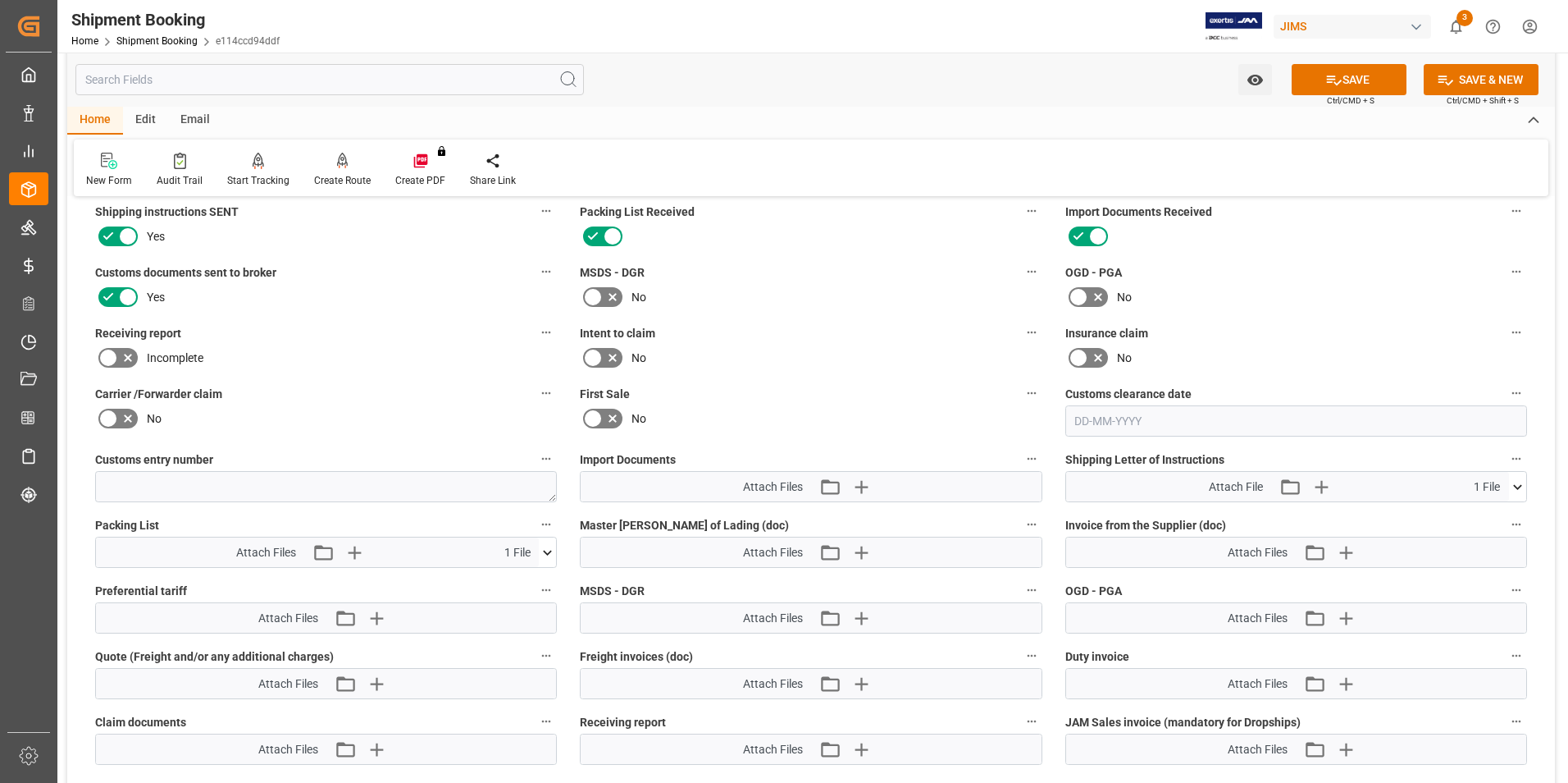
scroll to position [657, 0]
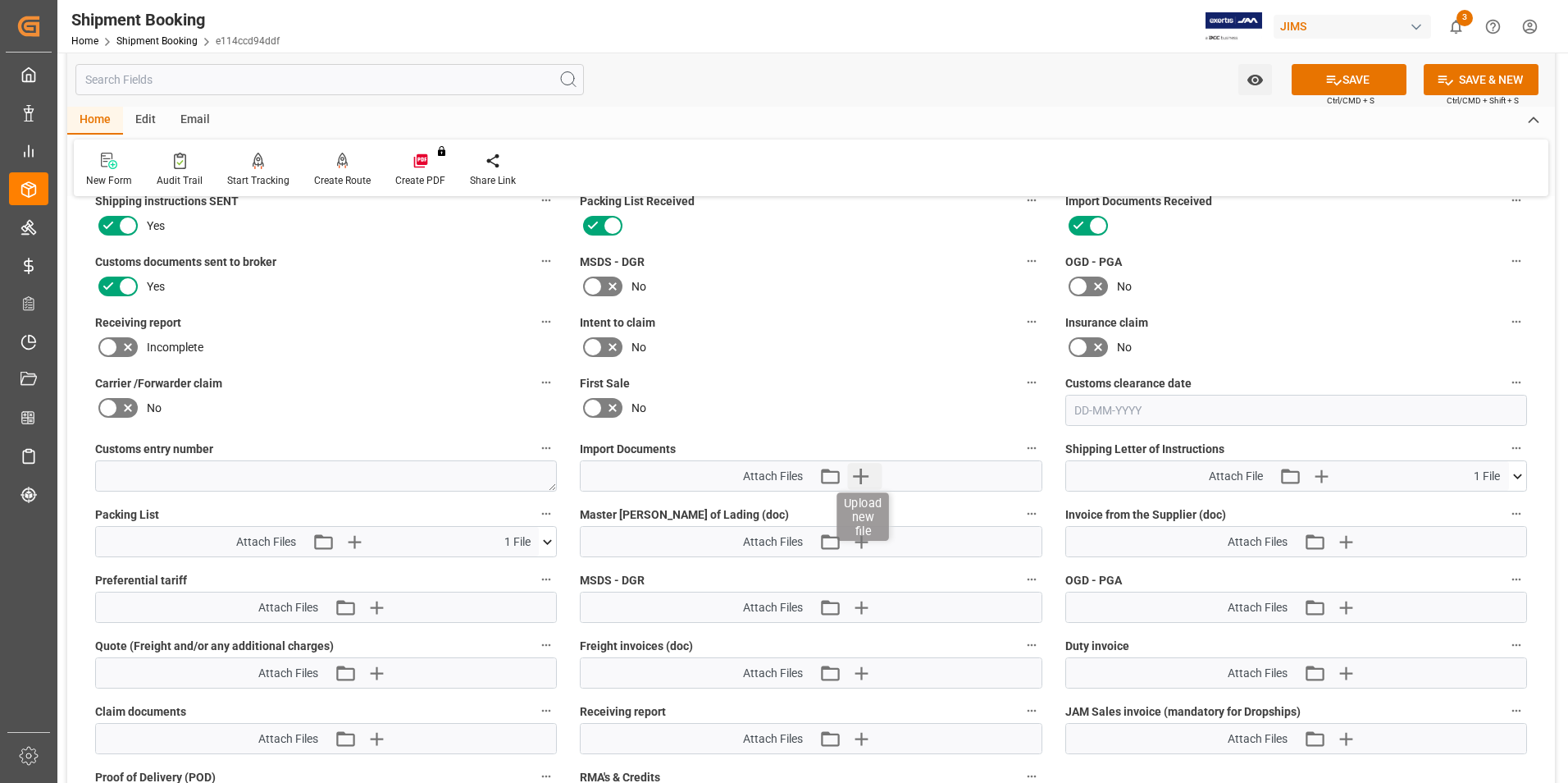
click at [864, 475] on icon "button" at bounding box center [860, 476] width 15 height 15
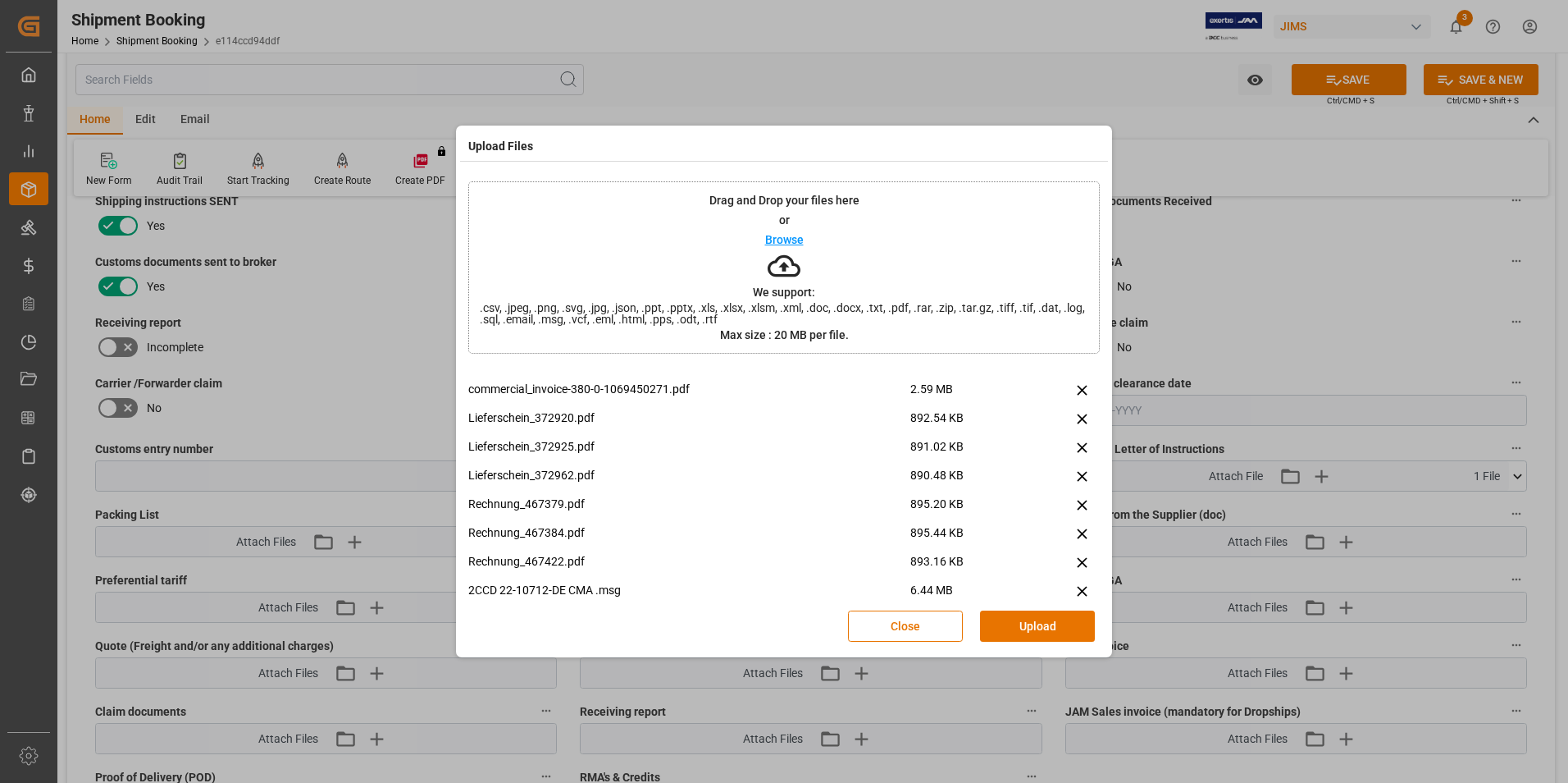
scroll to position [155, 0]
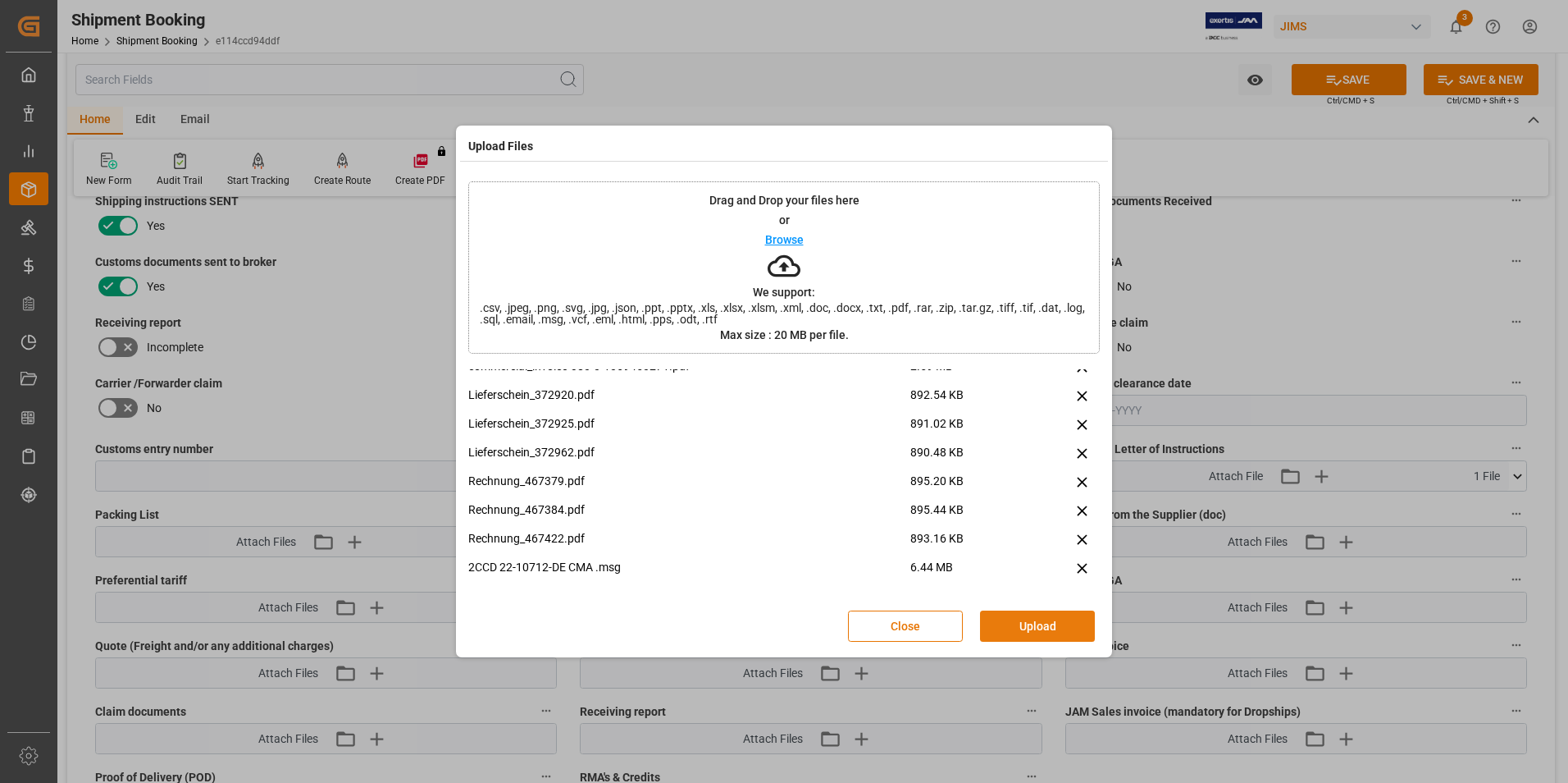
click at [1007, 620] on button "Upload" at bounding box center [1037, 625] width 115 height 31
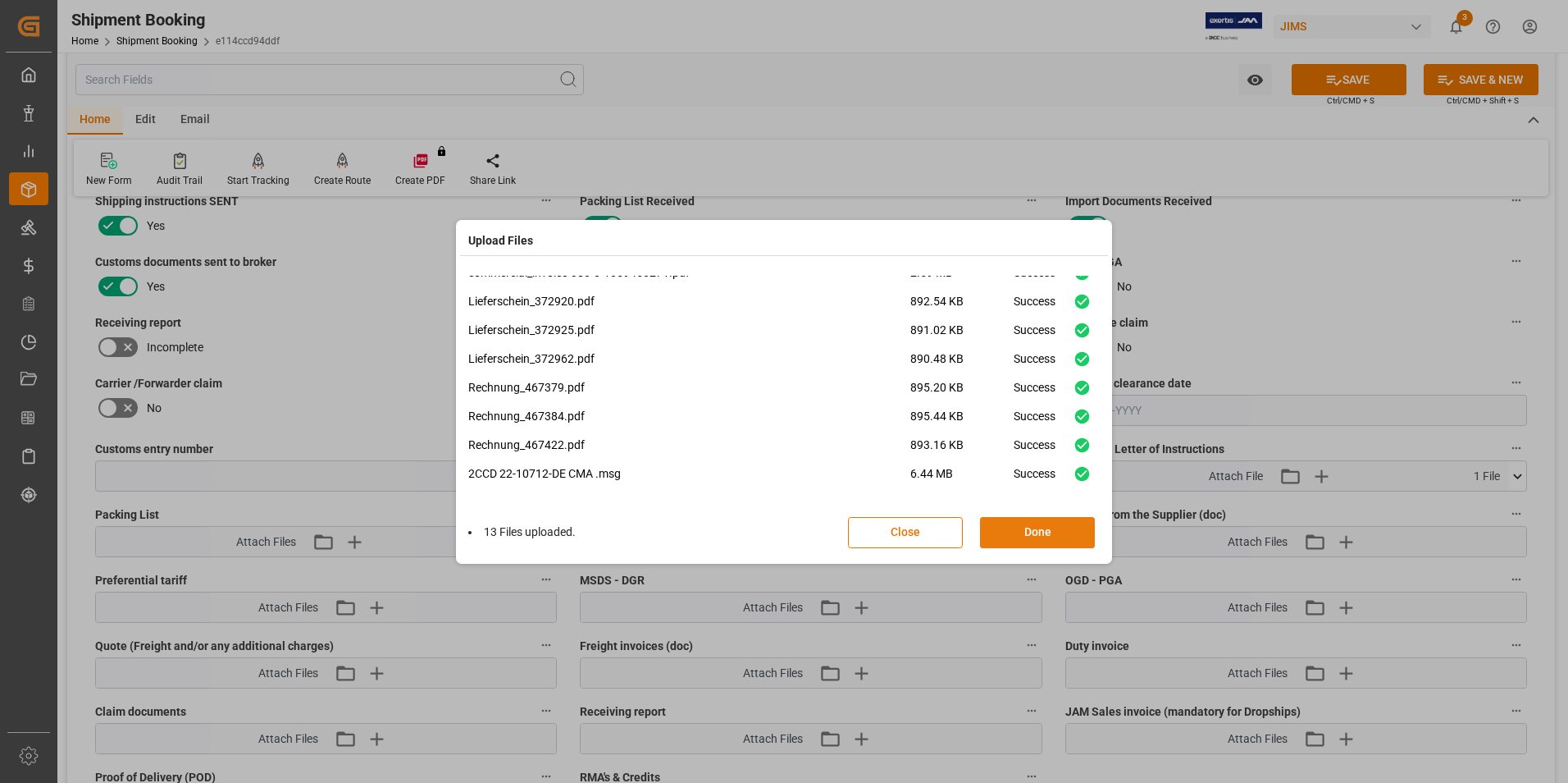
click at [1037, 529] on button "Done" at bounding box center [1037, 532] width 115 height 31
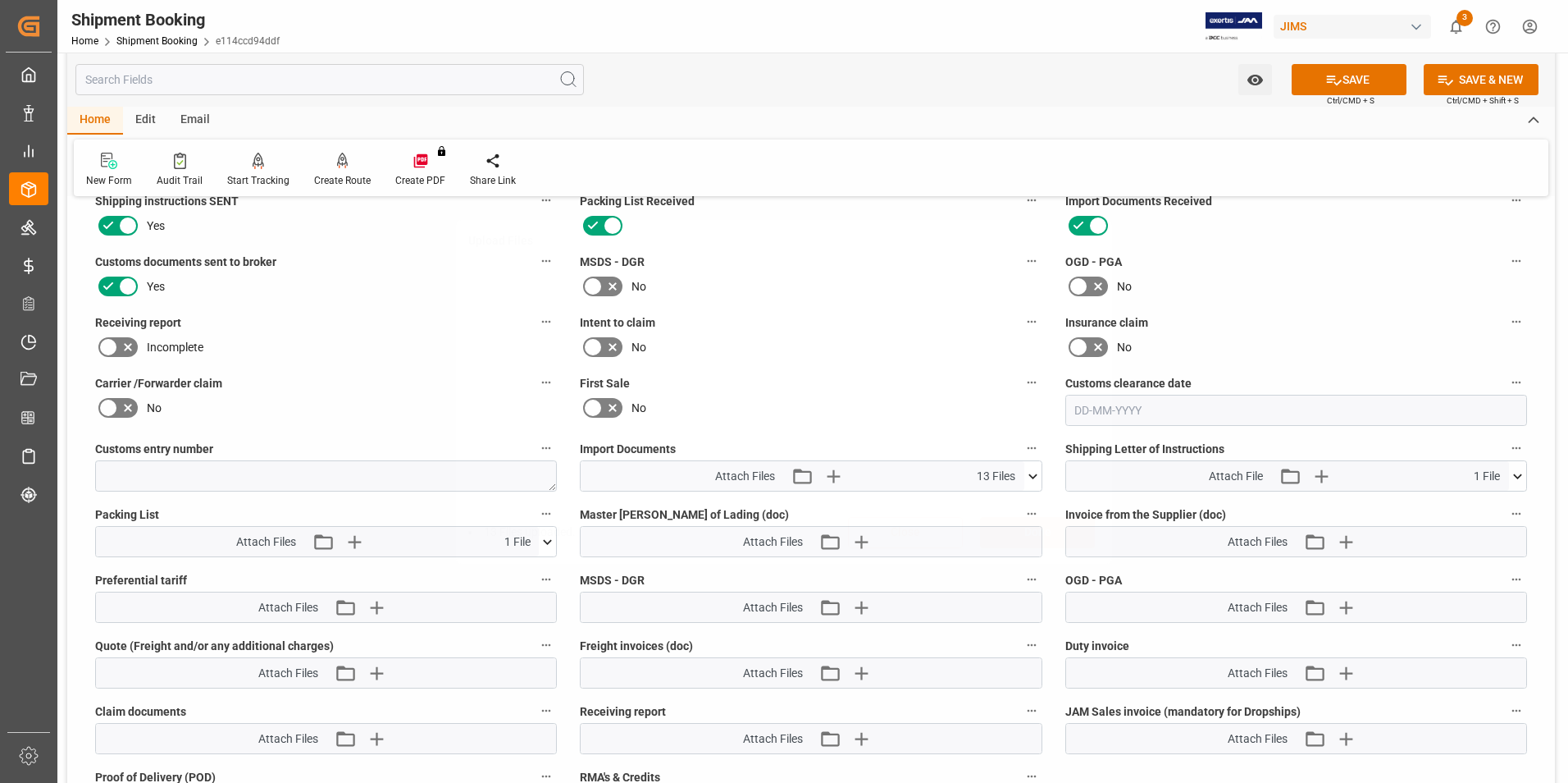
scroll to position [0, 0]
click at [1350, 534] on icon "button" at bounding box center [1346, 542] width 27 height 27
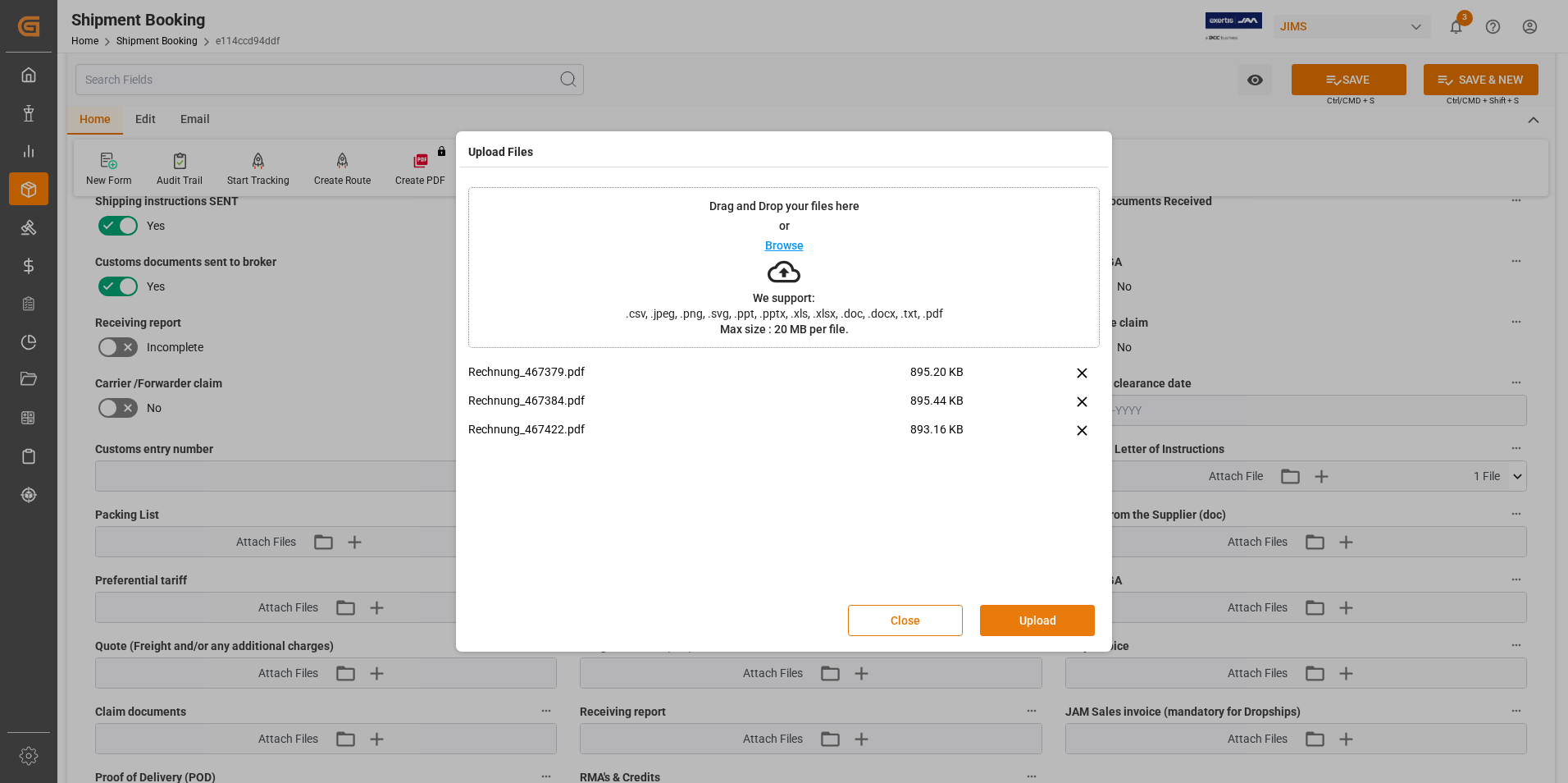
click at [989, 616] on button "Upload" at bounding box center [1037, 620] width 115 height 31
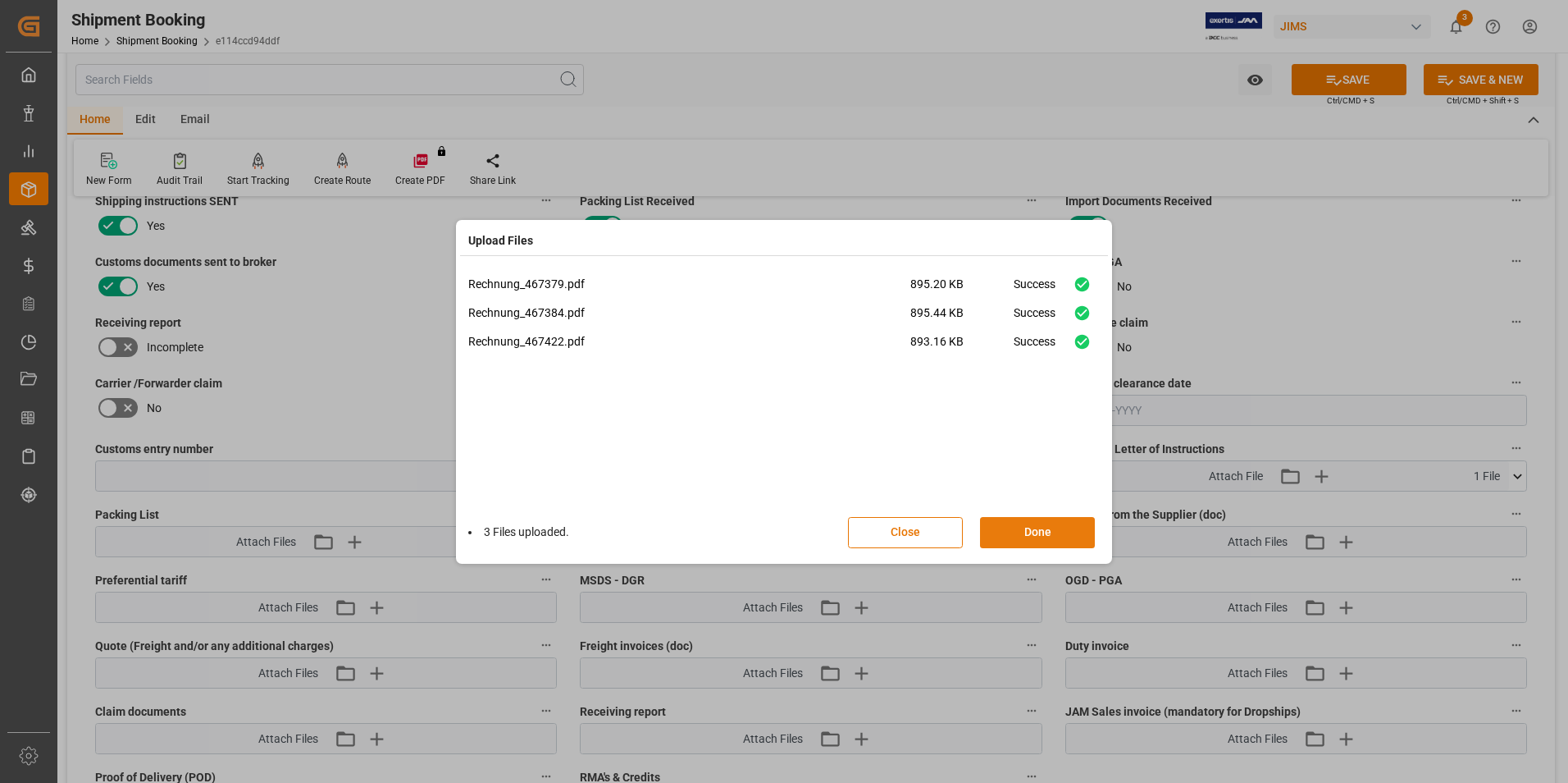
click at [1023, 536] on button "Done" at bounding box center [1037, 532] width 115 height 31
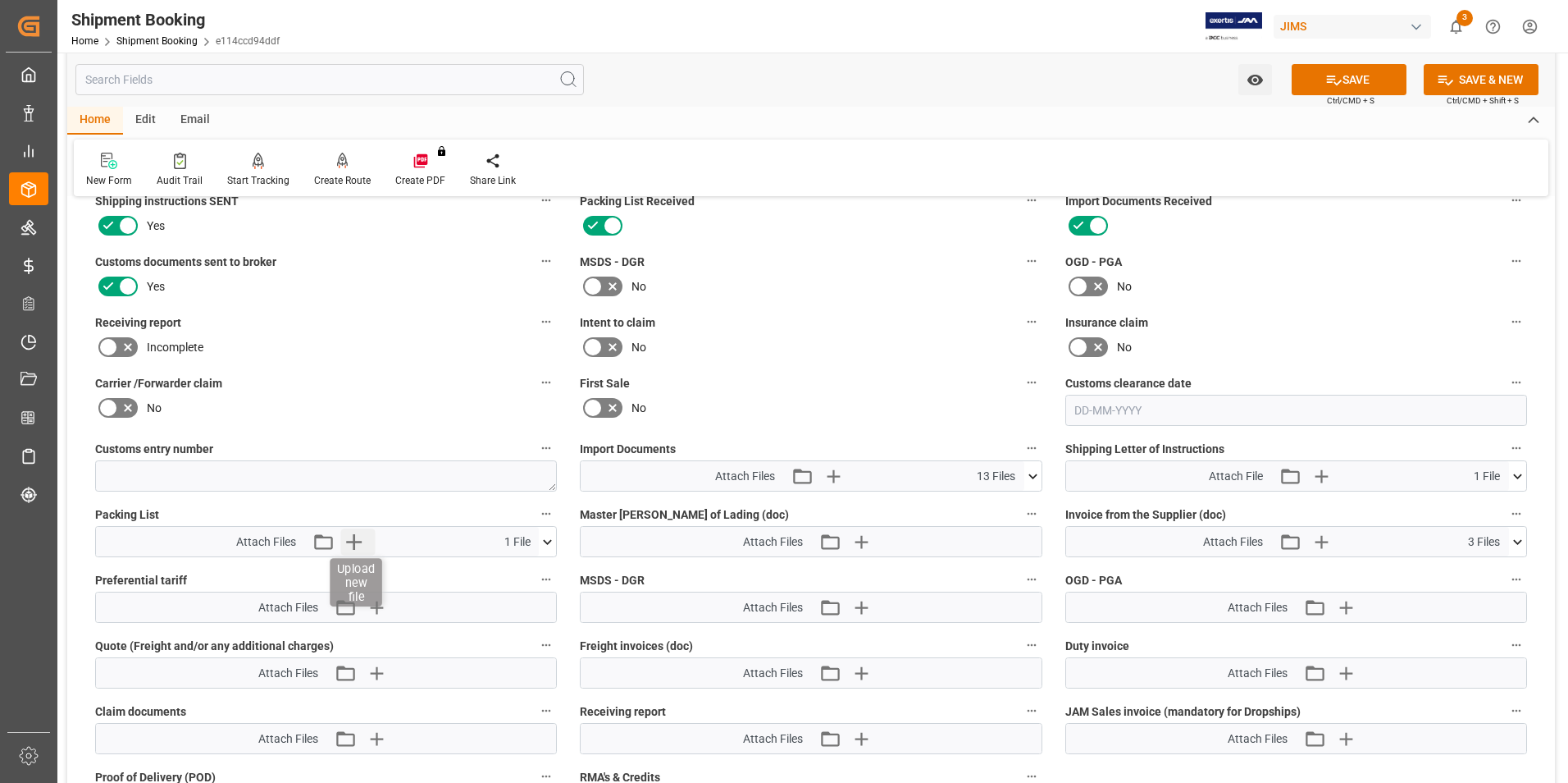
click at [358, 539] on icon "button" at bounding box center [355, 542] width 27 height 27
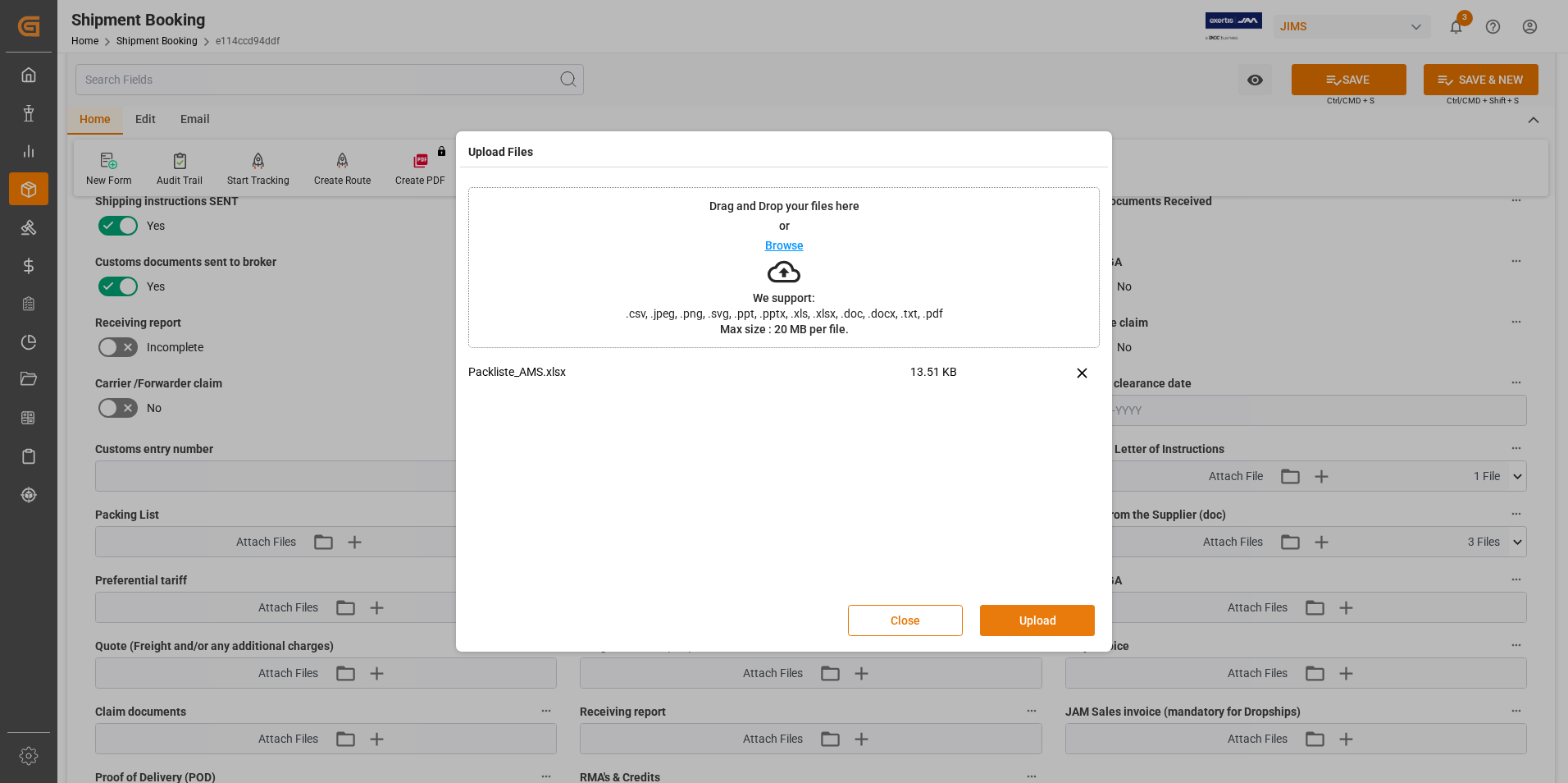
click at [1030, 611] on button "Upload" at bounding box center [1037, 620] width 115 height 31
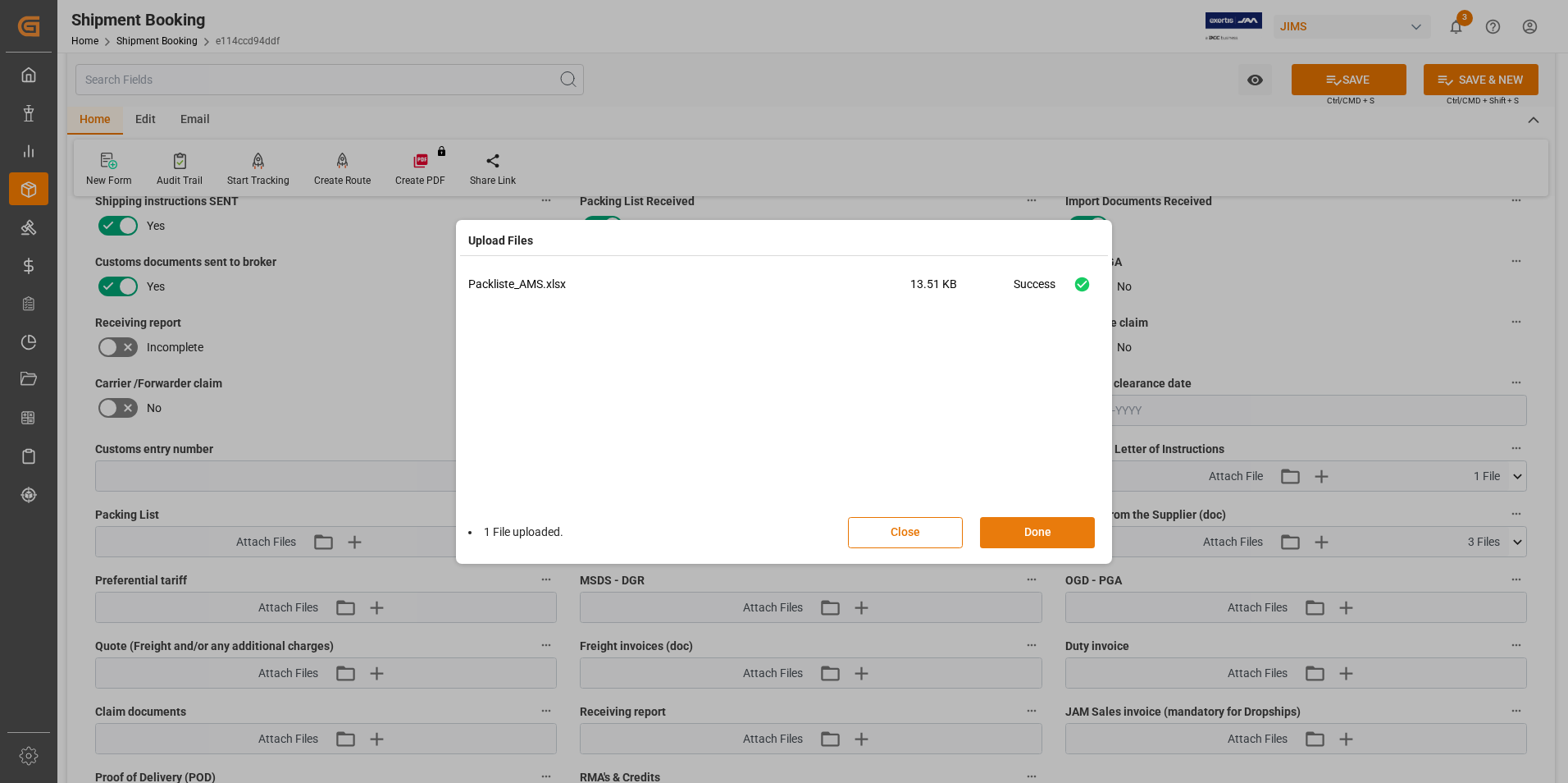
click at [1051, 529] on button "Done" at bounding box center [1037, 532] width 115 height 31
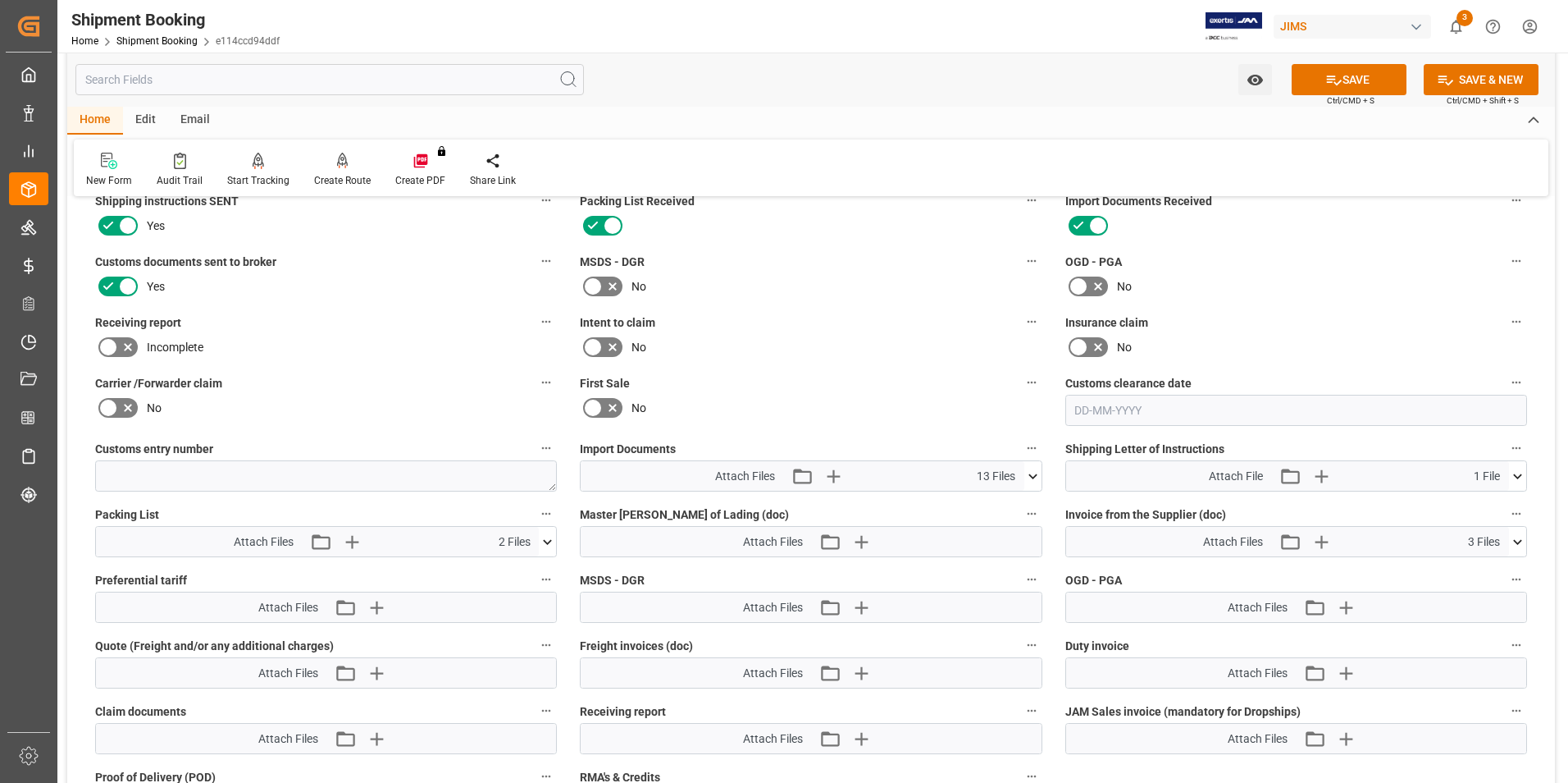
click at [545, 540] on icon at bounding box center [548, 541] width 9 height 5
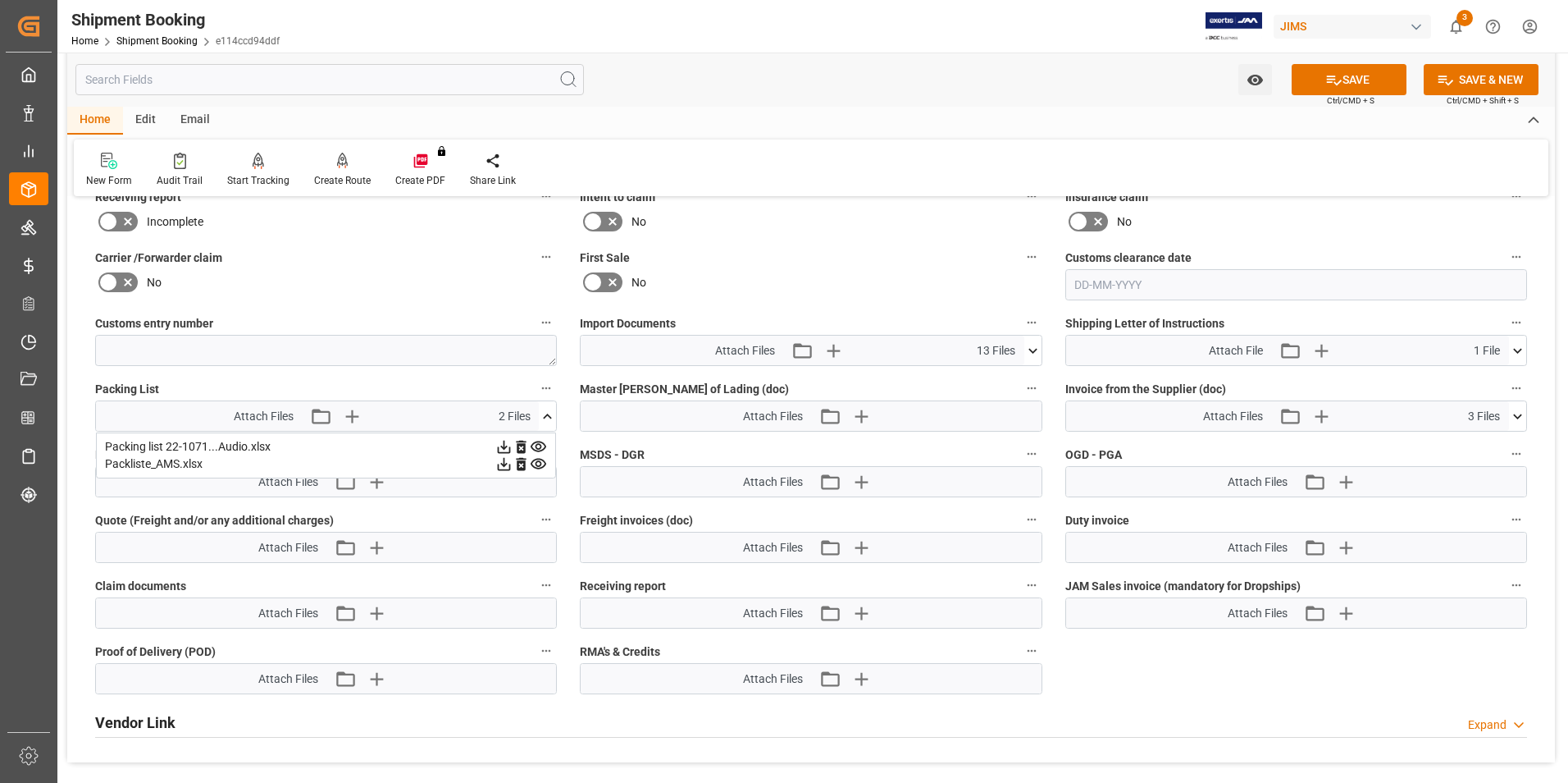
scroll to position [821, 0]
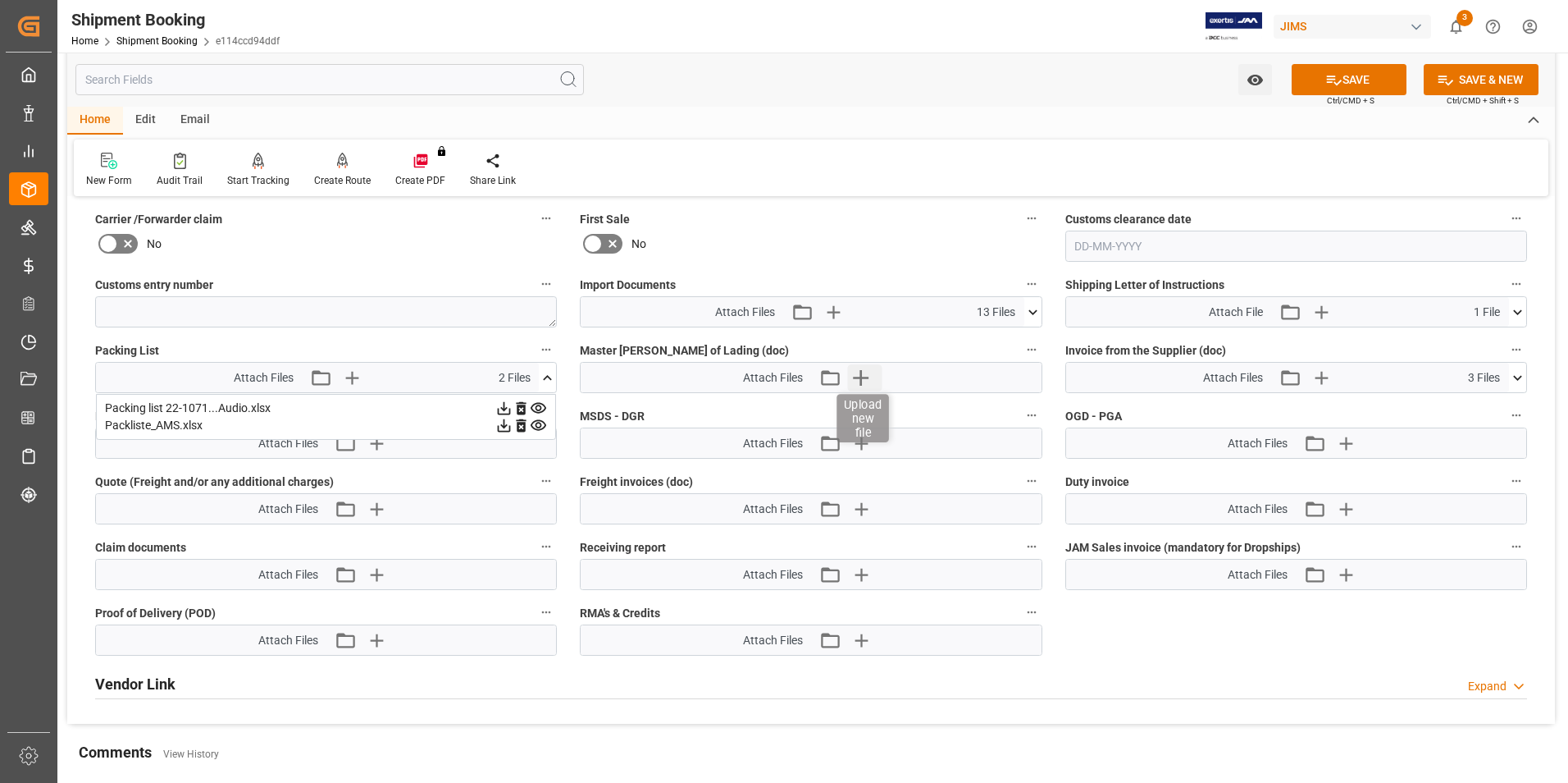
click at [858, 379] on icon "button" at bounding box center [860, 378] width 27 height 27
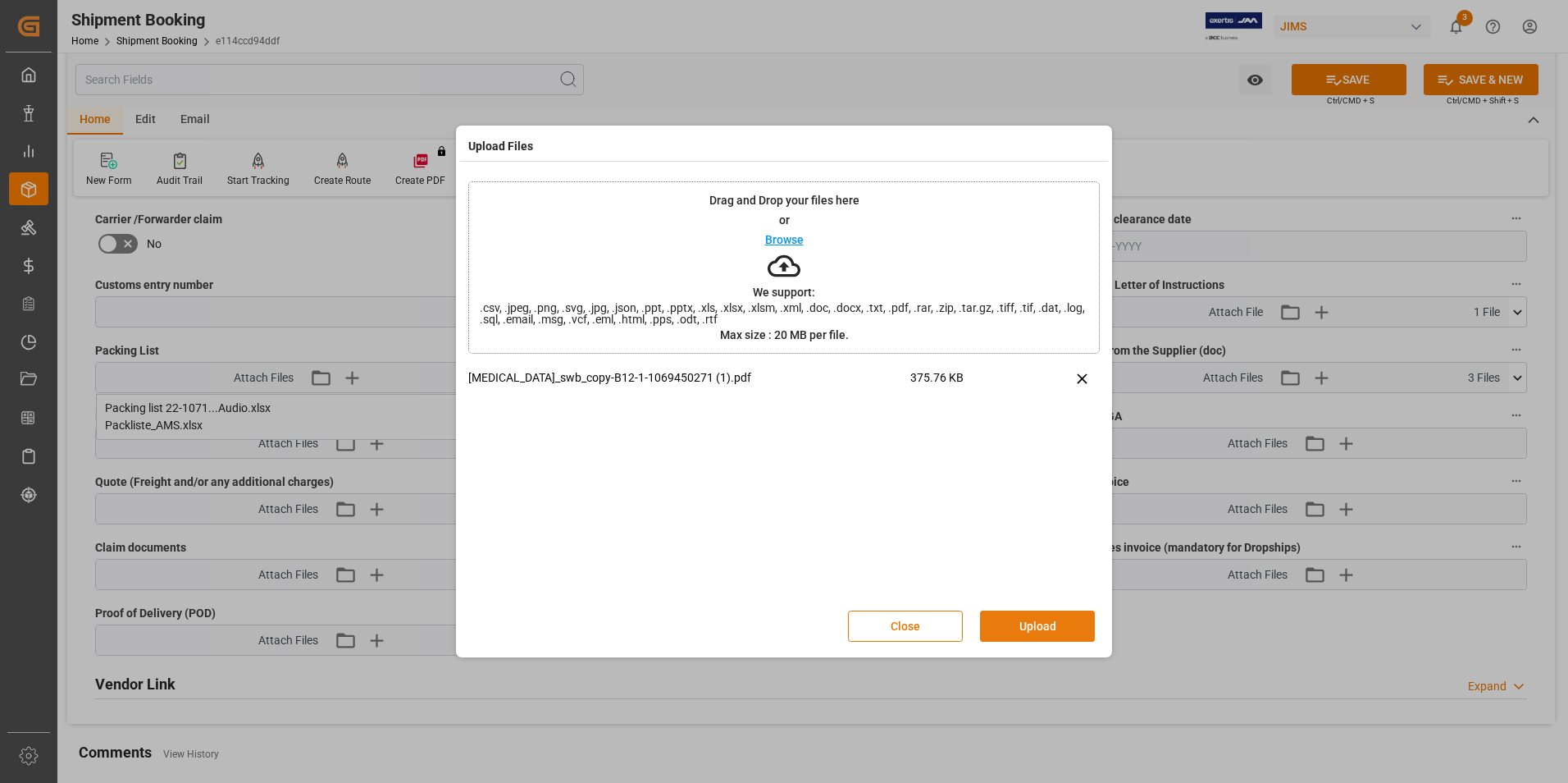
click at [1044, 623] on button "Upload" at bounding box center [1037, 625] width 115 height 31
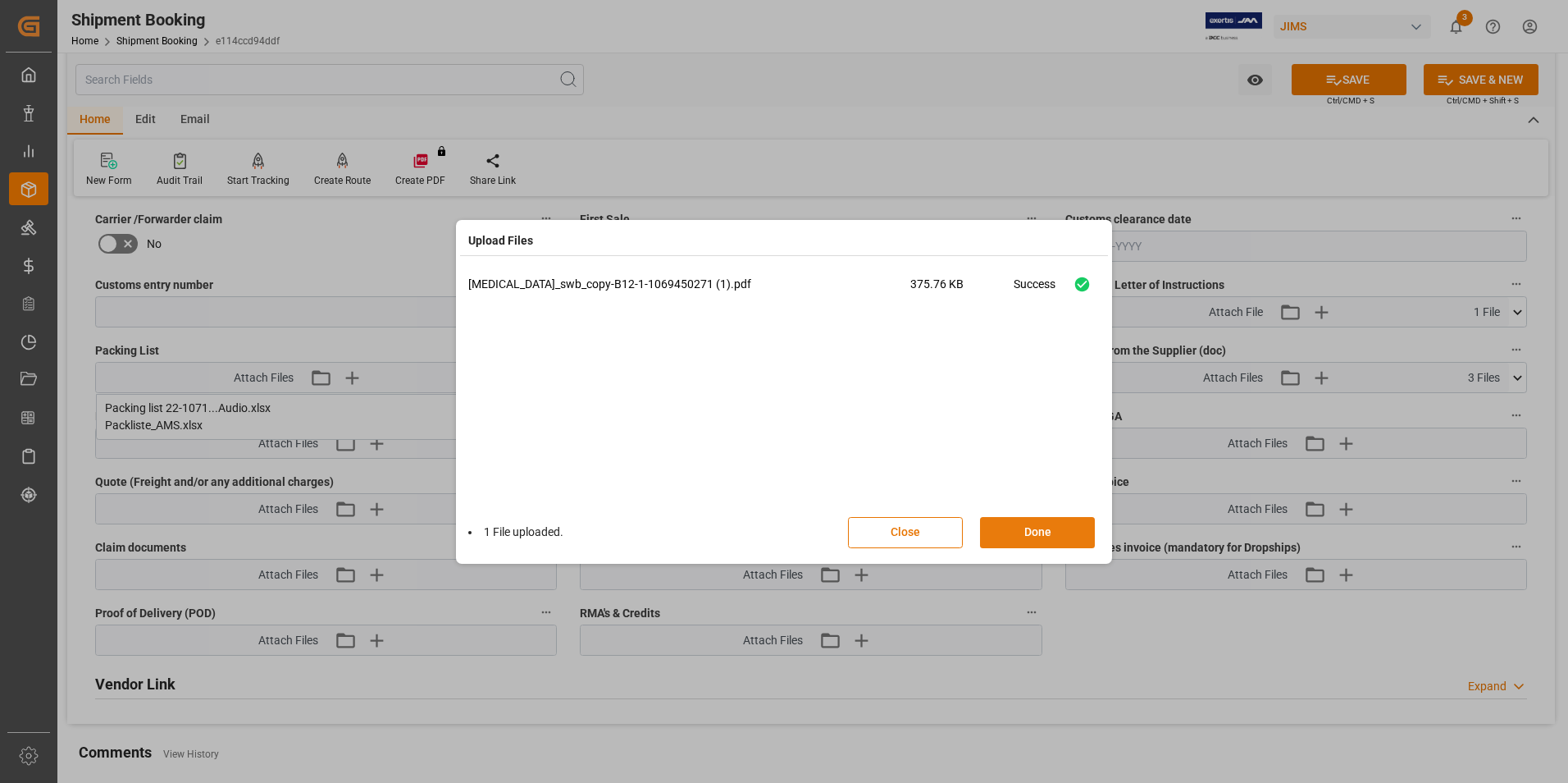
click at [1031, 531] on button "Done" at bounding box center [1037, 532] width 115 height 31
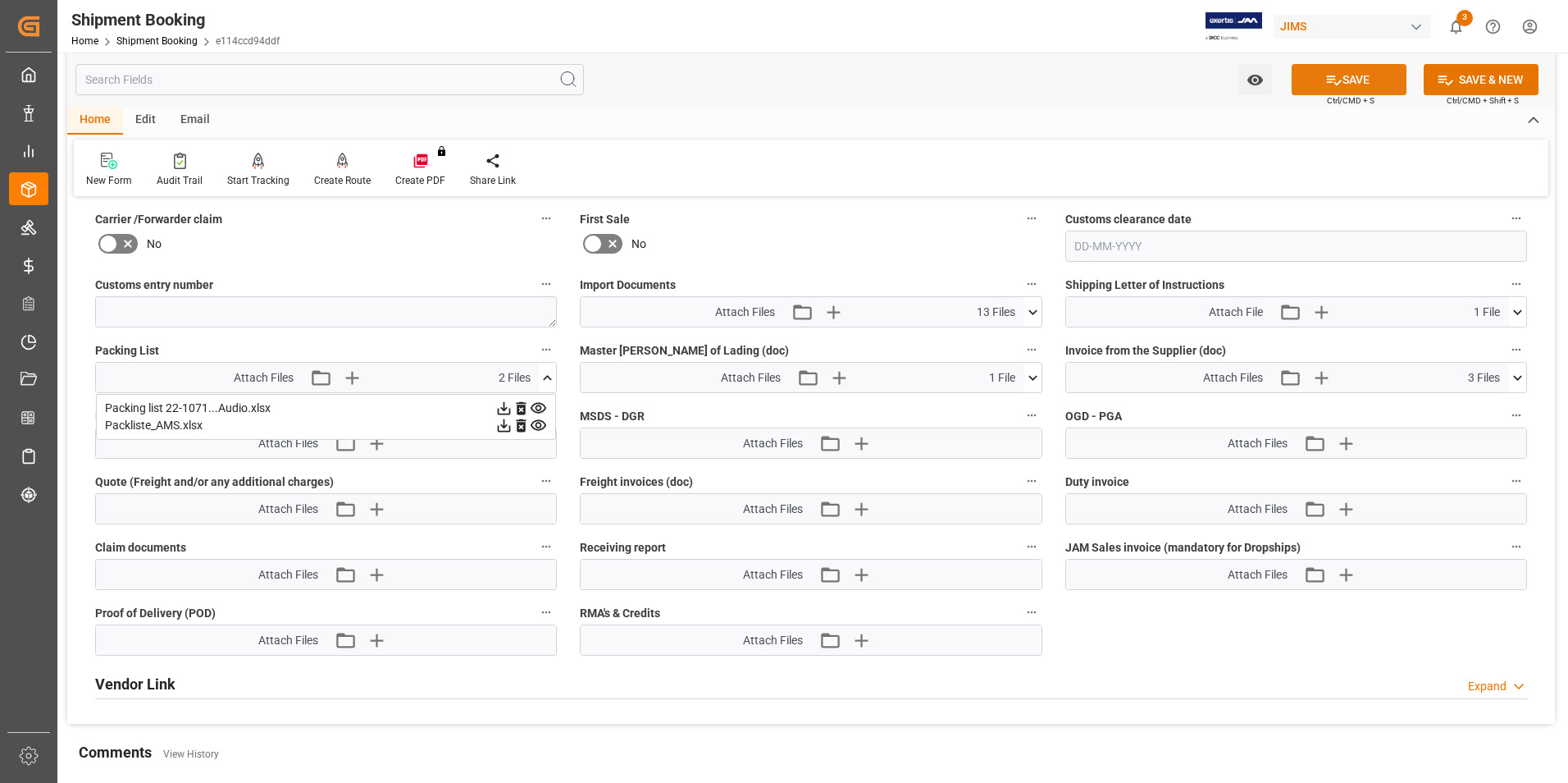
click at [1363, 86] on button "SAVE" at bounding box center [1349, 79] width 115 height 31
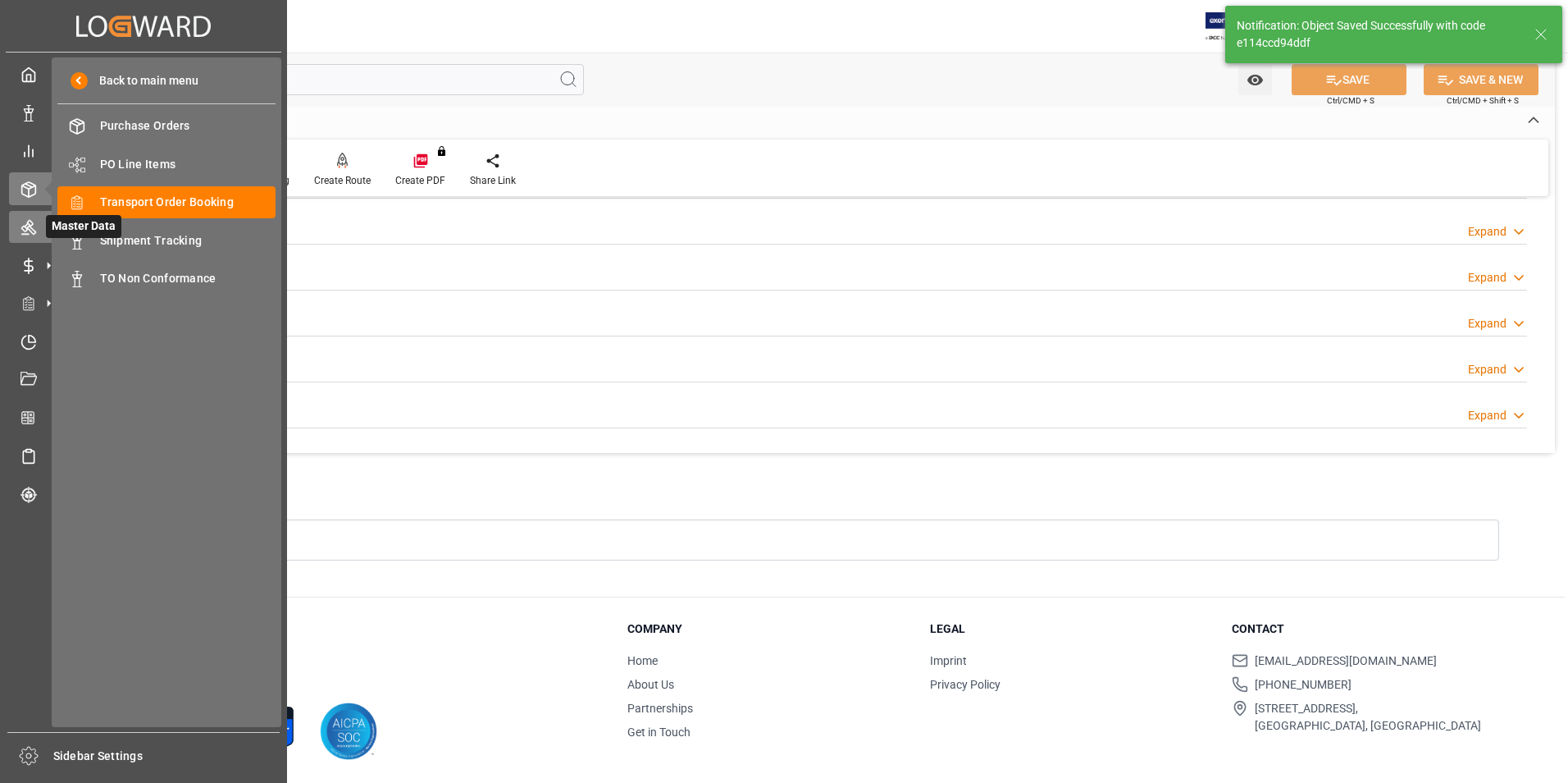
scroll to position [179, 0]
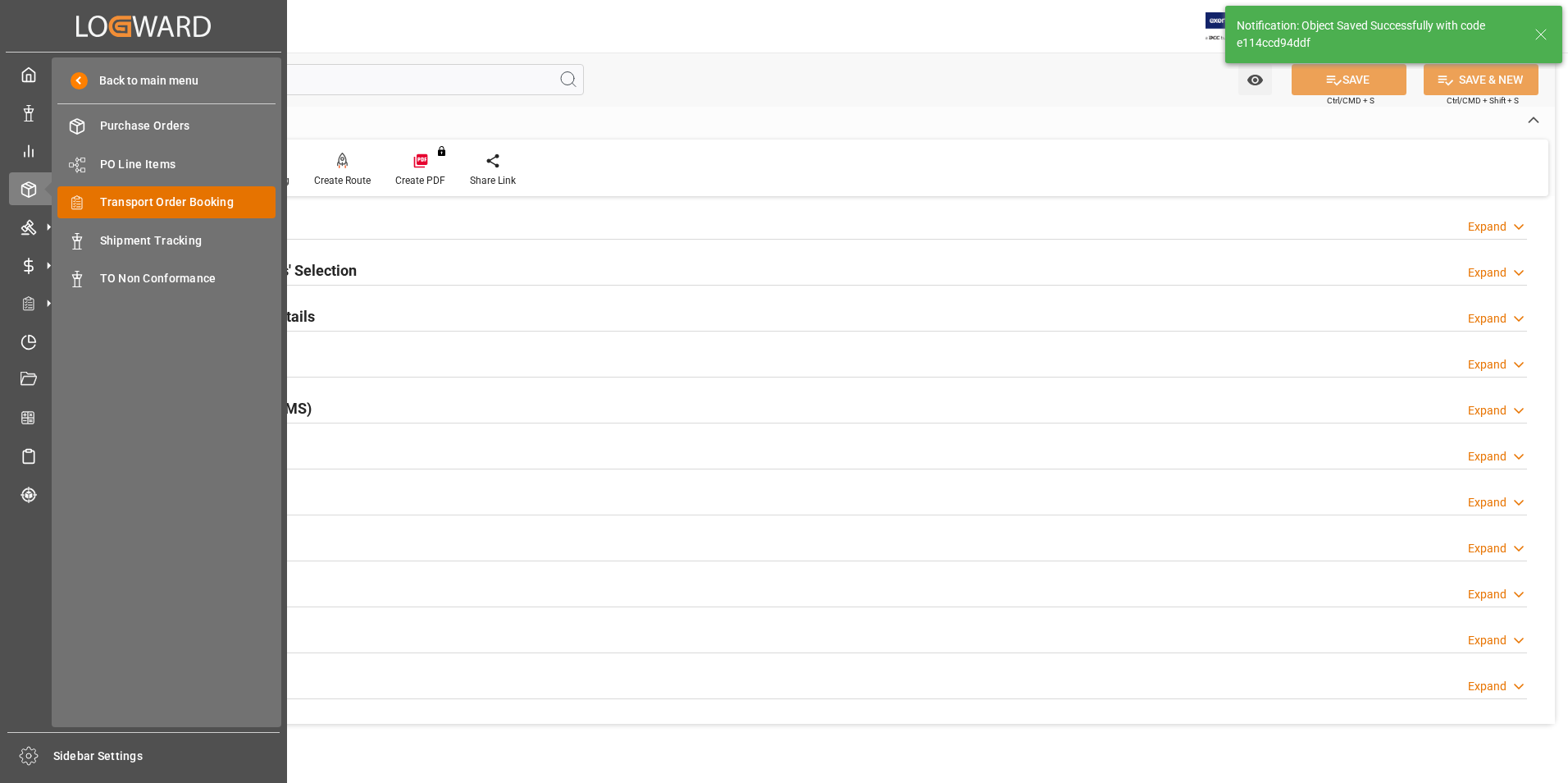
click at [175, 196] on span "Transport Order Booking" at bounding box center [189, 202] width 176 height 17
